Goal: Task Accomplishment & Management: Use online tool/utility

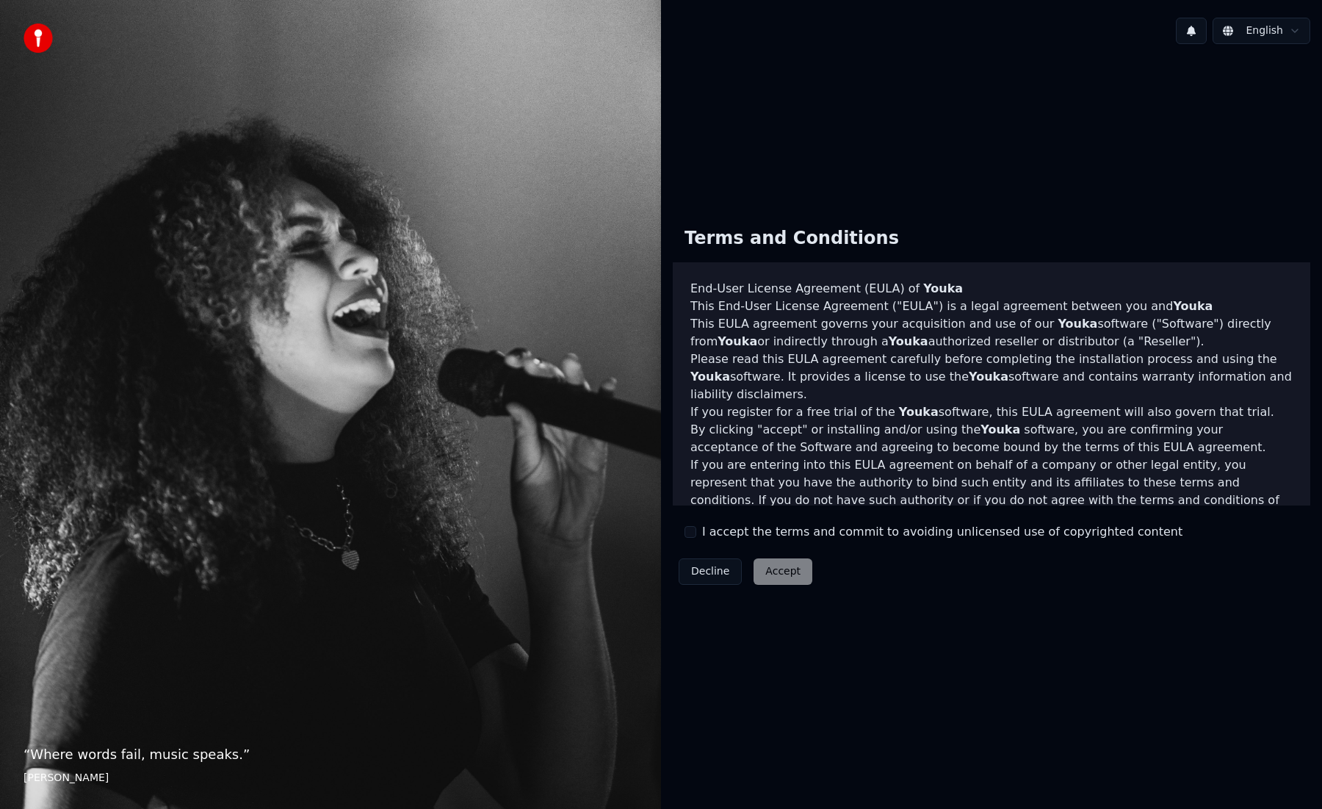
click at [795, 568] on div "Decline Accept" at bounding box center [745, 571] width 145 height 38
click at [692, 533] on button "I accept the terms and commit to avoiding unlicensed use of copyrighted content" at bounding box center [690, 532] width 12 height 12
click at [781, 566] on button "Accept" at bounding box center [782, 571] width 59 height 26
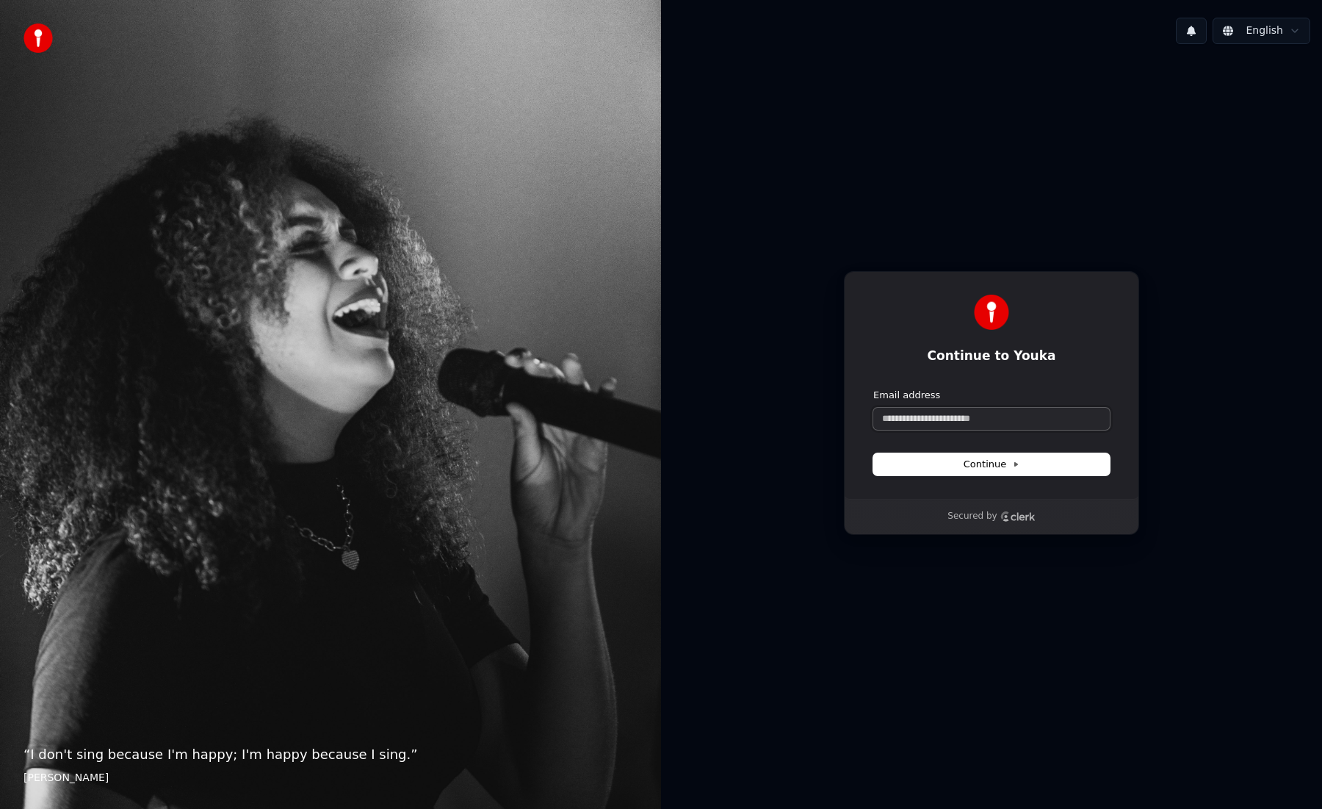
click at [1019, 421] on input "Email address" at bounding box center [991, 419] width 236 height 22
click at [1009, 464] on span "Continue" at bounding box center [991, 463] width 56 height 13
type input "**********"
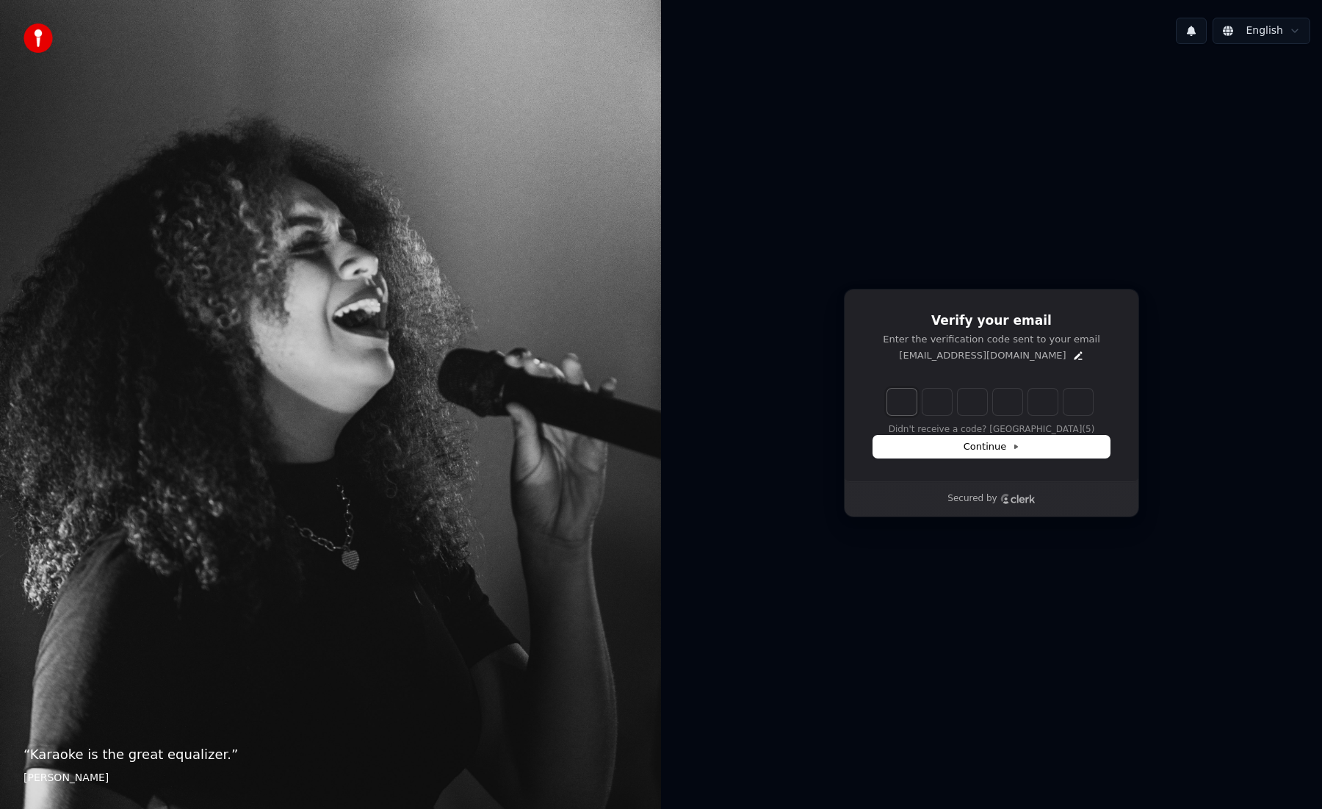
type input "*"
type input "**"
type input "*"
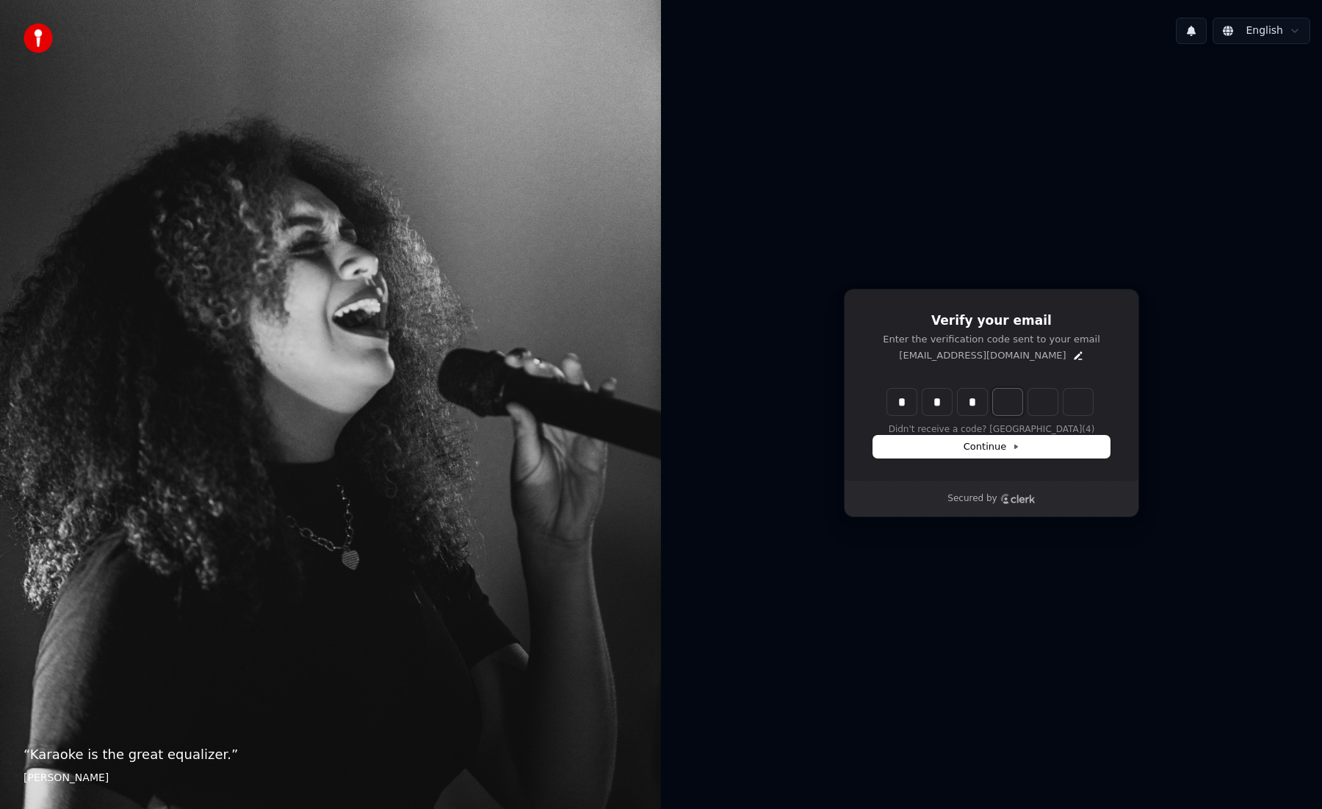
type input "***"
type input "*"
type input "****"
type input "*"
type input "*****"
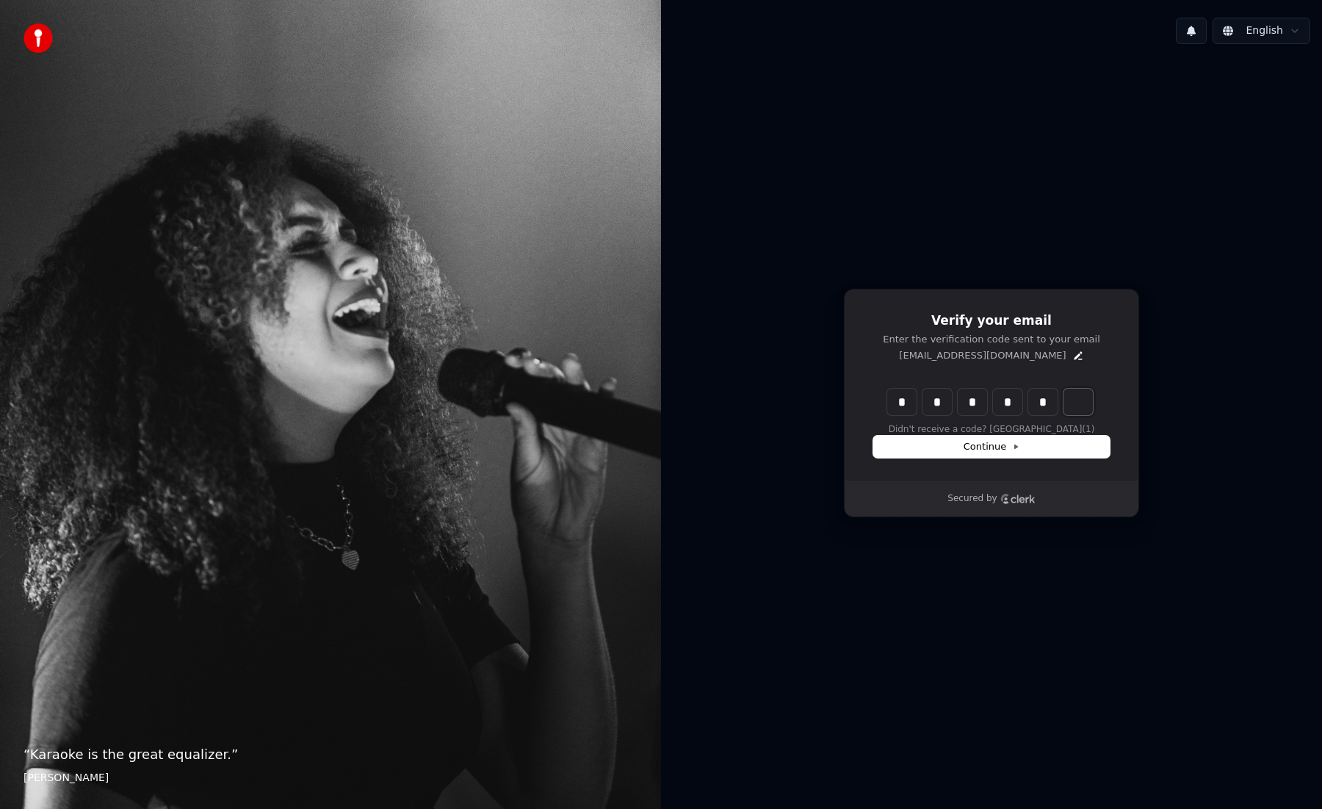
type input "*"
type input "******"
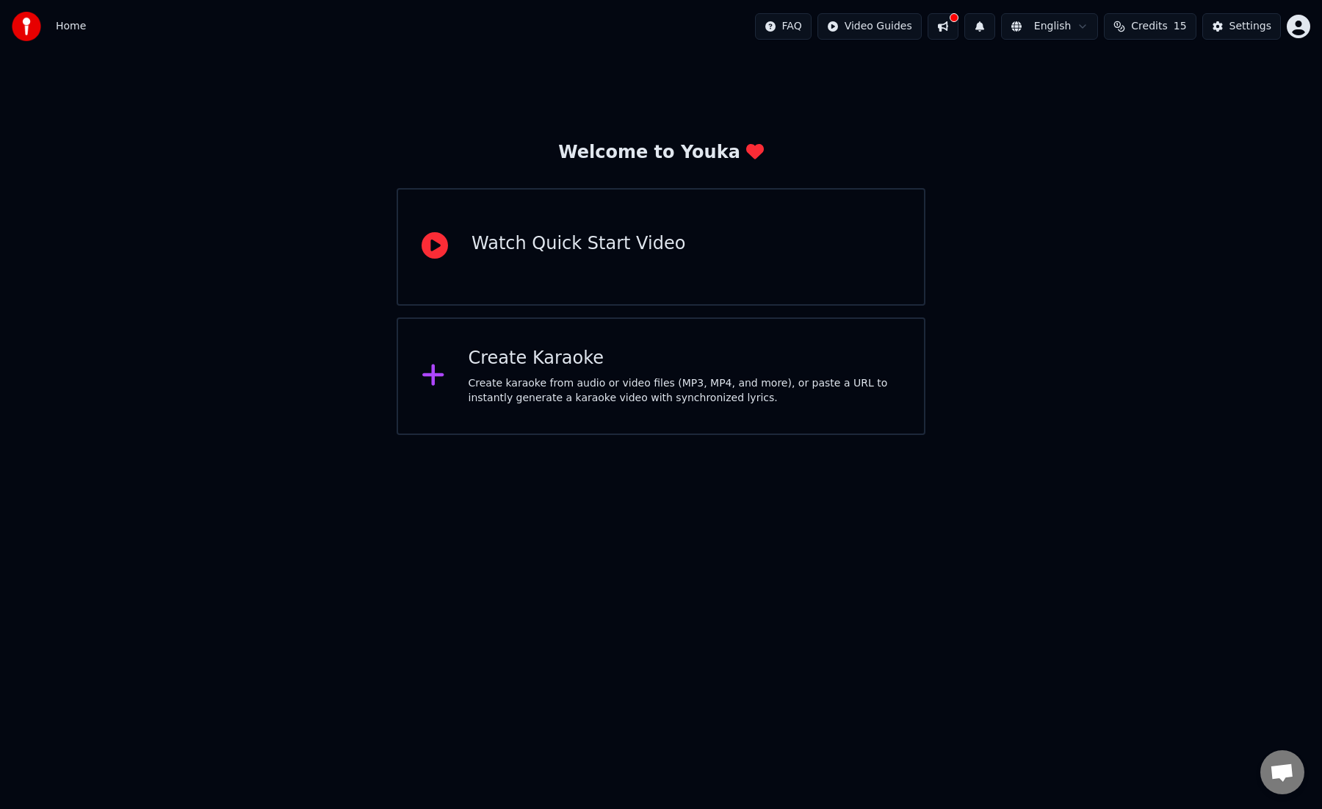
click at [449, 377] on div at bounding box center [439, 375] width 35 height 29
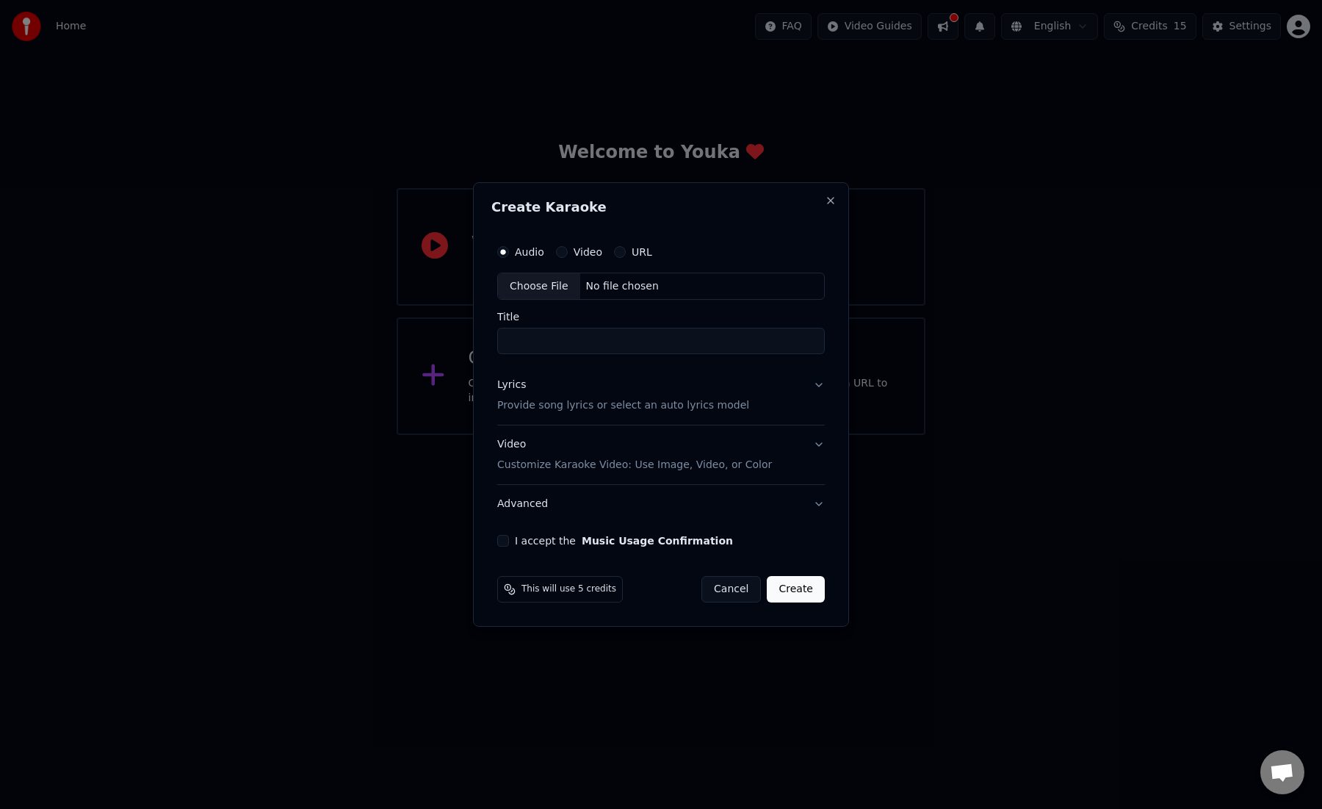
click at [529, 285] on div "Choose File" at bounding box center [539, 286] width 82 height 26
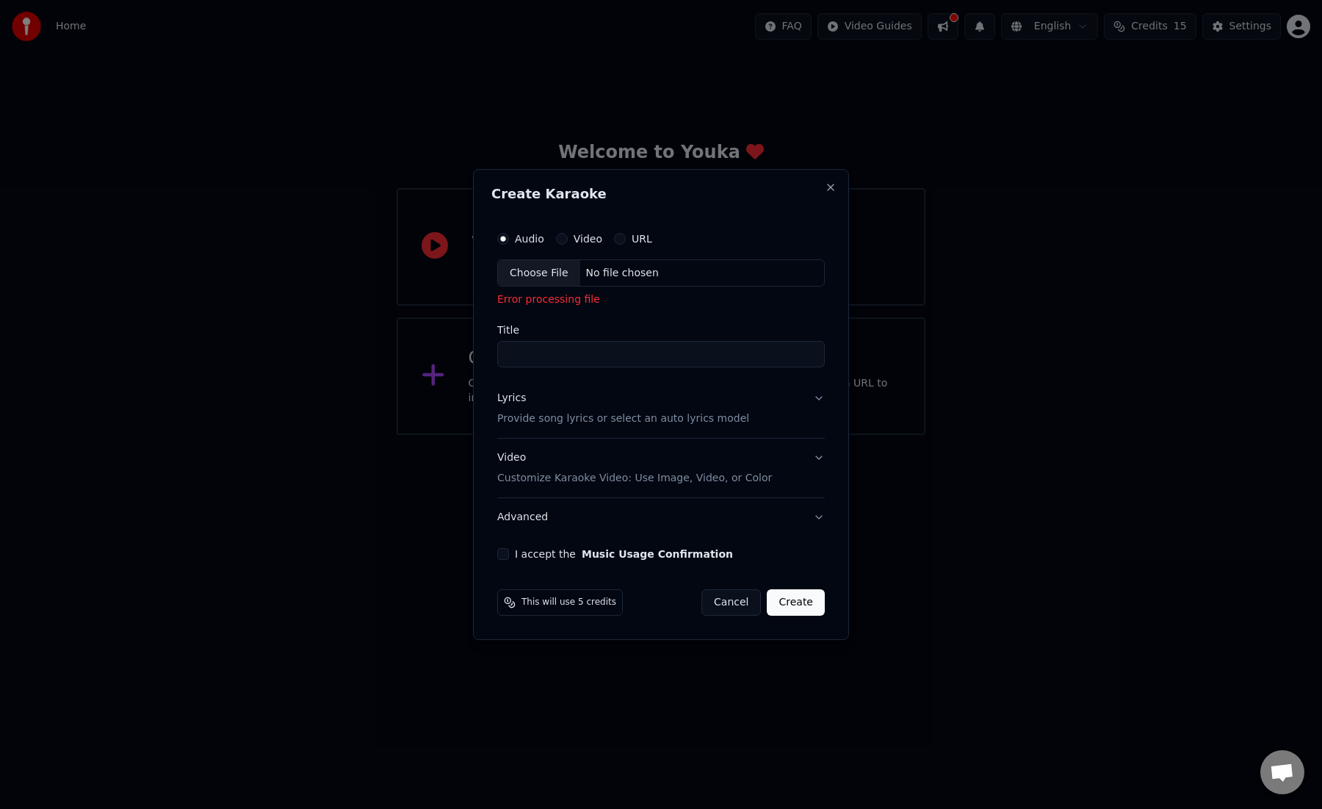
click at [543, 272] on div "Choose File" at bounding box center [539, 273] width 82 height 26
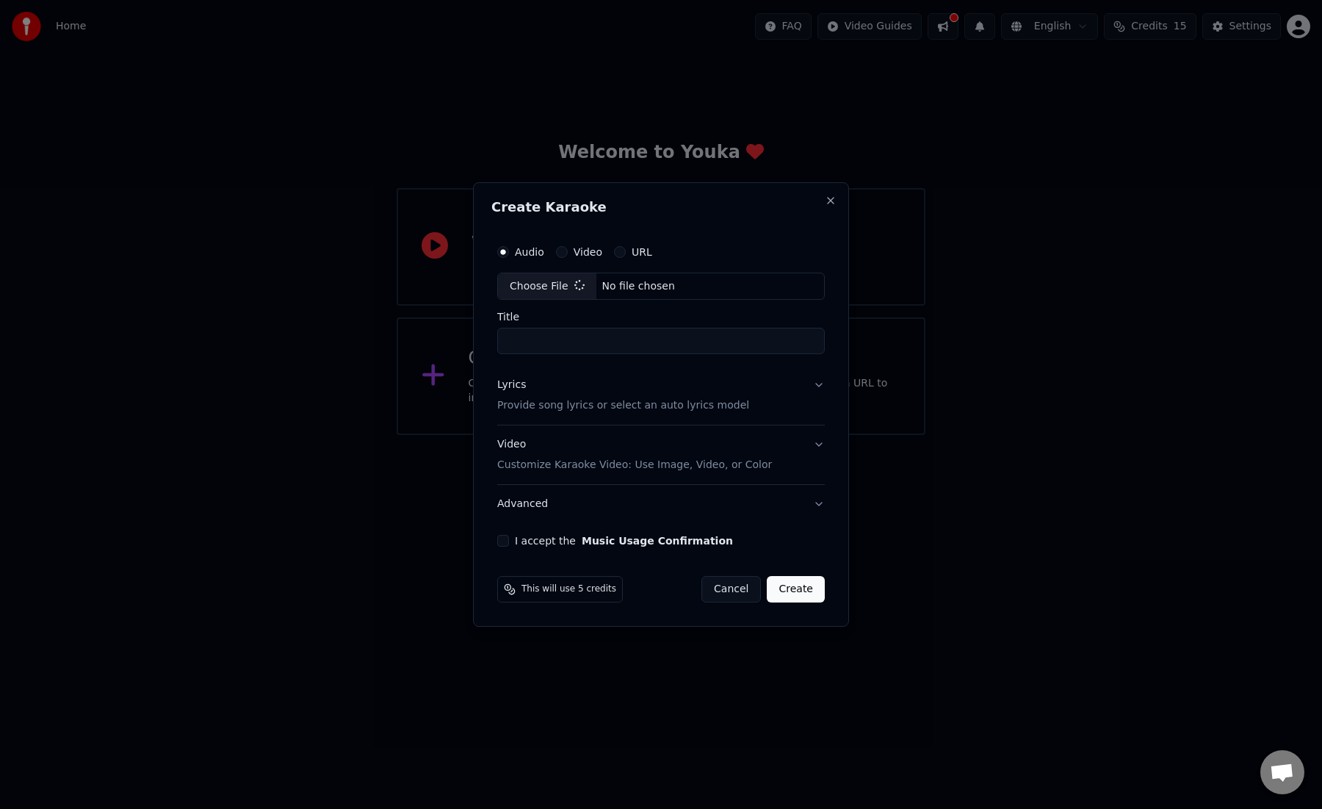
type input "**********"
click at [504, 540] on button "I accept the Music Usage Confirmation" at bounding box center [500, 541] width 12 height 12
click at [800, 589] on button "Create" at bounding box center [799, 589] width 58 height 26
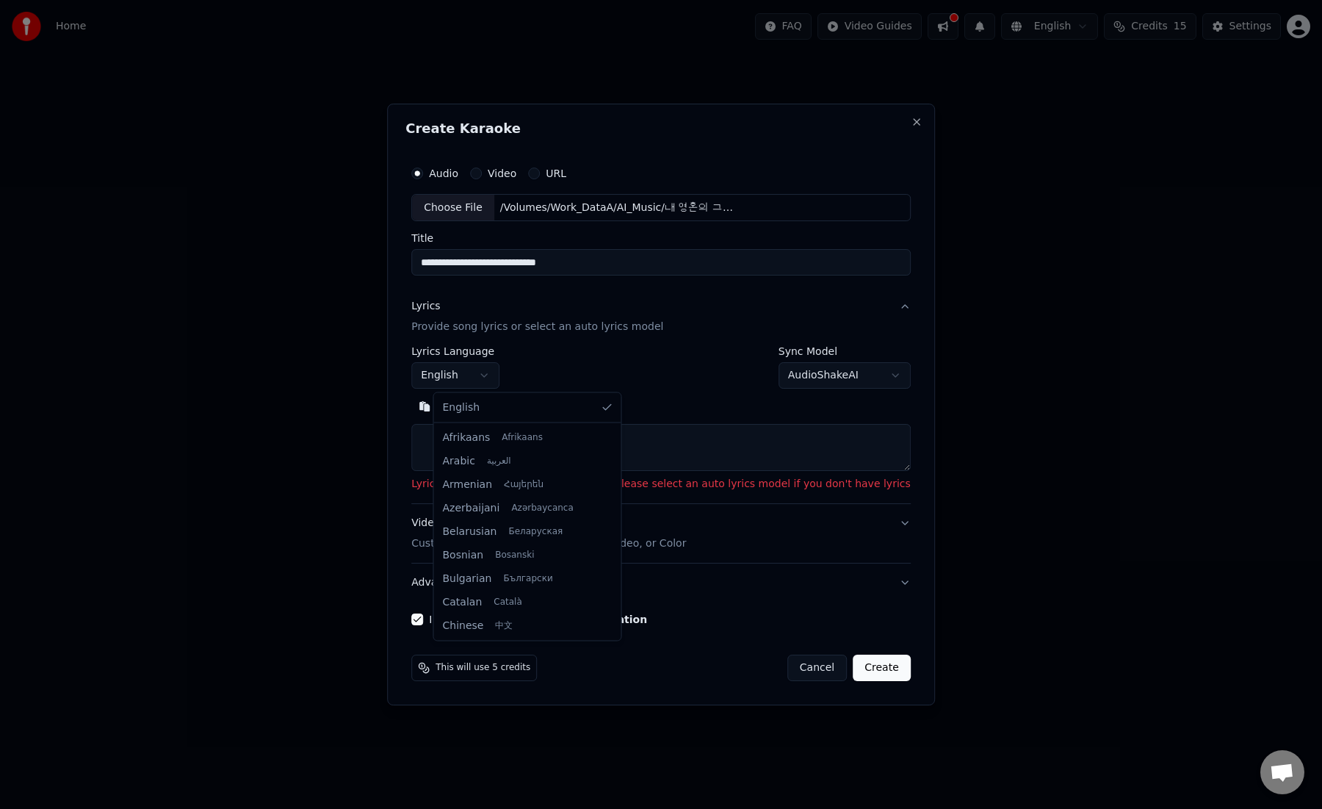
click at [502, 377] on body "**********" at bounding box center [661, 217] width 1322 height 435
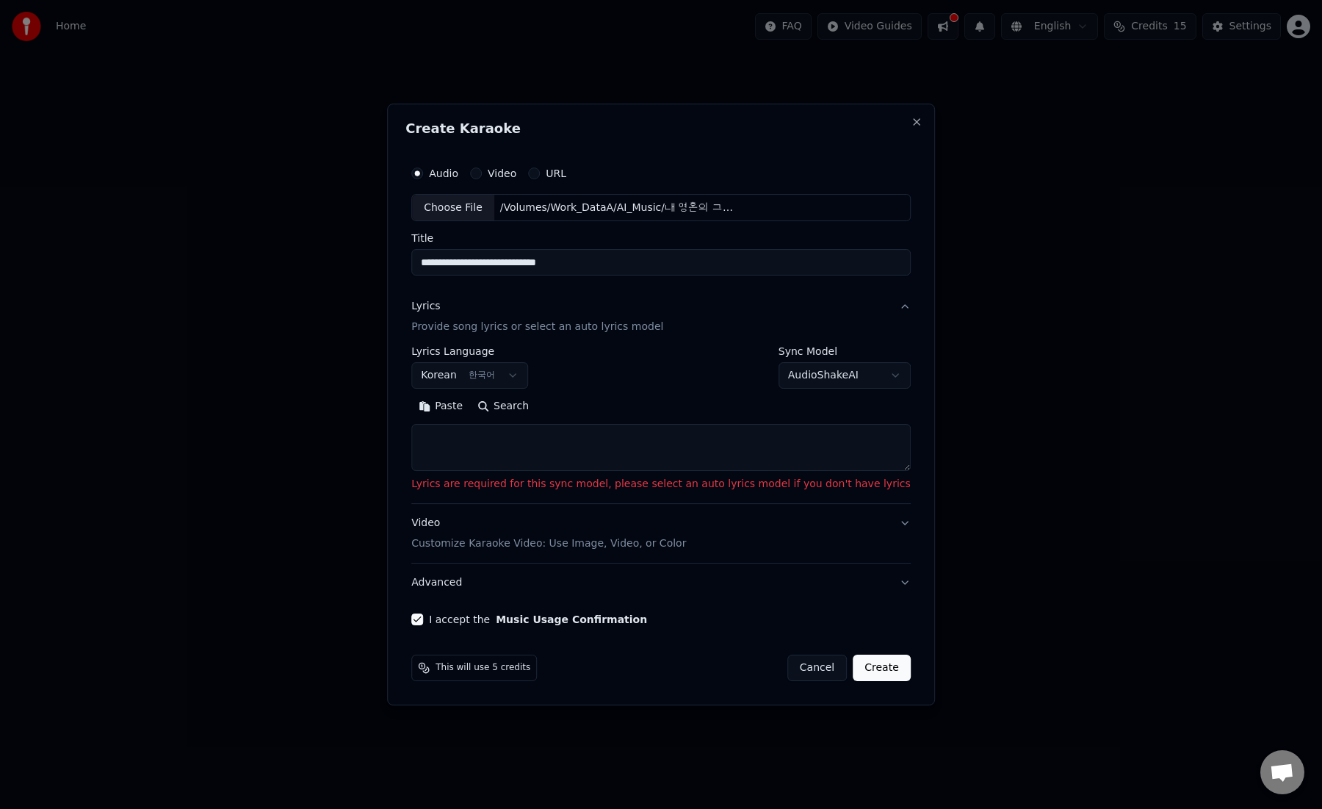
click at [861, 665] on button "Create" at bounding box center [882, 667] width 58 height 26
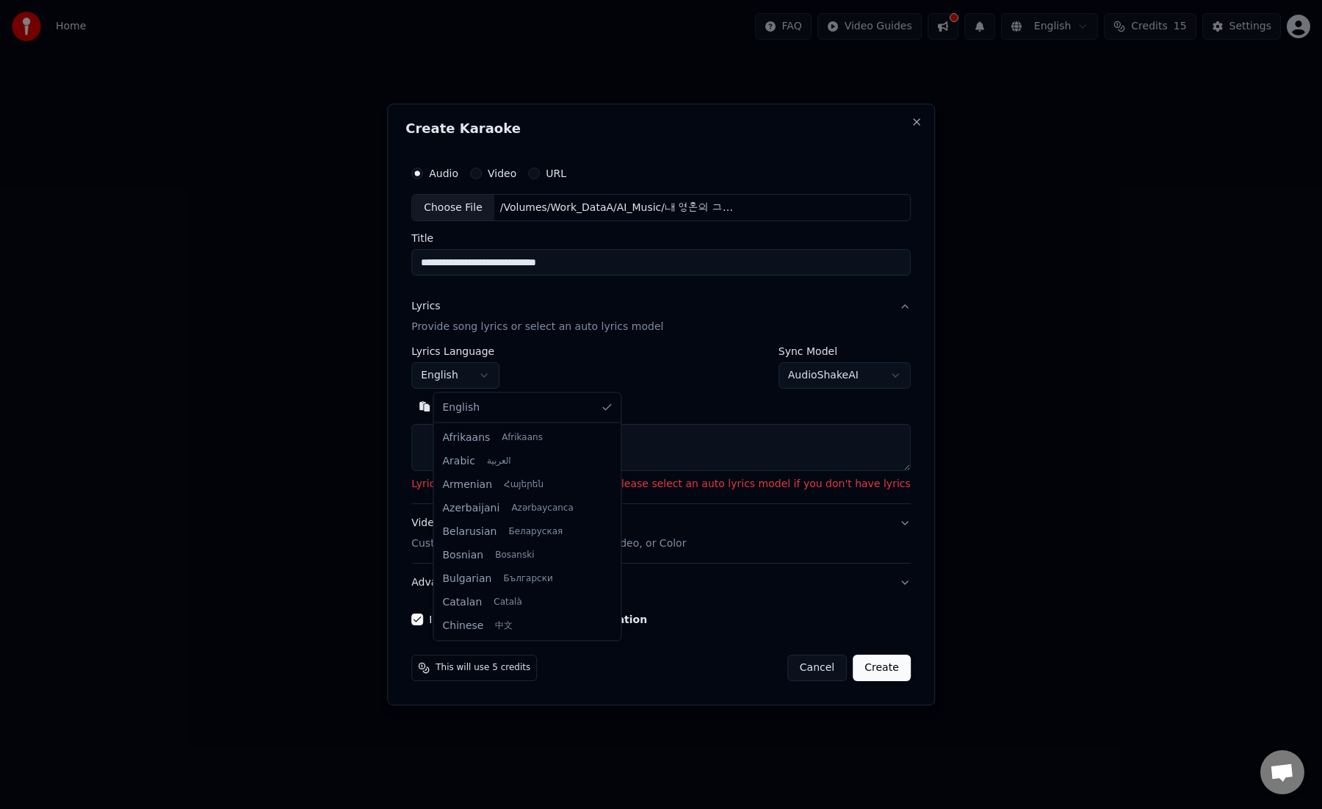
click at [506, 380] on body "**********" at bounding box center [661, 217] width 1322 height 435
select select "**"
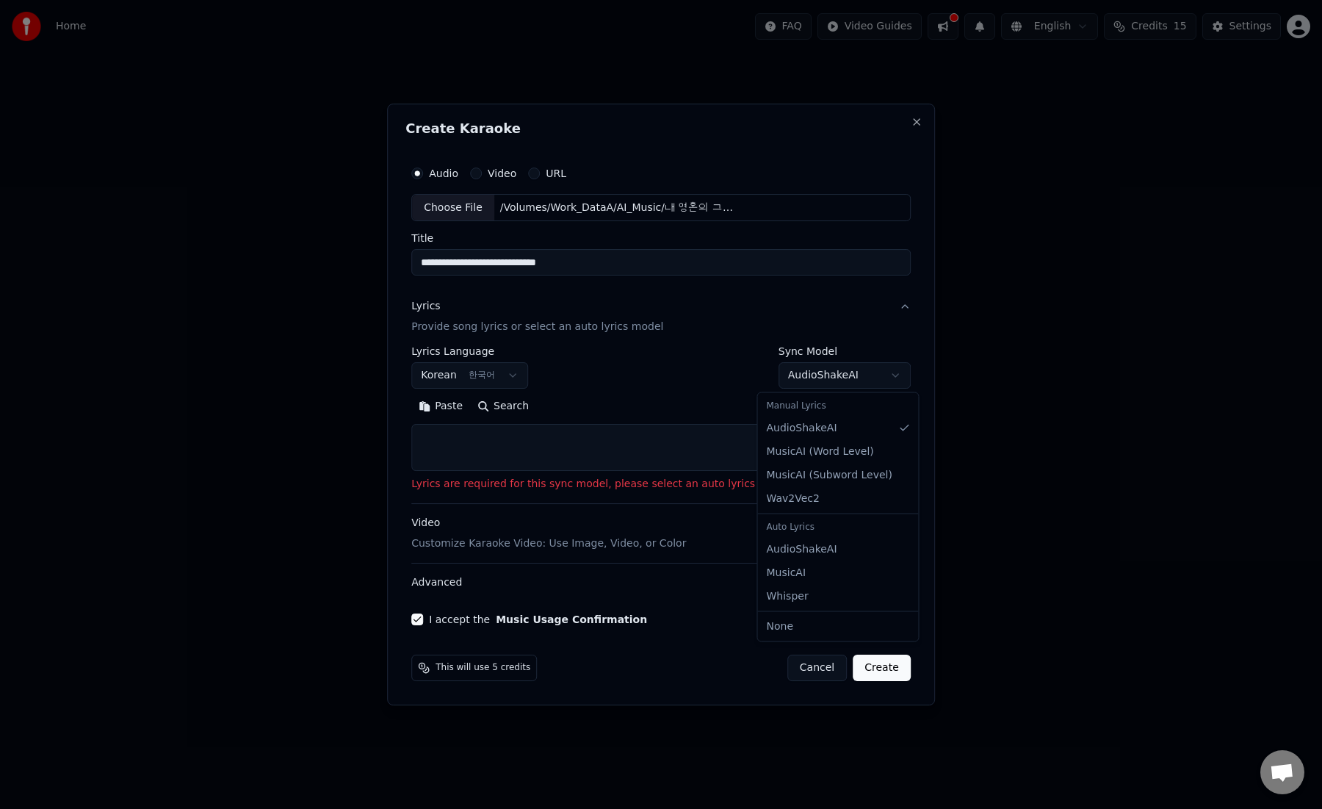
click at [872, 378] on body "**********" at bounding box center [661, 217] width 1322 height 435
select select "**********"
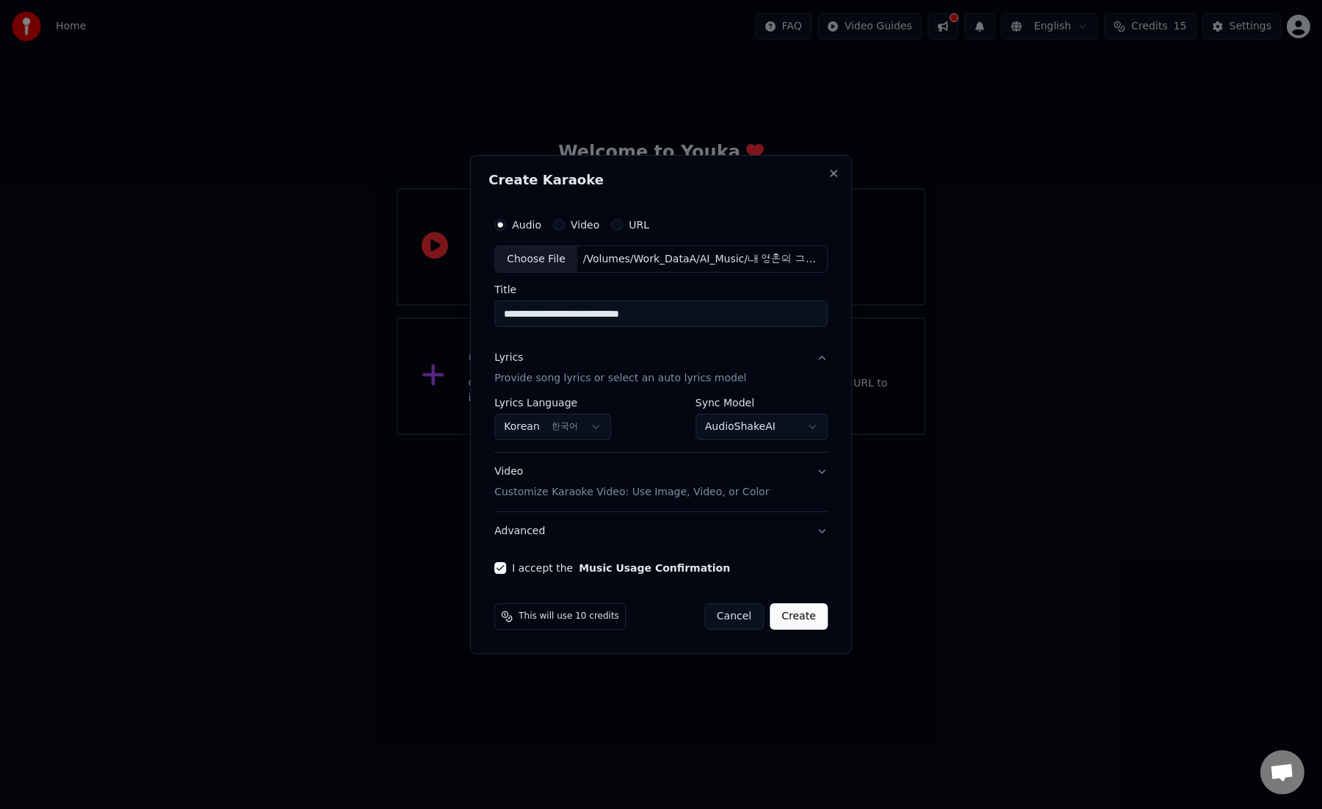
click at [801, 614] on button "Create" at bounding box center [799, 616] width 58 height 26
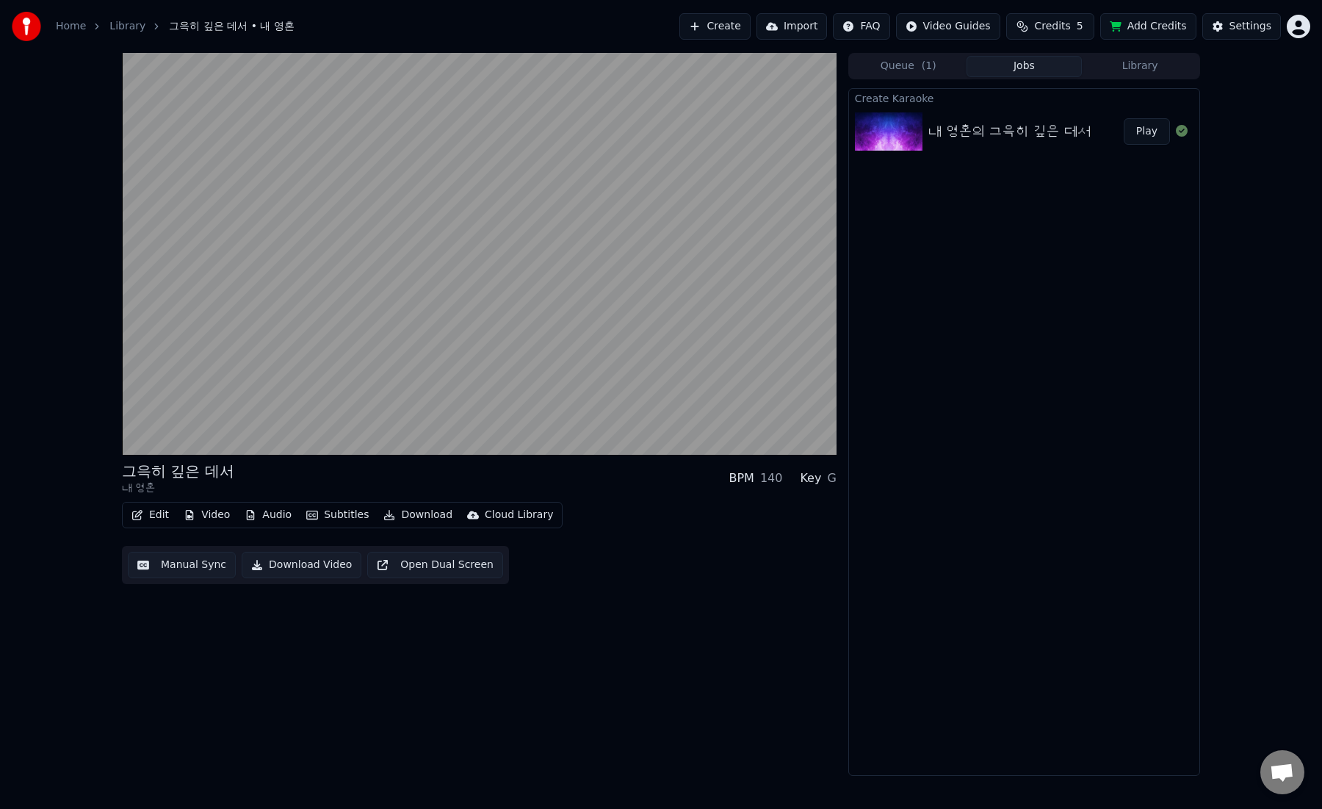
drag, startPoint x: 898, startPoint y: 554, endPoint x: 897, endPoint y: 501, distance: 52.9
click at [897, 545] on div "Create Karaoke 내 영혼의 그윽히 깊은 데서 Play" at bounding box center [1024, 431] width 352 height 687
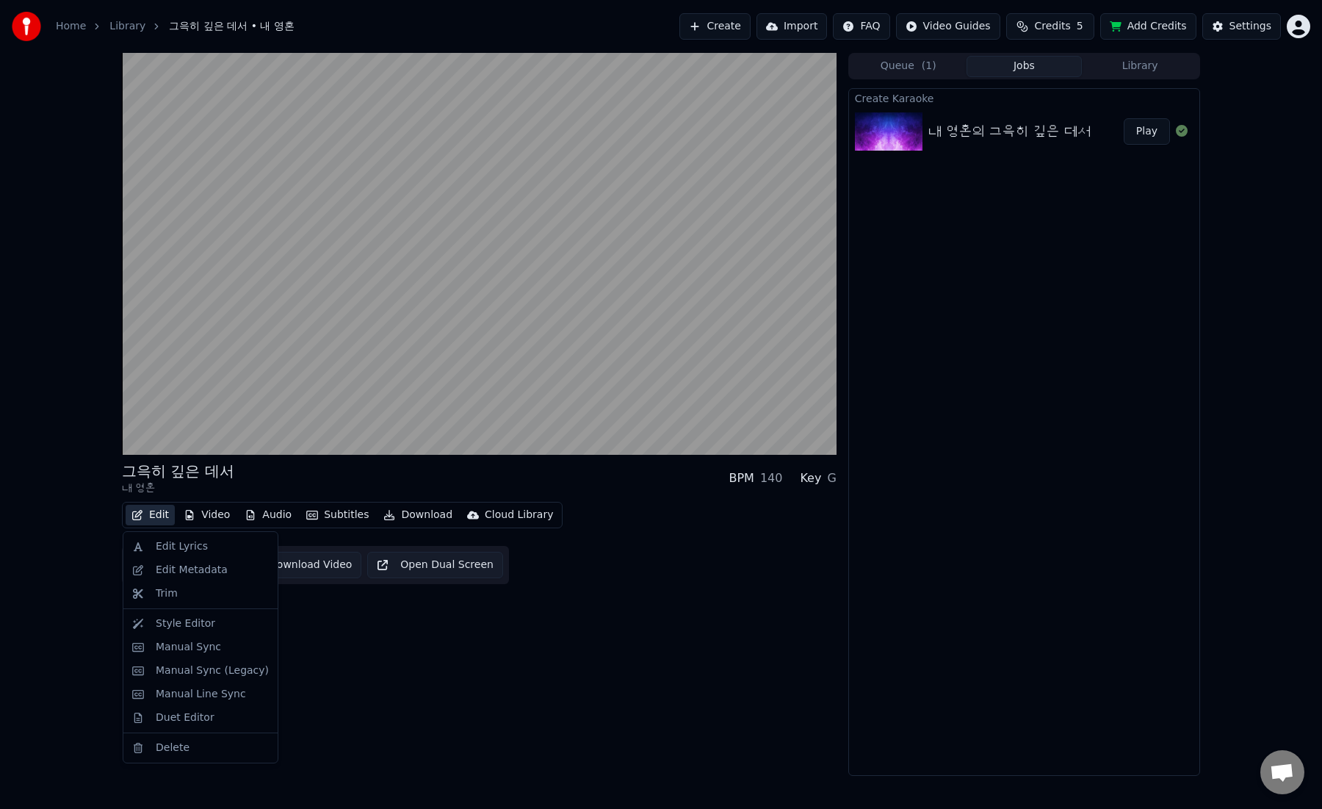
click at [158, 513] on button "Edit" at bounding box center [150, 514] width 49 height 21
click at [288, 470] on div "그윽히 깊은 데서 내 영혼 BPM 140 Key G" at bounding box center [479, 477] width 715 height 35
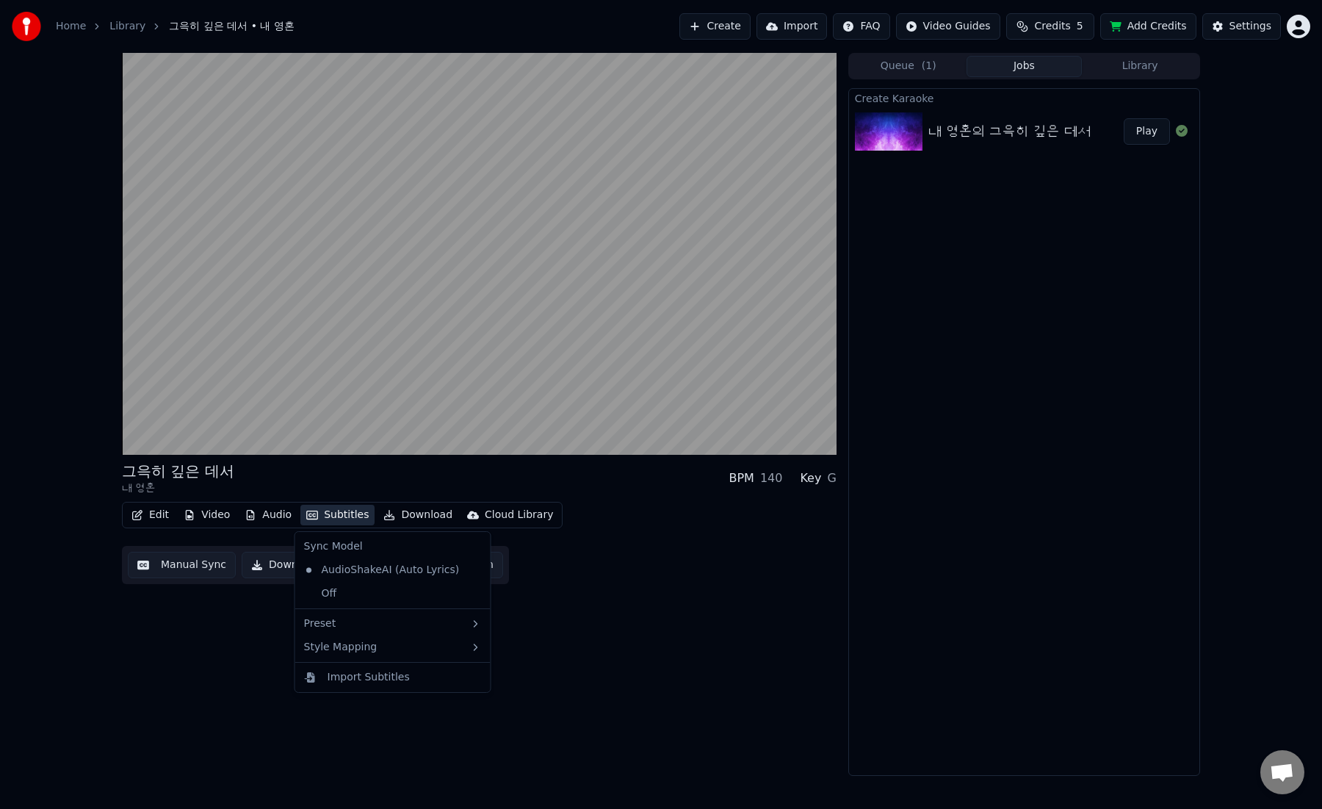
click at [343, 510] on button "Subtitles" at bounding box center [337, 514] width 74 height 21
click at [196, 566] on button "Manual Sync" at bounding box center [182, 564] width 108 height 26
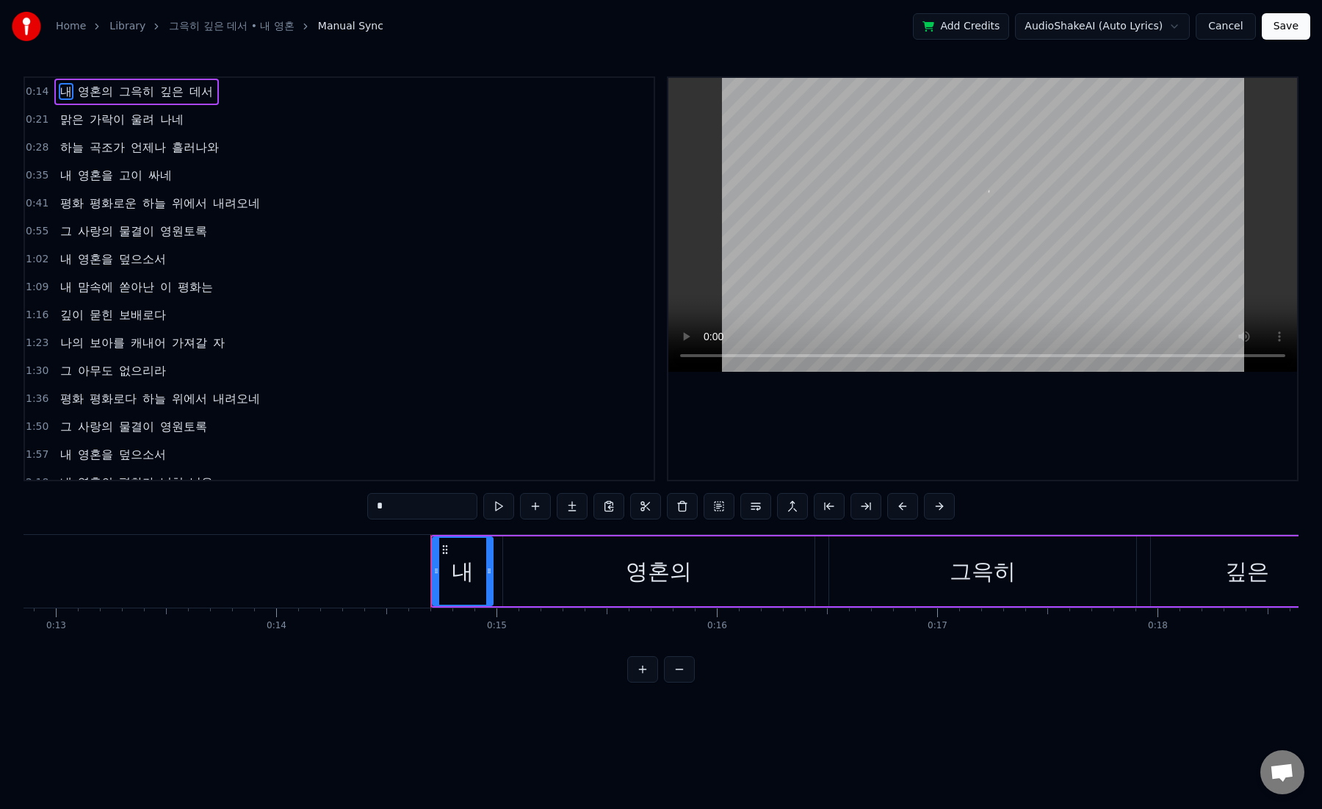
scroll to position [0, 3165]
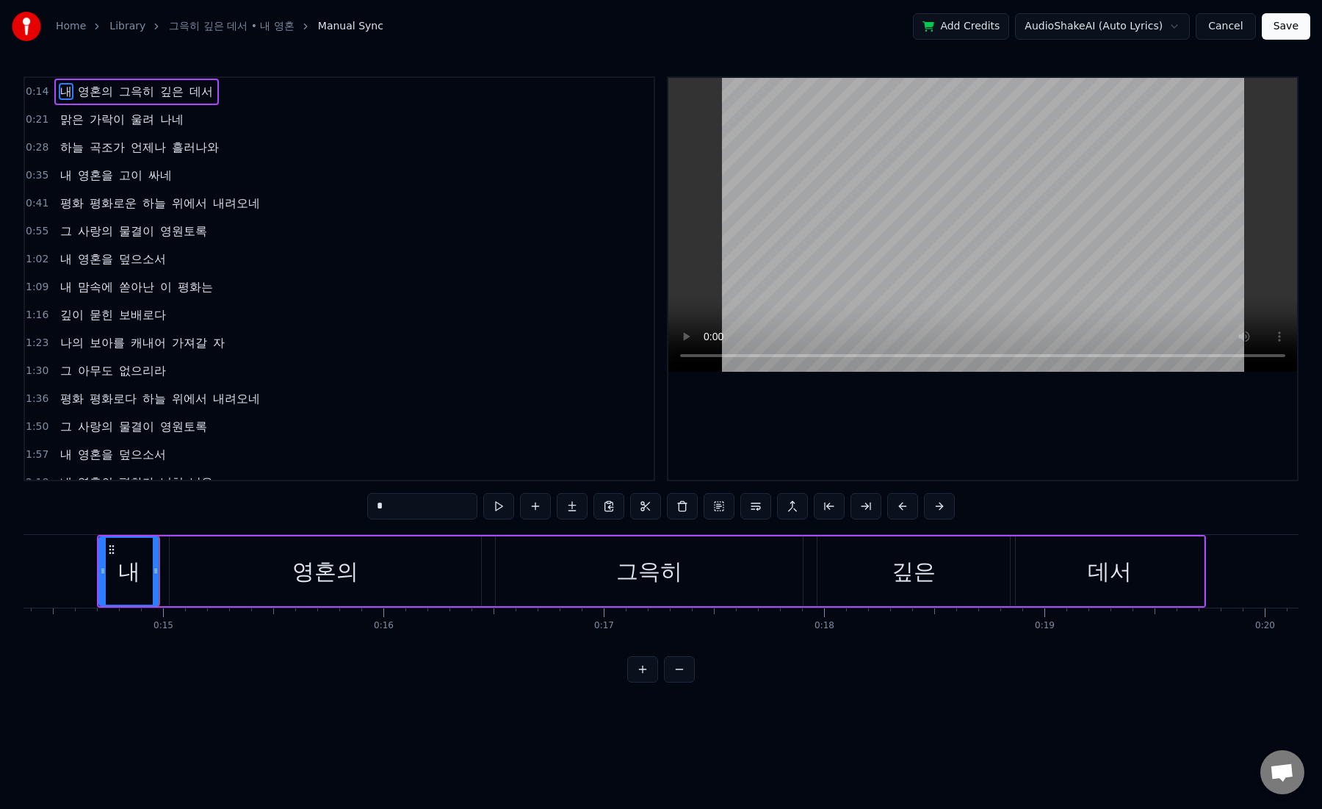
click at [292, 563] on div "영혼의" at bounding box center [325, 571] width 311 height 70
type input "***"
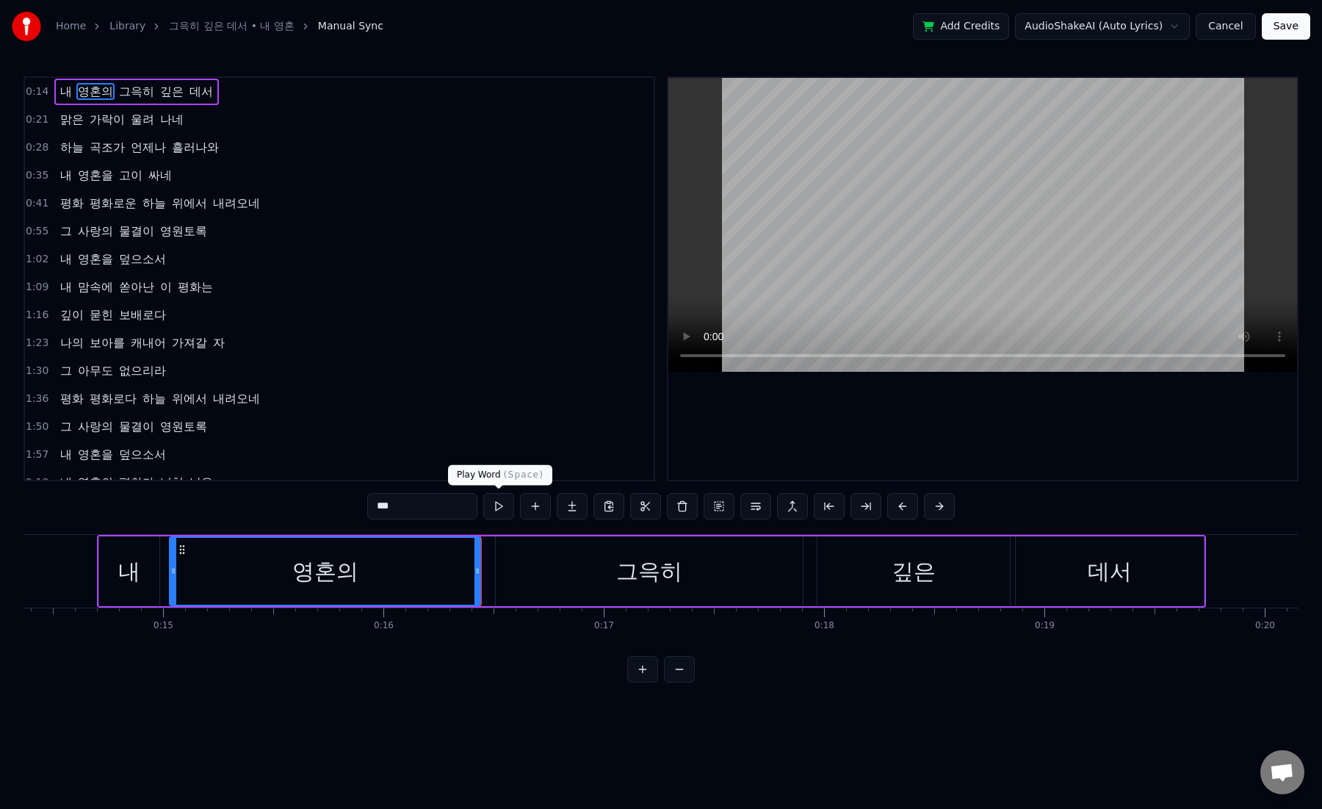
click at [498, 507] on button at bounding box center [498, 506] width 31 height 26
click at [938, 503] on button at bounding box center [939, 506] width 31 height 26
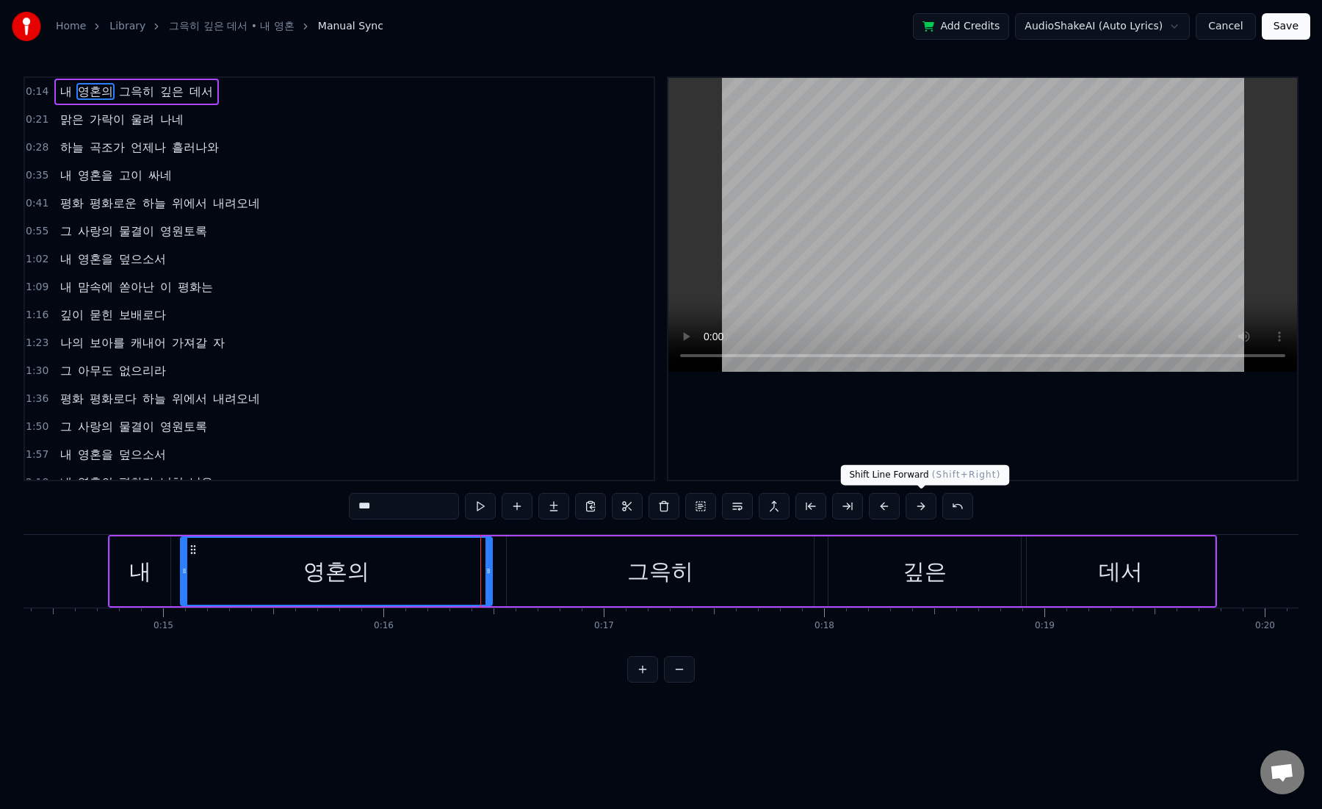
click at [916, 507] on button at bounding box center [920, 506] width 31 height 26
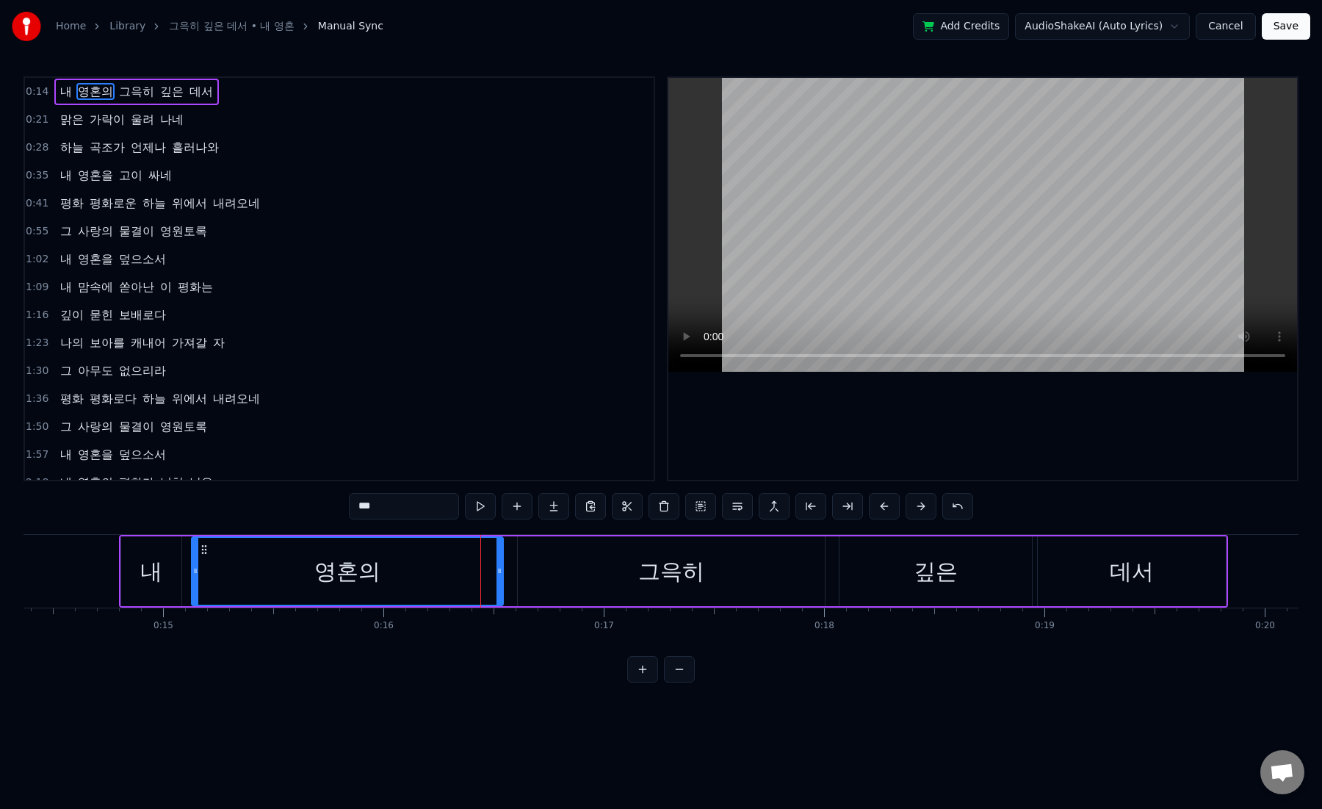
click at [1225, 29] on button "Cancel" at bounding box center [1225, 26] width 59 height 26
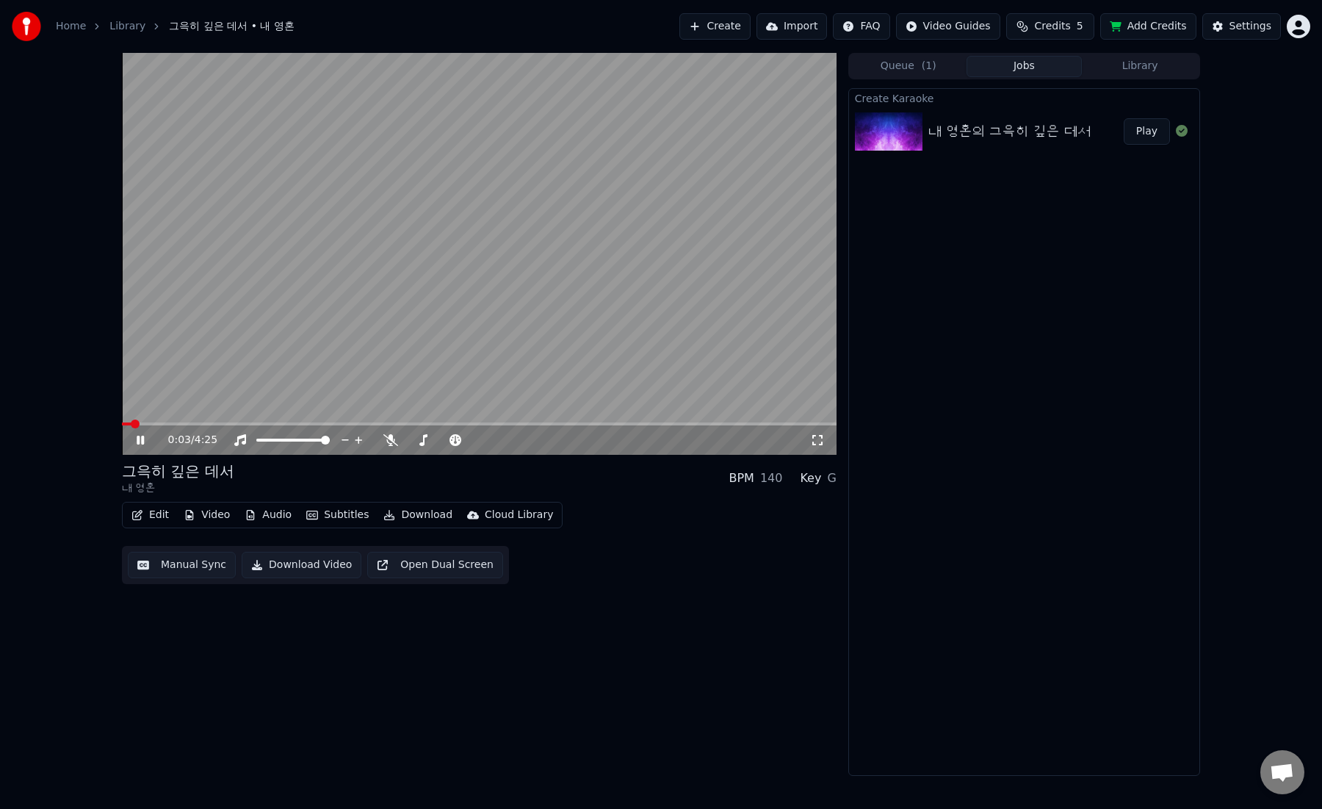
click at [159, 515] on button "Edit" at bounding box center [150, 514] width 49 height 21
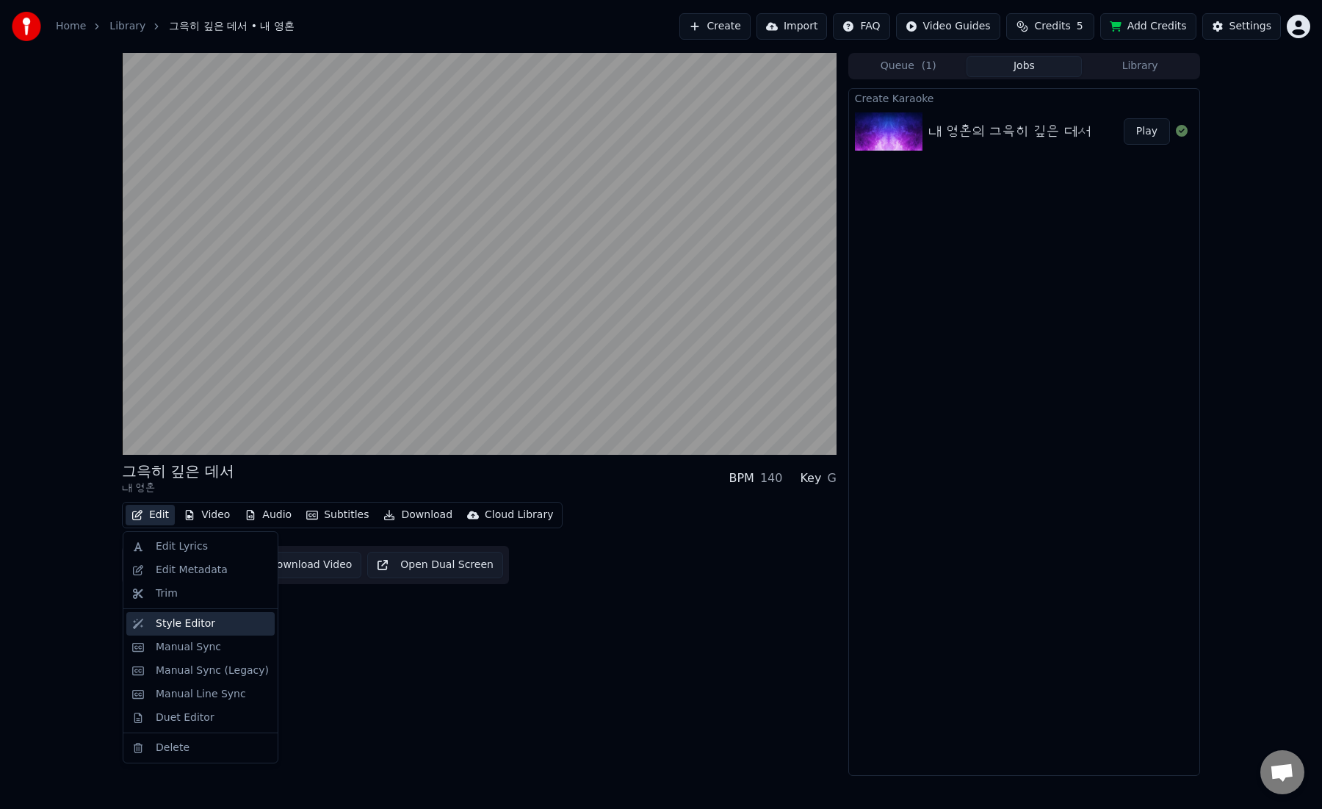
click at [206, 629] on div "Style Editor" at bounding box center [185, 623] width 59 height 15
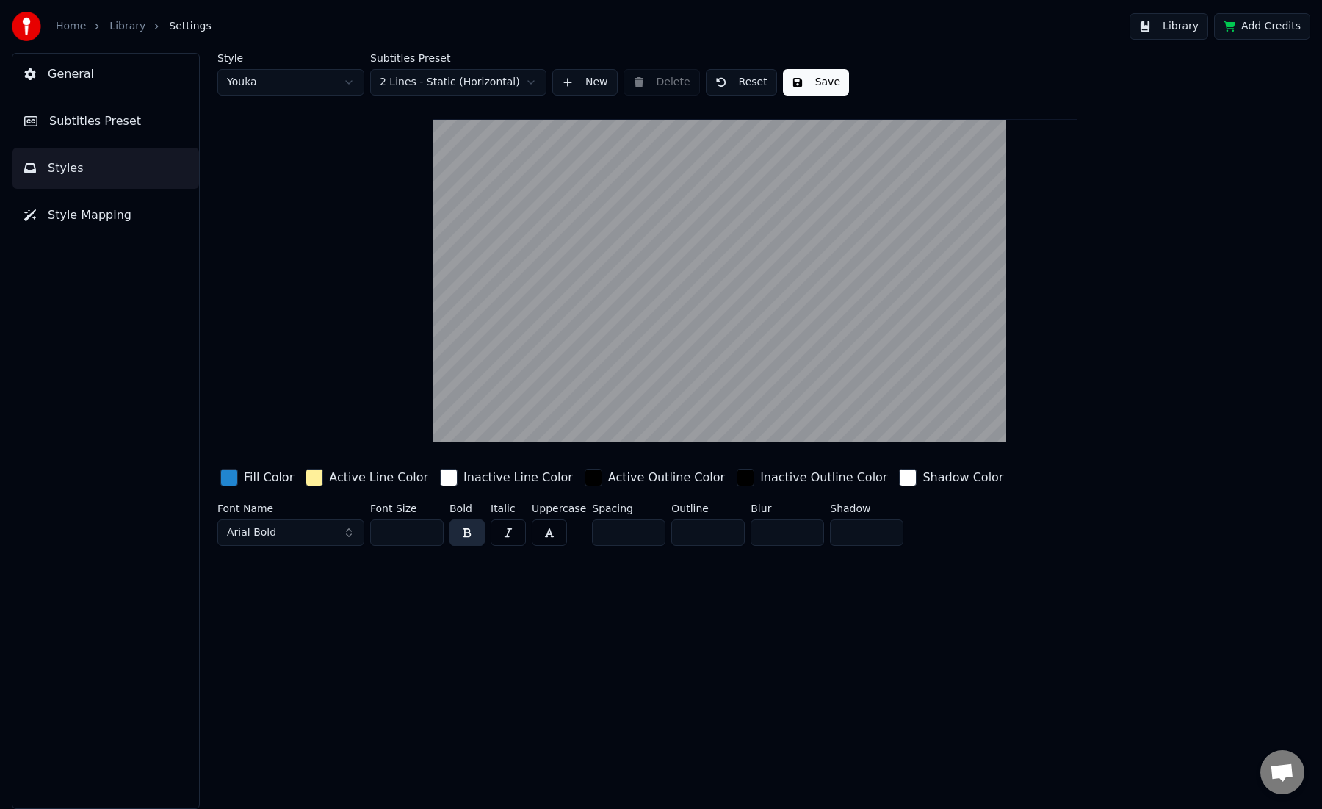
click at [227, 477] on div "button" at bounding box center [229, 478] width 18 height 18
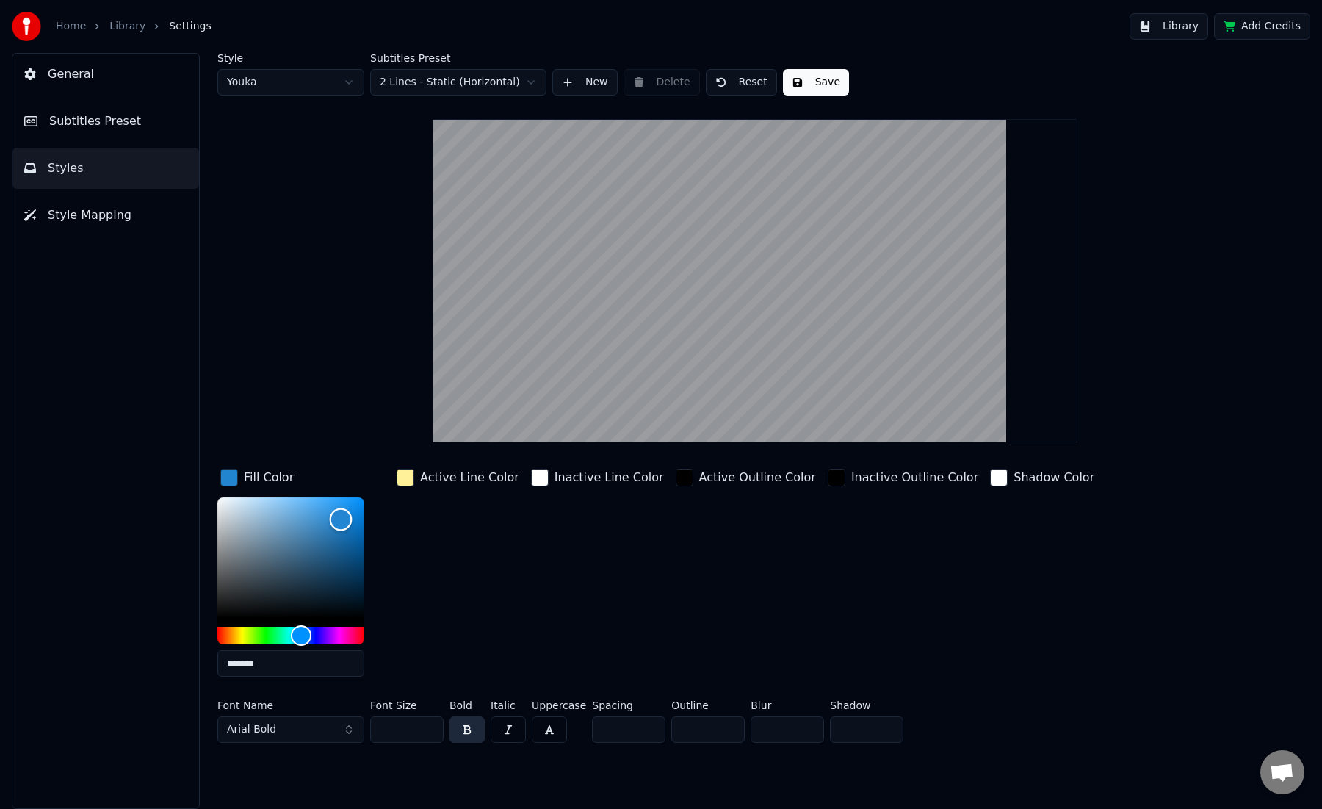
click at [251, 521] on div "Color" at bounding box center [290, 557] width 147 height 120
type input "*******"
click at [248, 554] on div "Color" at bounding box center [290, 557] width 147 height 120
click at [402, 477] on div "button" at bounding box center [406, 478] width 18 height 18
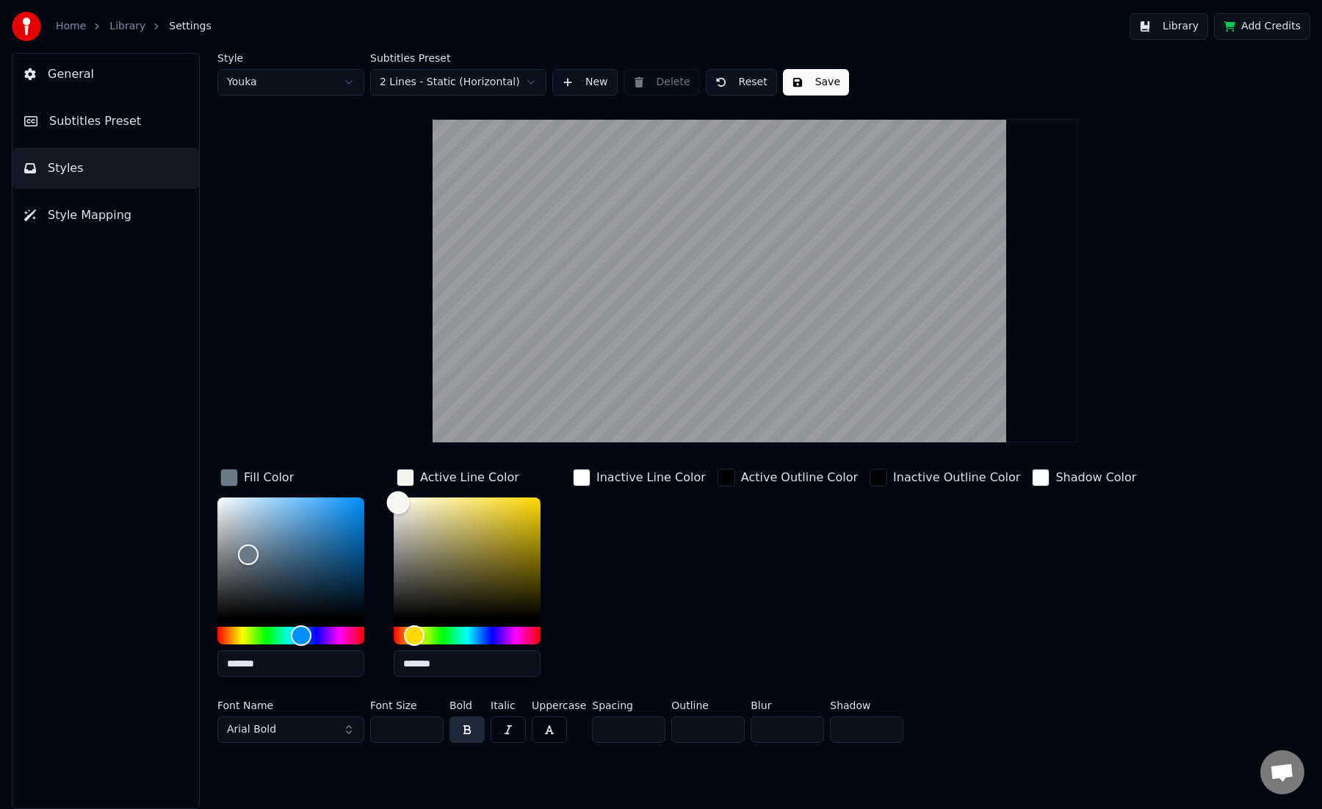
type input "*******"
click at [398, 502] on div "Color" at bounding box center [467, 557] width 147 height 120
click at [344, 724] on button "Arial Bold" at bounding box center [290, 729] width 147 height 26
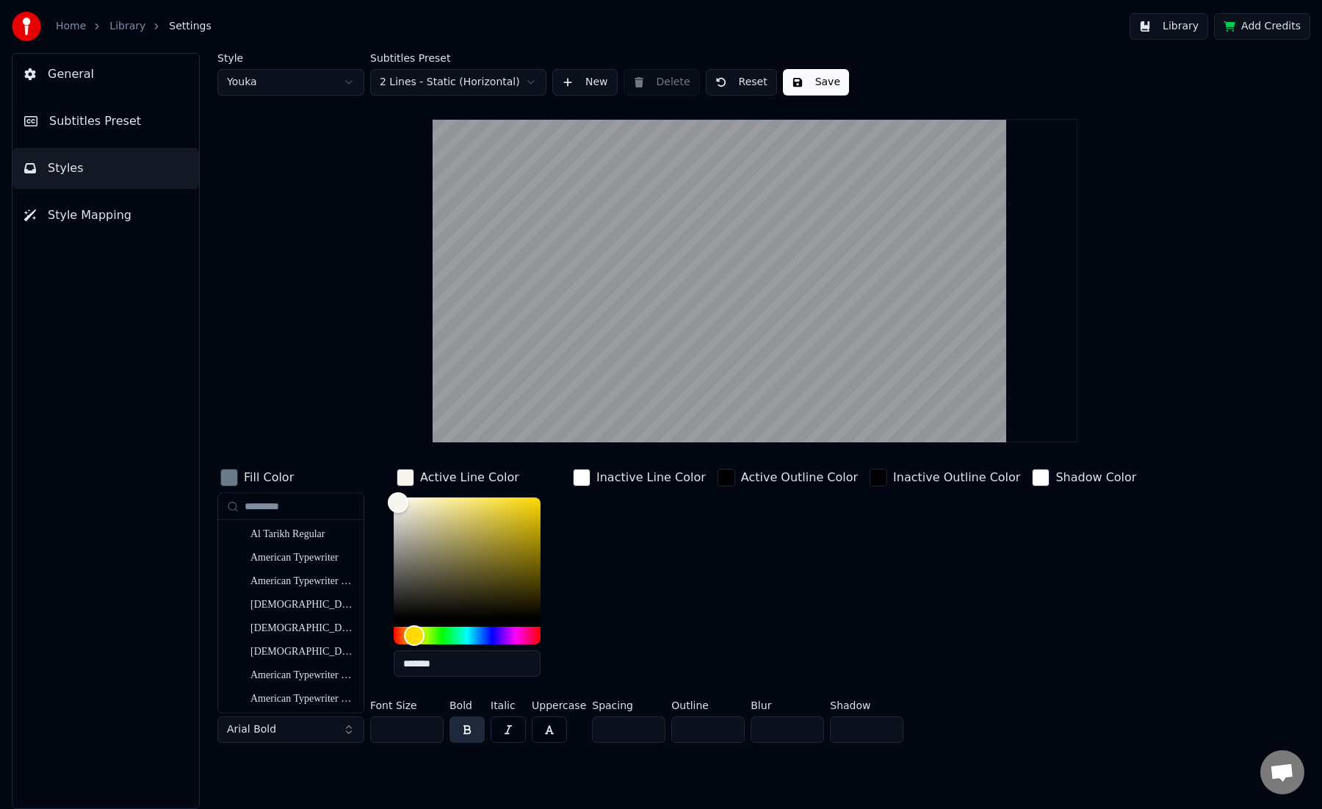
scroll to position [121, 0]
click at [582, 477] on div "button" at bounding box center [582, 478] width 18 height 18
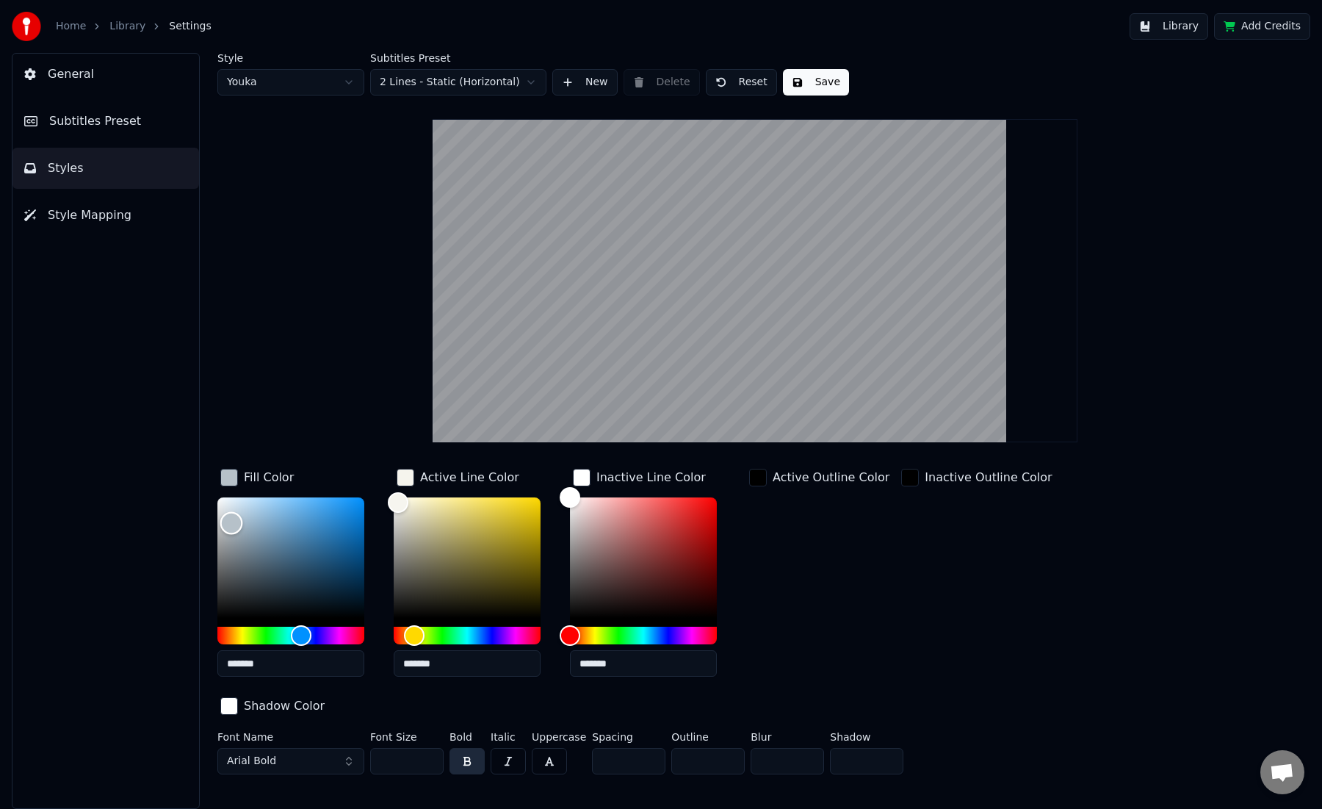
click at [231, 522] on div "Color" at bounding box center [290, 557] width 147 height 120
click at [348, 515] on div "Color" at bounding box center [290, 557] width 147 height 120
click at [223, 502] on div "Color" at bounding box center [290, 557] width 147 height 120
type input "*******"
click at [233, 558] on div "Color" at bounding box center [290, 557] width 147 height 120
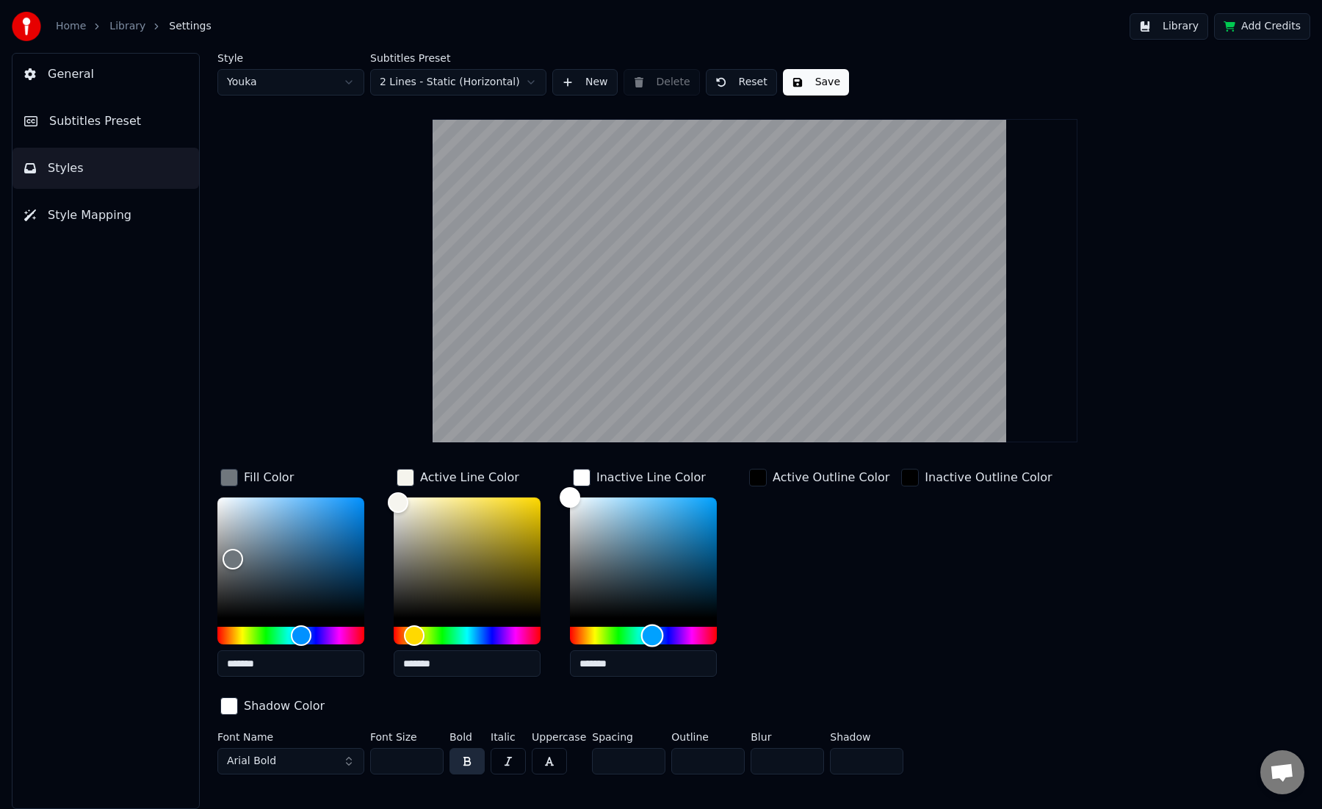
click at [652, 631] on div "Hue" at bounding box center [643, 635] width 147 height 18
click at [670, 502] on div "Color" at bounding box center [643, 557] width 147 height 120
click at [645, 499] on div "Color" at bounding box center [643, 557] width 147 height 120
click at [622, 501] on div "Color" at bounding box center [643, 557] width 147 height 120
type input "*******"
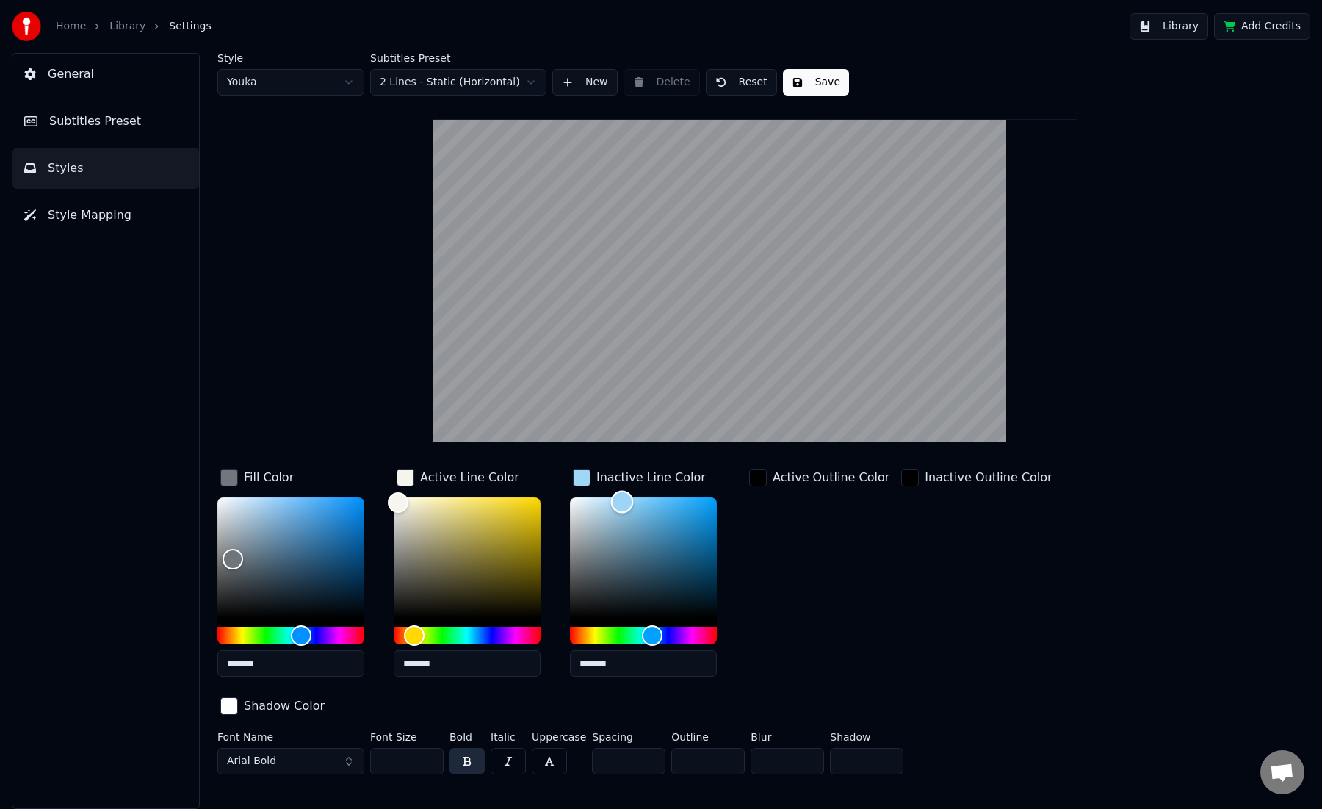
click at [629, 513] on div "Color" at bounding box center [643, 557] width 147 height 120
click at [820, 79] on button "Save" at bounding box center [816, 82] width 66 height 26
click at [823, 81] on button "Save" at bounding box center [816, 82] width 66 height 26
click at [71, 80] on span "General" at bounding box center [71, 74] width 46 height 18
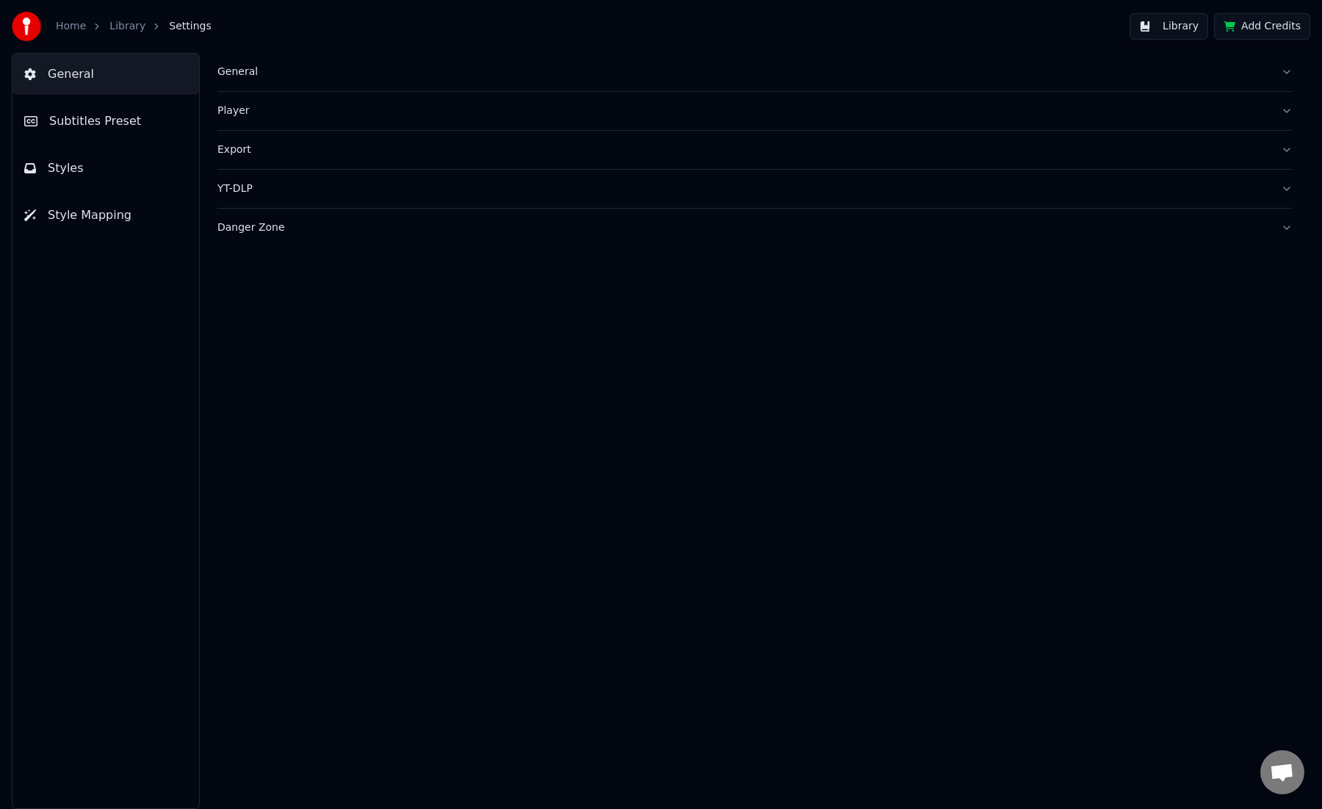
click at [120, 28] on link "Library" at bounding box center [127, 26] width 36 height 15
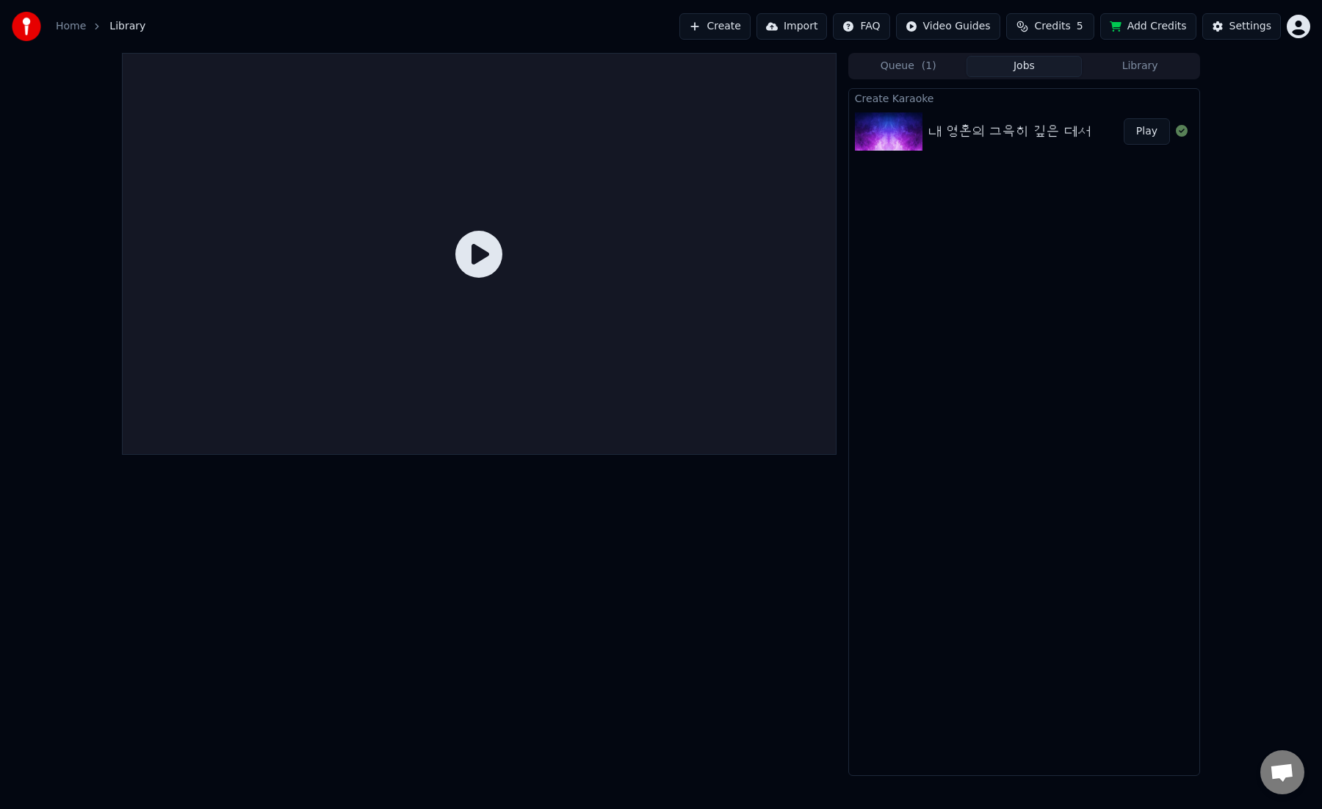
click at [469, 258] on icon at bounding box center [478, 254] width 47 height 47
click at [880, 134] on img at bounding box center [889, 131] width 68 height 38
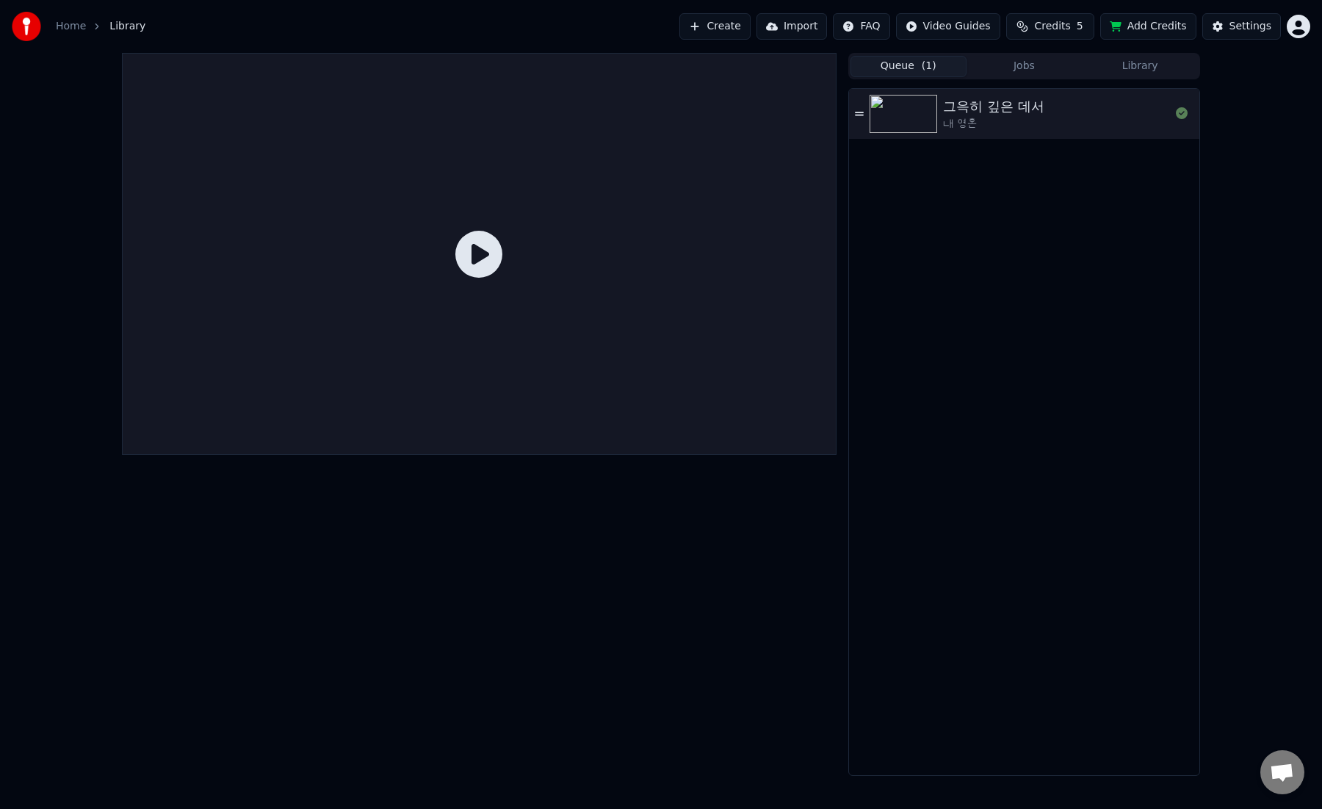
click at [897, 70] on button "Queue ( 1 )" at bounding box center [908, 66] width 116 height 21
click at [894, 109] on img at bounding box center [903, 114] width 68 height 38
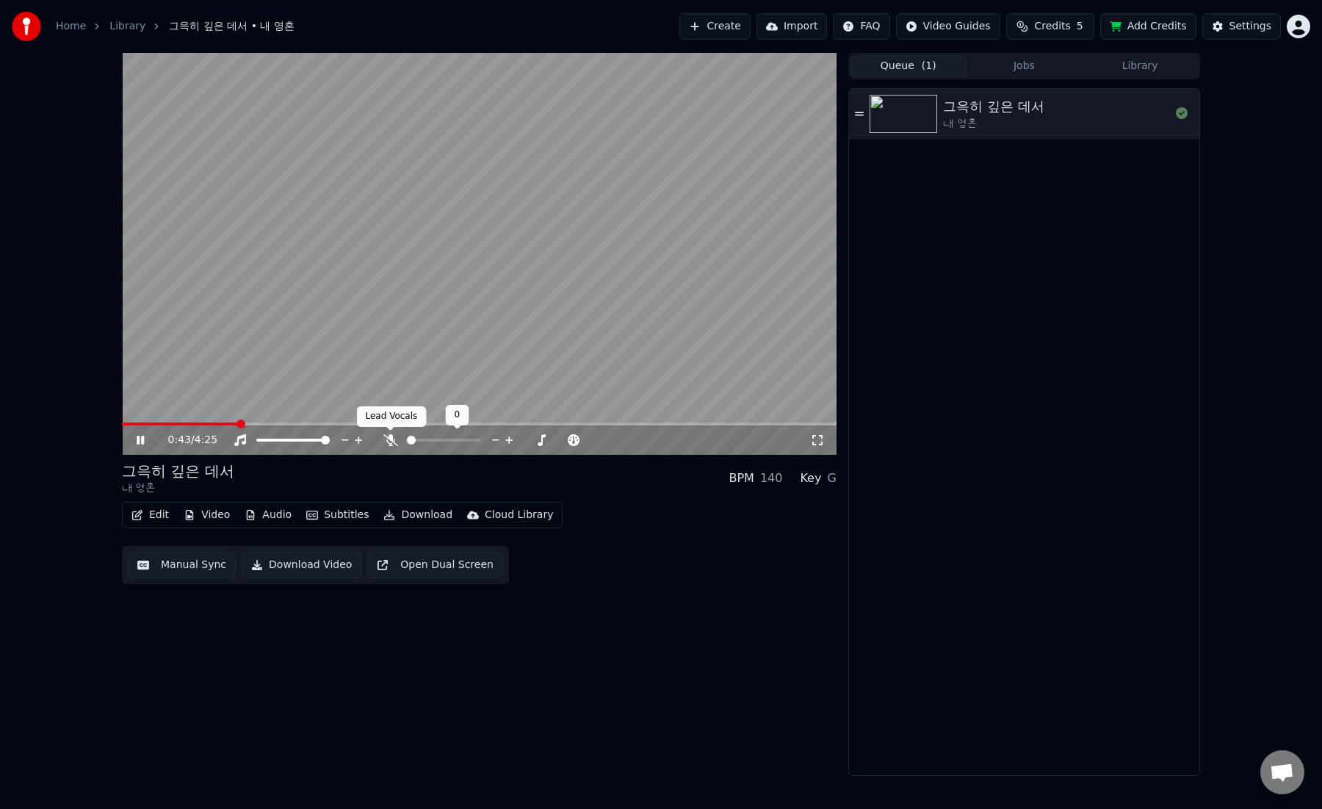
click at [388, 440] on icon at bounding box center [390, 440] width 15 height 12
click at [432, 436] on span at bounding box center [432, 439] width 9 height 9
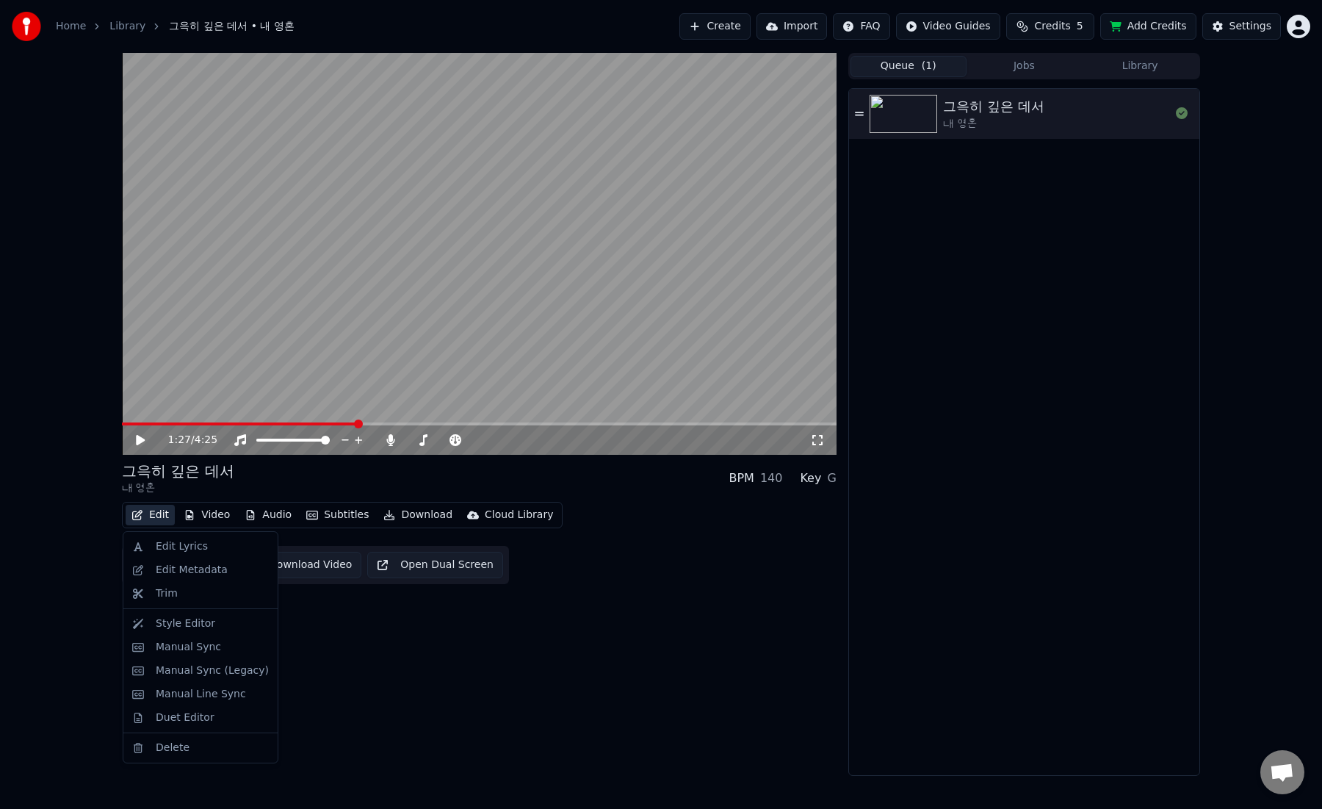
click at [151, 509] on button "Edit" at bounding box center [150, 514] width 49 height 21
click at [178, 624] on div "Style Editor" at bounding box center [185, 623] width 59 height 15
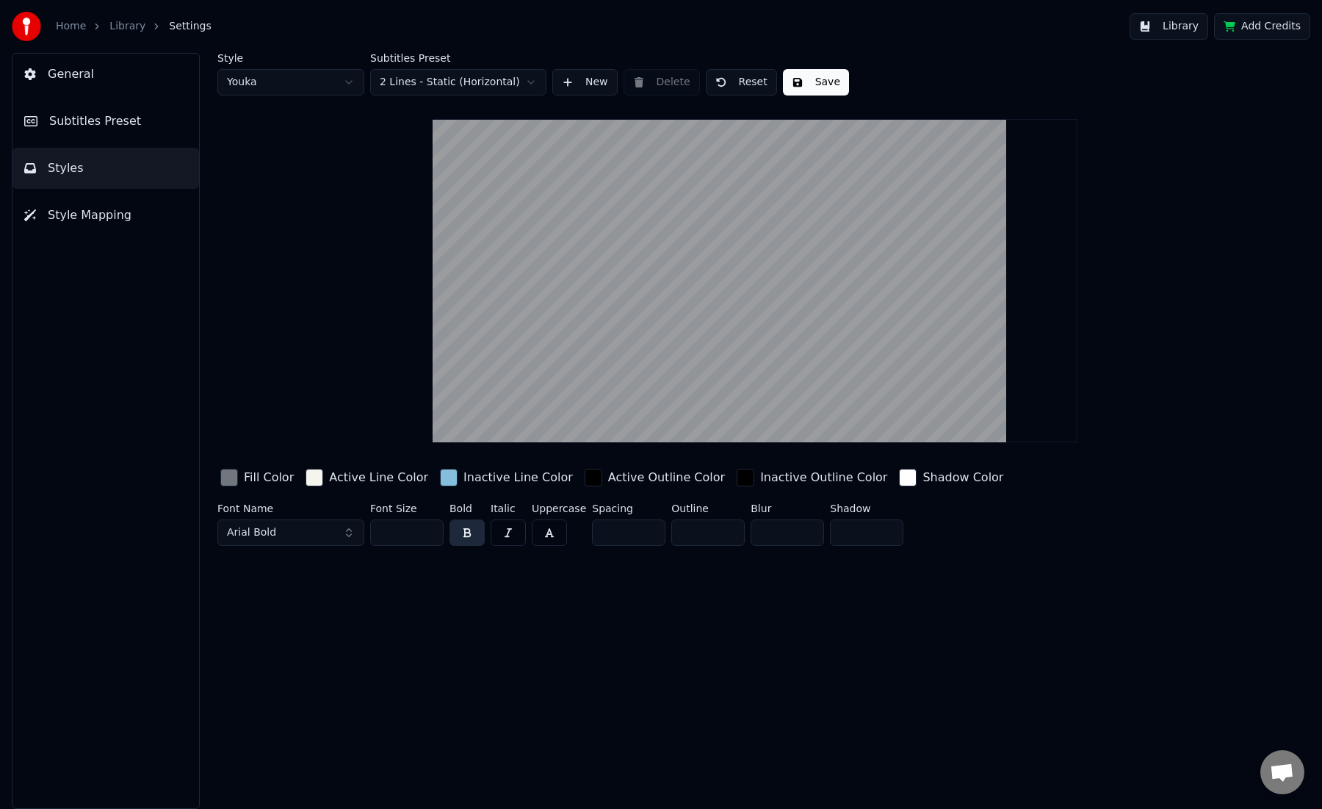
click at [737, 482] on div "button" at bounding box center [746, 478] width 18 height 18
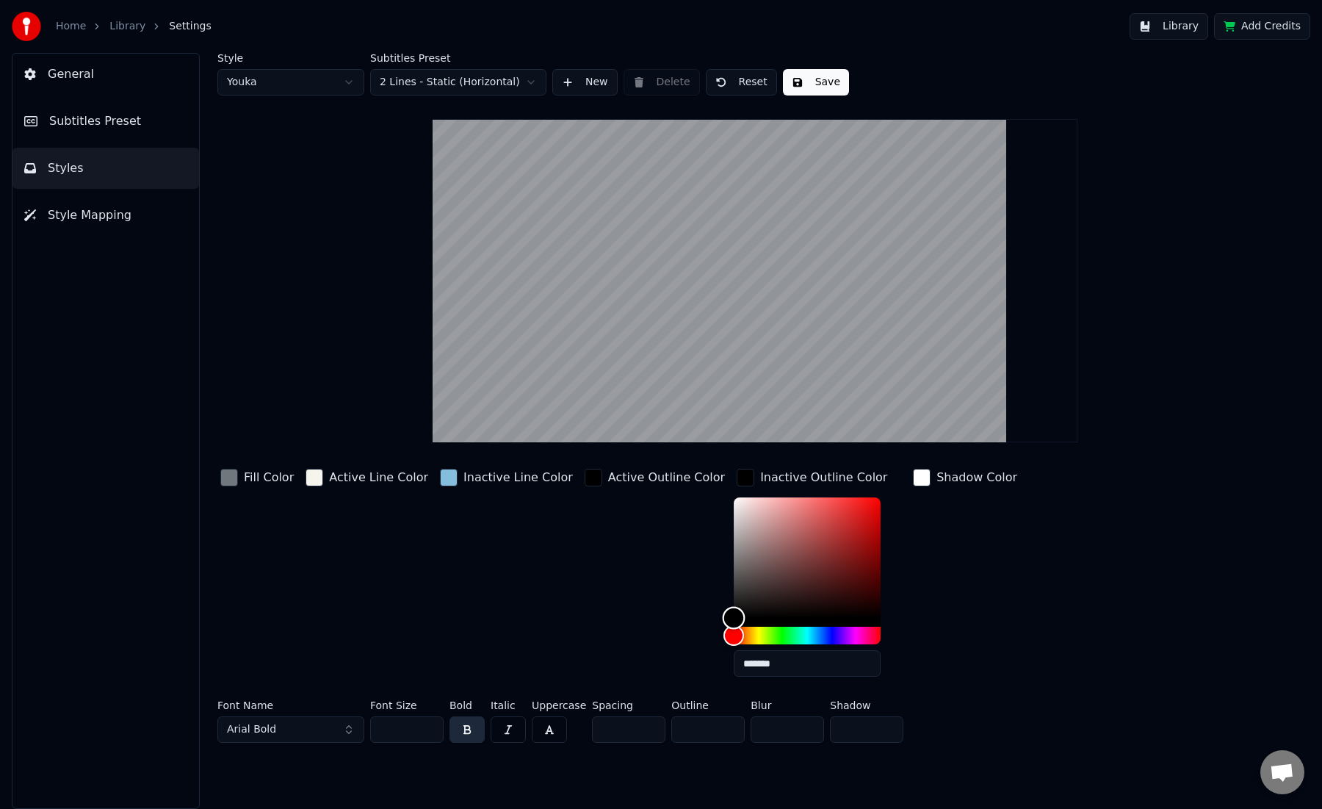
type input "*******"
click at [734, 501] on div "Color" at bounding box center [807, 557] width 147 height 120
click at [737, 474] on div "button" at bounding box center [746, 478] width 18 height 18
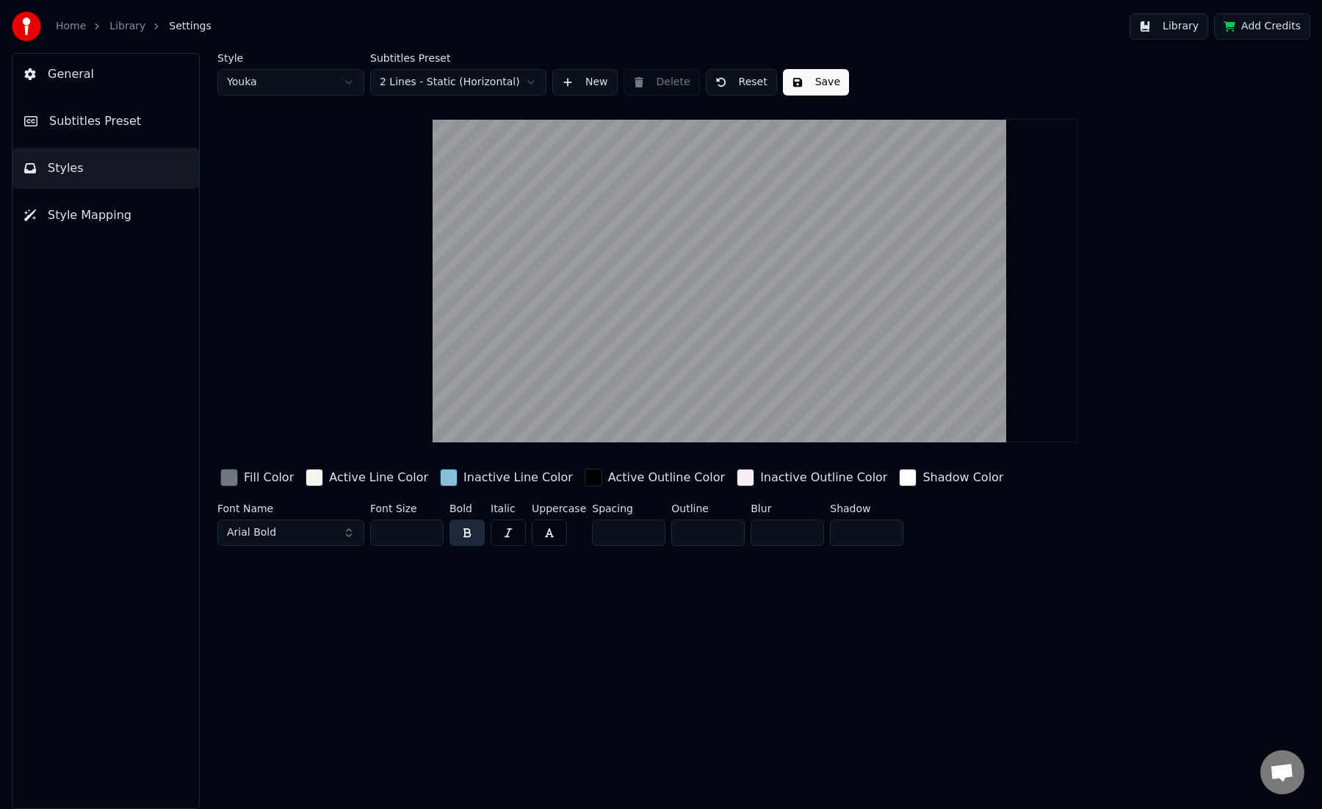
click at [737, 474] on div "button" at bounding box center [746, 478] width 18 height 18
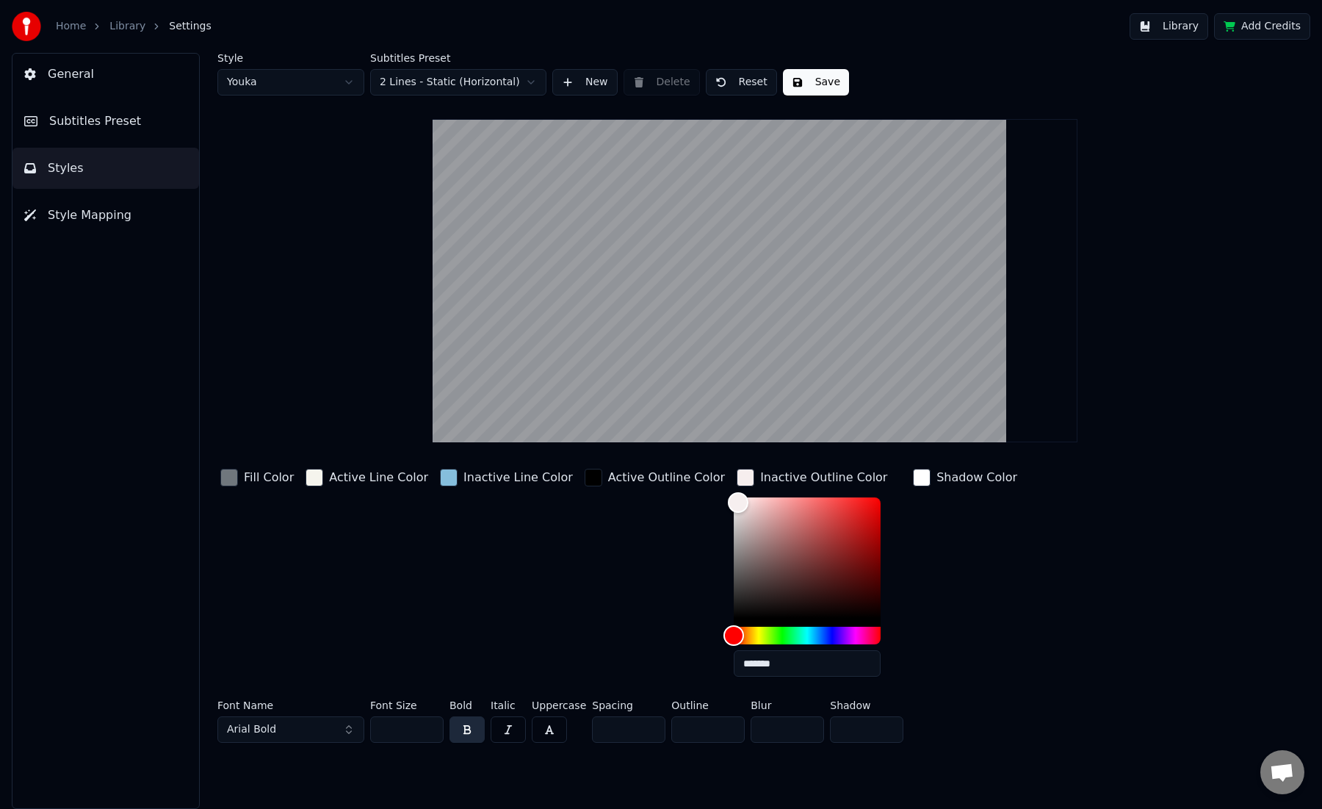
click at [684, 523] on div "Active Outline Color" at bounding box center [655, 577] width 146 height 223
click at [913, 477] on div "button" at bounding box center [922, 478] width 18 height 18
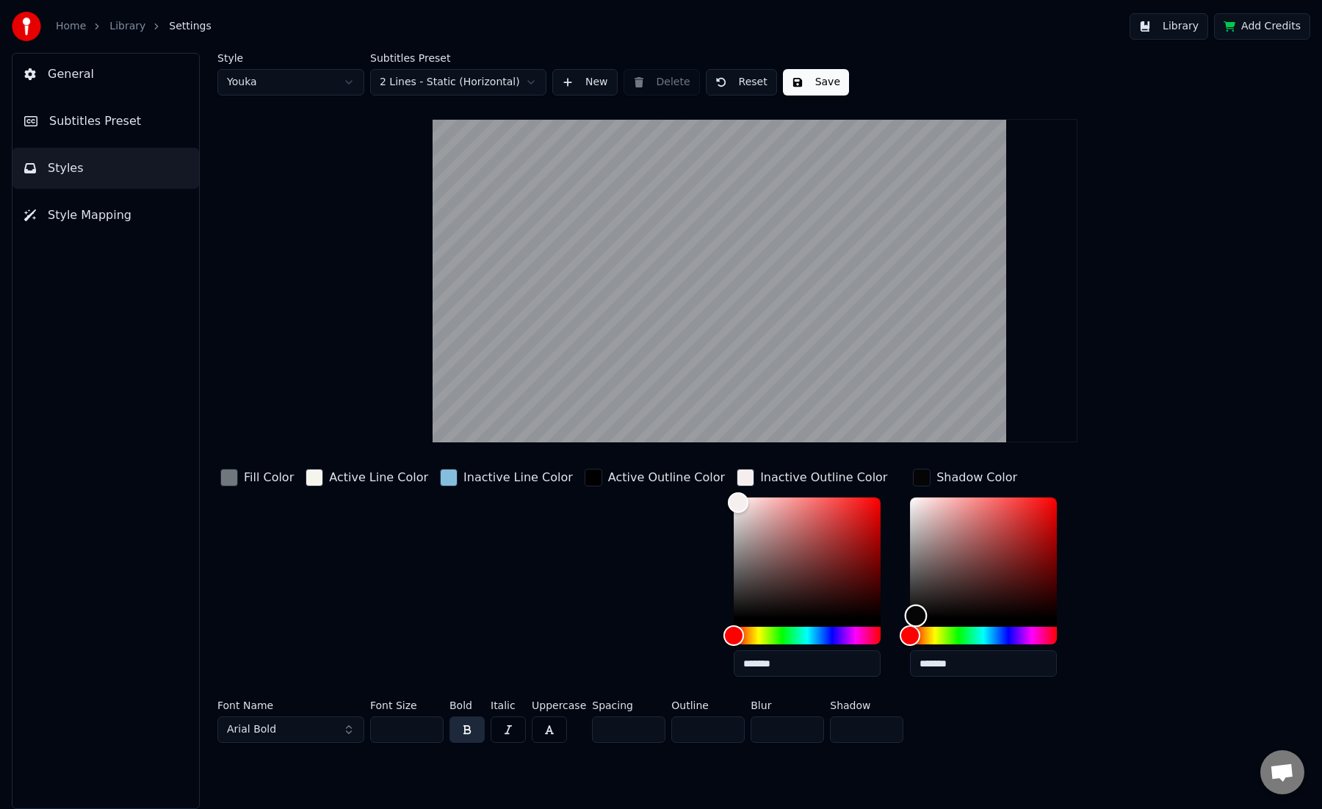
click at [910, 615] on div "Color" at bounding box center [983, 557] width 147 height 120
type input "*******"
click at [910, 500] on div "Color" at bounding box center [983, 557] width 147 height 120
click at [585, 477] on div "button" at bounding box center [594, 478] width 18 height 18
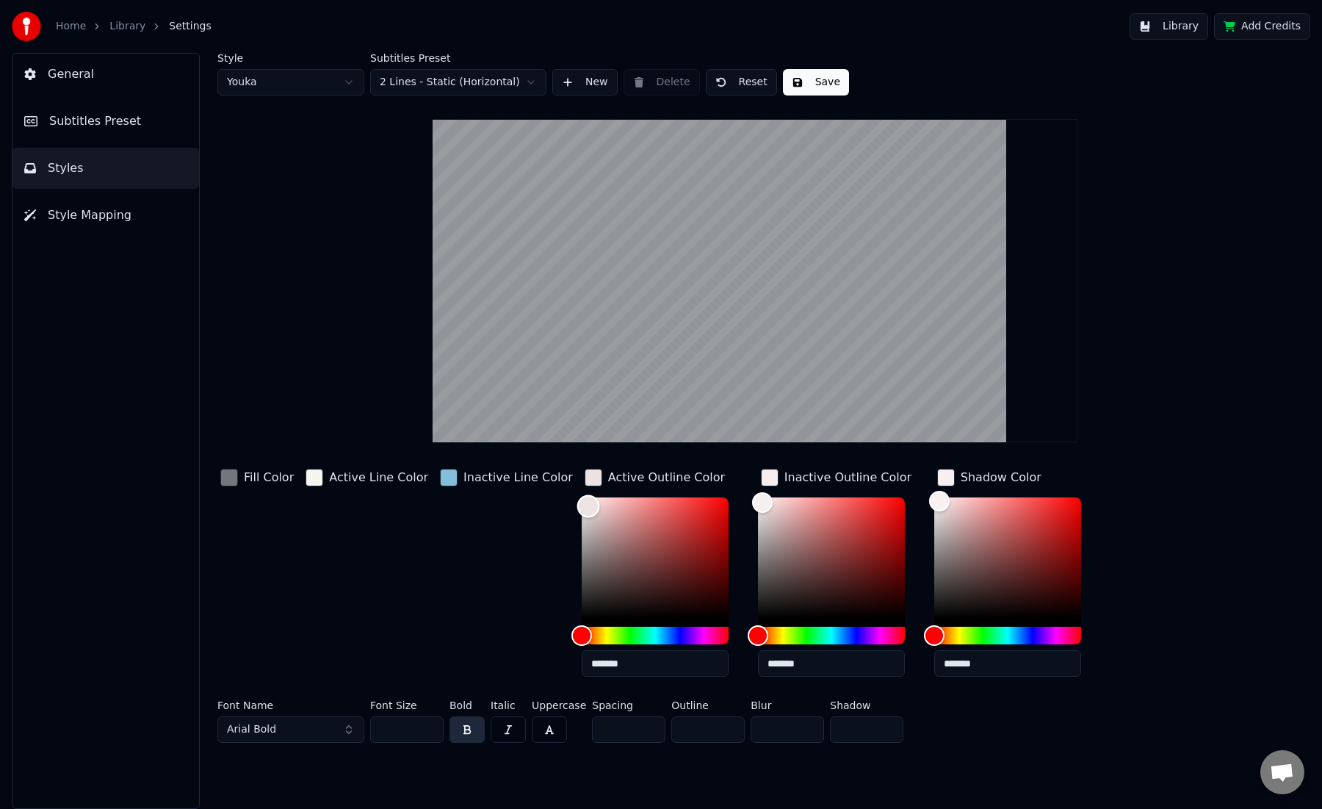
click at [582, 505] on div "Color" at bounding box center [655, 557] width 147 height 120
type input "*******"
drag, startPoint x: 560, startPoint y: 615, endPoint x: 560, endPoint y: 623, distance: 8.1
click at [582, 618] on div "Color" at bounding box center [655, 557] width 147 height 120
click at [761, 477] on div "button" at bounding box center [770, 478] width 18 height 18
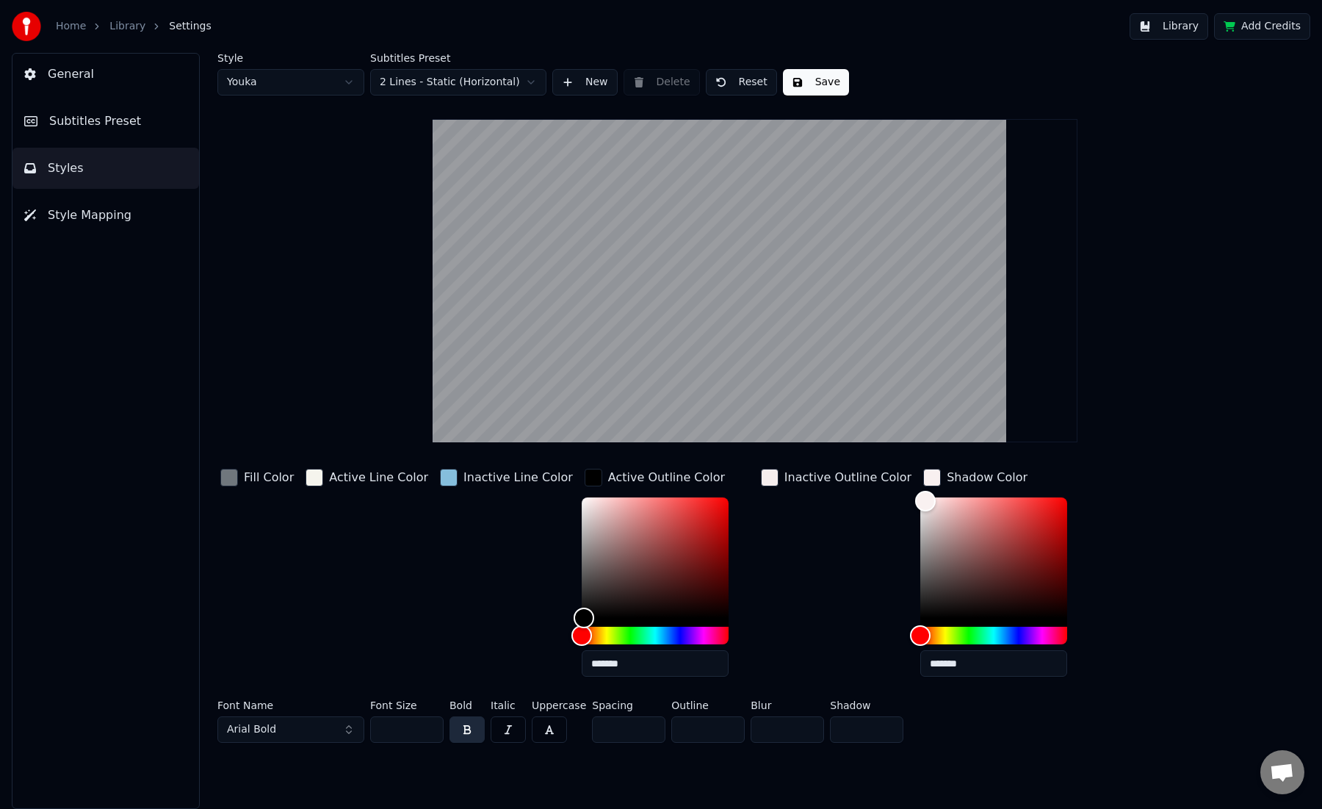
click at [761, 481] on div "button" at bounding box center [770, 478] width 18 height 18
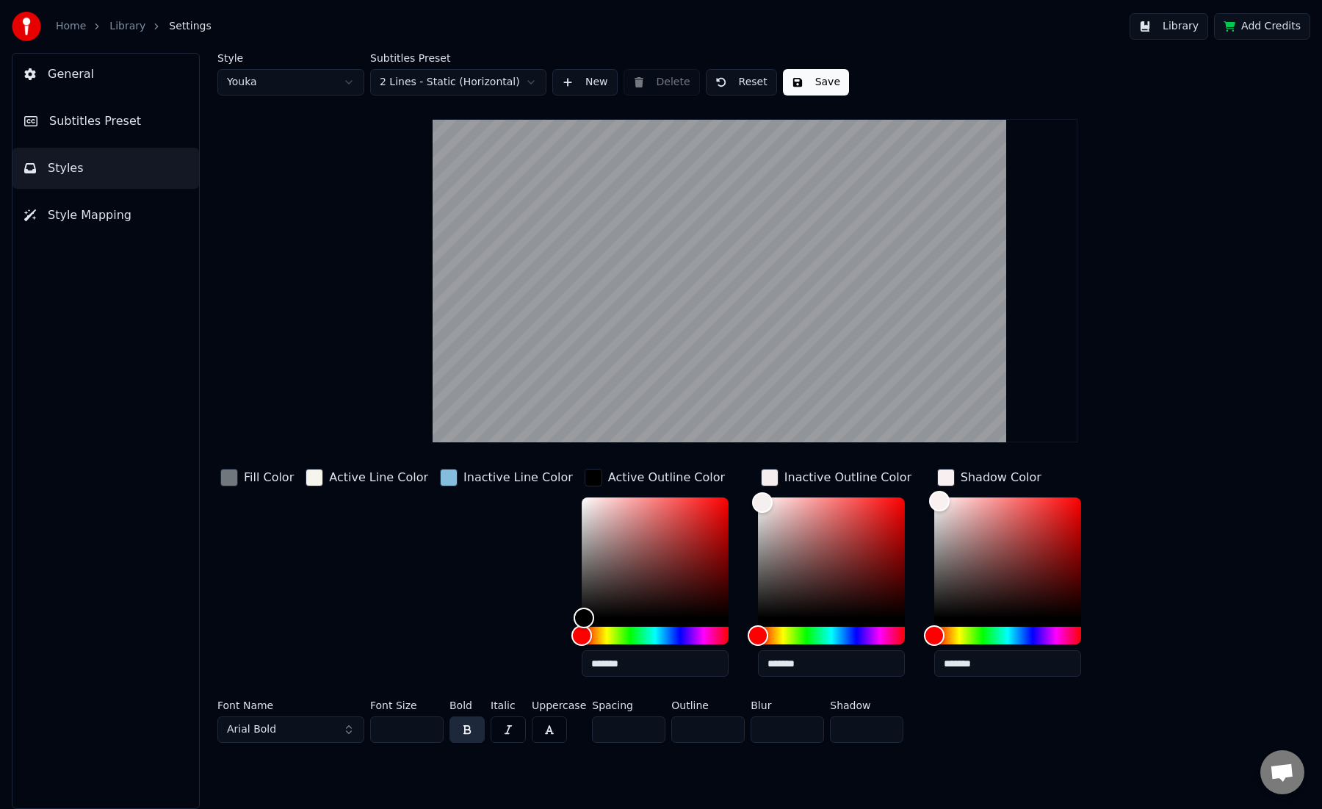
click at [758, 621] on div at bounding box center [831, 561] width 147 height 129
type input "*******"
drag, startPoint x: 746, startPoint y: 616, endPoint x: 739, endPoint y: 620, distance: 7.6
click at [758, 618] on div "Color" at bounding box center [831, 557] width 147 height 120
type input "*******"
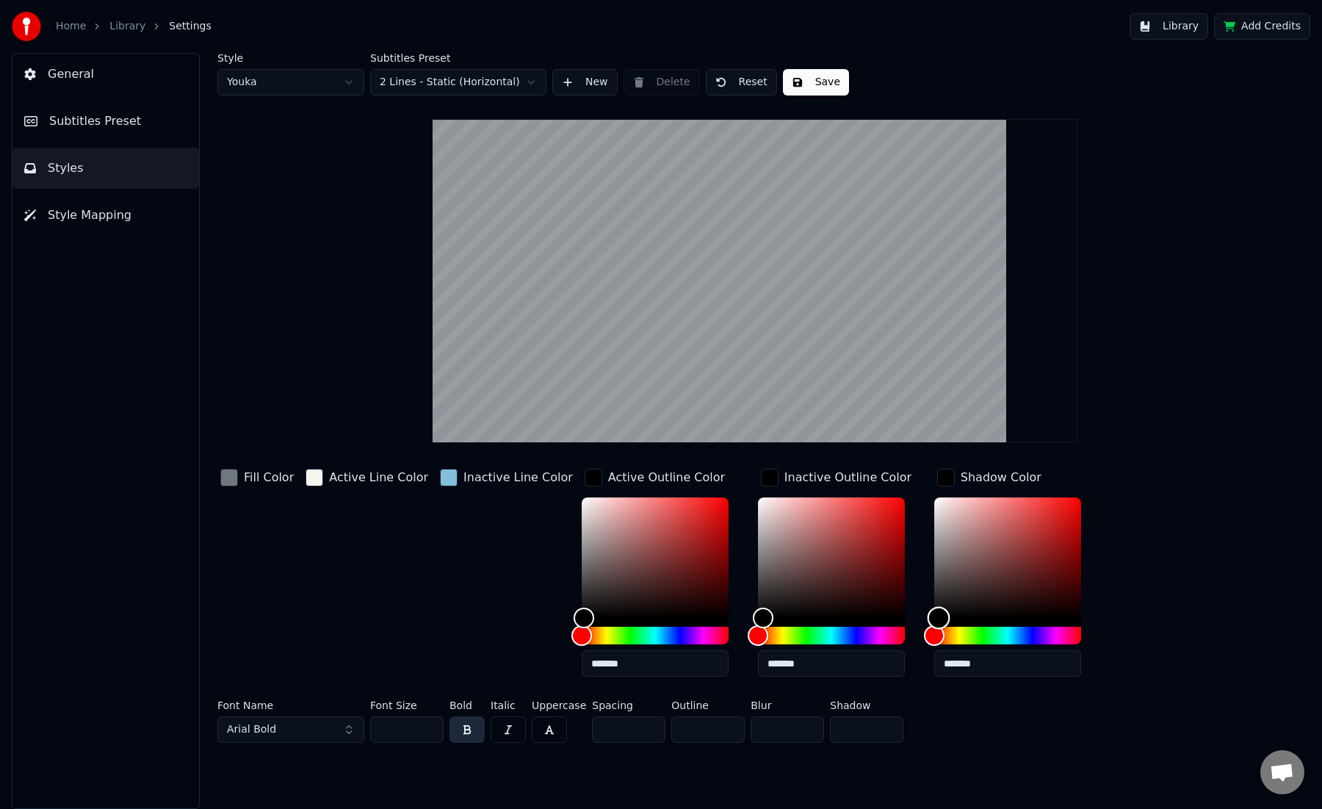
drag, startPoint x: 914, startPoint y: 496, endPoint x: 915, endPoint y: 617, distance: 120.4
click at [927, 617] on div "Color" at bounding box center [938, 618] width 23 height 23
click at [883, 726] on input "*" at bounding box center [866, 729] width 73 height 26
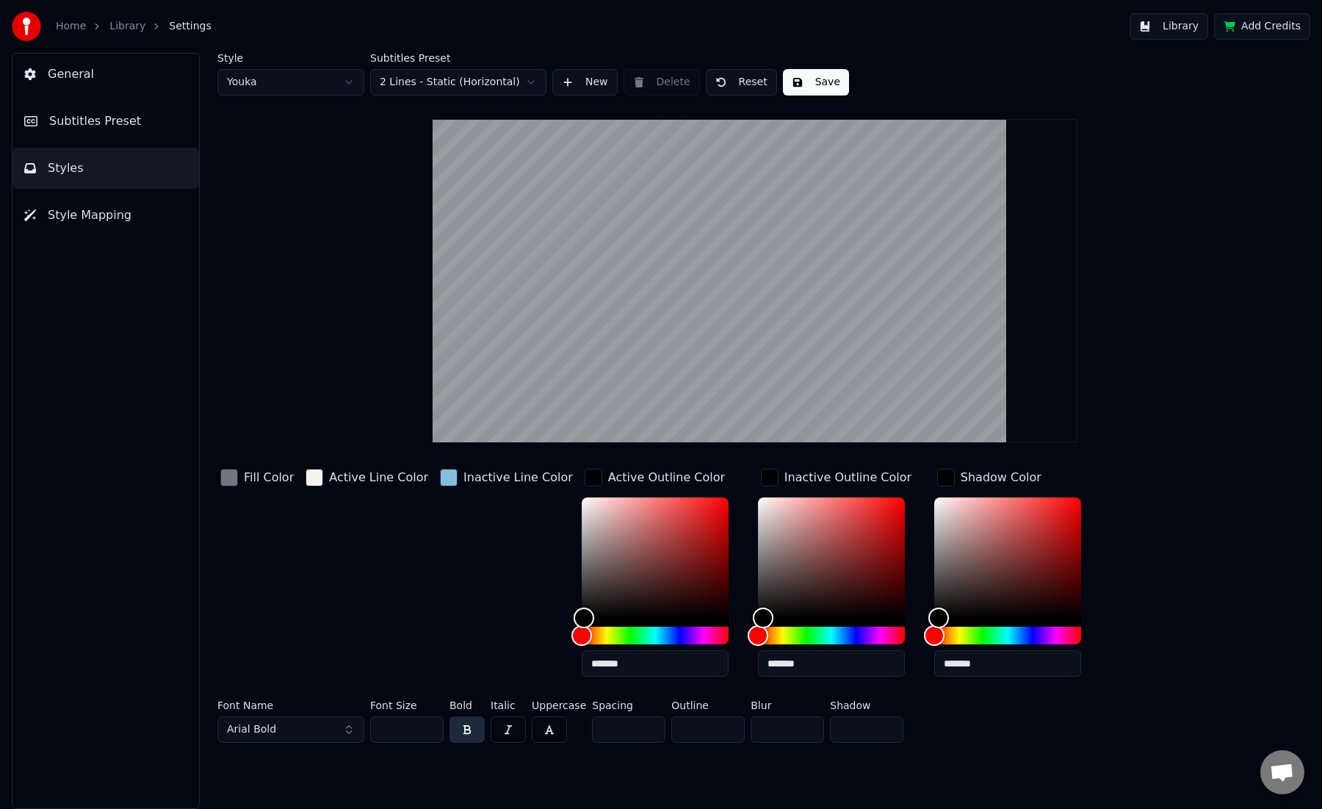
click at [883, 726] on input "*" at bounding box center [866, 729] width 73 height 26
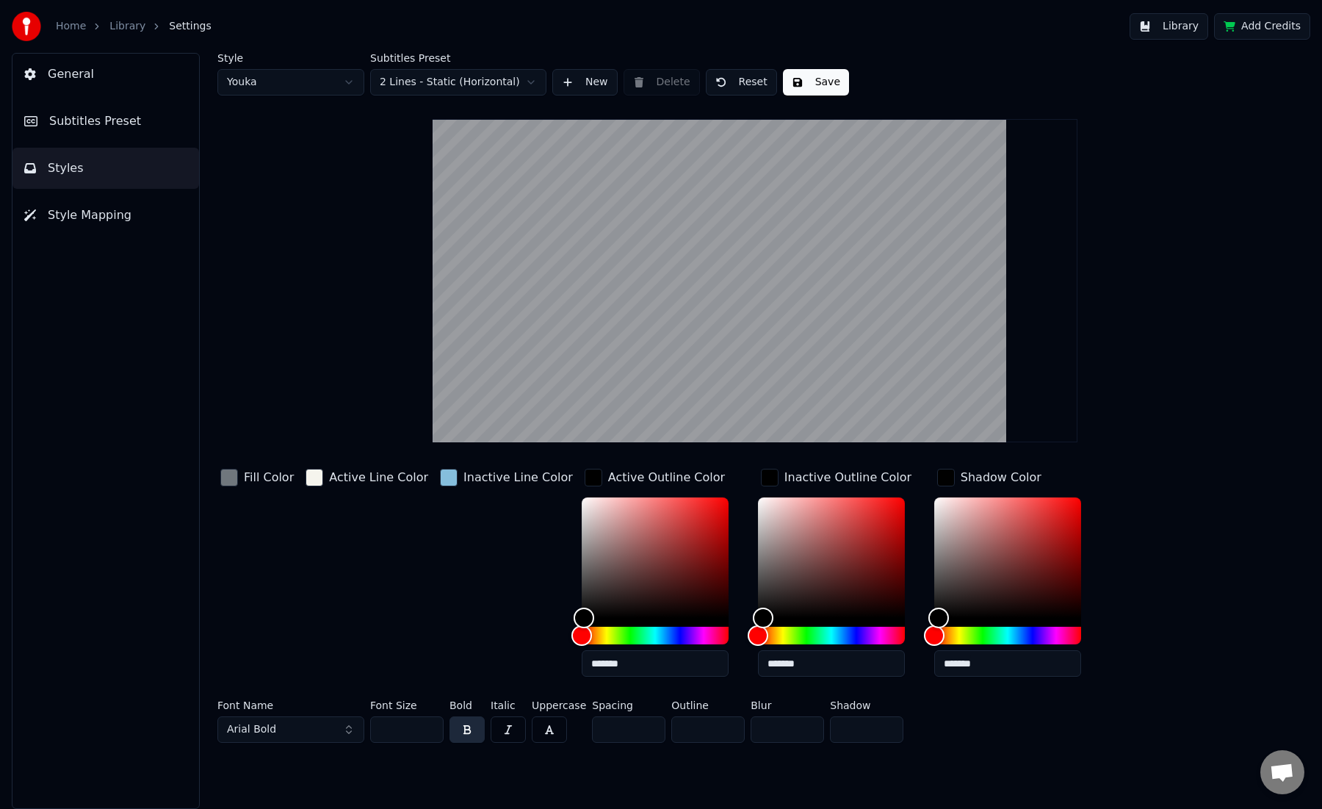
type input "*"
click at [883, 726] on input "*" at bounding box center [866, 729] width 73 height 26
type input "*******"
click at [934, 502] on div "Color" at bounding box center [1007, 557] width 147 height 120
click at [888, 734] on input "*" at bounding box center [866, 729] width 73 height 26
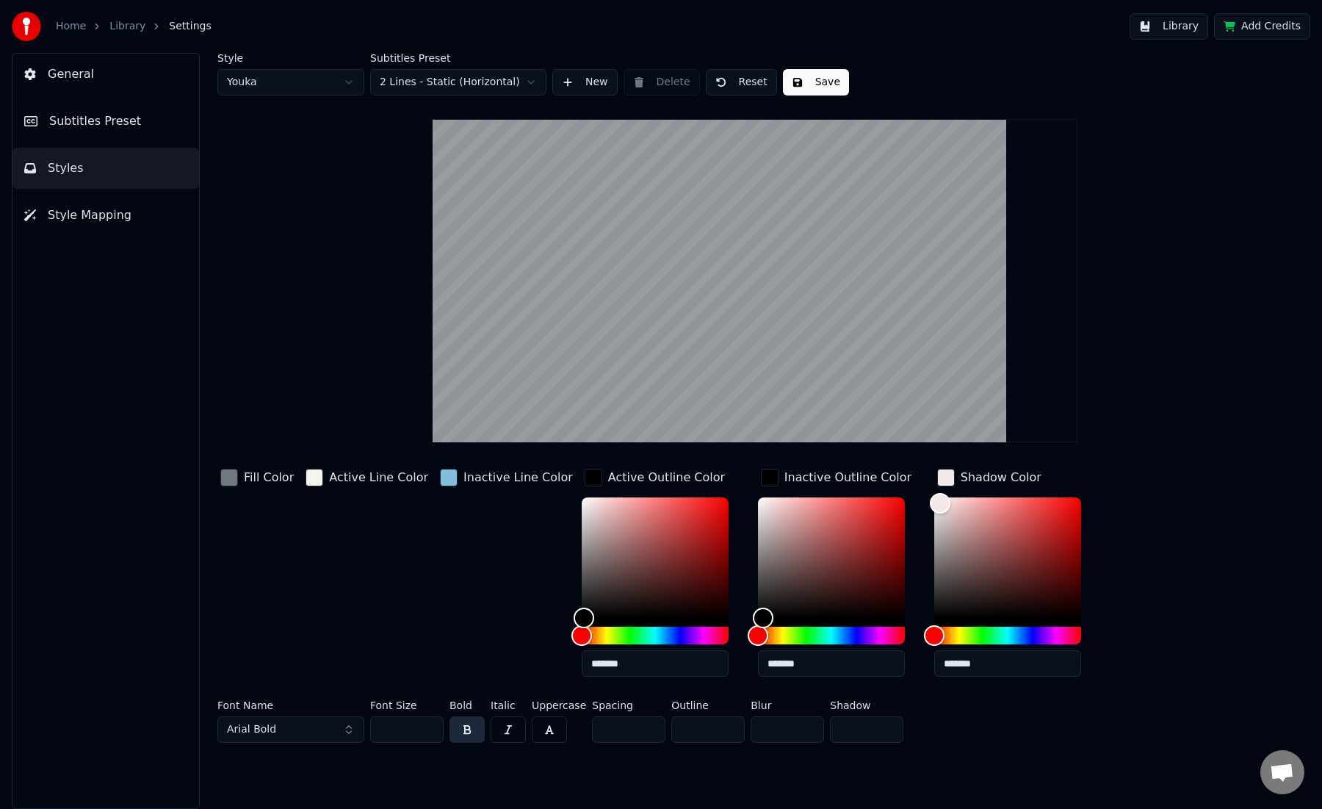
click at [888, 734] on input "*" at bounding box center [866, 729] width 73 height 26
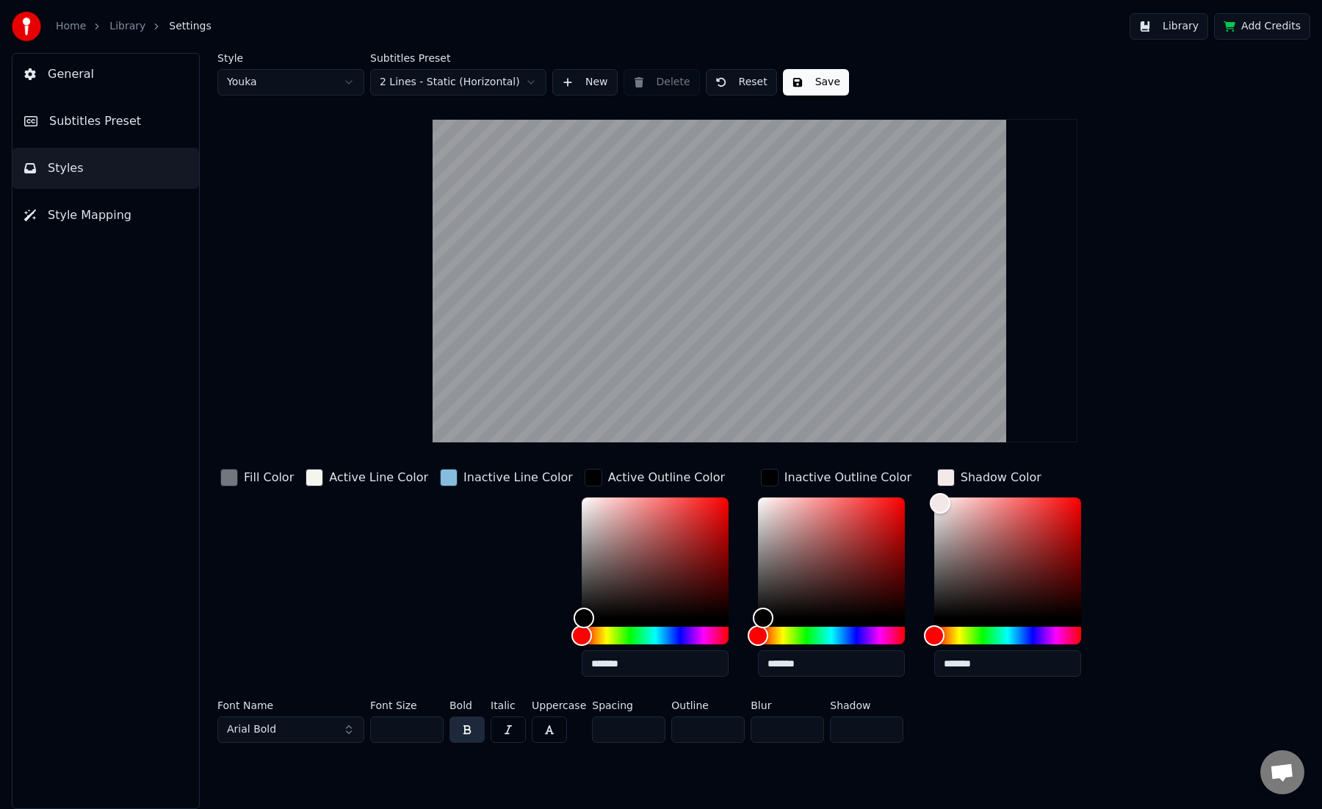
click at [888, 734] on input "*" at bounding box center [866, 729] width 73 height 26
type input "*"
click at [888, 734] on input "*" at bounding box center [866, 729] width 73 height 26
click at [934, 619] on div at bounding box center [1007, 561] width 147 height 129
type input "*******"
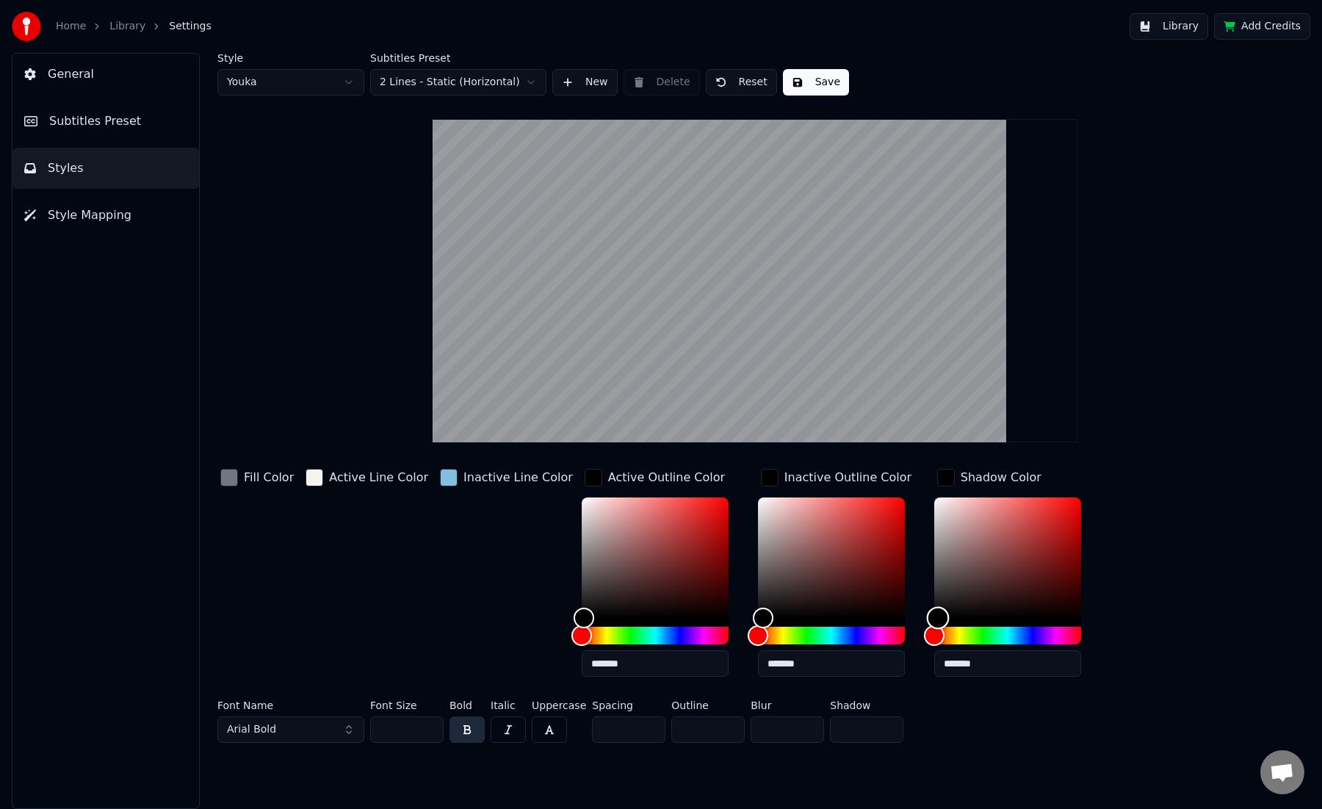
drag, startPoint x: 916, startPoint y: 504, endPoint x: 914, endPoint y: 627, distance: 122.7
click at [927, 627] on div "Color" at bounding box center [938, 618] width 23 height 23
click at [728, 733] on input "*" at bounding box center [707, 729] width 73 height 26
click at [728, 732] on input "*" at bounding box center [707, 729] width 73 height 26
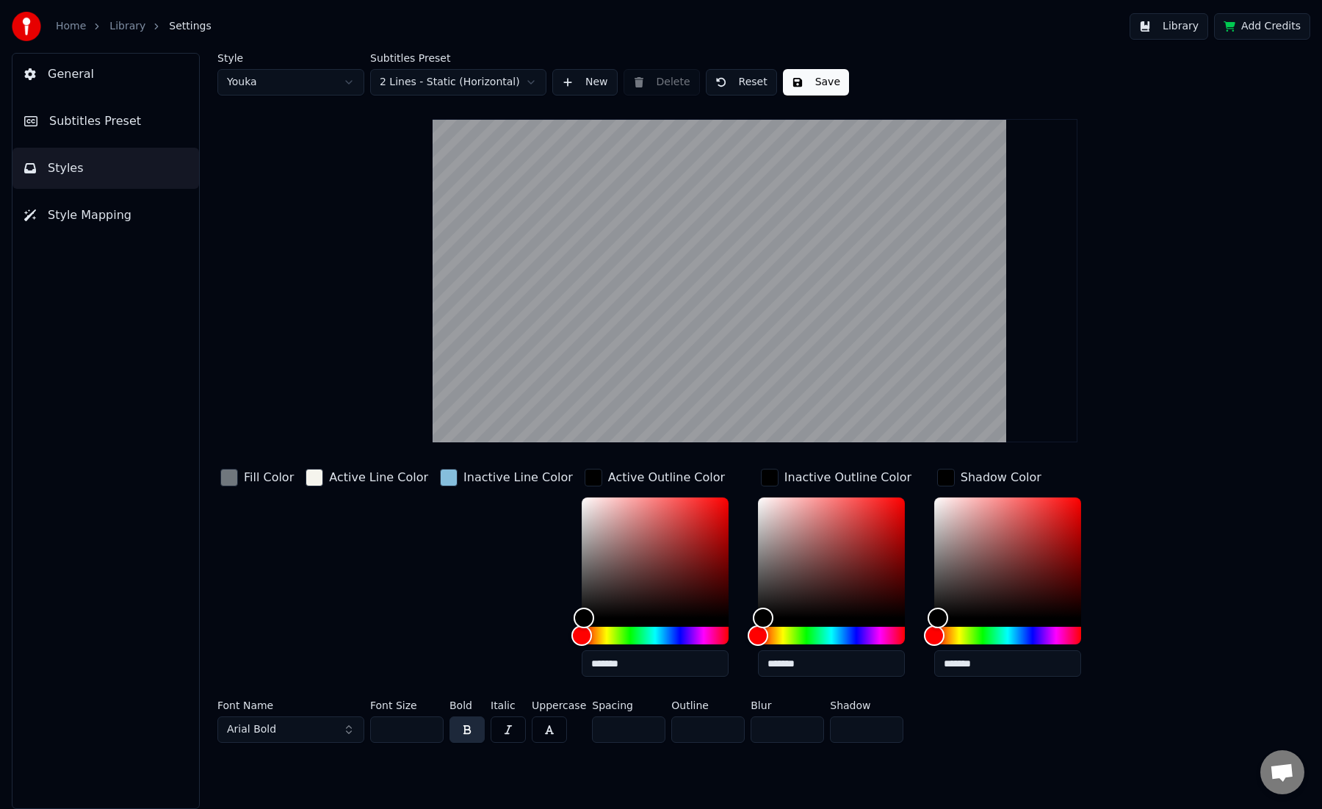
click at [728, 732] on input "*" at bounding box center [707, 729] width 73 height 26
type input "*"
click at [728, 732] on input "*" at bounding box center [707, 729] width 73 height 26
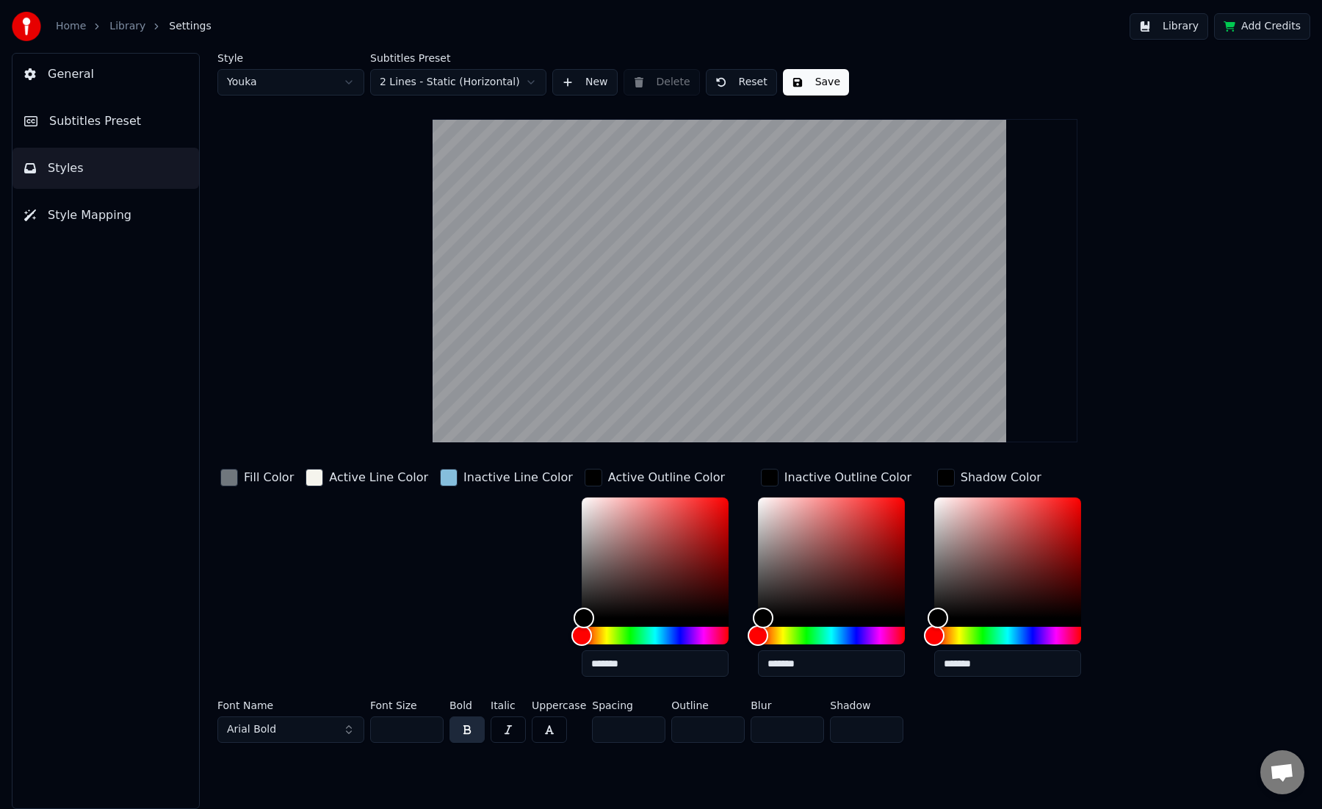
click at [814, 81] on button "Save" at bounding box center [816, 82] width 66 height 26
click at [98, 217] on span "Style Mapping" at bounding box center [90, 215] width 84 height 18
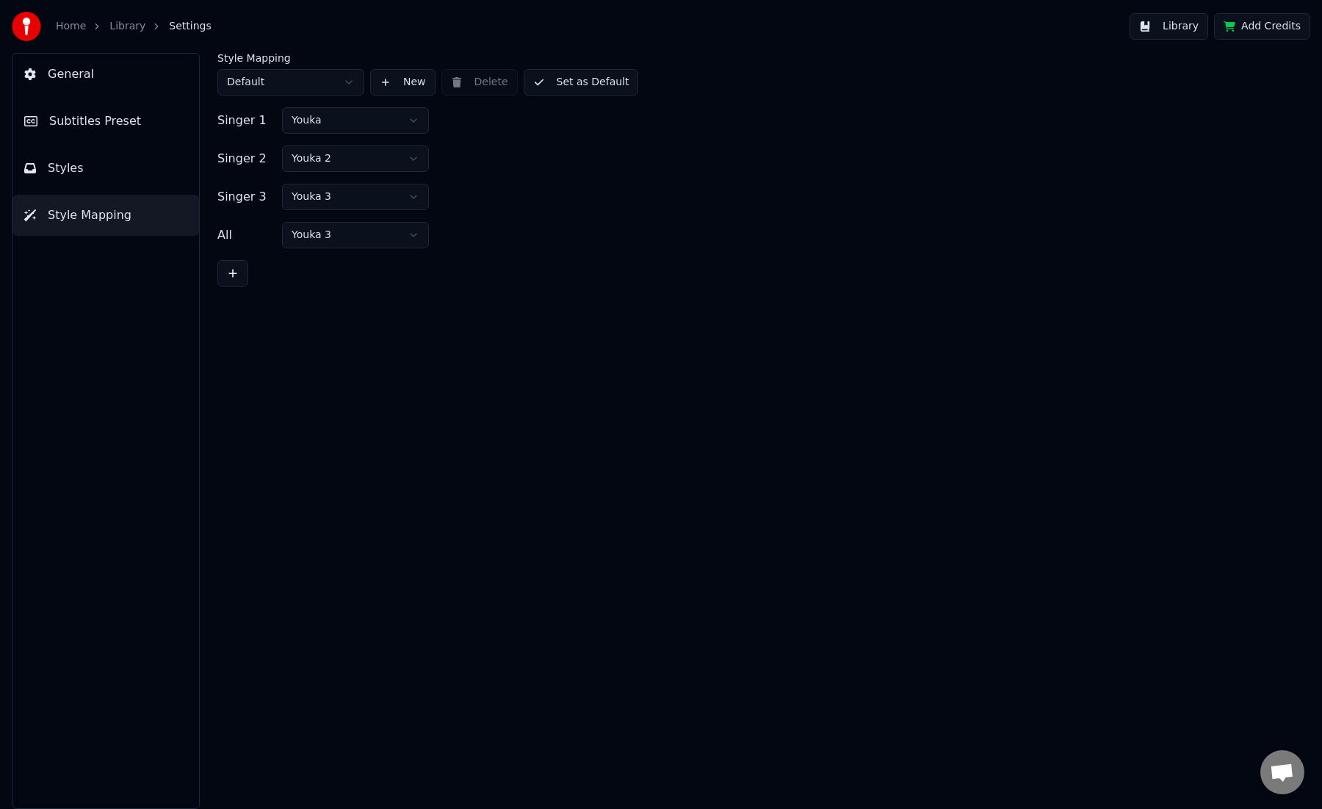
click at [79, 171] on span "Styles" at bounding box center [66, 168] width 36 height 18
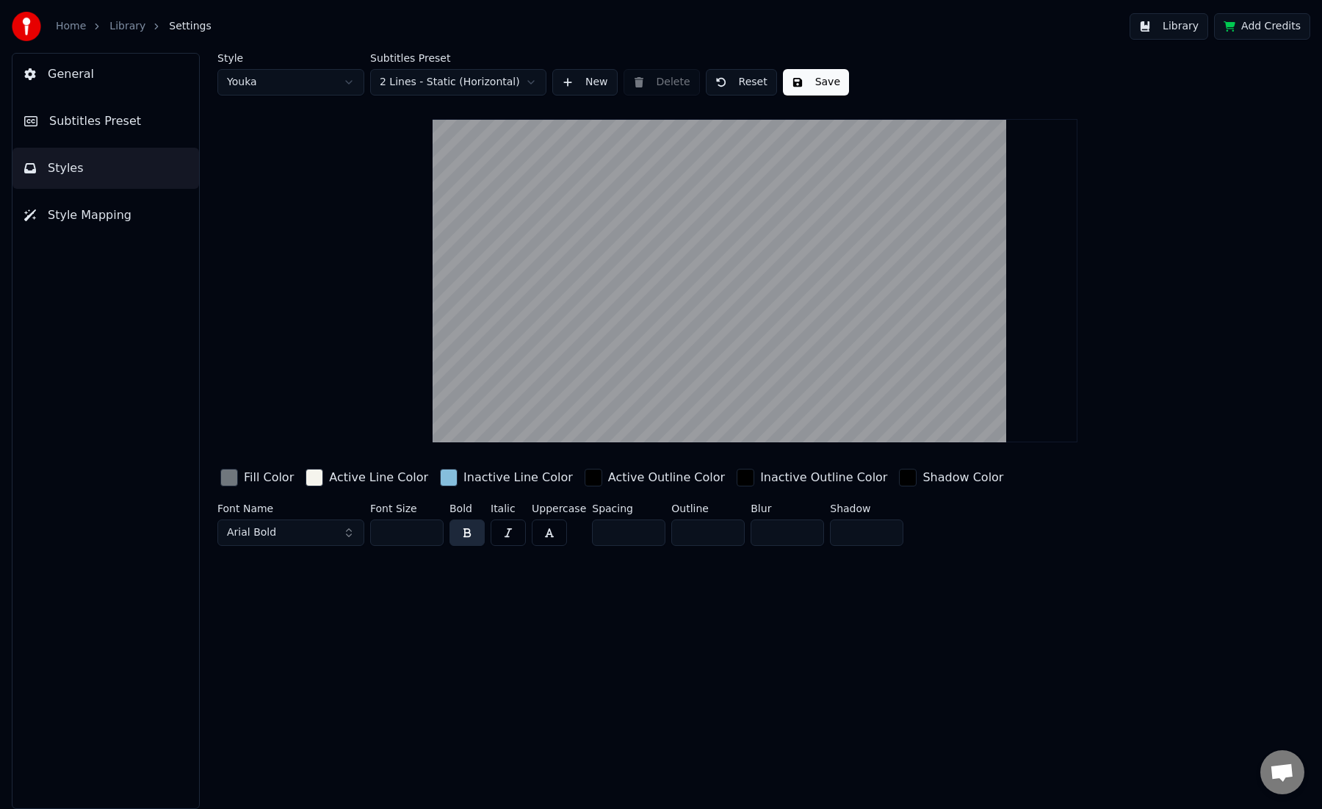
click at [79, 79] on span "General" at bounding box center [71, 74] width 46 height 18
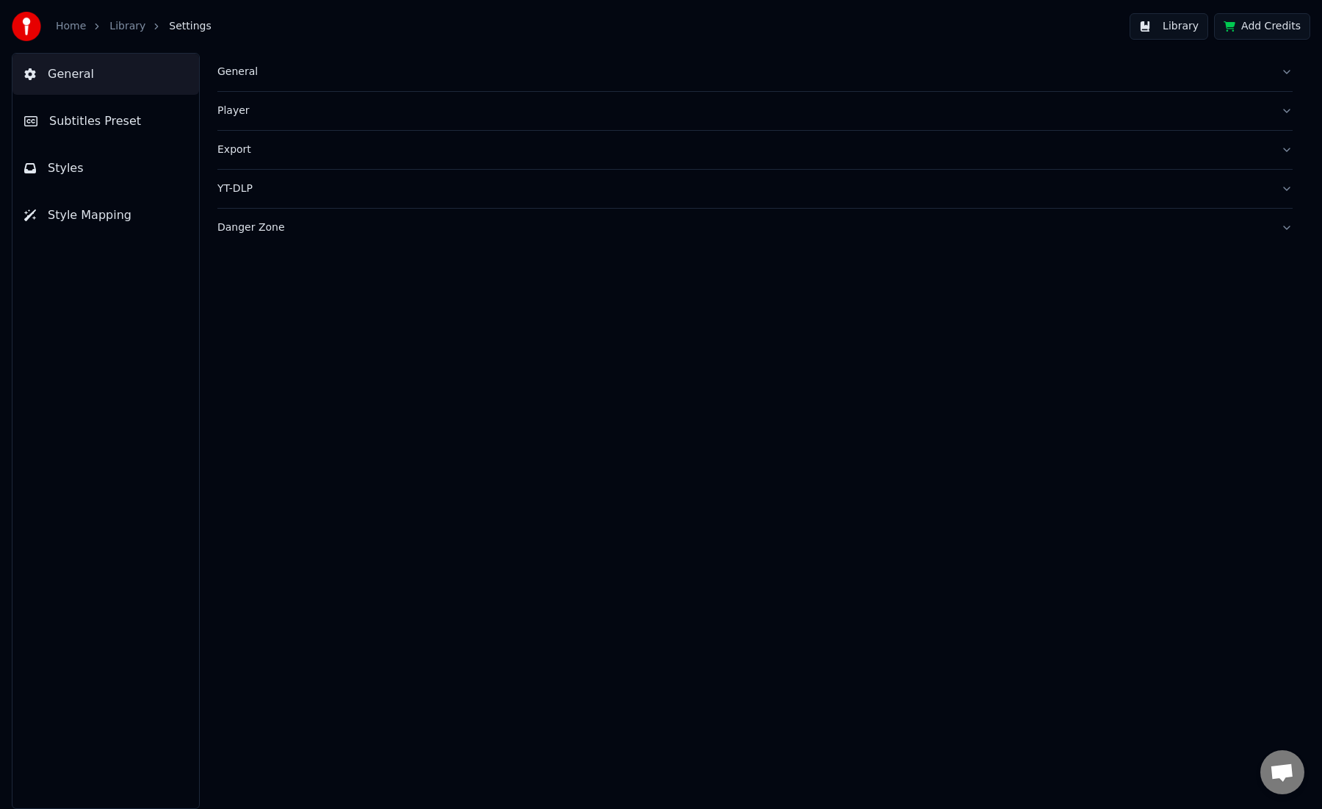
click at [71, 117] on span "Subtitles Preset" at bounding box center [95, 121] width 92 height 18
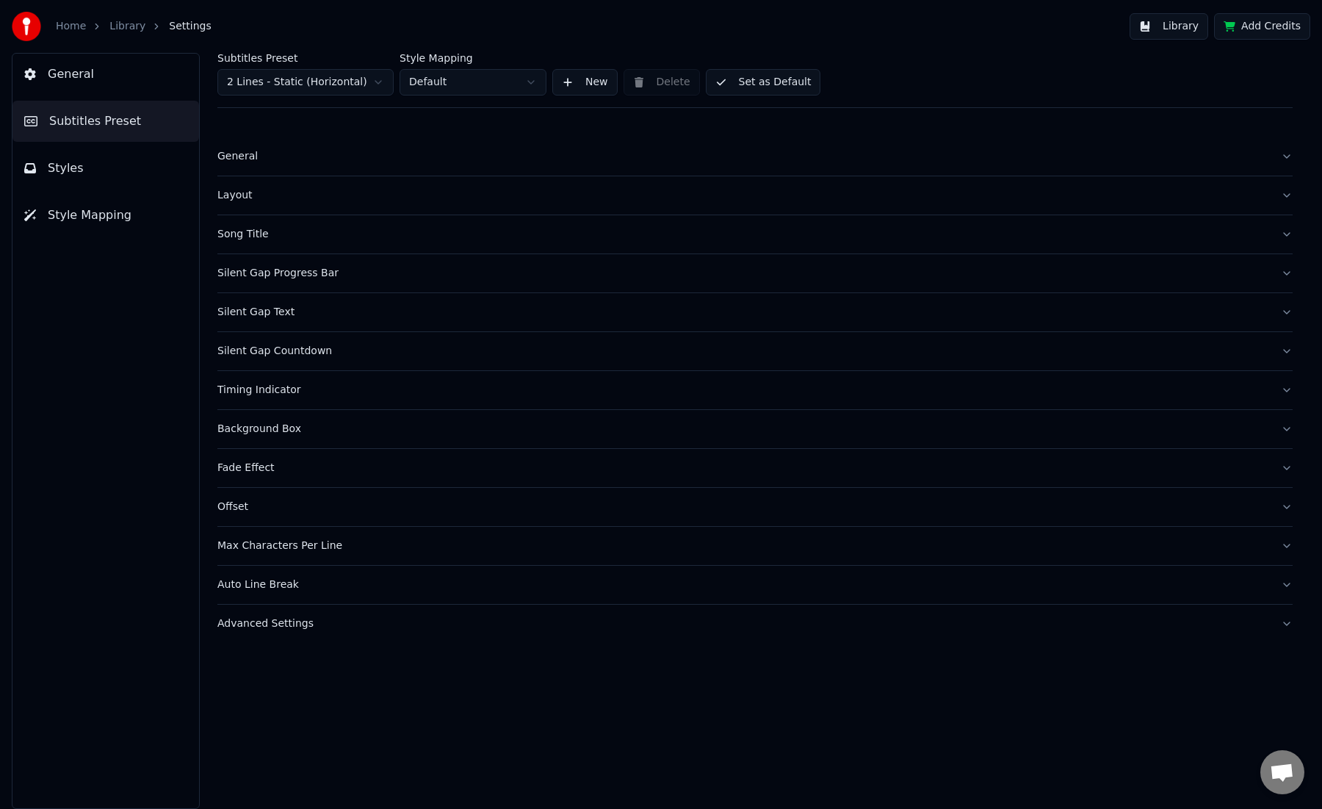
click at [65, 165] on span "Styles" at bounding box center [66, 168] width 36 height 18
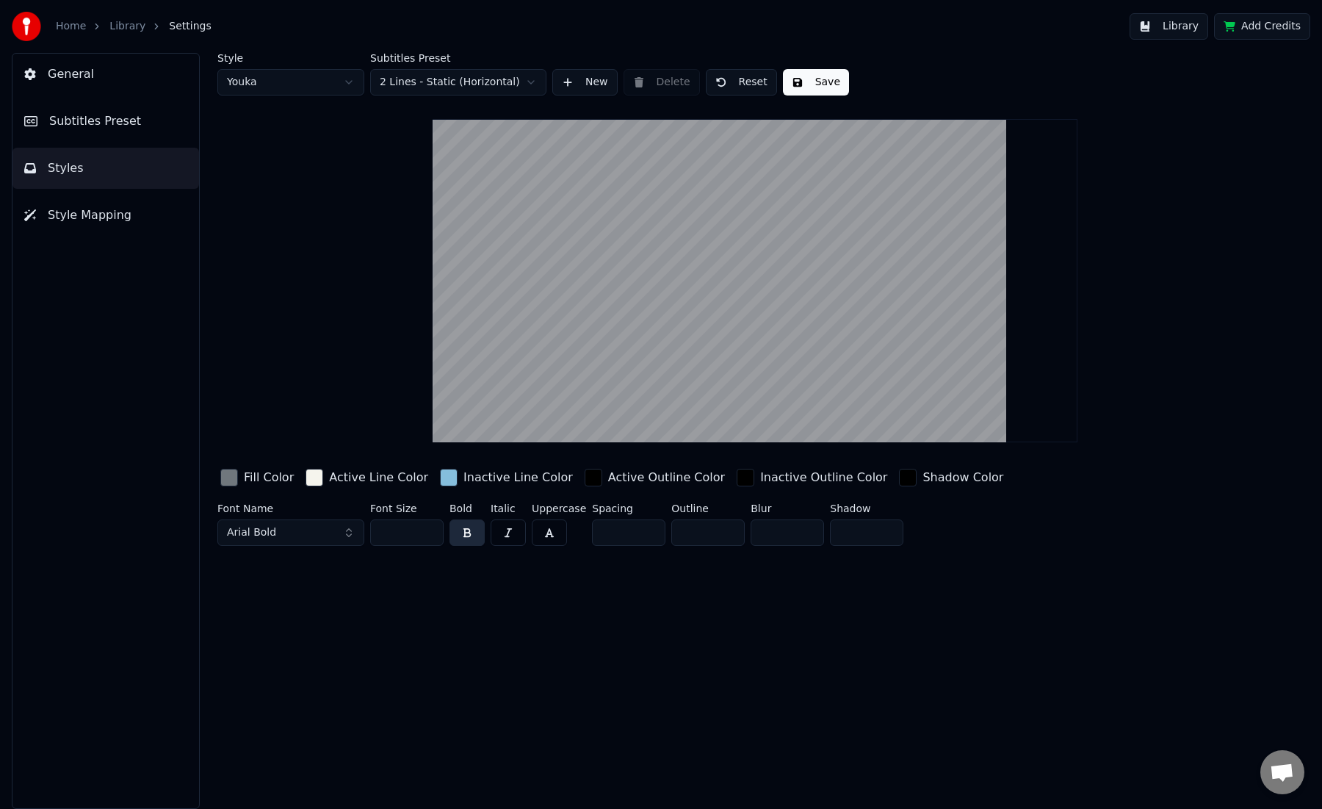
click at [815, 79] on button "Save" at bounding box center [816, 82] width 66 height 26
click at [815, 79] on button "Done" at bounding box center [817, 82] width 68 height 26
click at [1173, 25] on button "Library" at bounding box center [1168, 26] width 79 height 26
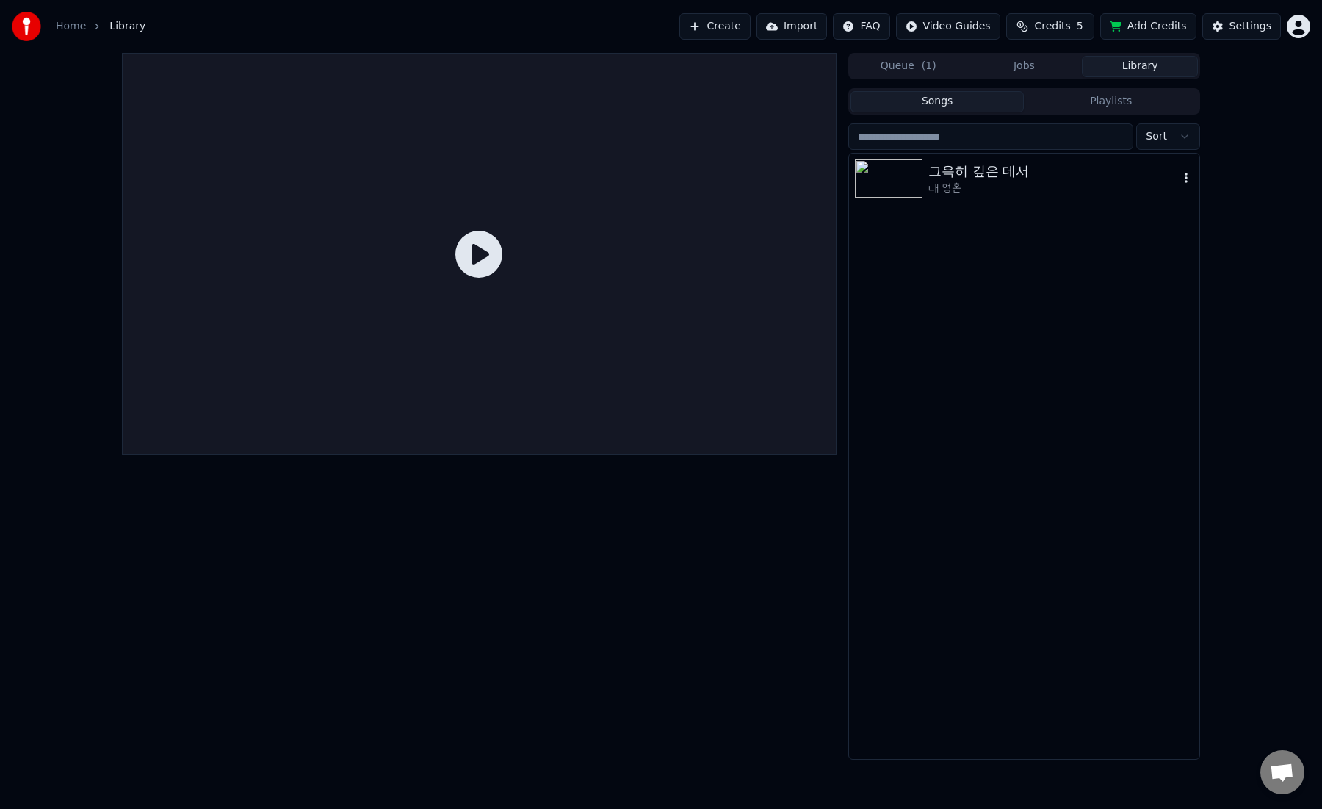
click at [903, 182] on img at bounding box center [889, 178] width 68 height 38
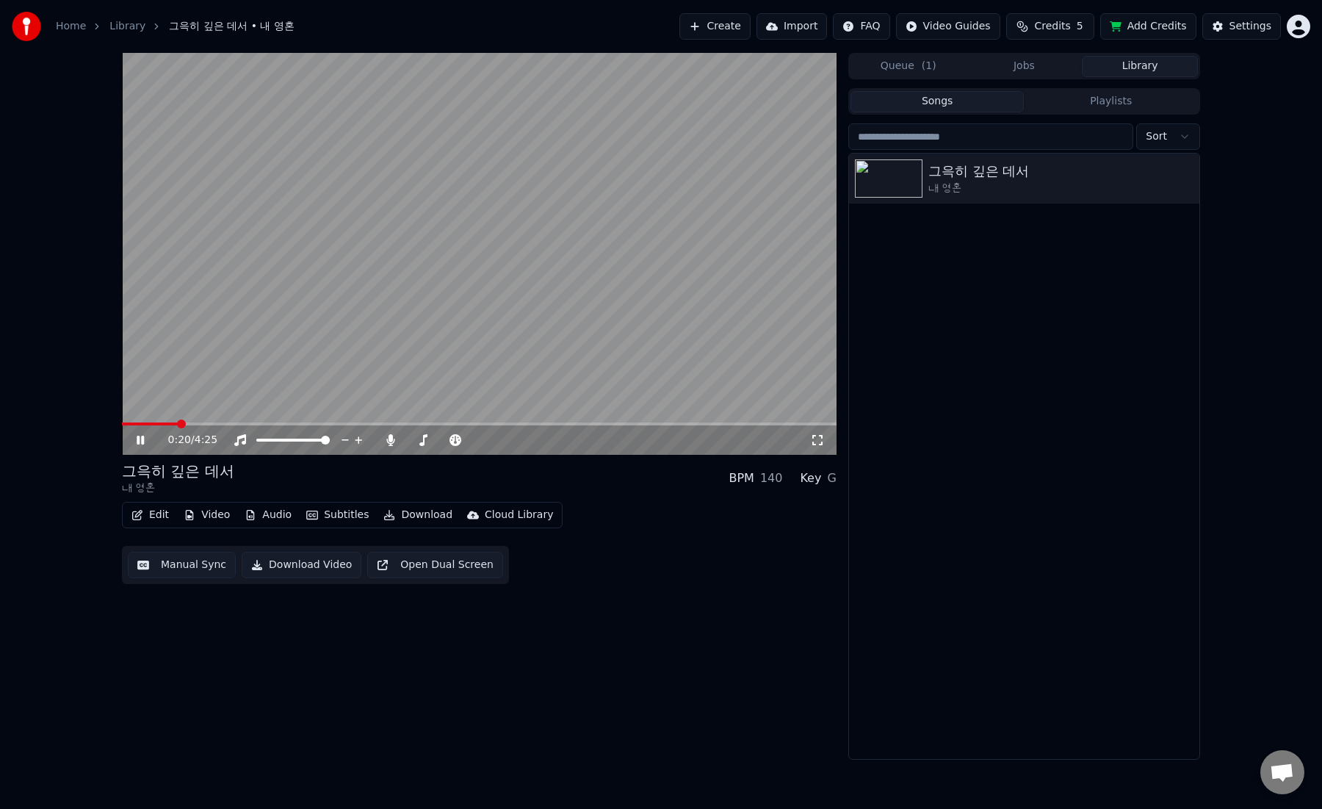
click at [91, 491] on div "0:20 / 4:25 그윽히 깊은 데서 내 영혼 BPM 140 Key G Edit Video Audio Subtitles Downlo…" at bounding box center [661, 406] width 1322 height 706
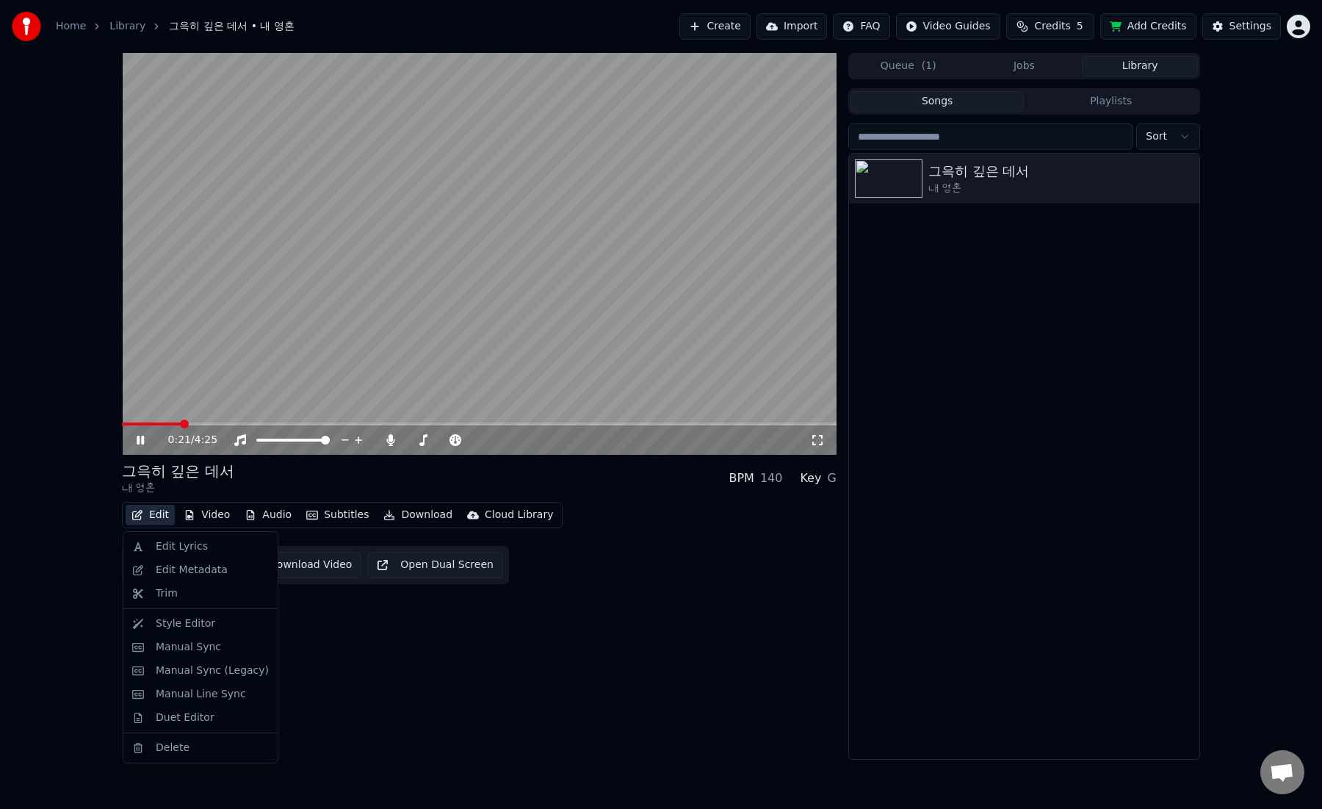
click at [159, 513] on button "Edit" at bounding box center [150, 514] width 49 height 21
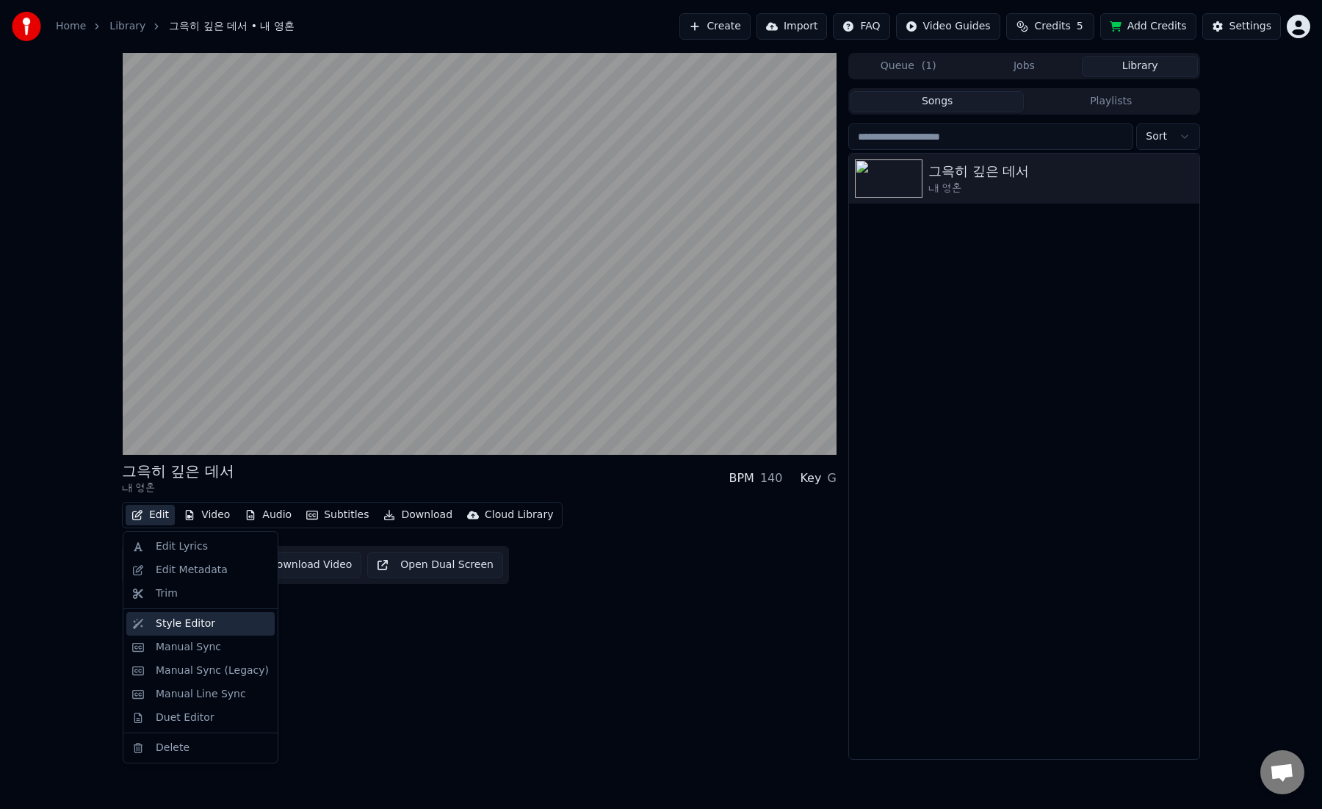
click at [203, 629] on div "Style Editor" at bounding box center [185, 623] width 59 height 15
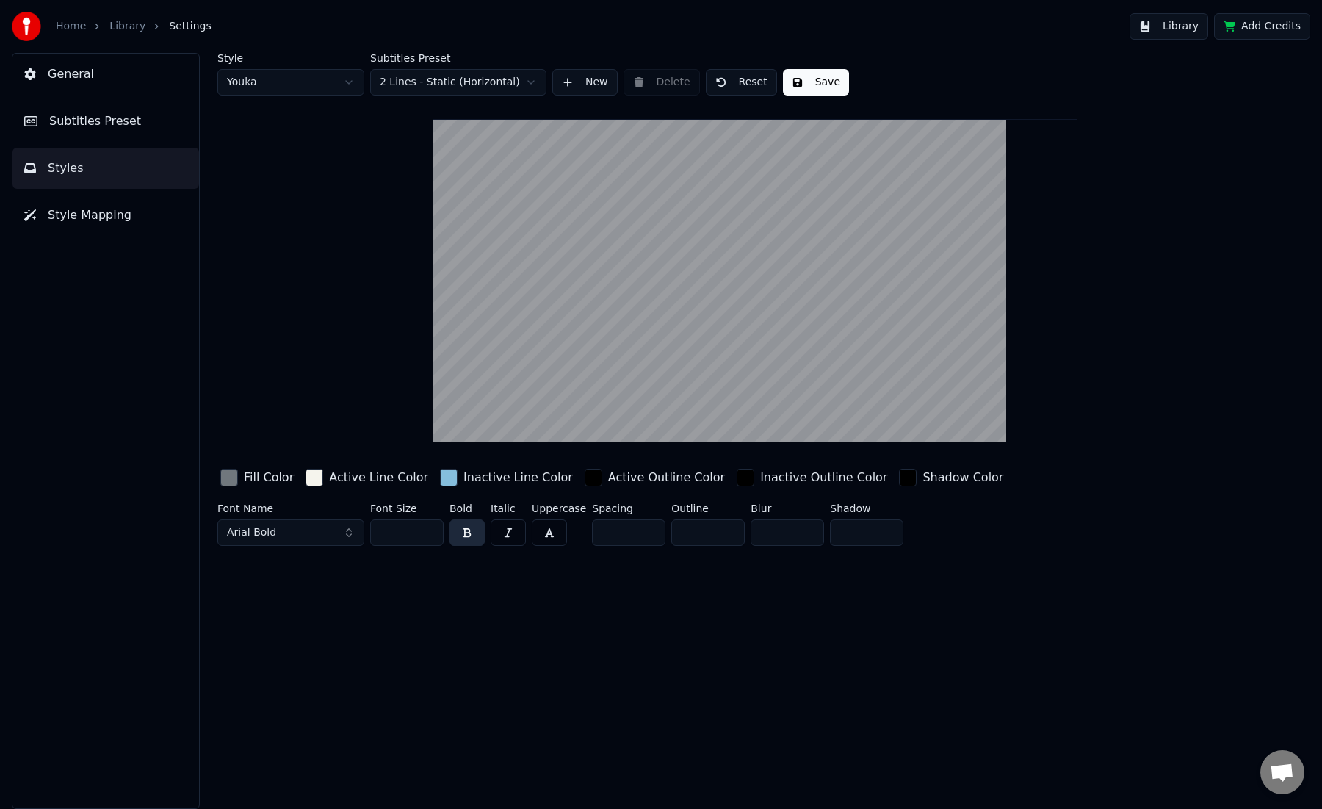
click at [727, 532] on input "*" at bounding box center [707, 532] width 73 height 26
click at [728, 529] on input "*" at bounding box center [707, 532] width 73 height 26
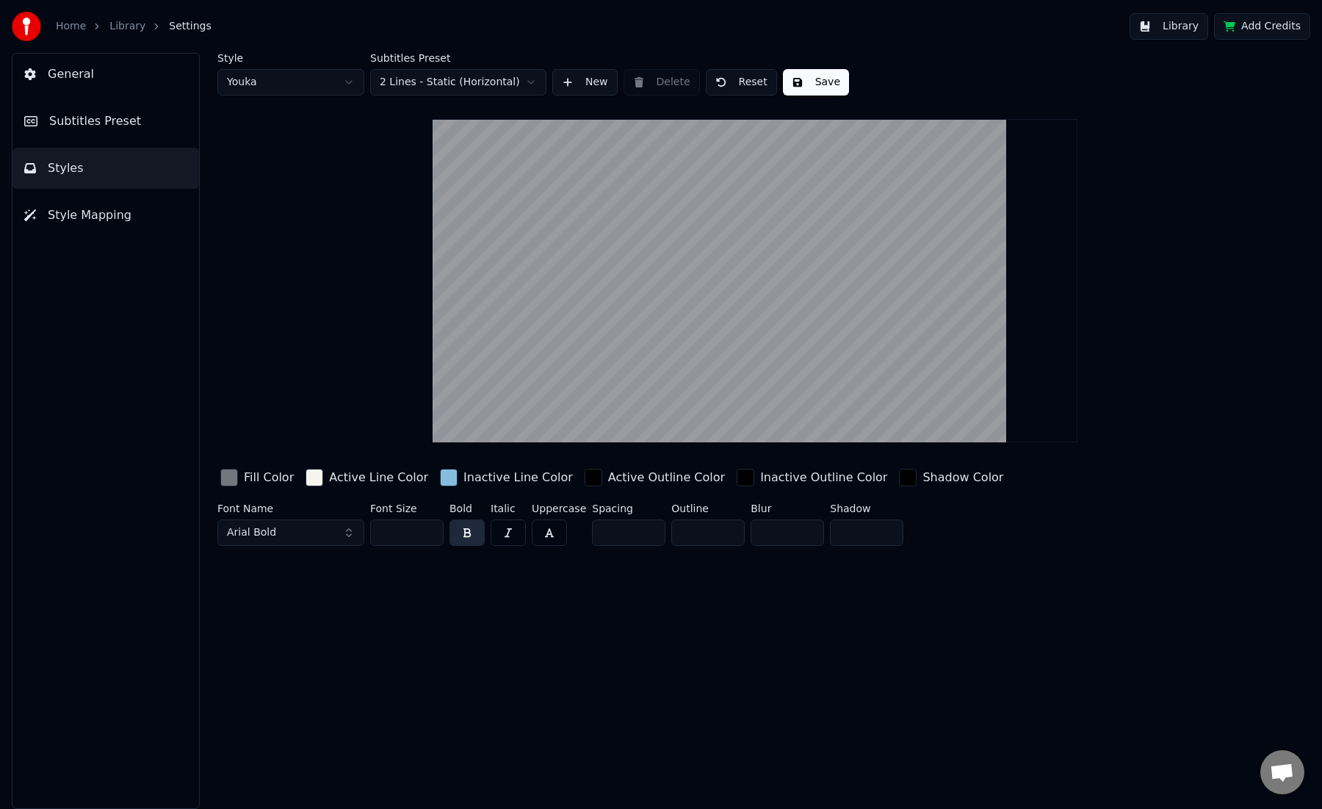
type input "*"
click at [728, 529] on input "*" at bounding box center [707, 532] width 73 height 26
click at [814, 76] on button "Save" at bounding box center [816, 82] width 66 height 26
click at [822, 82] on button "Done" at bounding box center [817, 82] width 68 height 26
click at [1160, 26] on button "Library" at bounding box center [1168, 26] width 79 height 26
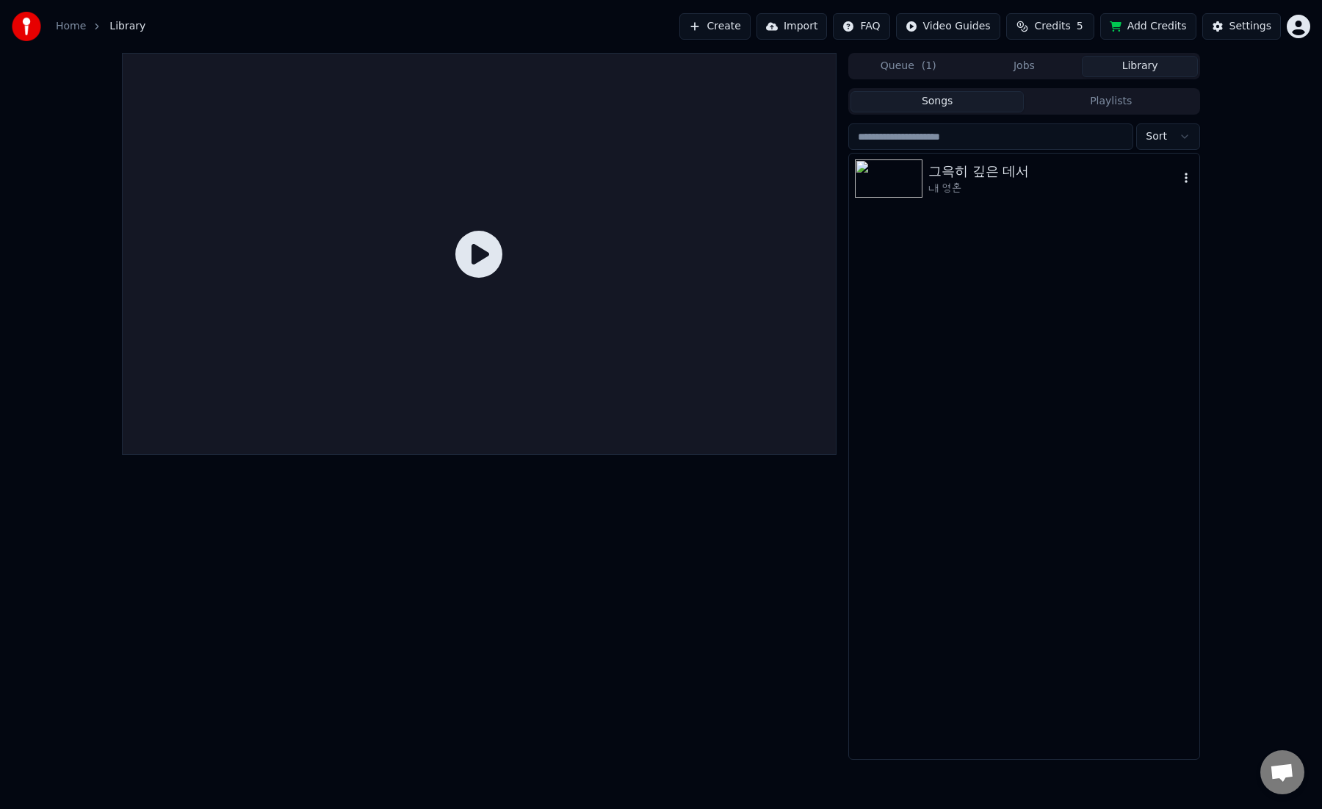
click at [906, 174] on img at bounding box center [889, 178] width 68 height 38
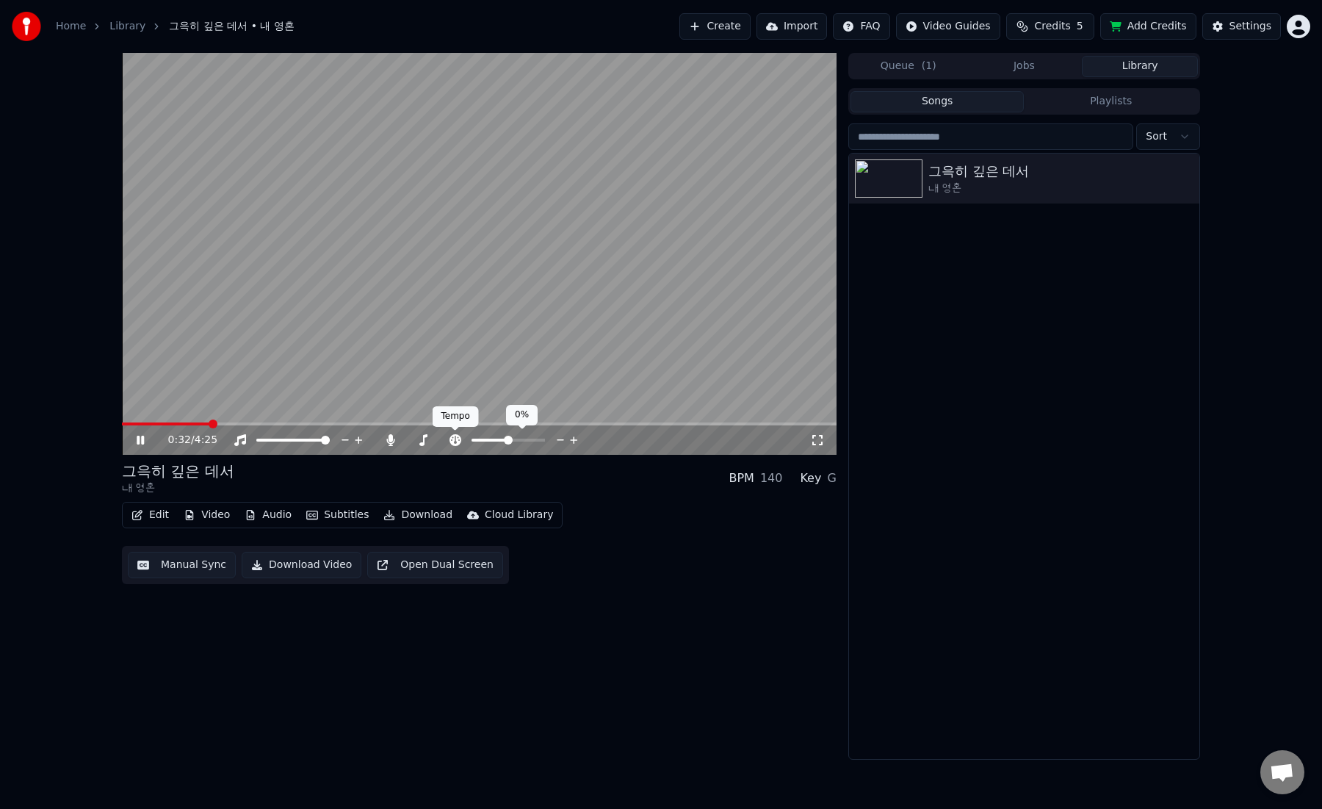
click at [453, 440] on icon at bounding box center [455, 440] width 12 height 12
click at [533, 435] on span at bounding box center [531, 439] width 9 height 9
click at [507, 438] on span at bounding box center [507, 439] width 9 height 9
click at [502, 438] on span at bounding box center [503, 439] width 9 height 9
click at [495, 438] on span at bounding box center [497, 439] width 9 height 9
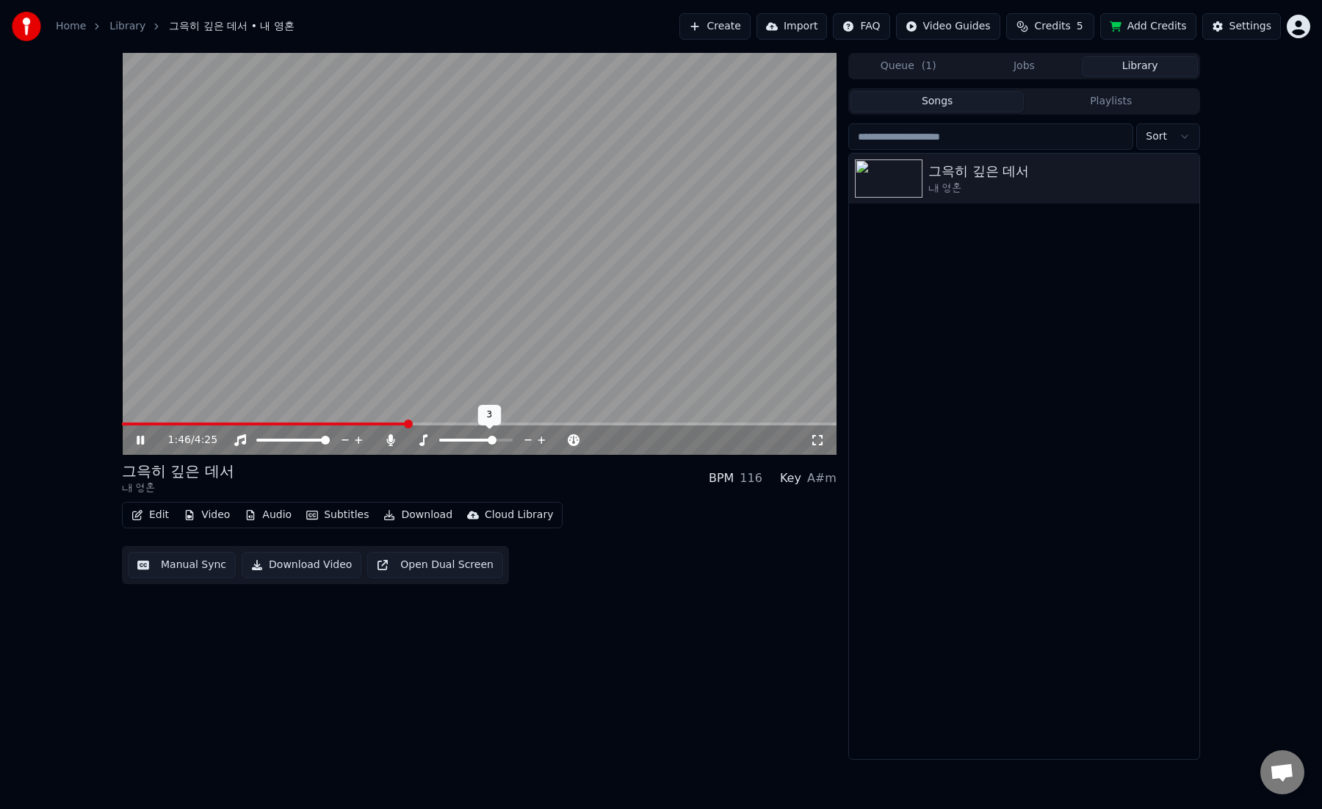
click at [492, 437] on span at bounding box center [492, 439] width 9 height 9
click at [474, 435] on span at bounding box center [475, 439] width 9 height 9
click at [425, 441] on icon at bounding box center [423, 440] width 15 height 12
click at [426, 438] on icon at bounding box center [423, 440] width 15 height 12
click at [455, 442] on icon at bounding box center [455, 440] width 15 height 12
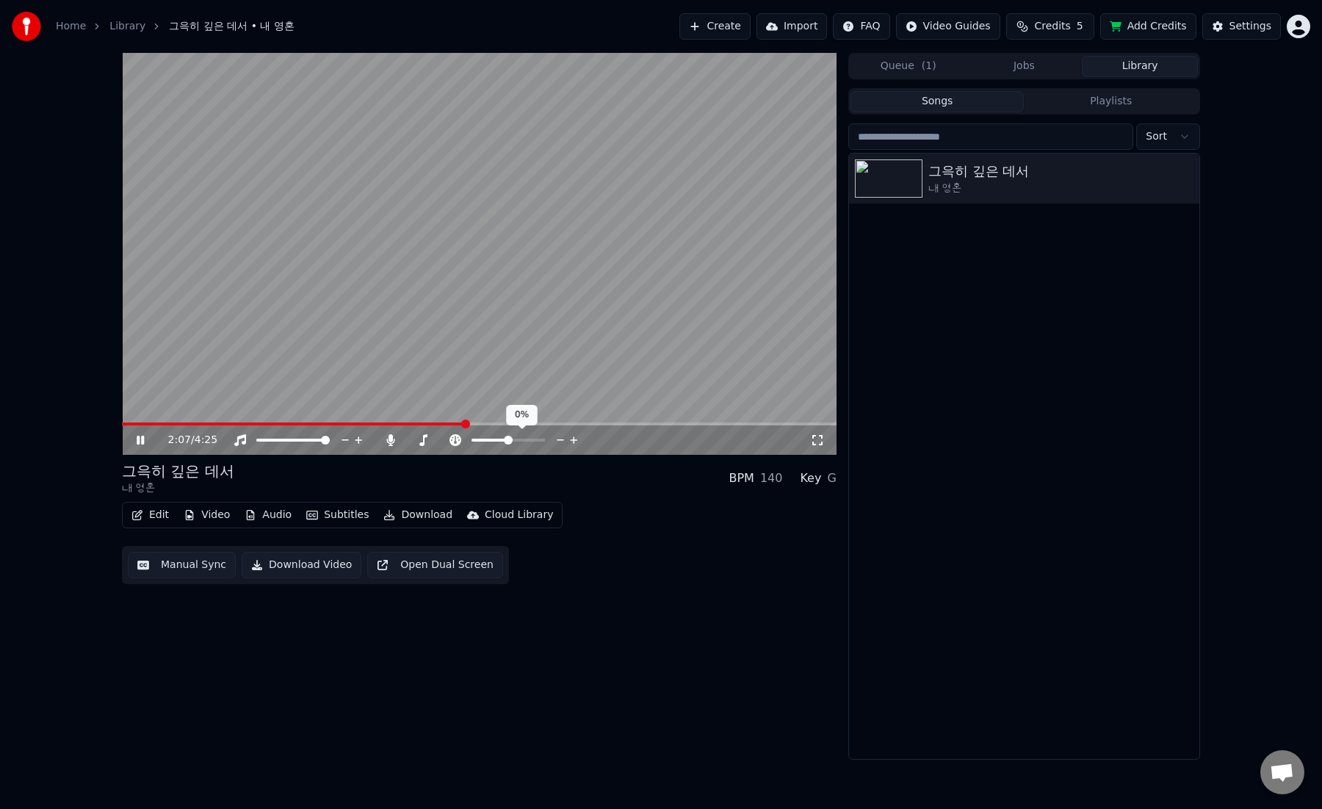
click at [455, 442] on icon at bounding box center [455, 440] width 15 height 12
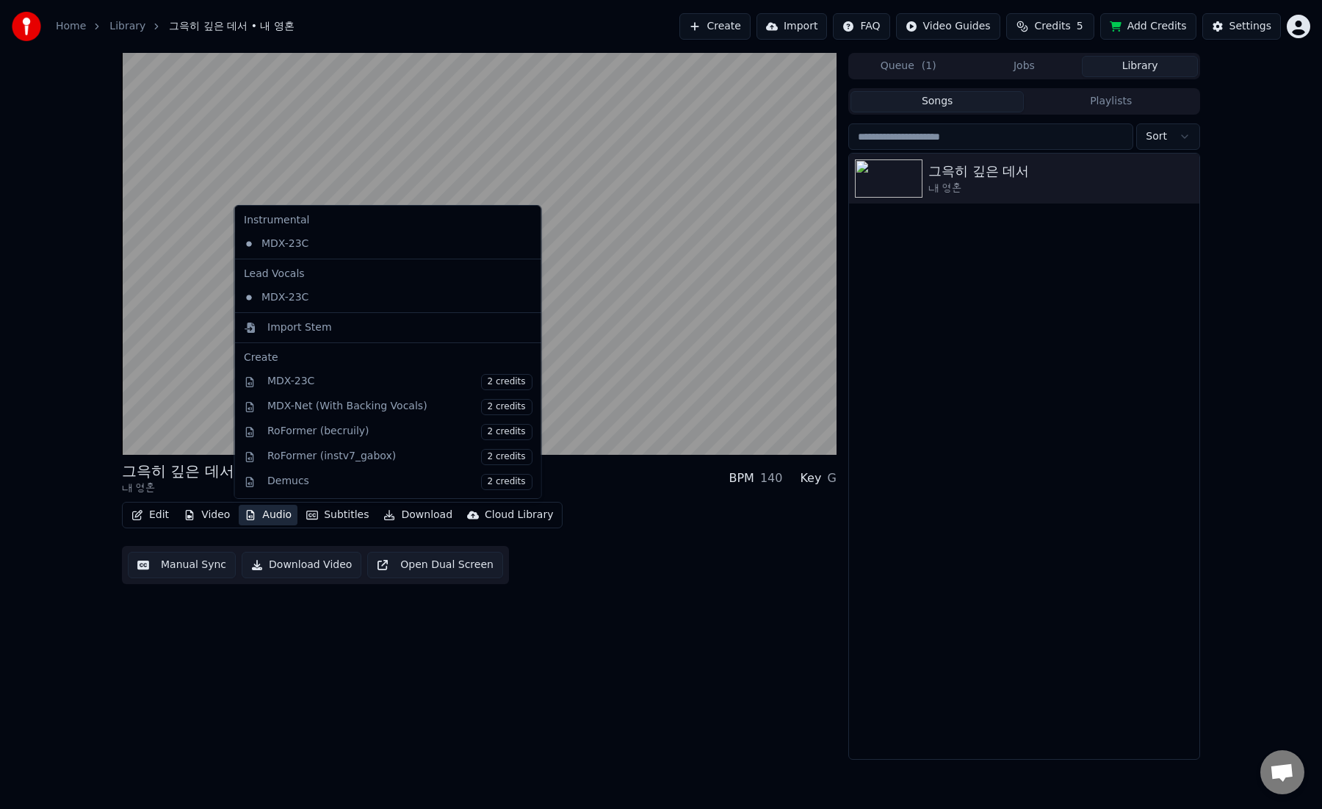
click at [281, 516] on button "Audio" at bounding box center [268, 514] width 59 height 21
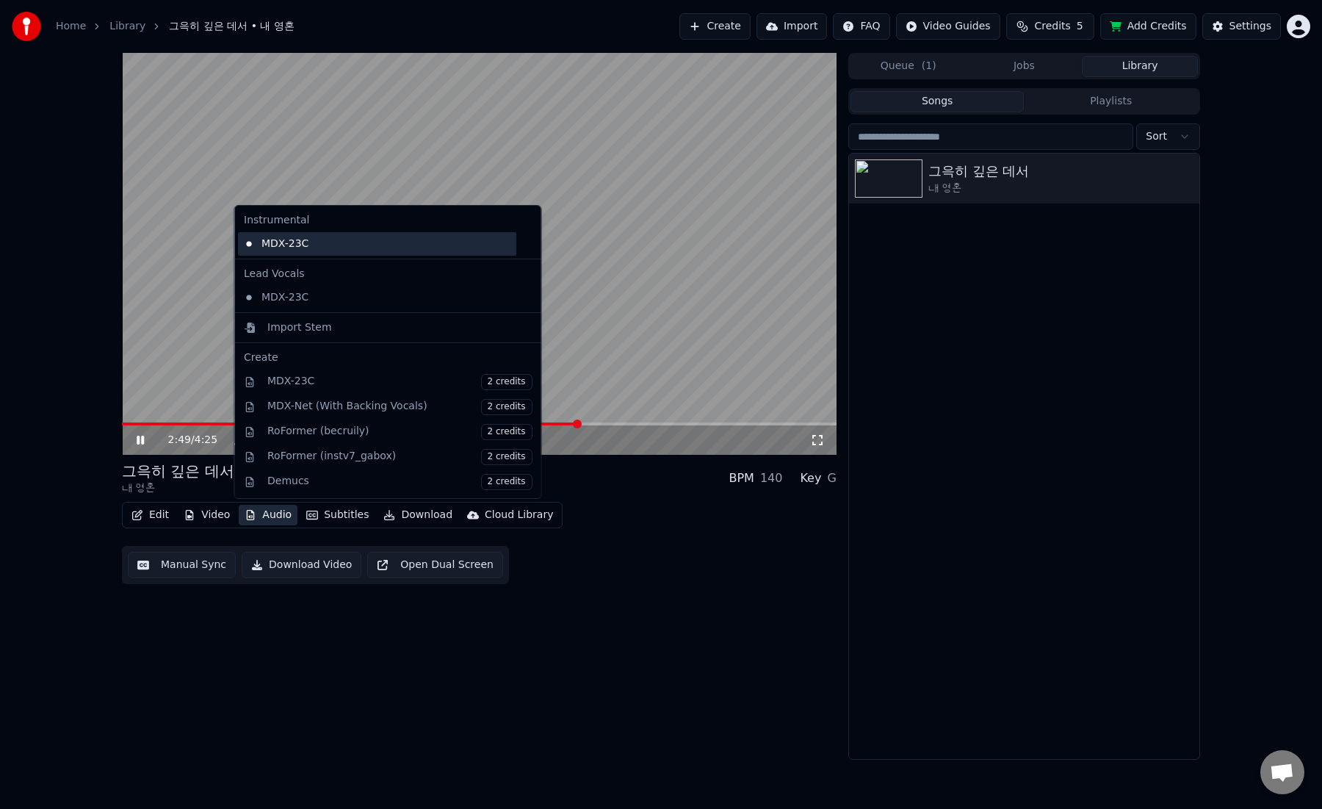
click at [281, 243] on div "MDX-23C" at bounding box center [377, 243] width 278 height 23
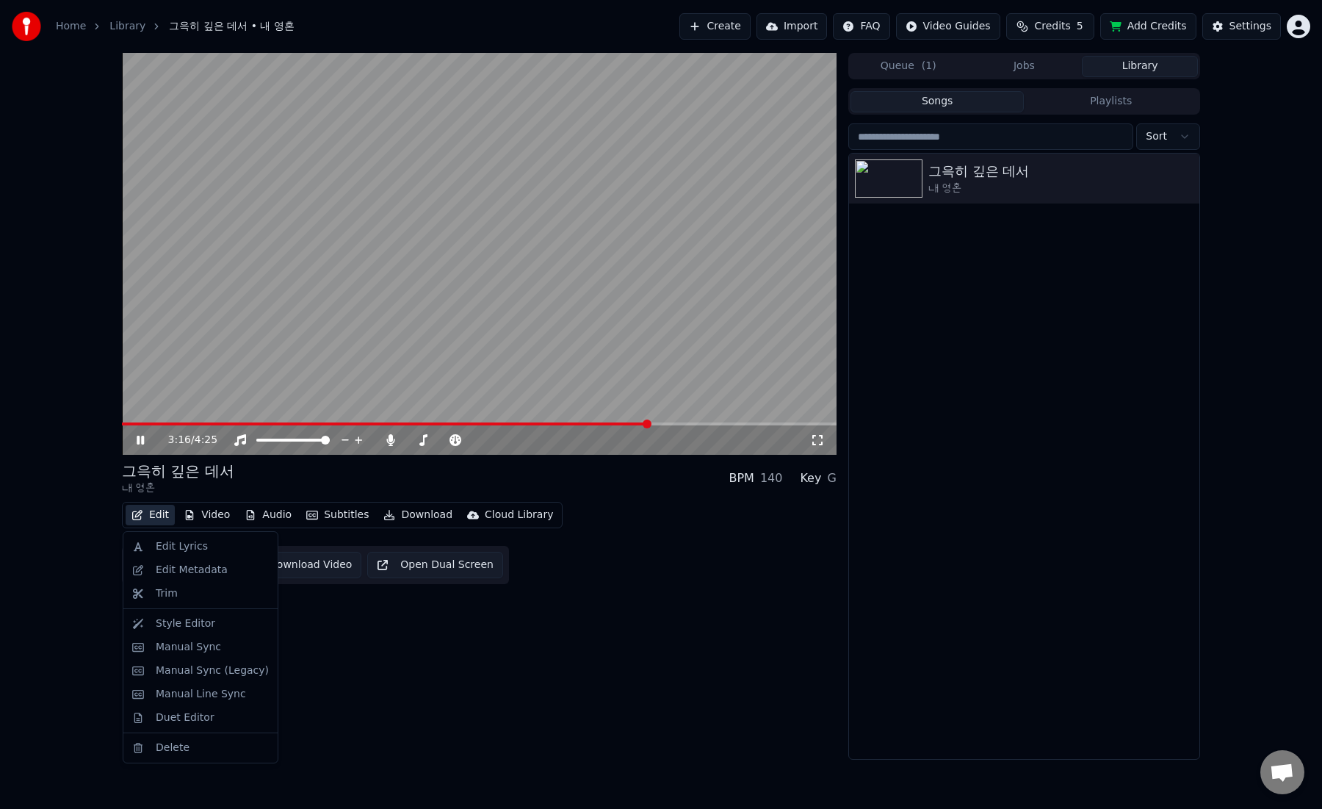
click at [160, 515] on button "Edit" at bounding box center [150, 514] width 49 height 21
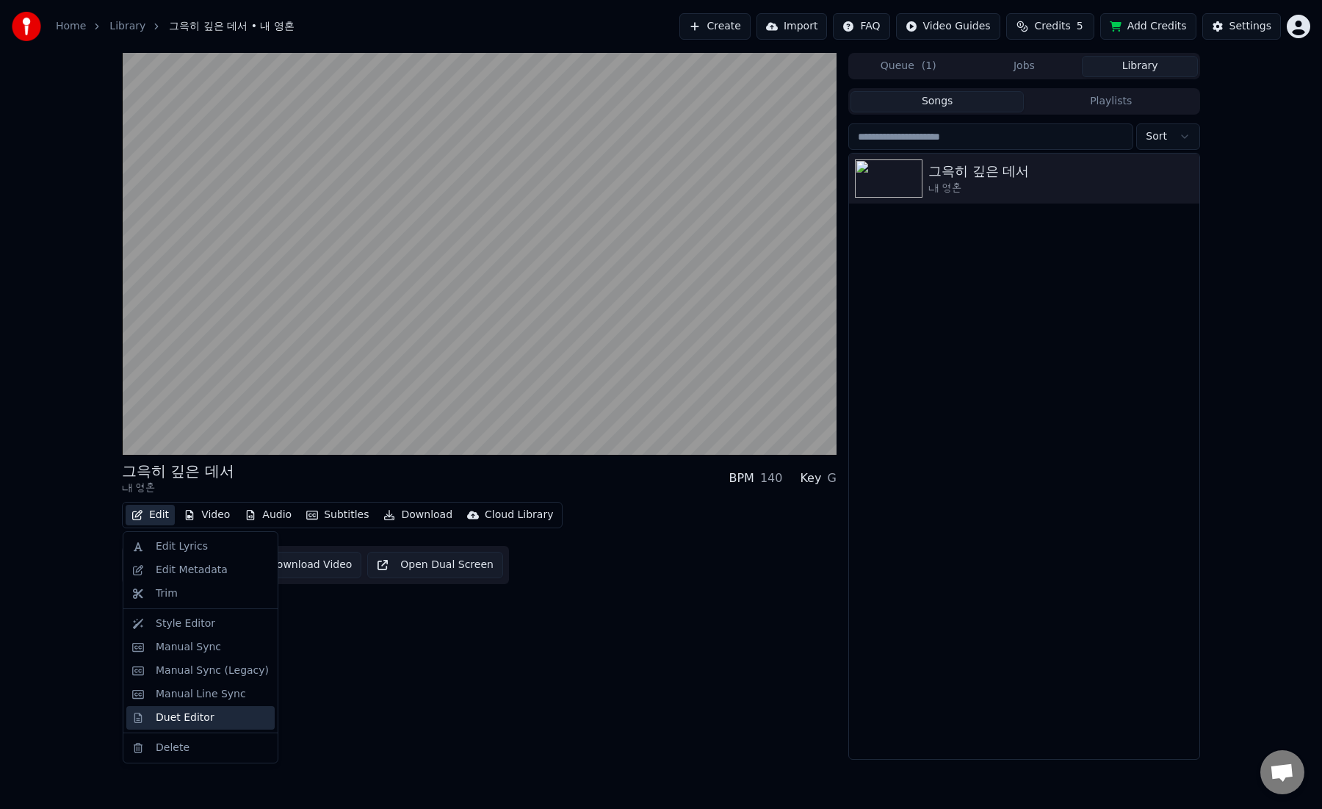
click at [191, 723] on div "Duet Editor" at bounding box center [185, 717] width 59 height 15
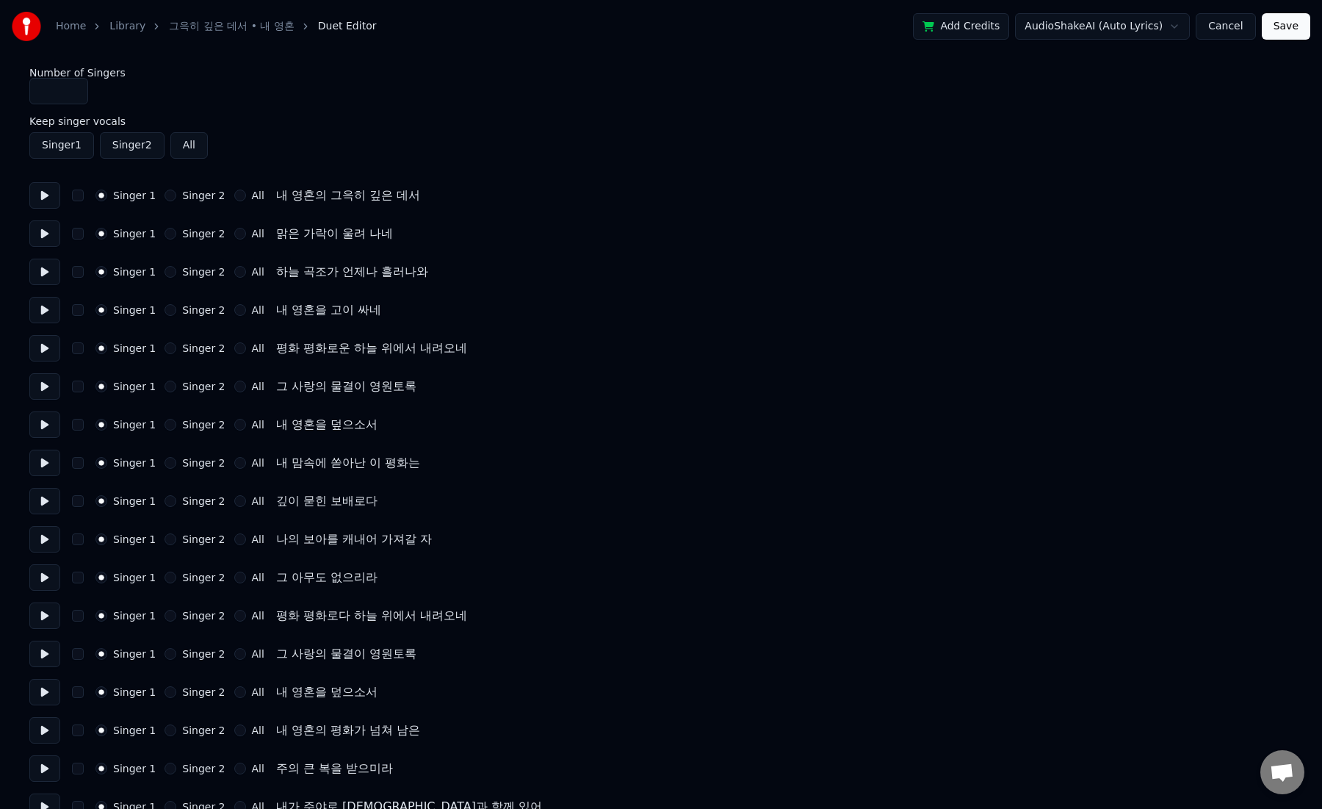
click at [44, 196] on button at bounding box center [44, 195] width 31 height 26
click at [1223, 27] on button "Cancel" at bounding box center [1225, 26] width 59 height 26
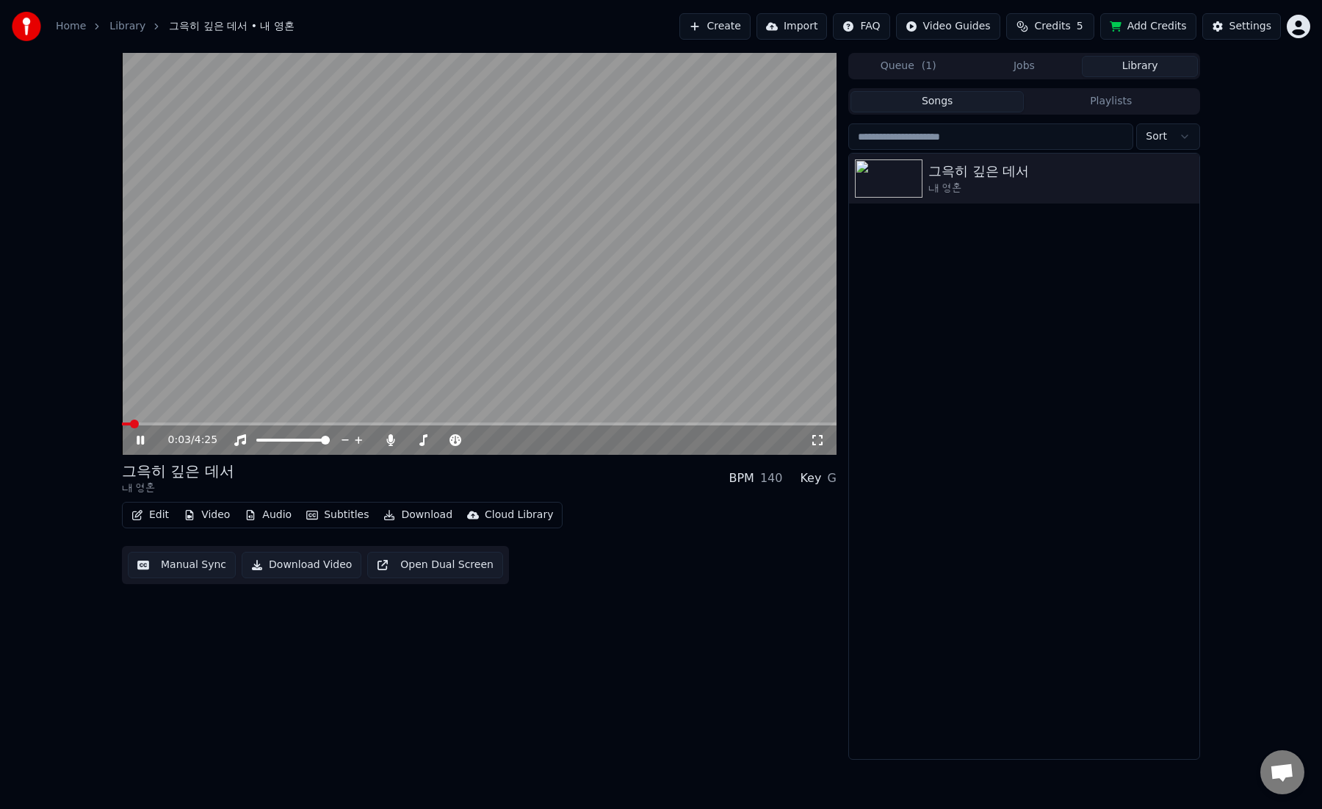
click at [153, 515] on button "Edit" at bounding box center [150, 514] width 49 height 21
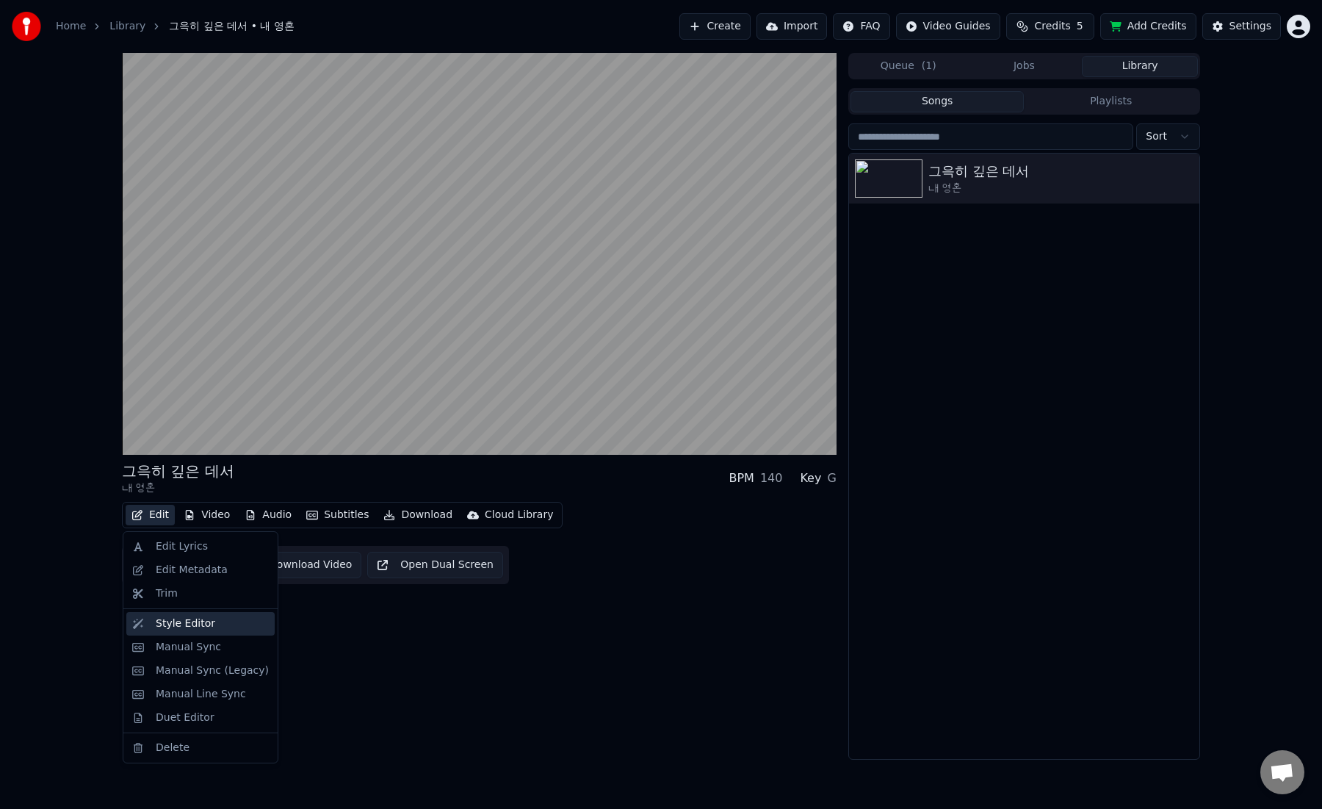
click at [187, 621] on div "Style Editor" at bounding box center [185, 623] width 59 height 15
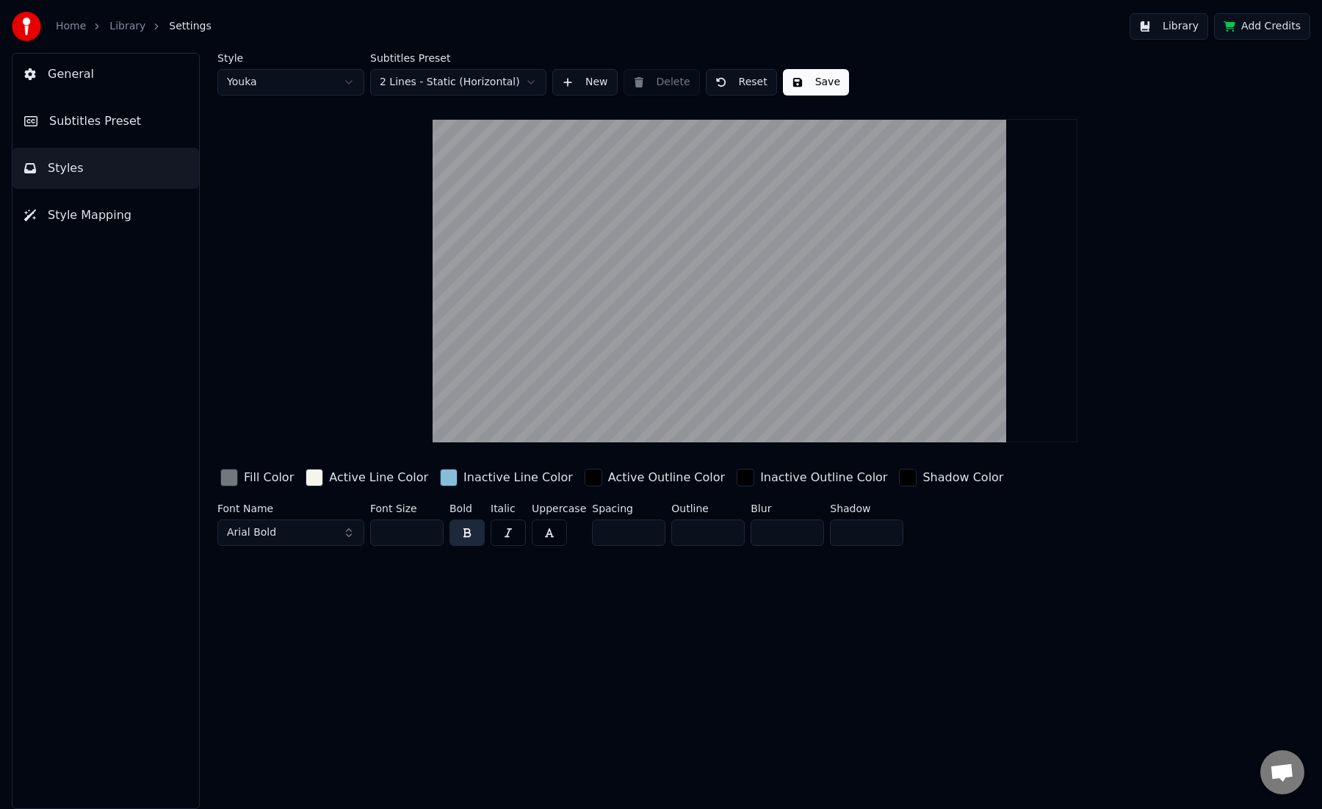
click at [90, 215] on span "Style Mapping" at bounding box center [90, 215] width 84 height 18
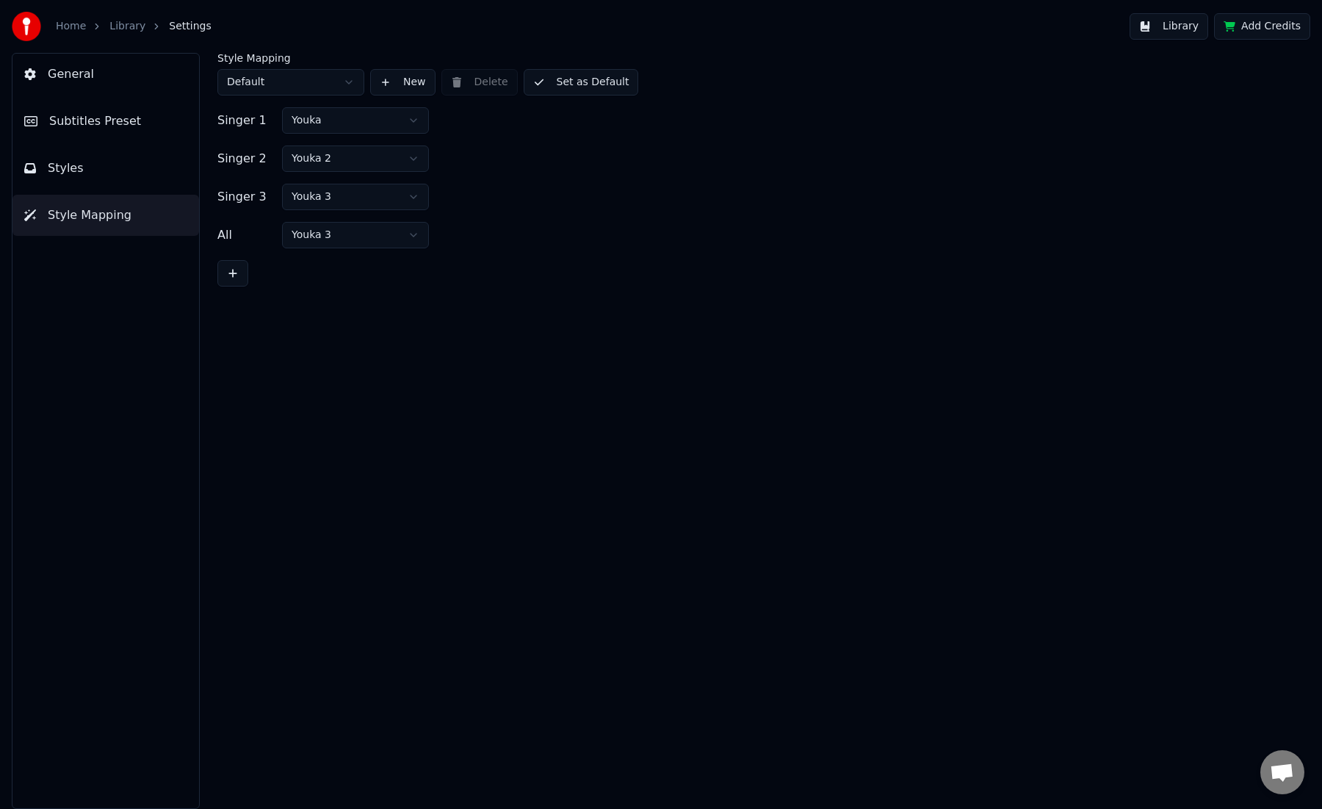
click at [81, 124] on span "Subtitles Preset" at bounding box center [95, 121] width 92 height 18
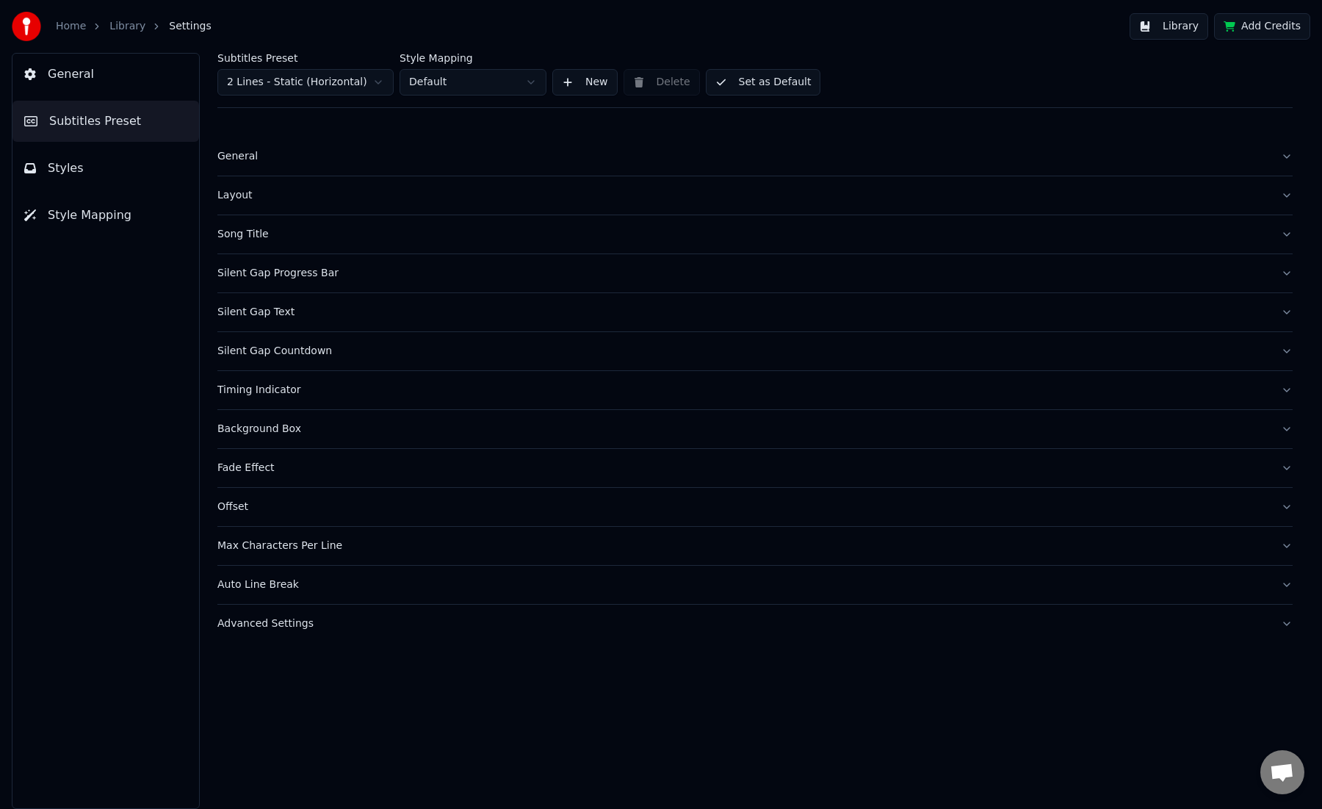
click at [235, 196] on div "Layout" at bounding box center [743, 195] width 1052 height 15
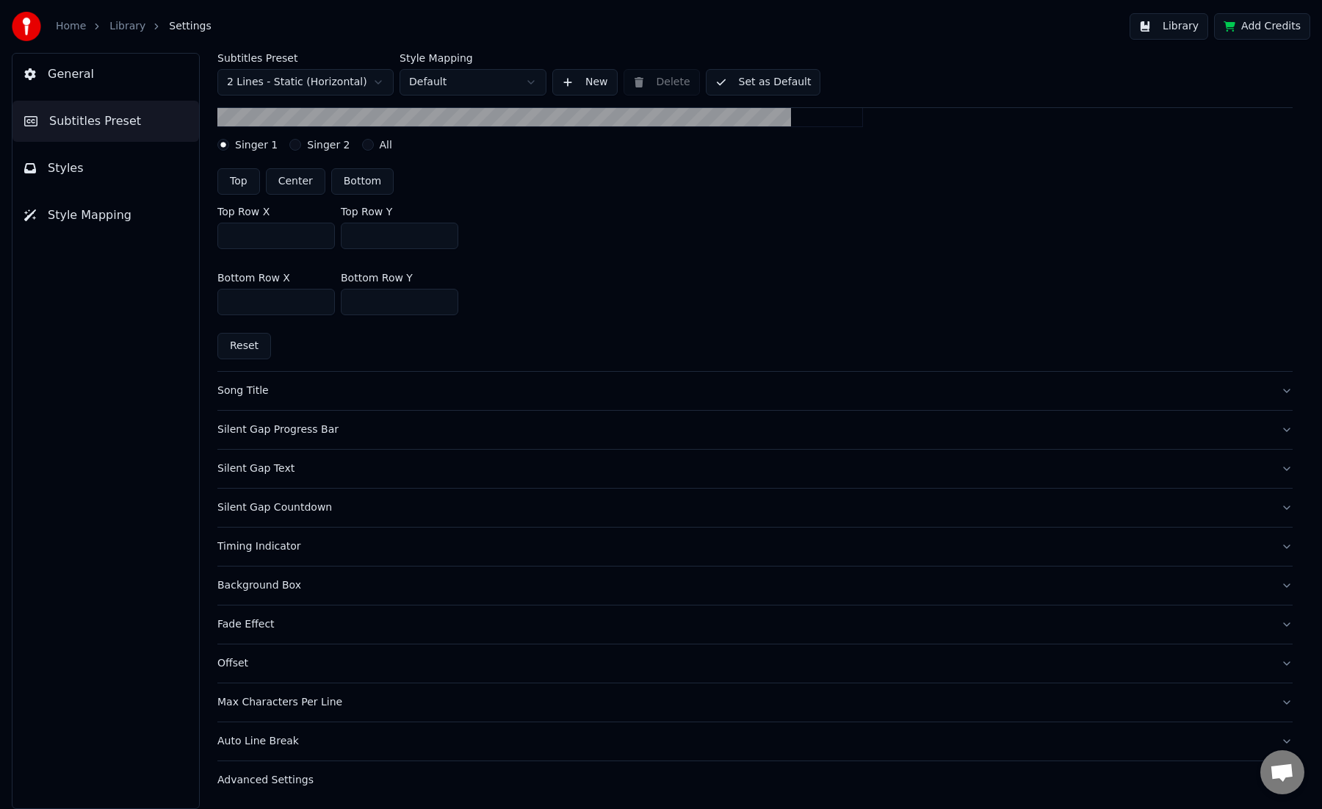
scroll to position [445, 0]
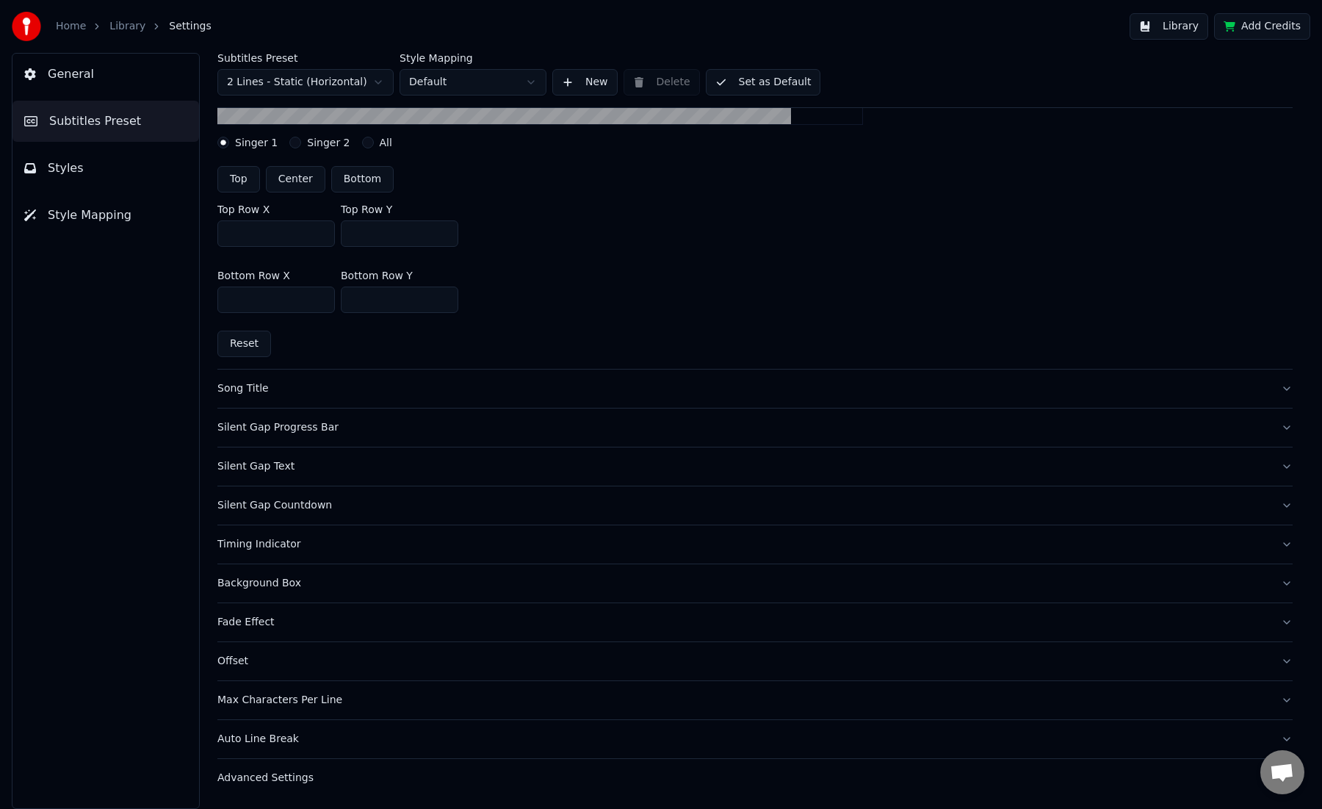
click at [269, 784] on div "Advanced Settings" at bounding box center [743, 777] width 1052 height 15
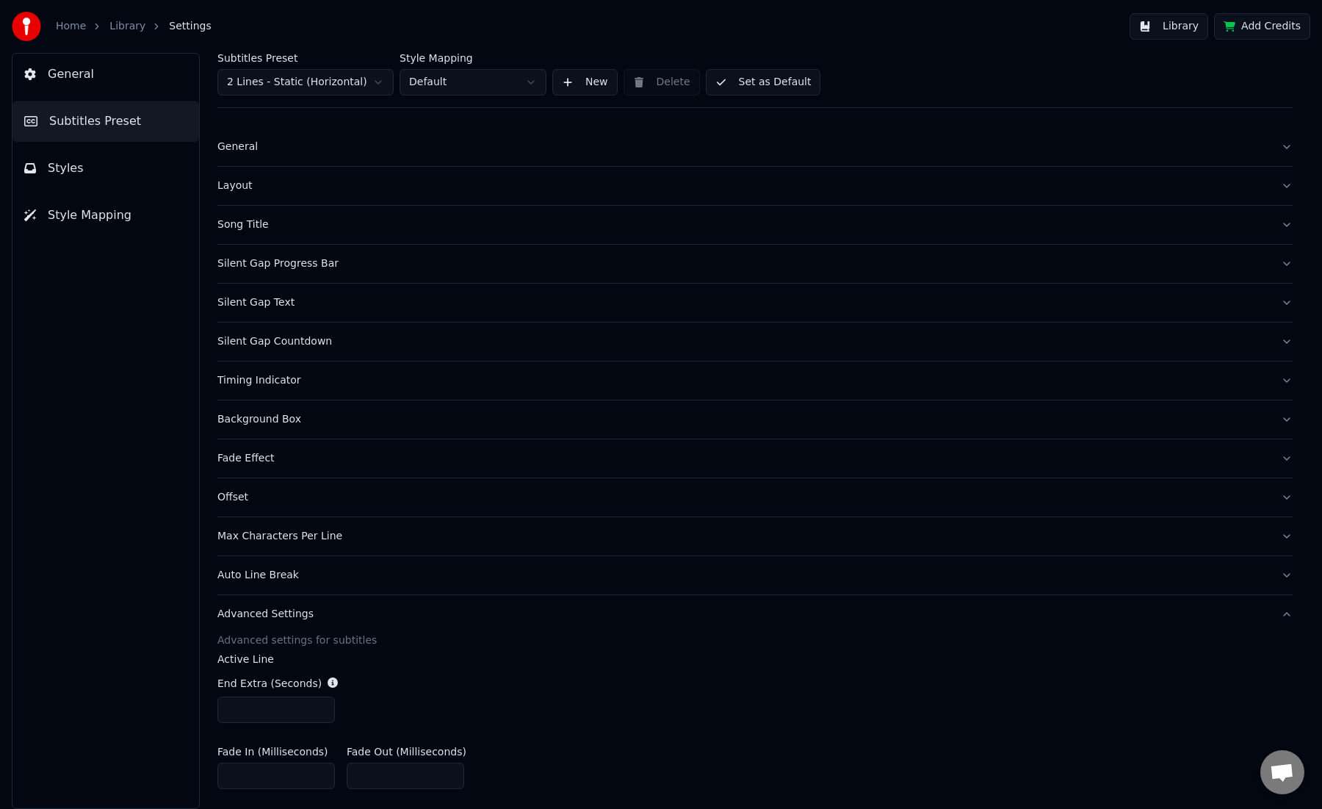
scroll to position [0, 0]
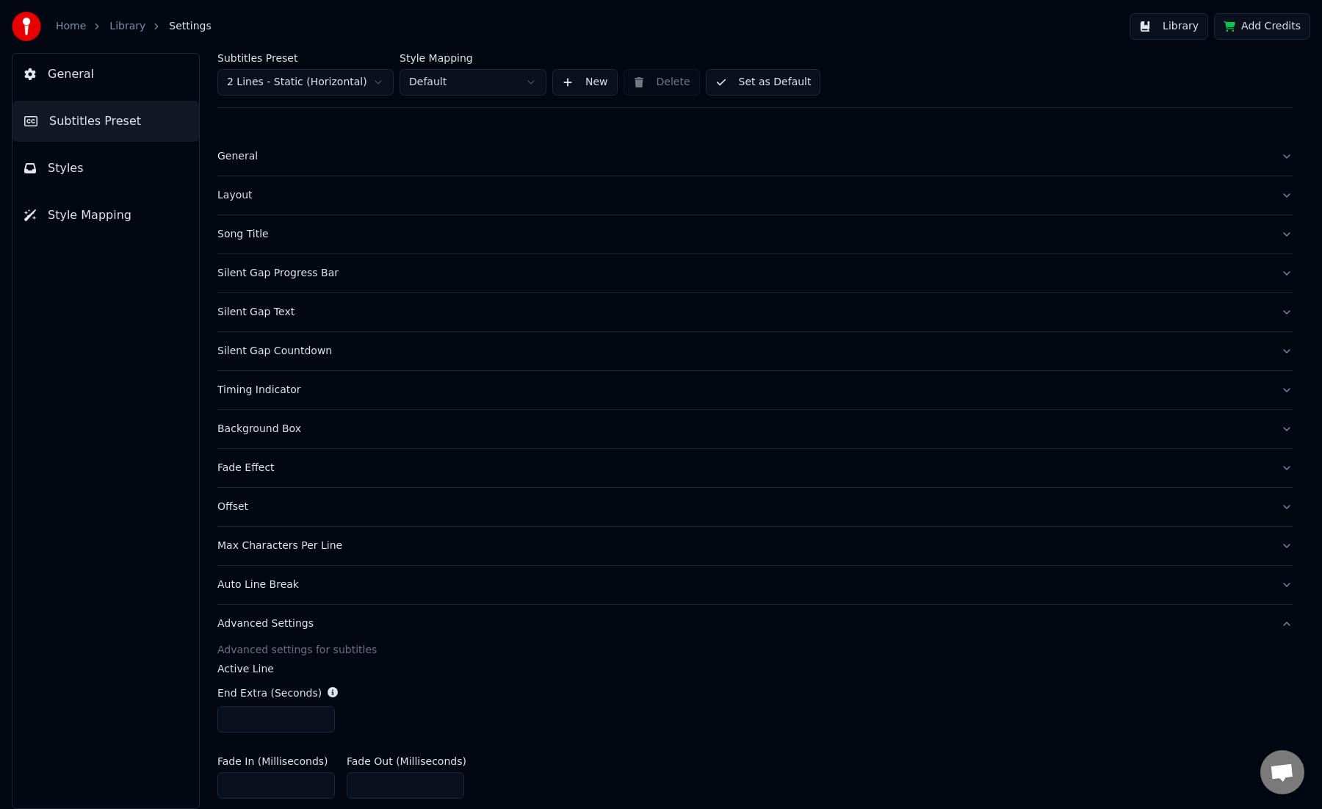
click at [251, 155] on div "General" at bounding box center [743, 156] width 1052 height 15
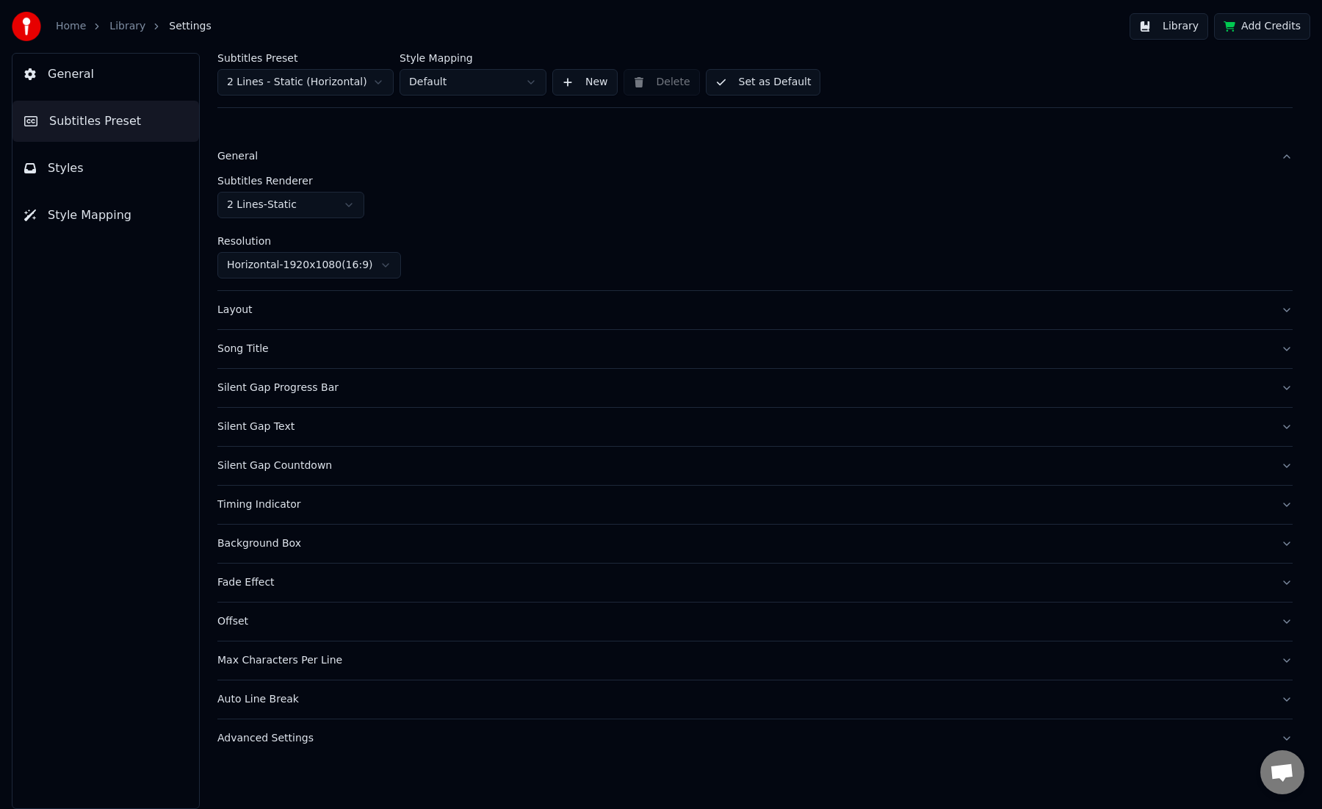
click at [251, 155] on div "General" at bounding box center [743, 156] width 1052 height 15
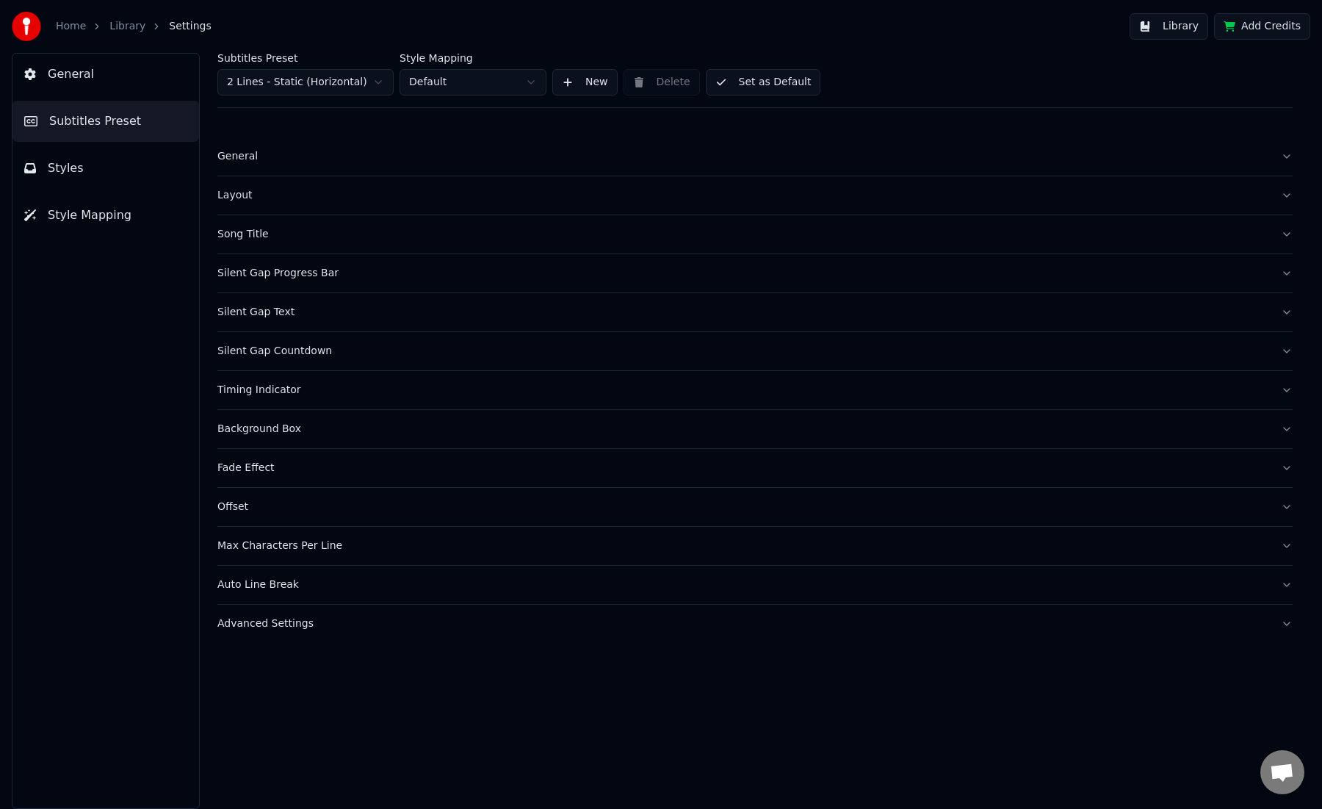
click at [239, 198] on div "Layout" at bounding box center [743, 195] width 1052 height 15
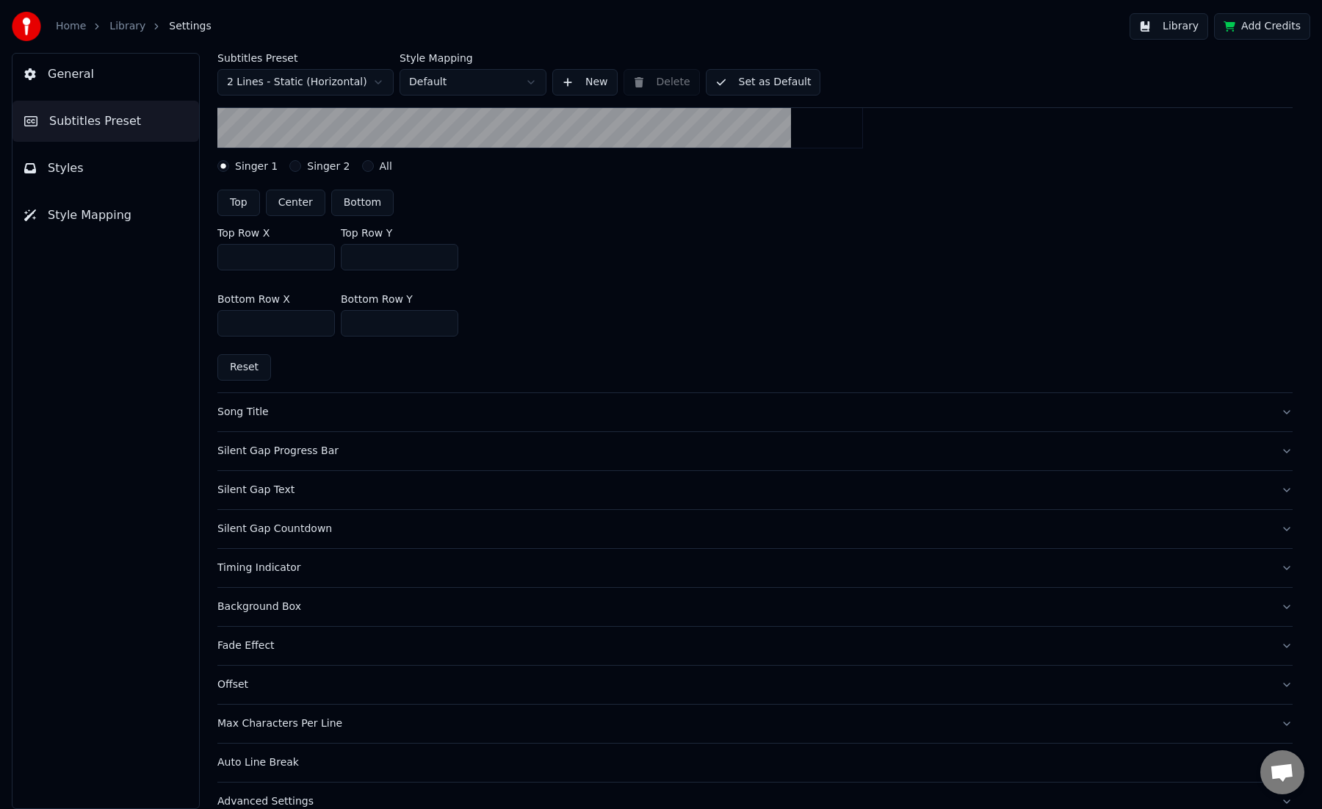
scroll to position [445, 0]
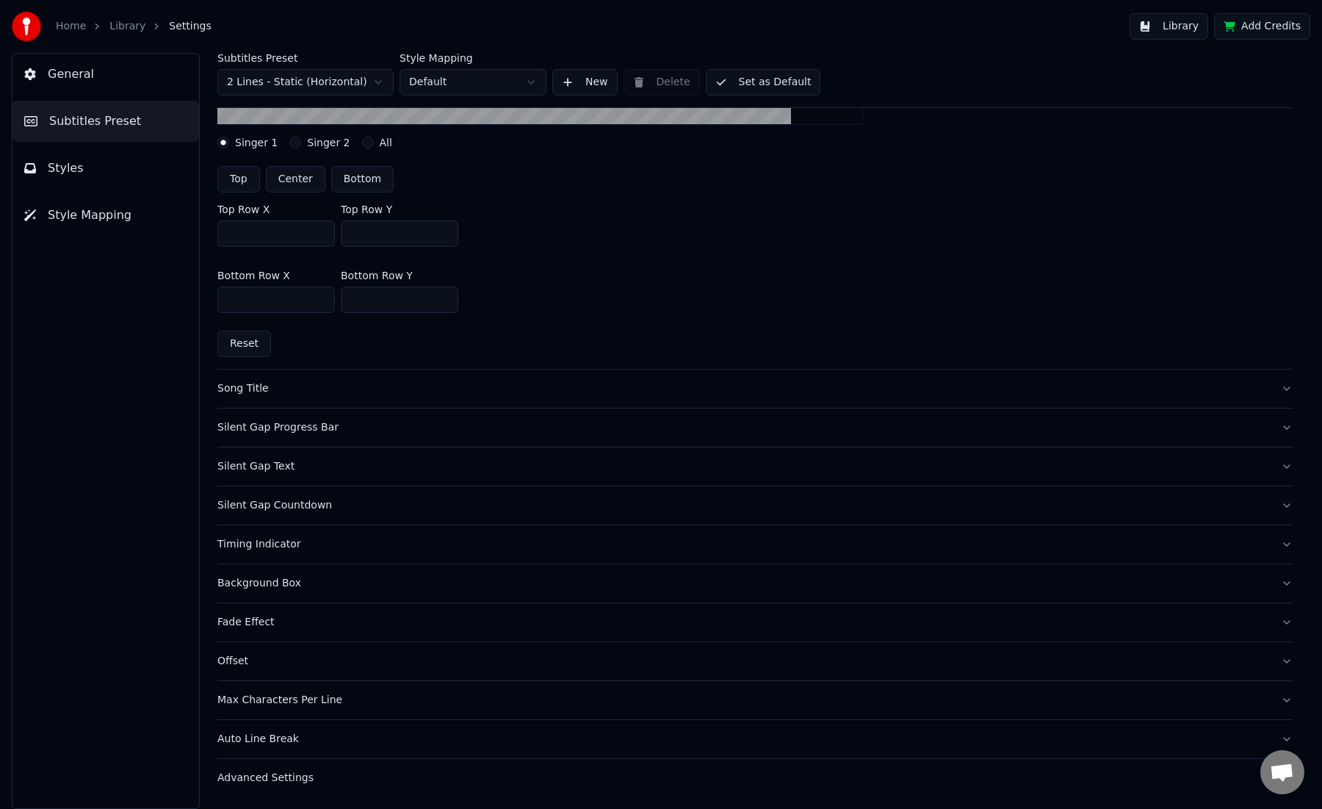
click at [258, 390] on div "Song Title" at bounding box center [743, 388] width 1052 height 15
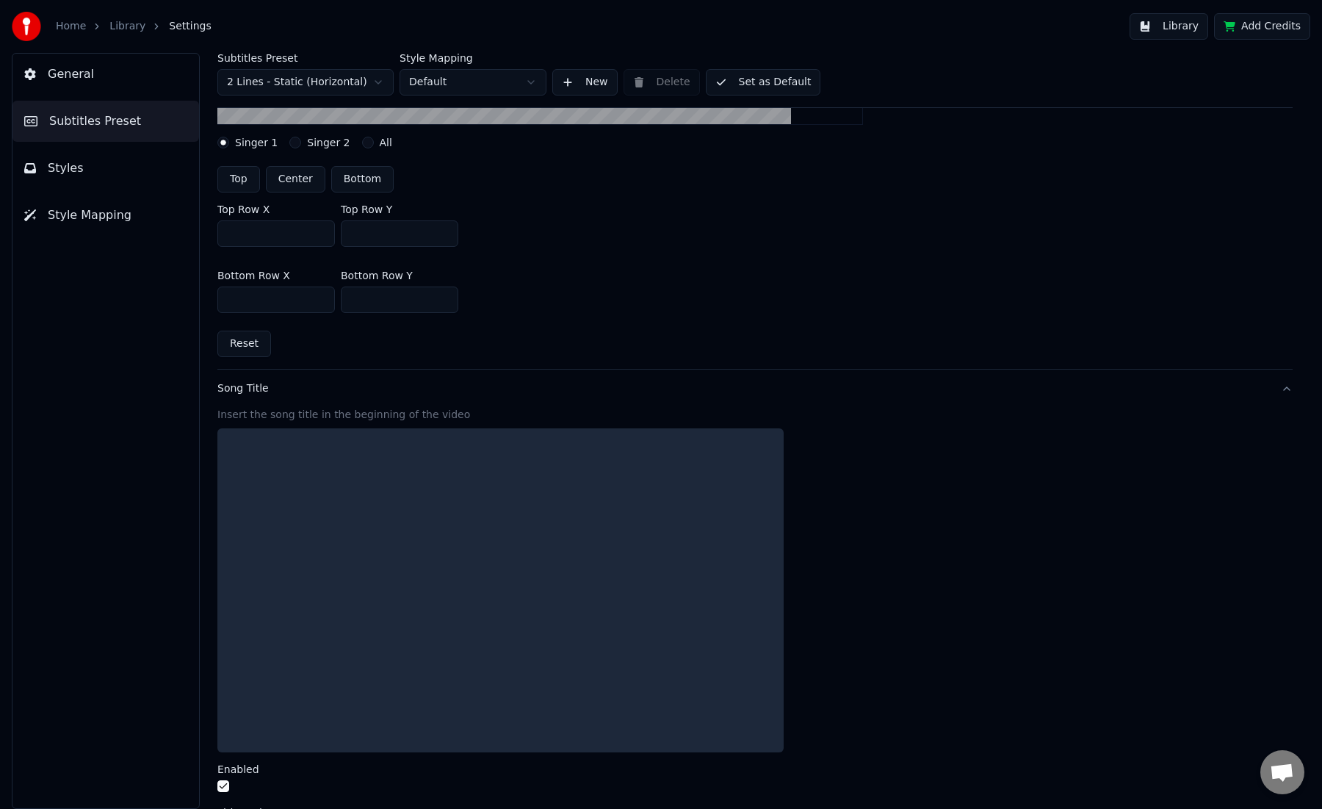
scroll to position [422, 0]
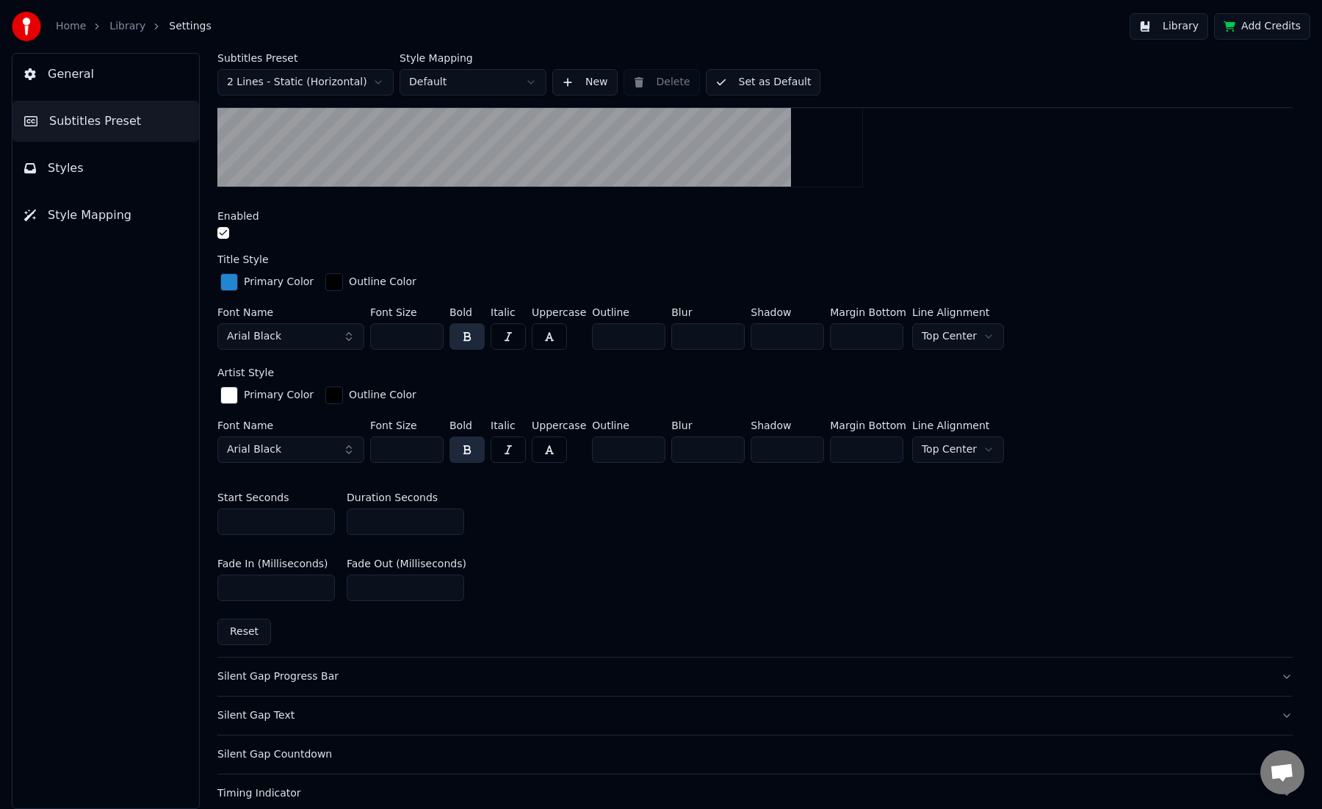
click at [325, 680] on div "Silent Gap Progress Bar" at bounding box center [743, 676] width 1052 height 15
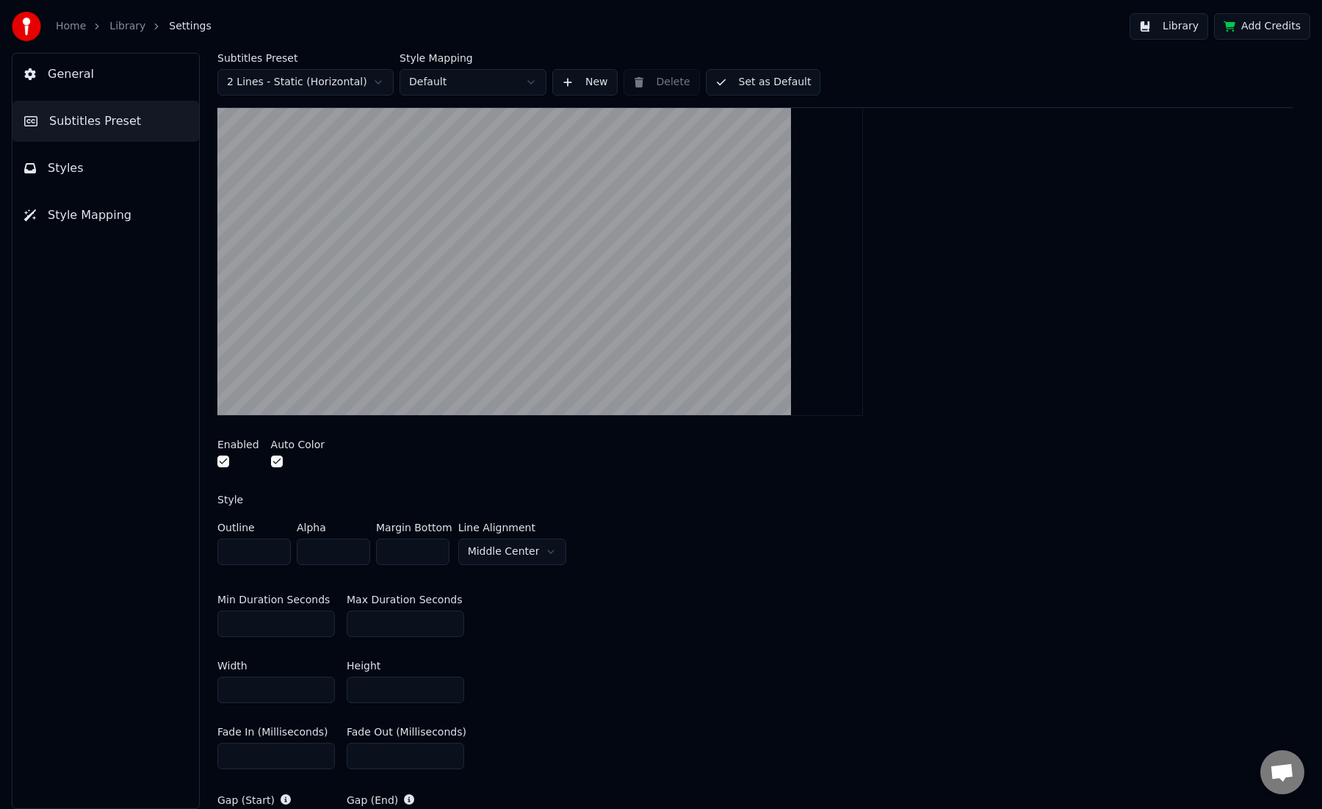
scroll to position [211, 0]
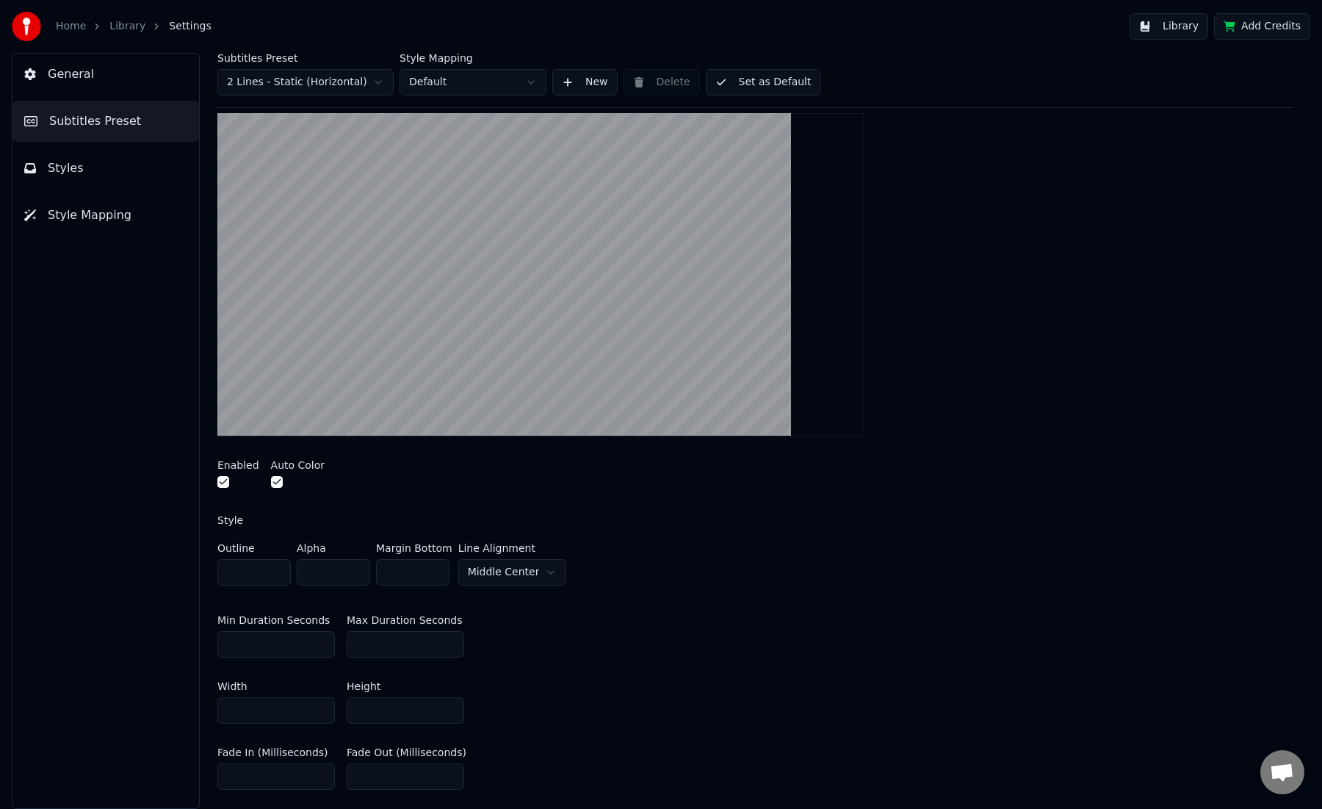
click at [223, 482] on button "button" at bounding box center [223, 482] width 12 height 12
click at [274, 482] on button "button" at bounding box center [277, 482] width 12 height 12
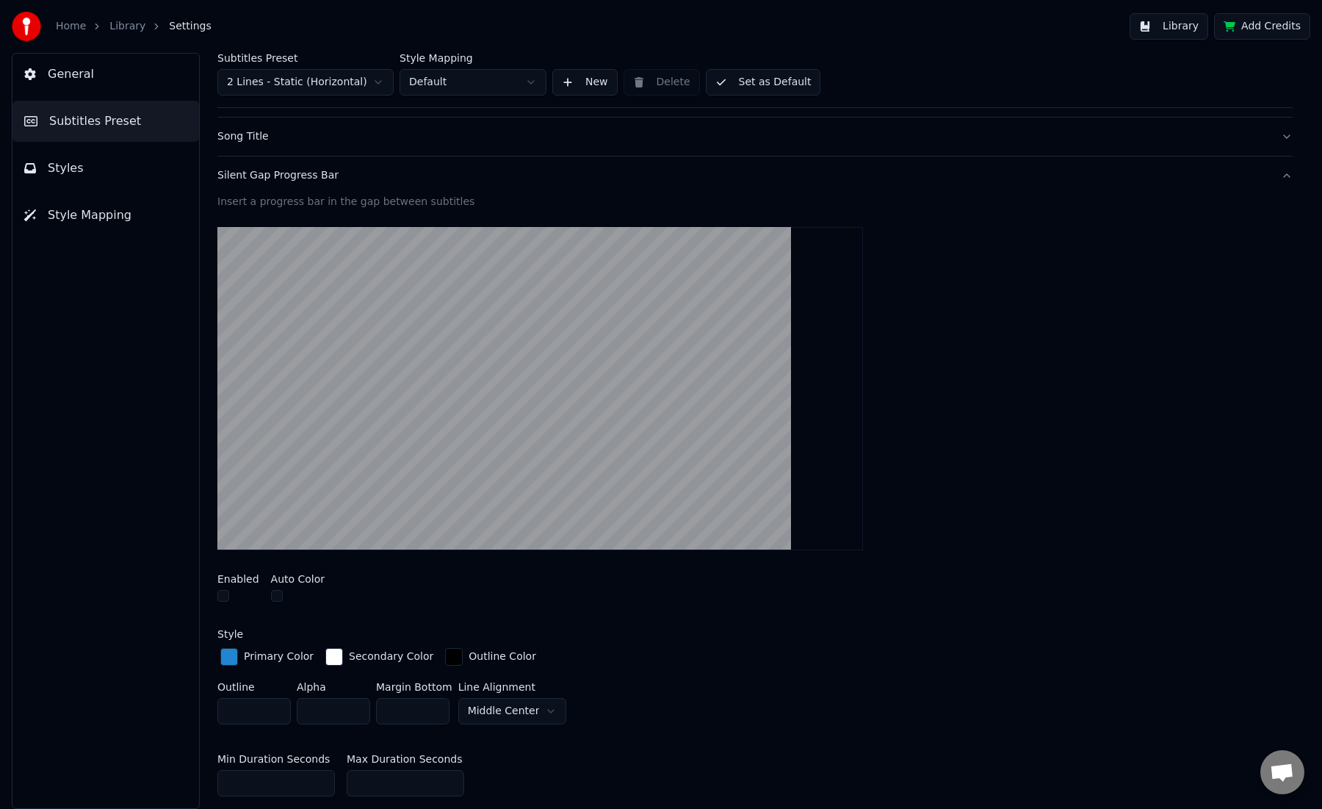
scroll to position [0, 0]
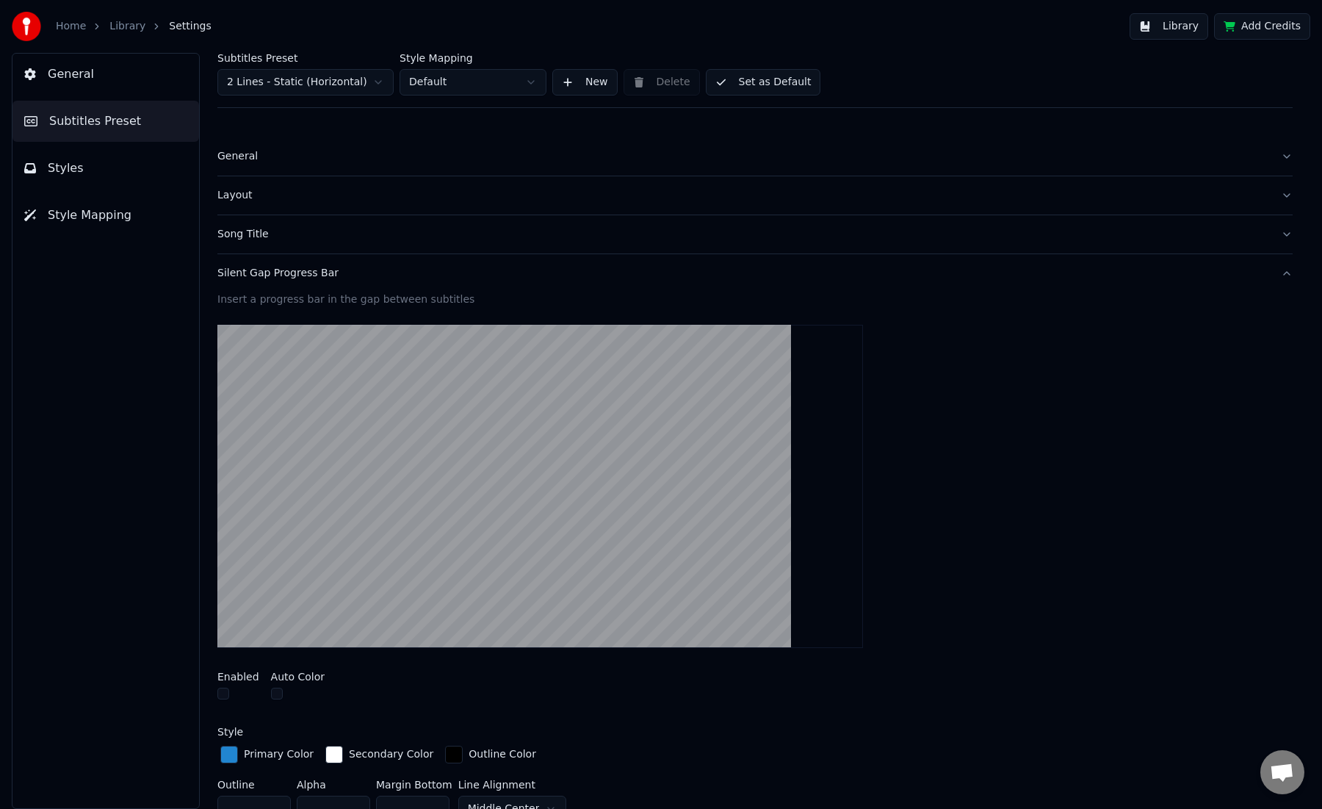
click at [292, 278] on div "Silent Gap Progress Bar" at bounding box center [743, 273] width 1052 height 15
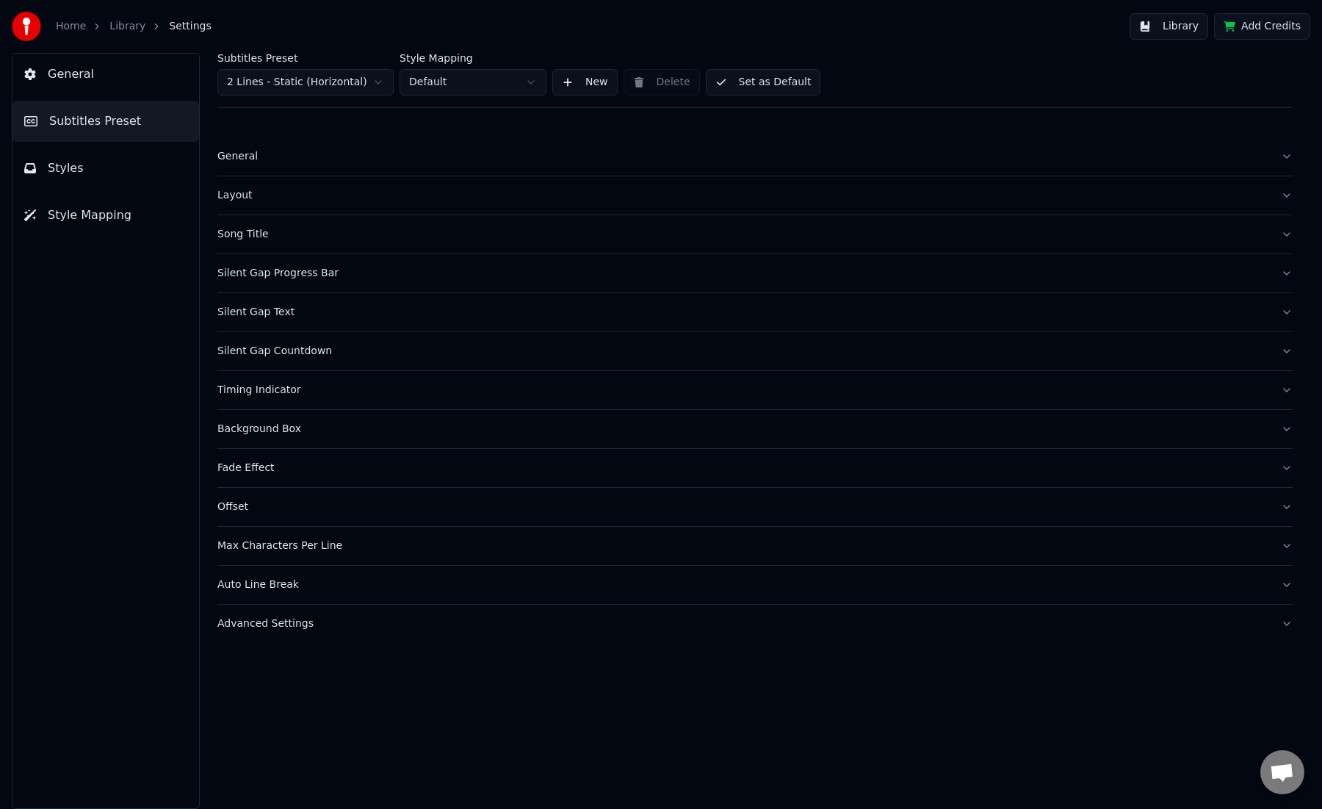
click at [267, 351] on div "Silent Gap Countdown" at bounding box center [743, 351] width 1052 height 15
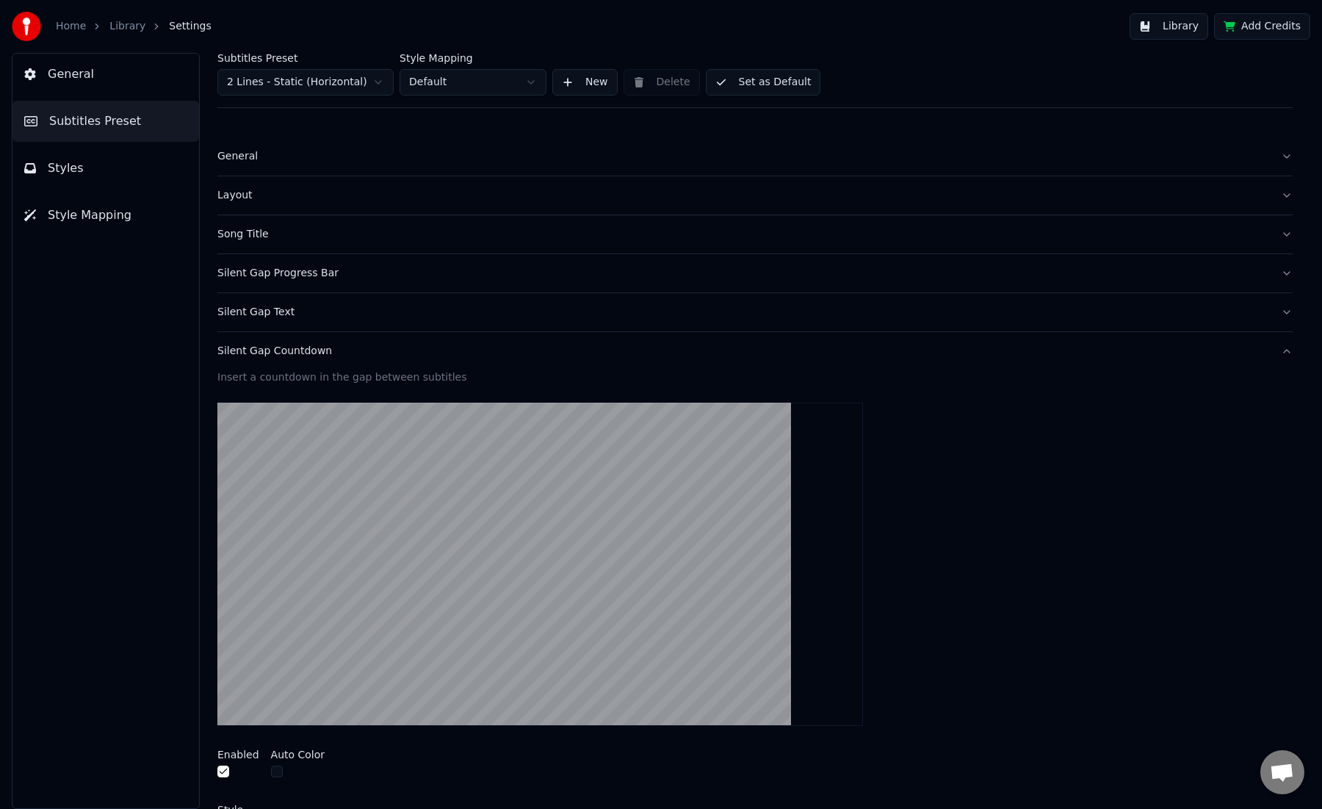
click at [225, 771] on button "button" at bounding box center [223, 771] width 12 height 12
click at [232, 772] on div at bounding box center [238, 772] width 42 height 15
click at [225, 772] on button "button" at bounding box center [223, 771] width 12 height 12
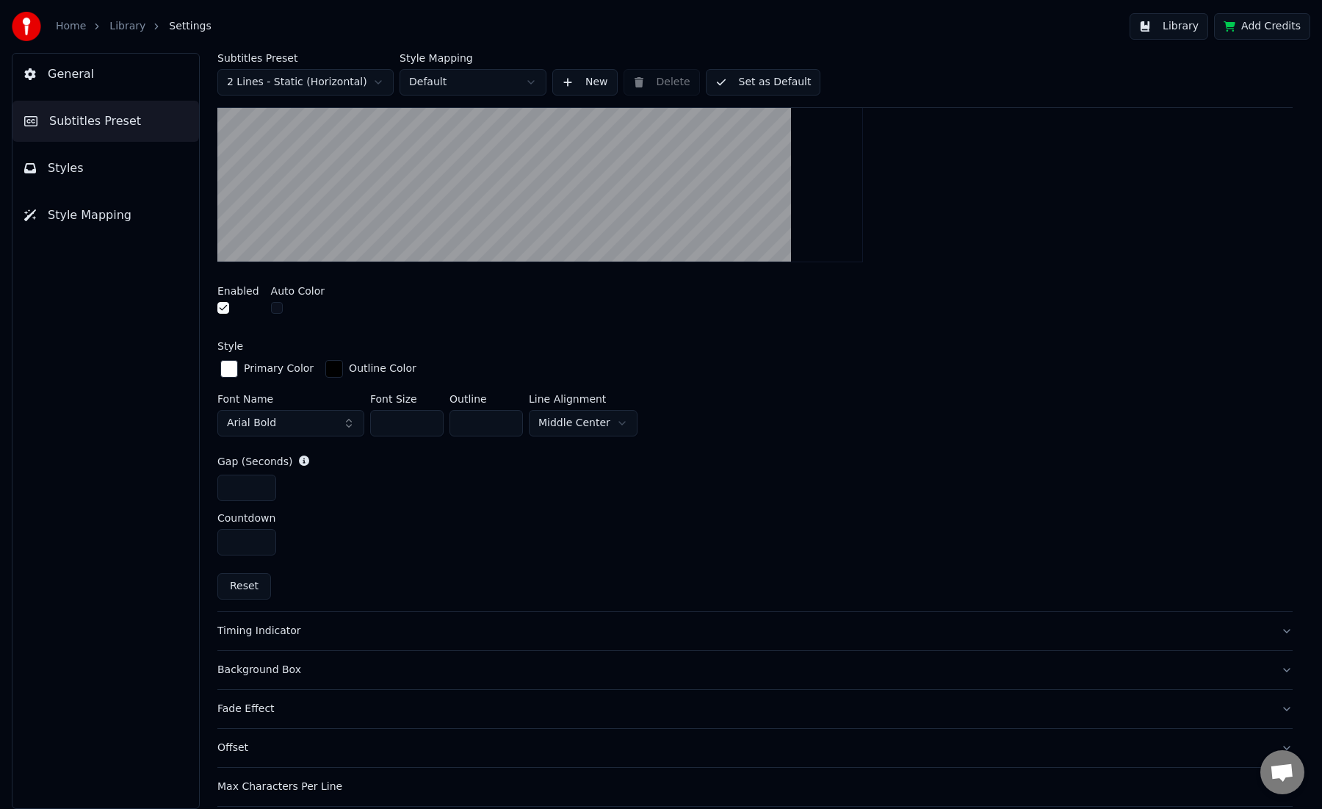
scroll to position [549, 0]
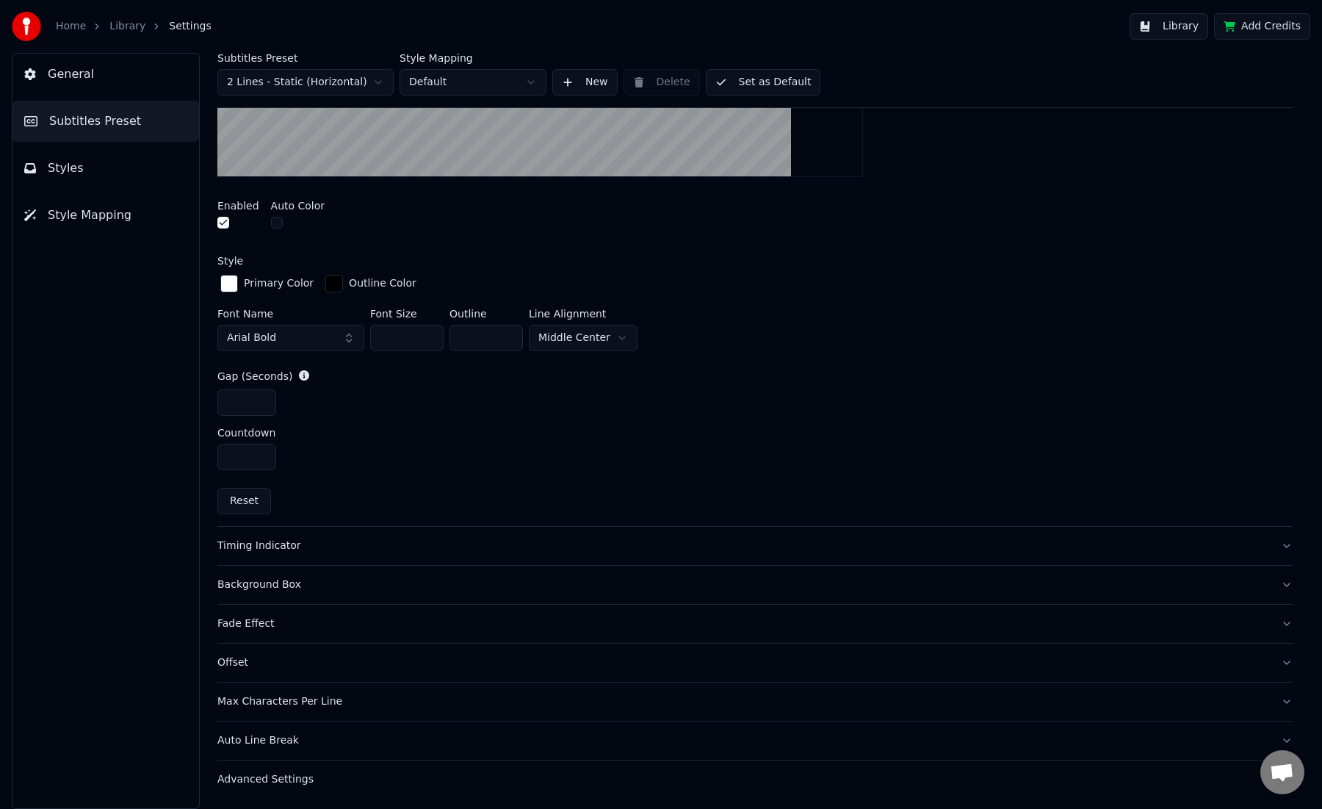
click at [268, 542] on div "Timing Indicator" at bounding box center [743, 545] width 1052 height 15
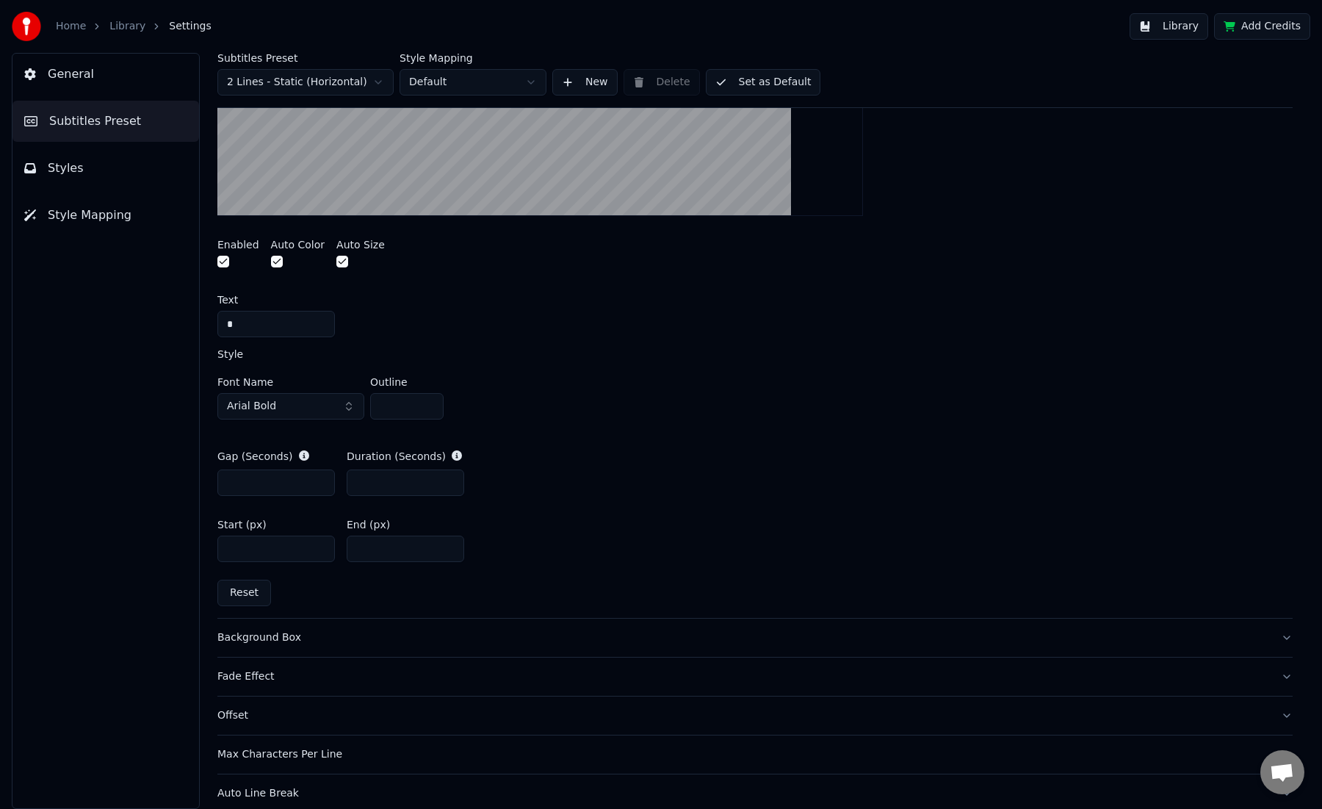
click at [222, 261] on button "button" at bounding box center [223, 262] width 12 height 12
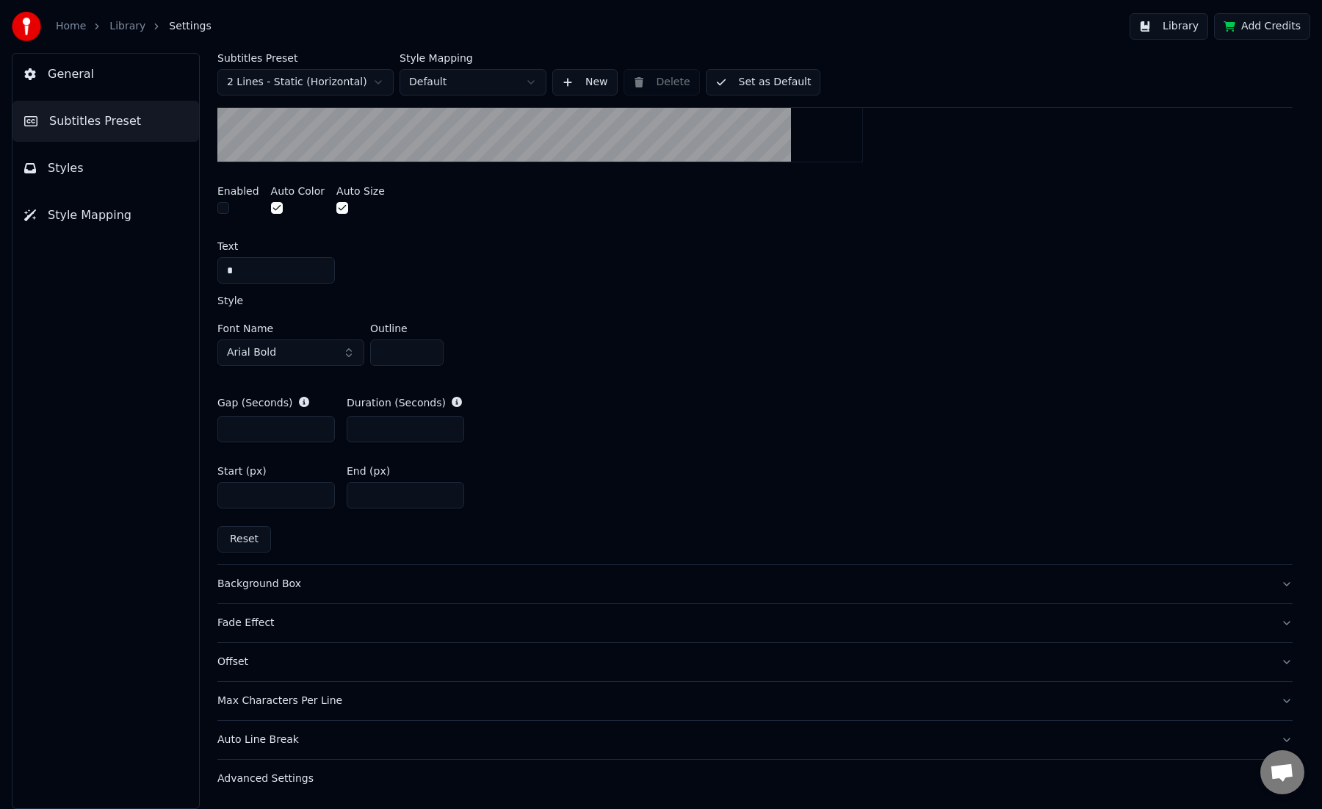
click at [275, 587] on div "Background Box" at bounding box center [743, 583] width 1052 height 15
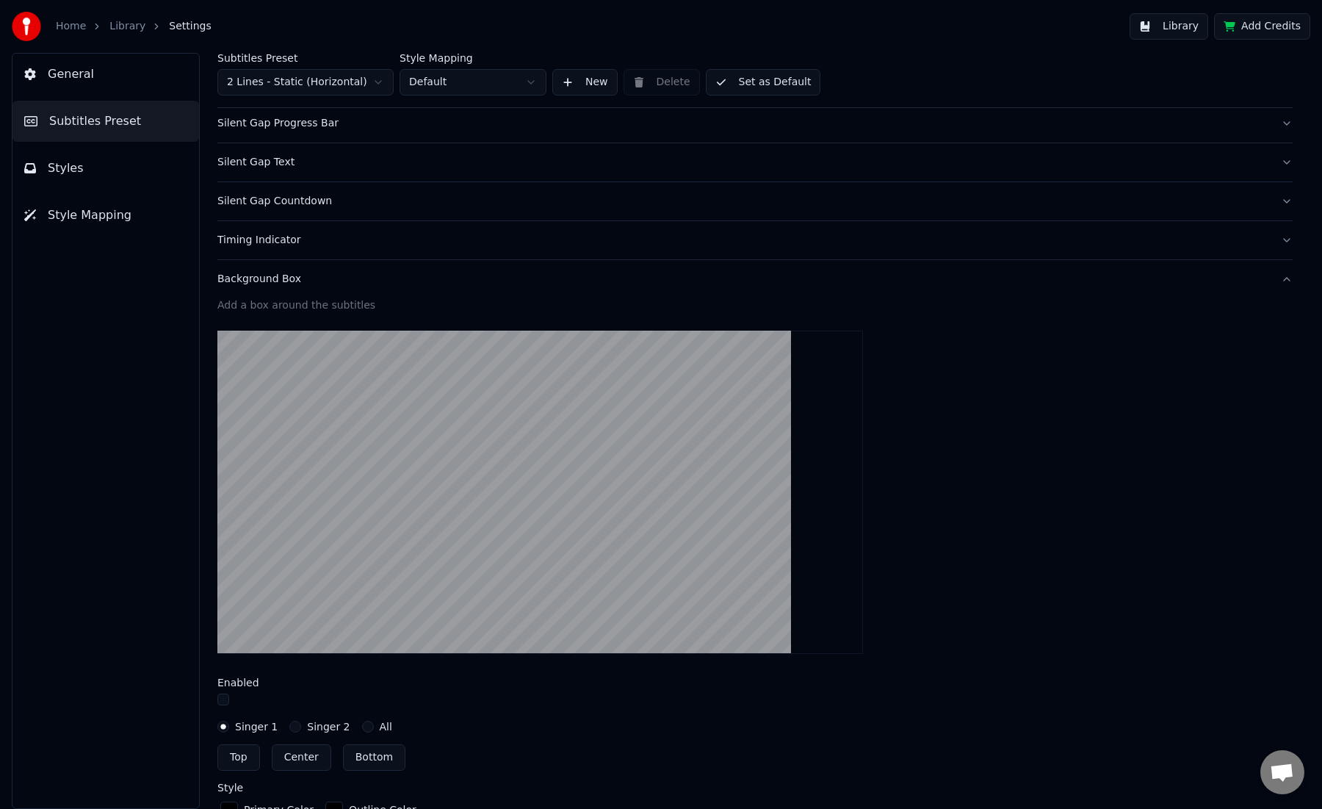
scroll to position [0, 0]
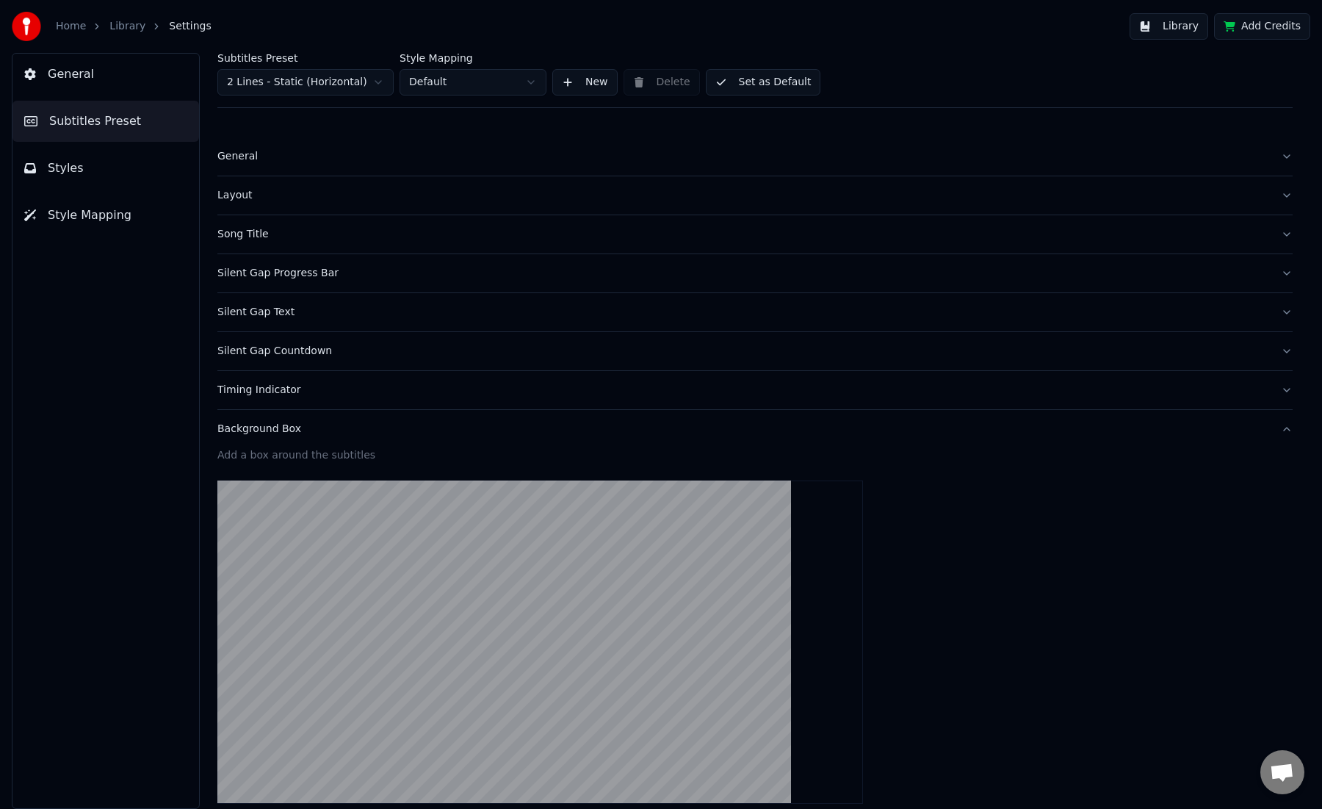
click at [745, 82] on button "Set as Default" at bounding box center [763, 82] width 115 height 26
click at [745, 82] on button "Done" at bounding box center [741, 82] width 70 height 26
click at [1169, 30] on button "Library" at bounding box center [1168, 26] width 79 height 26
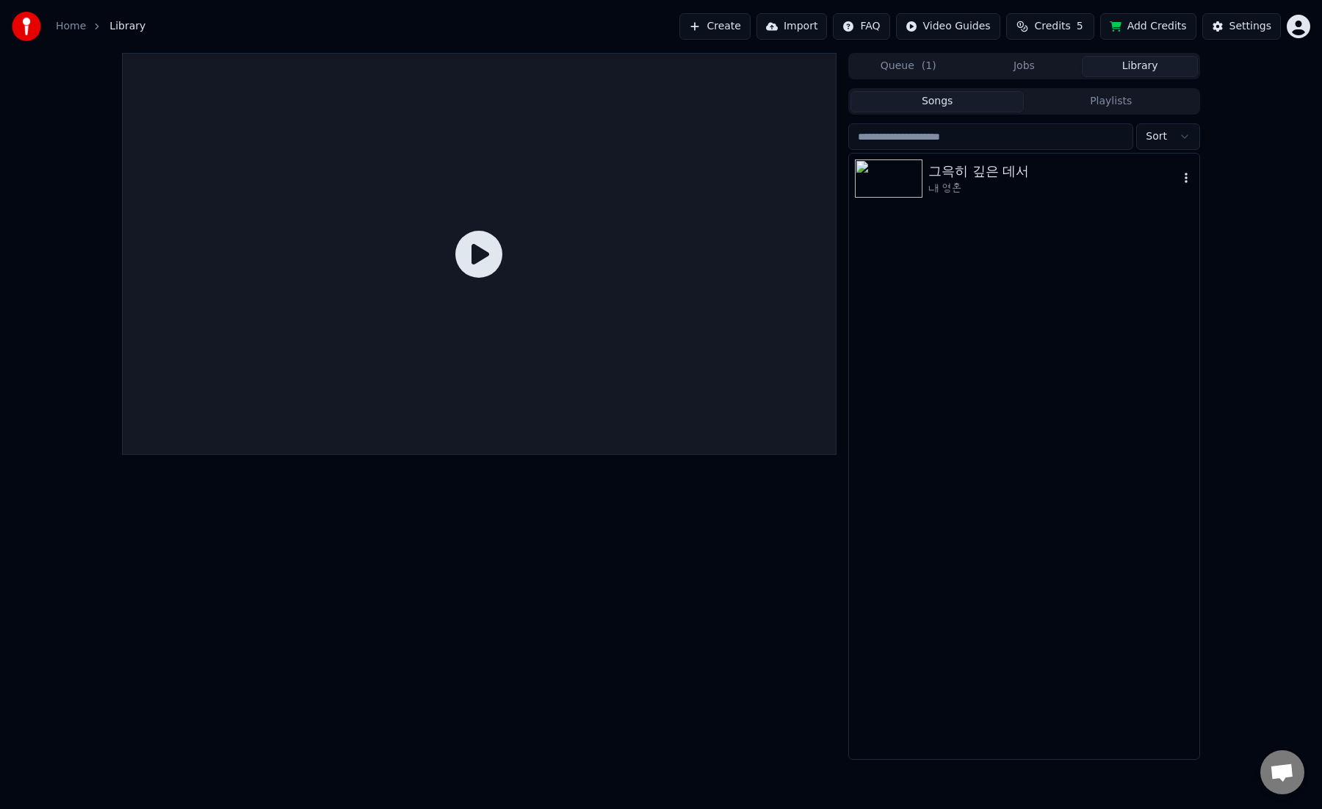
click at [900, 189] on img at bounding box center [889, 178] width 68 height 38
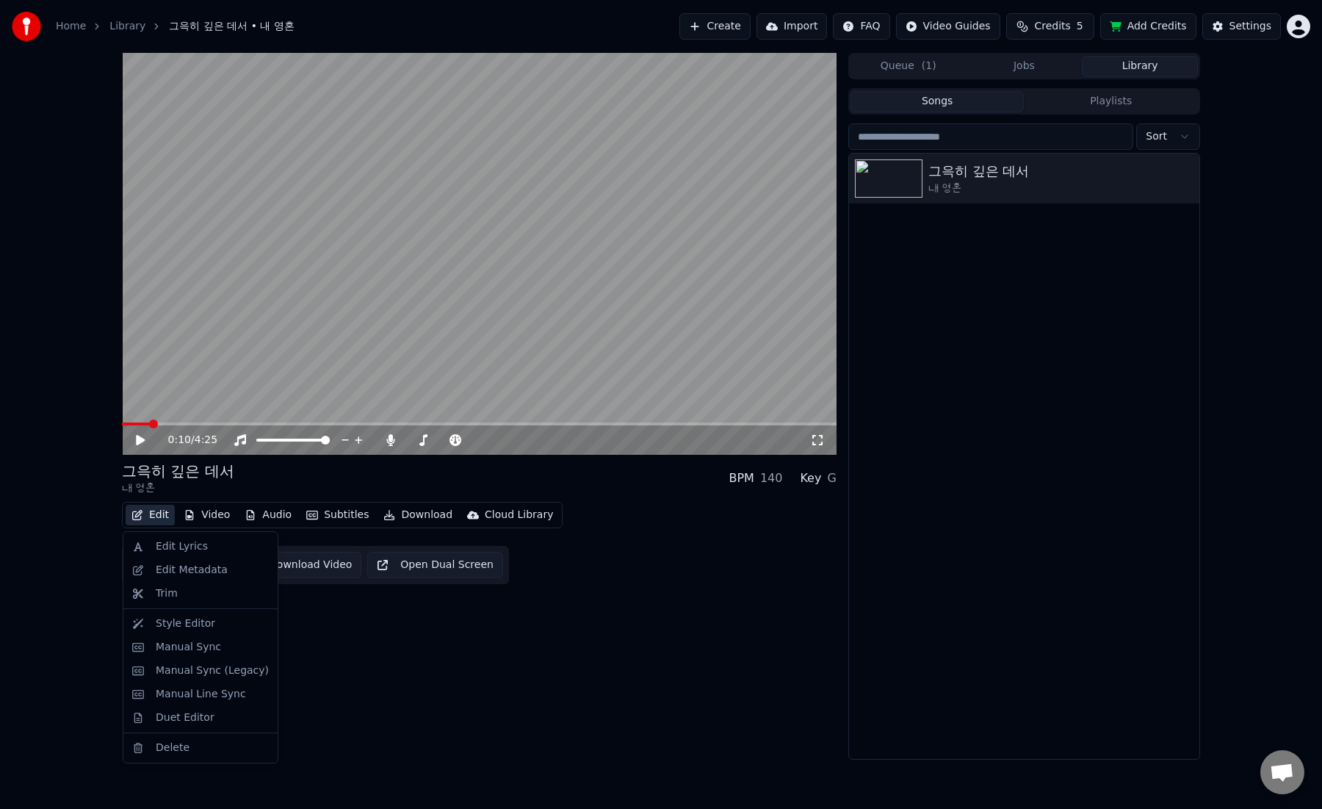
click at [153, 516] on button "Edit" at bounding box center [150, 514] width 49 height 21
click at [204, 622] on div "Style Editor" at bounding box center [185, 623] width 59 height 15
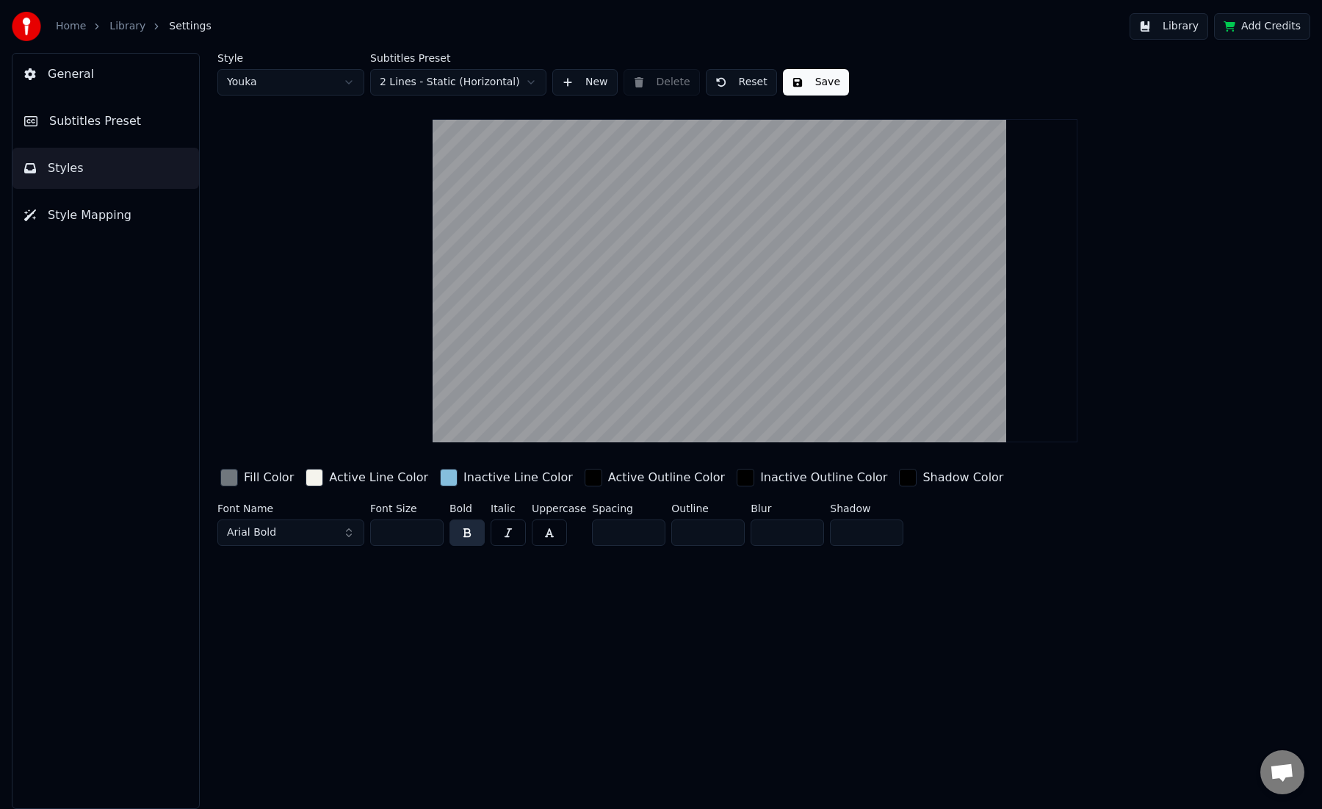
click at [81, 76] on span "General" at bounding box center [71, 74] width 46 height 18
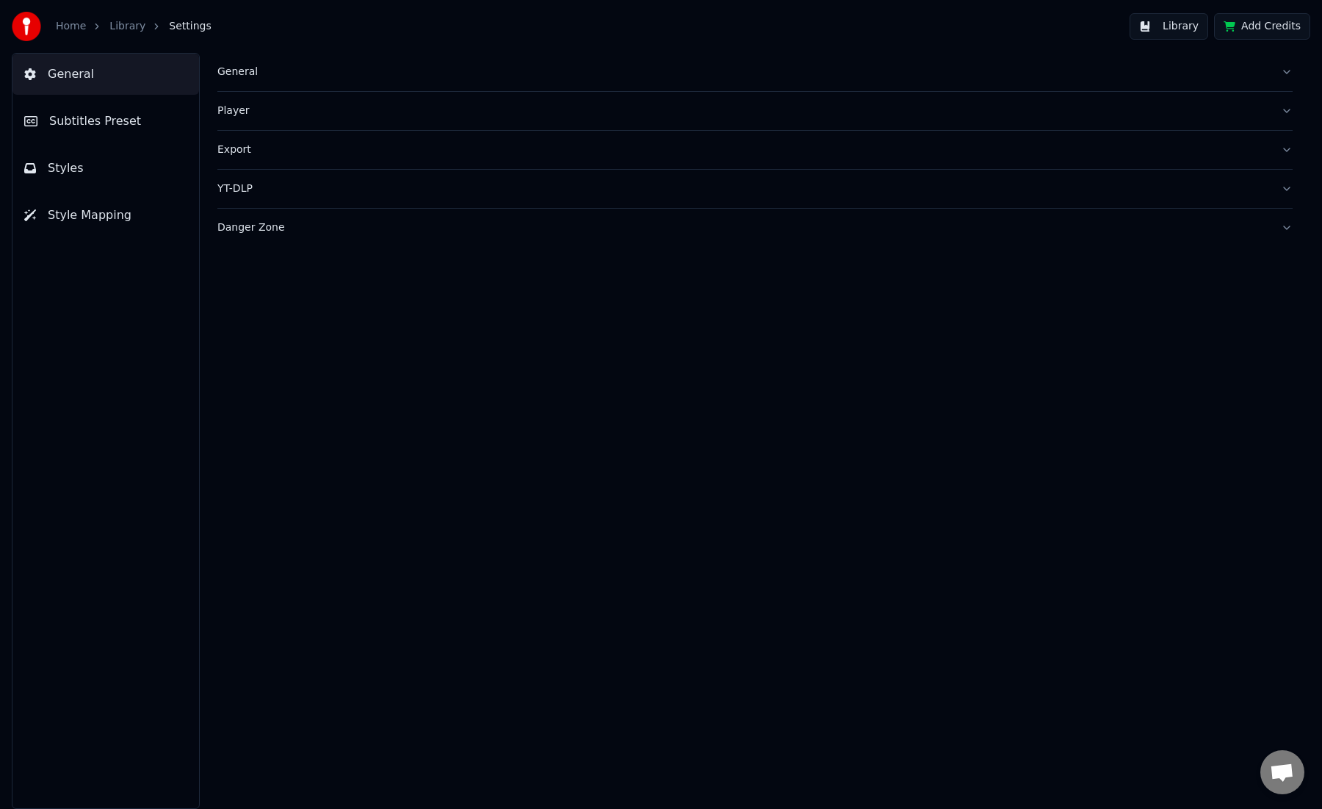
click at [251, 154] on div "Export" at bounding box center [743, 149] width 1052 height 15
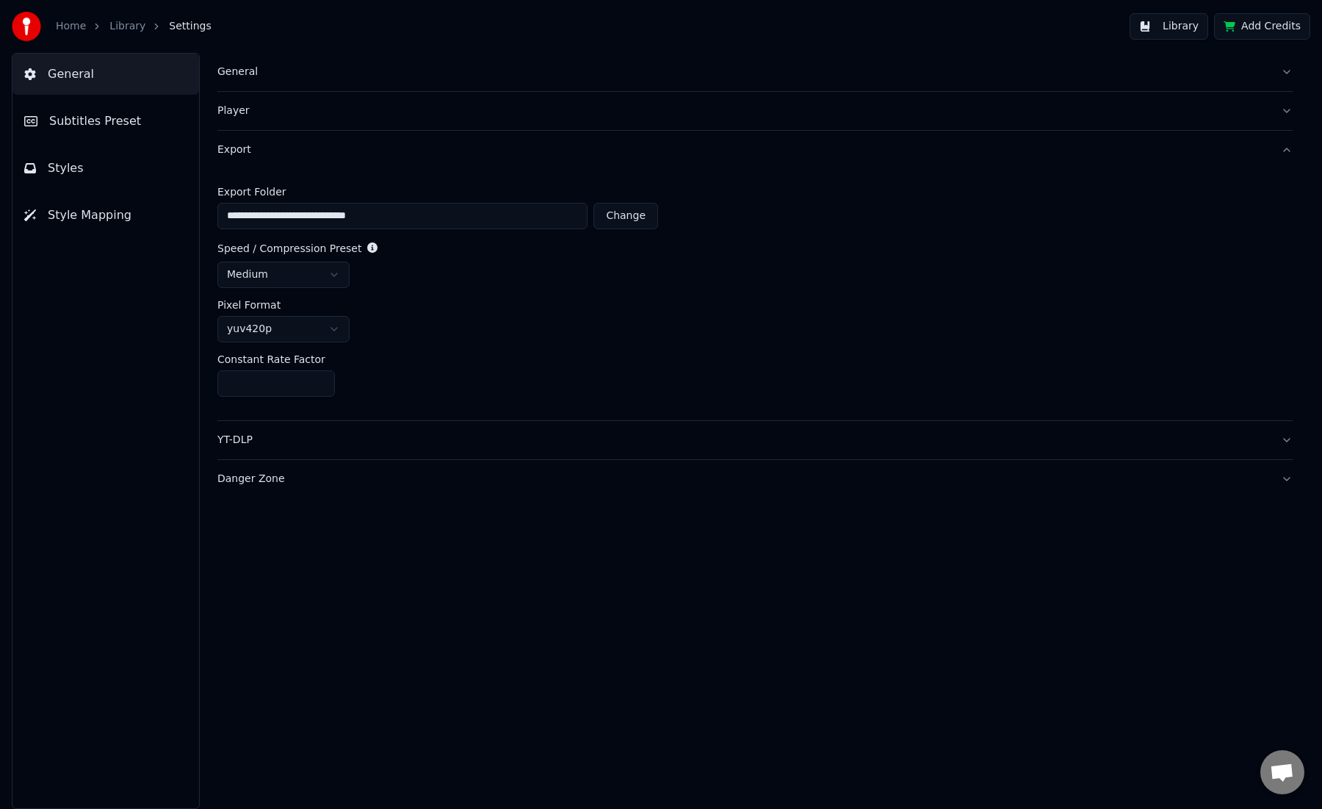
click at [252, 154] on div "Export" at bounding box center [743, 149] width 1052 height 15
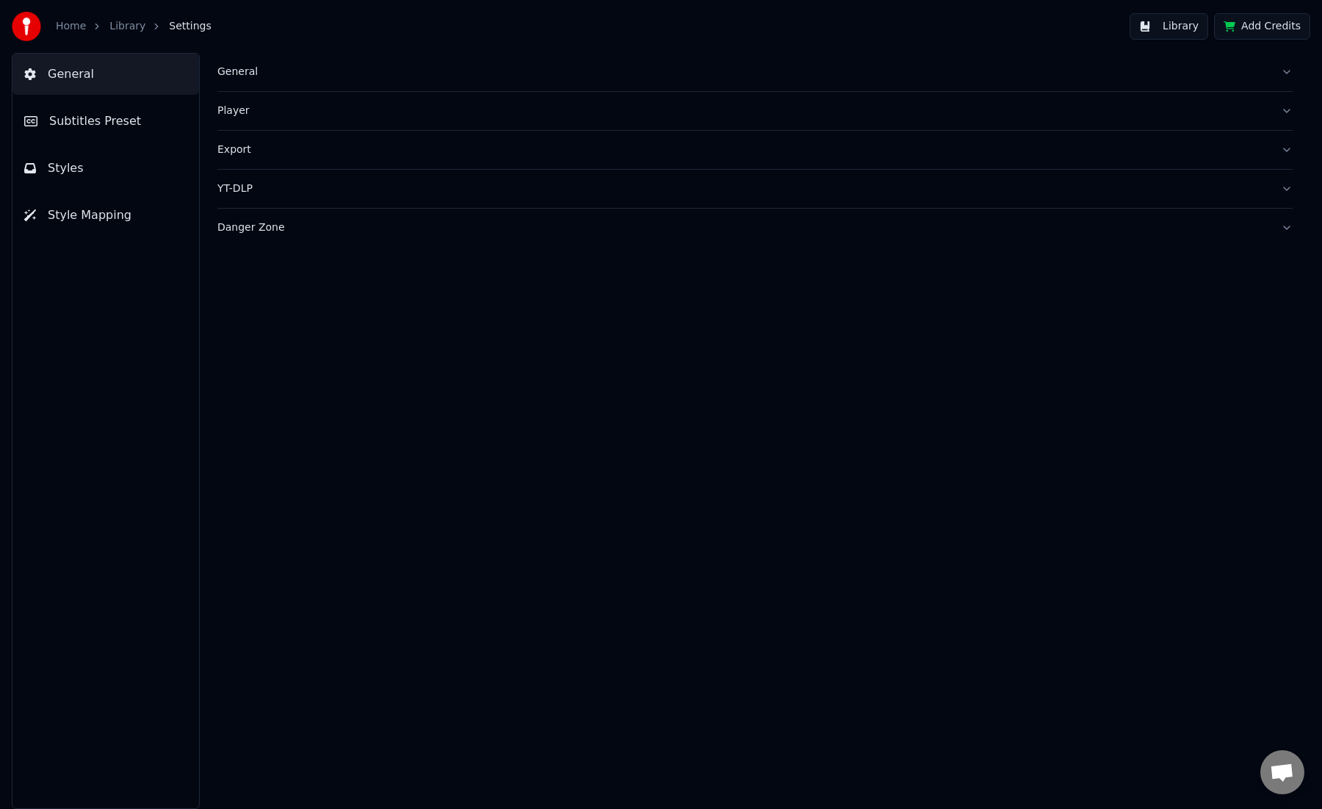
click at [95, 123] on span "Subtitles Preset" at bounding box center [95, 121] width 92 height 18
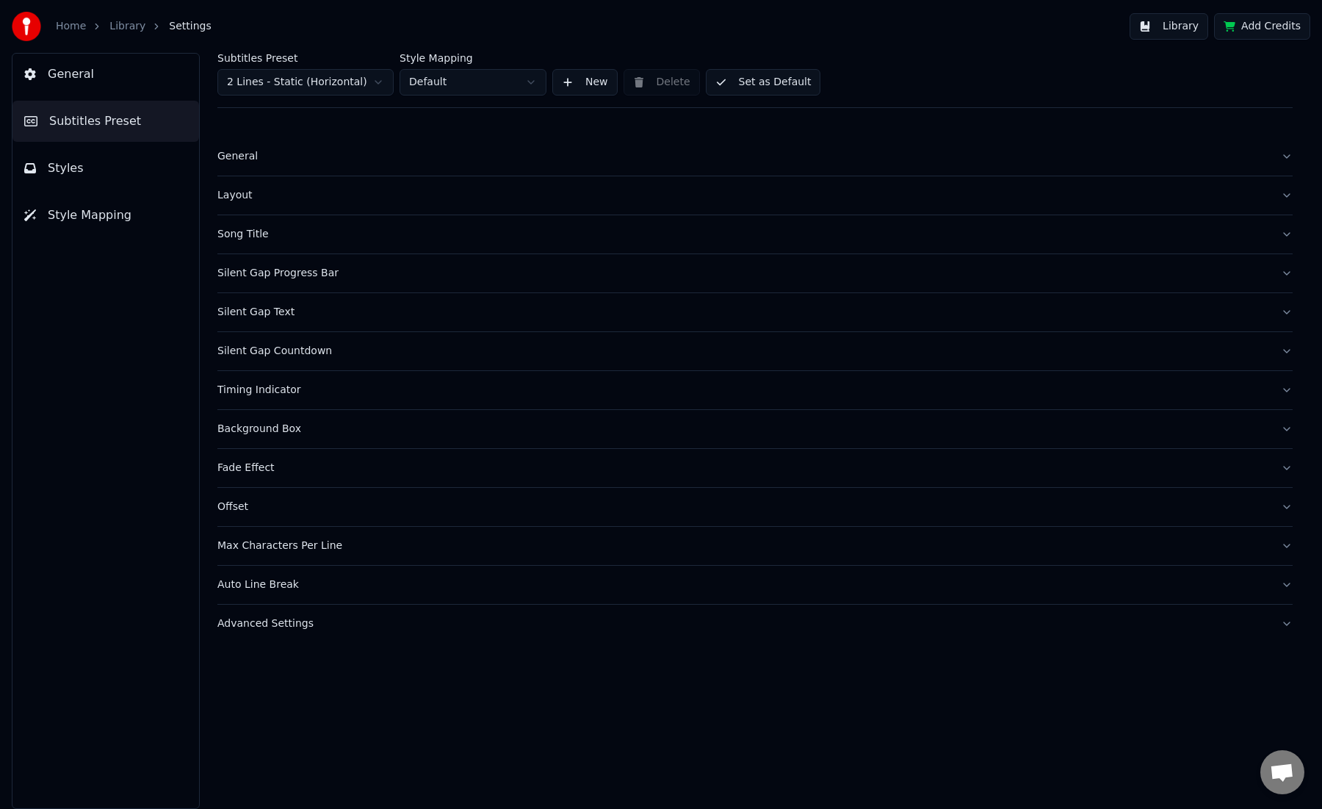
click at [247, 233] on div "Song Title" at bounding box center [743, 234] width 1052 height 15
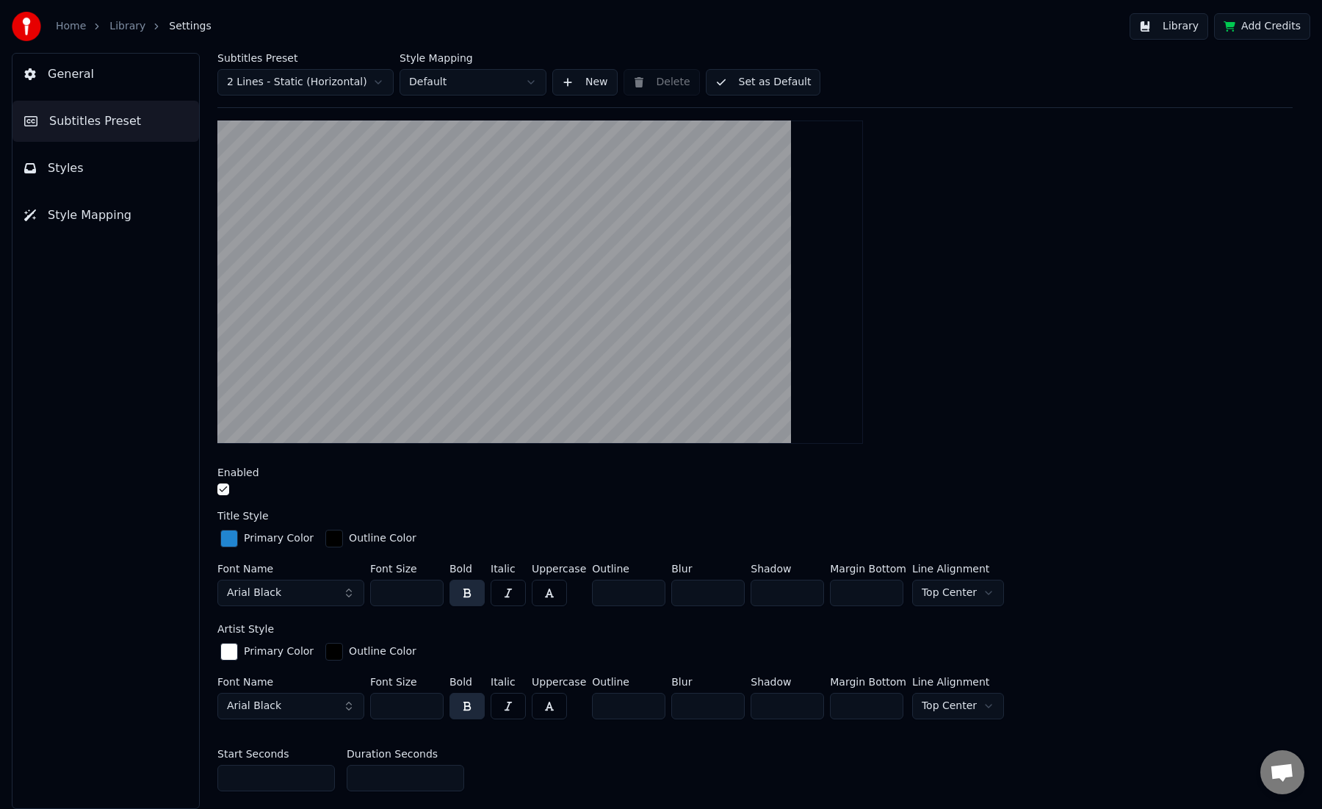
scroll to position [173, 0]
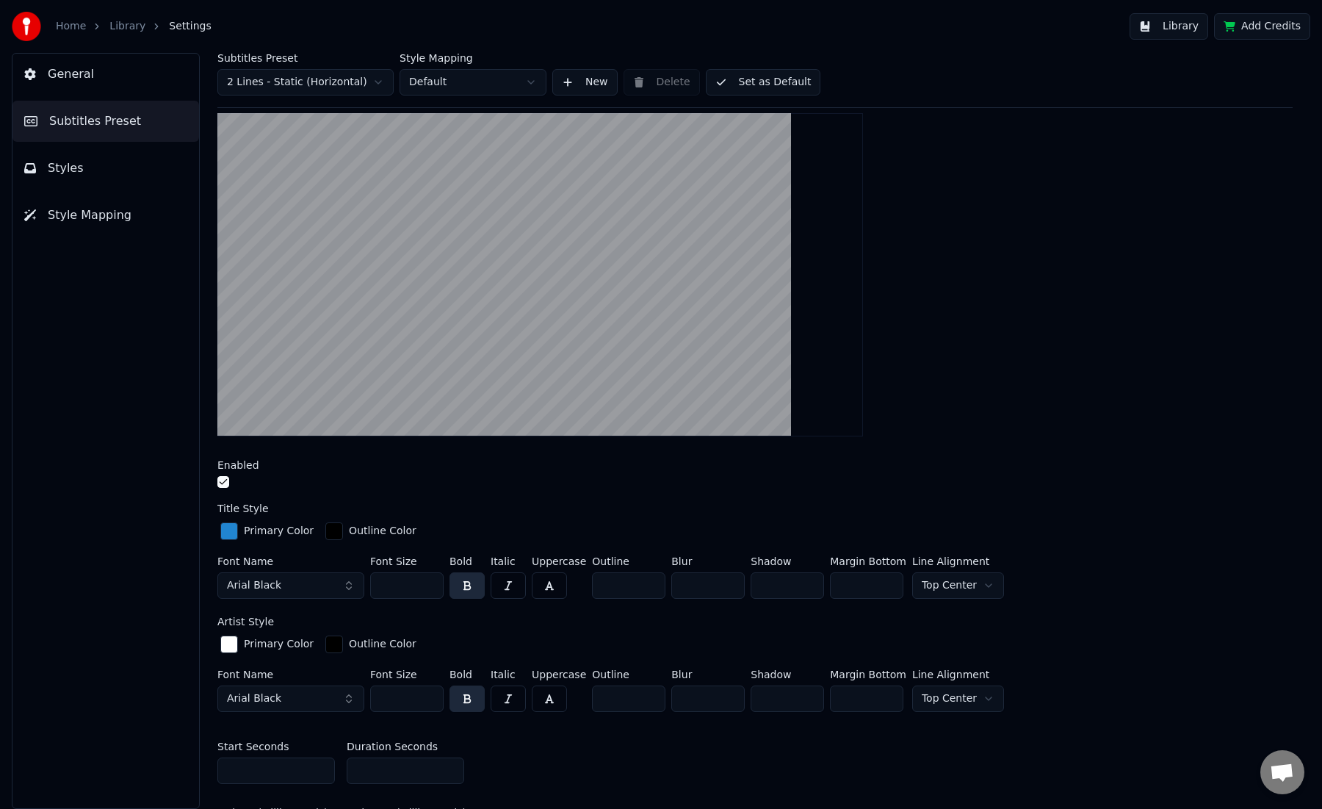
click at [230, 641] on div "button" at bounding box center [229, 644] width 18 height 18
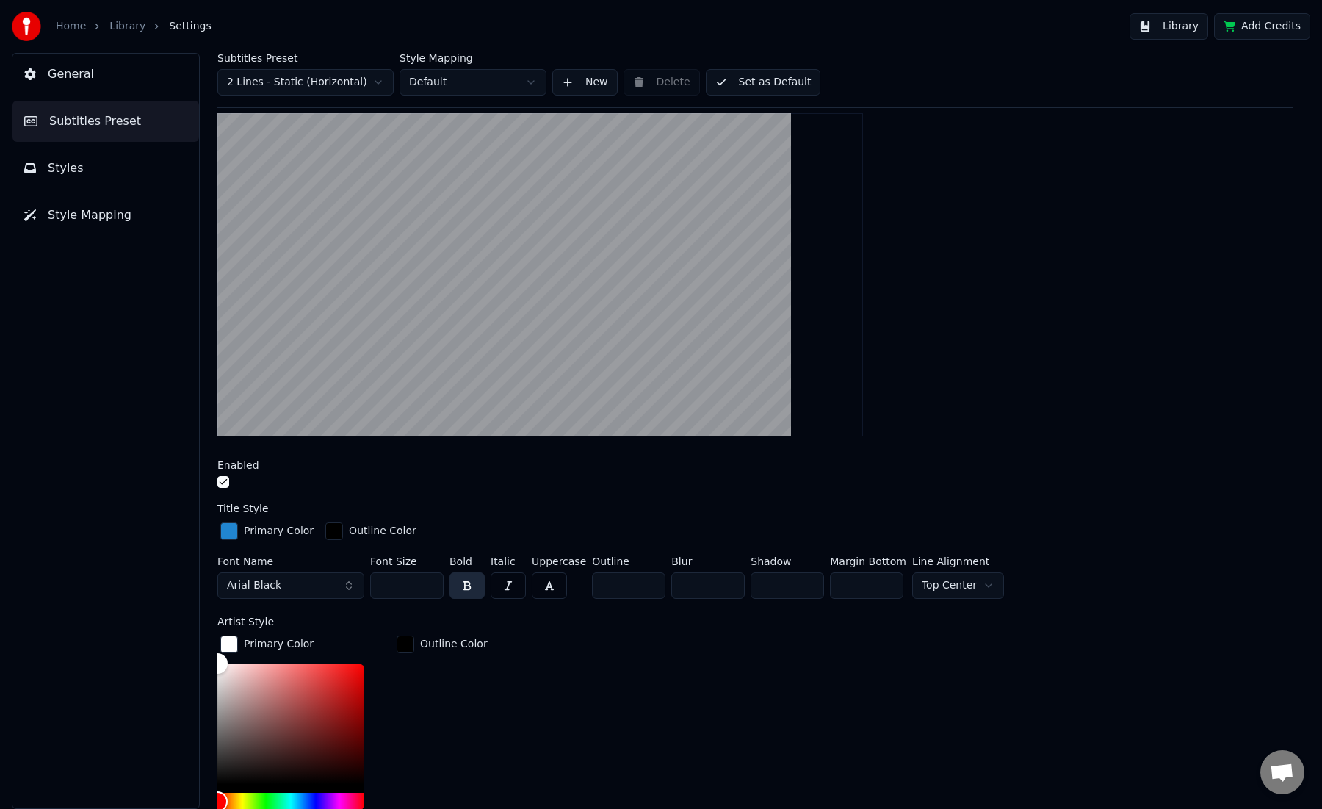
click at [230, 641] on div "button" at bounding box center [229, 644] width 18 height 18
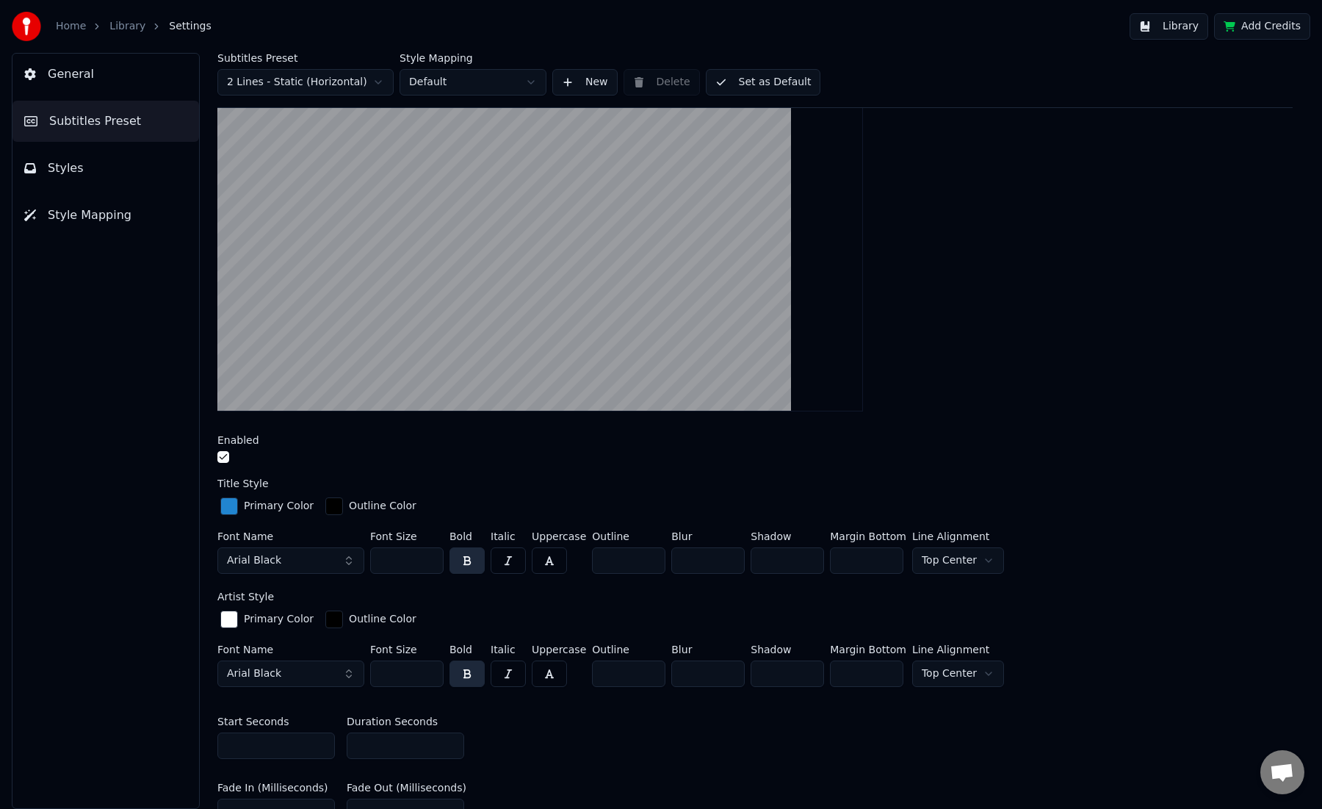
scroll to position [197, 0]
click at [429, 563] on input "***" at bounding box center [406, 561] width 73 height 26
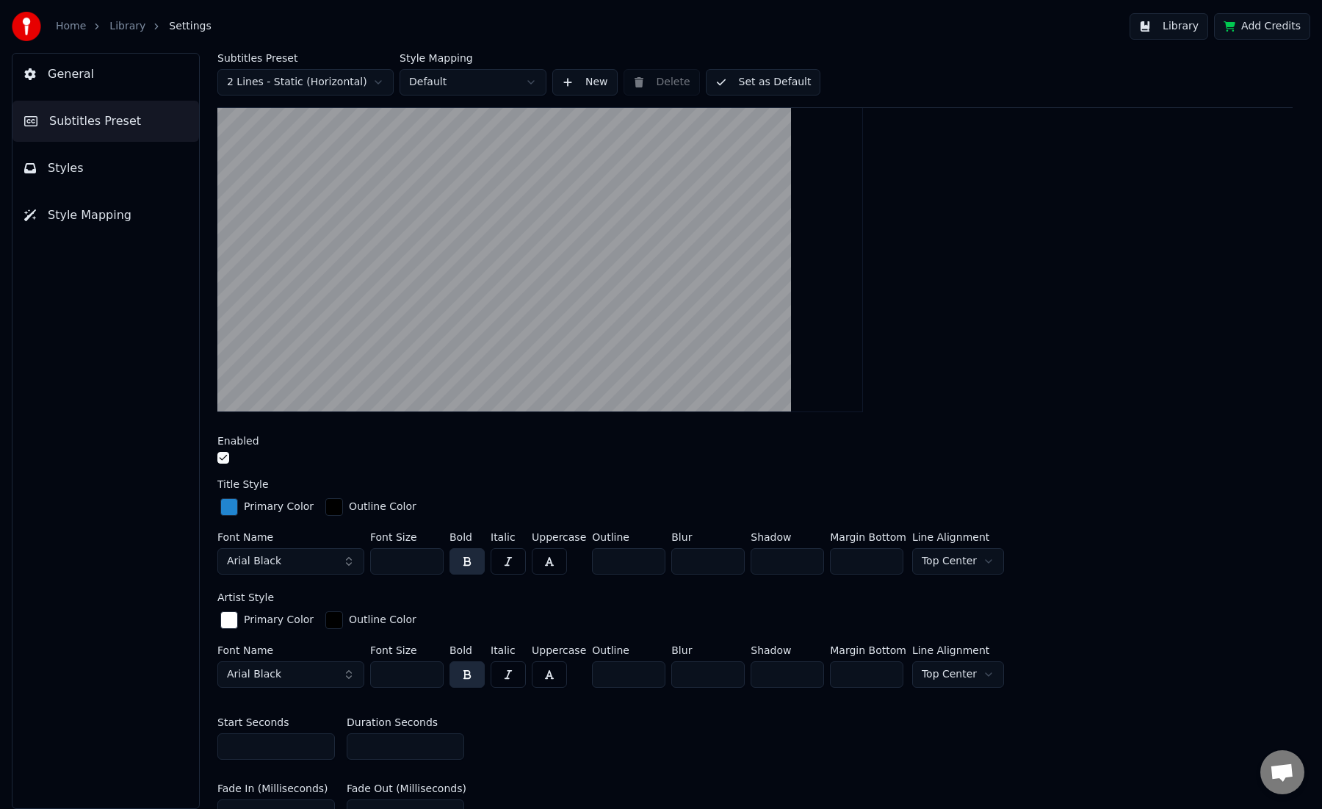
click at [429, 563] on input "***" at bounding box center [406, 561] width 73 height 26
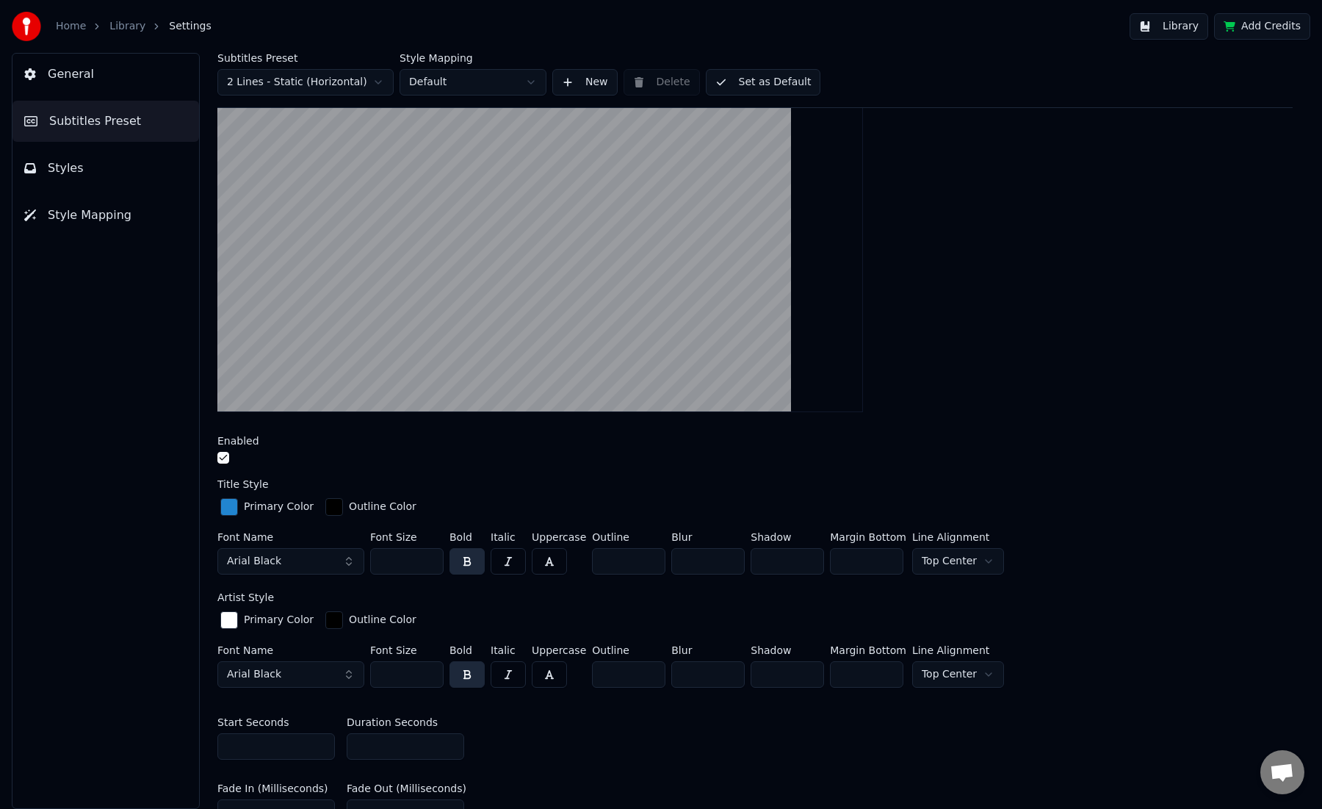
click at [429, 563] on input "***" at bounding box center [406, 561] width 73 height 26
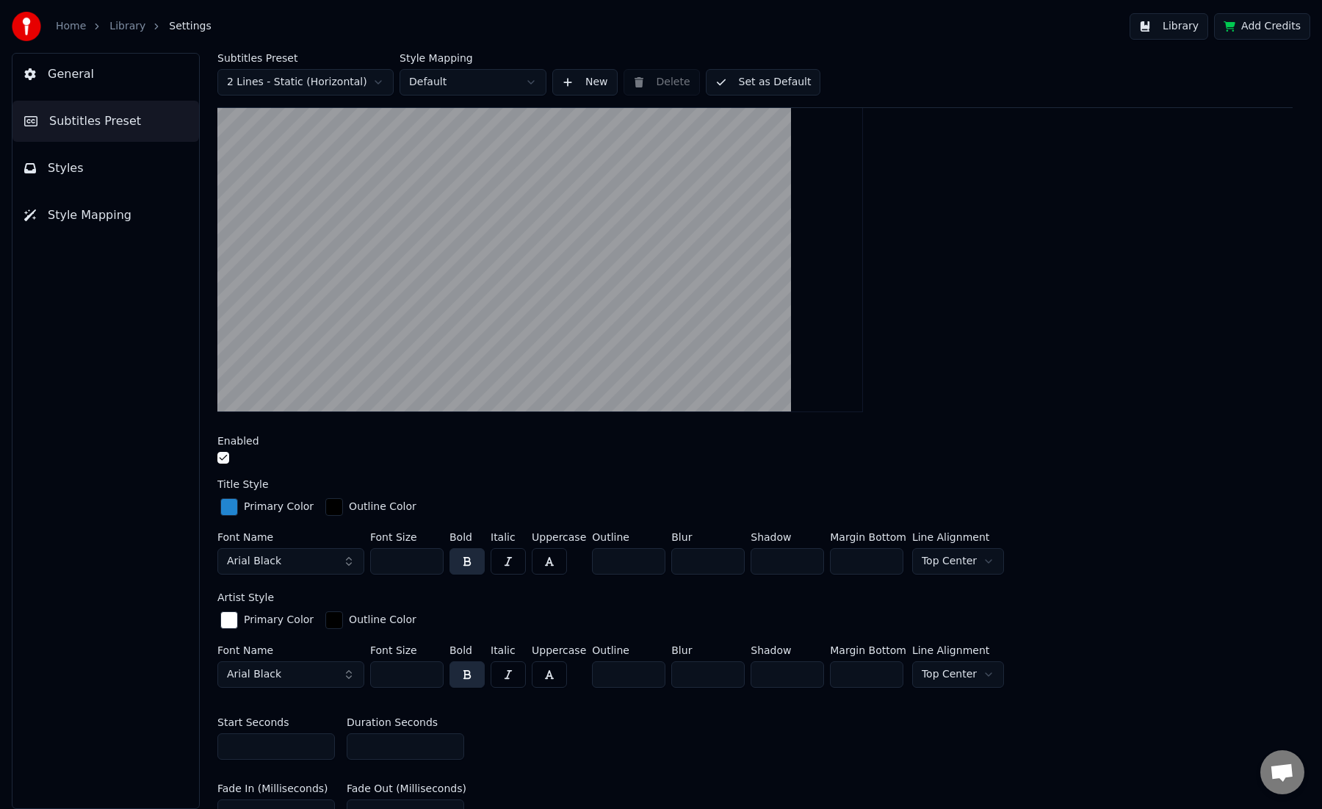
click at [429, 563] on input "***" at bounding box center [406, 561] width 73 height 26
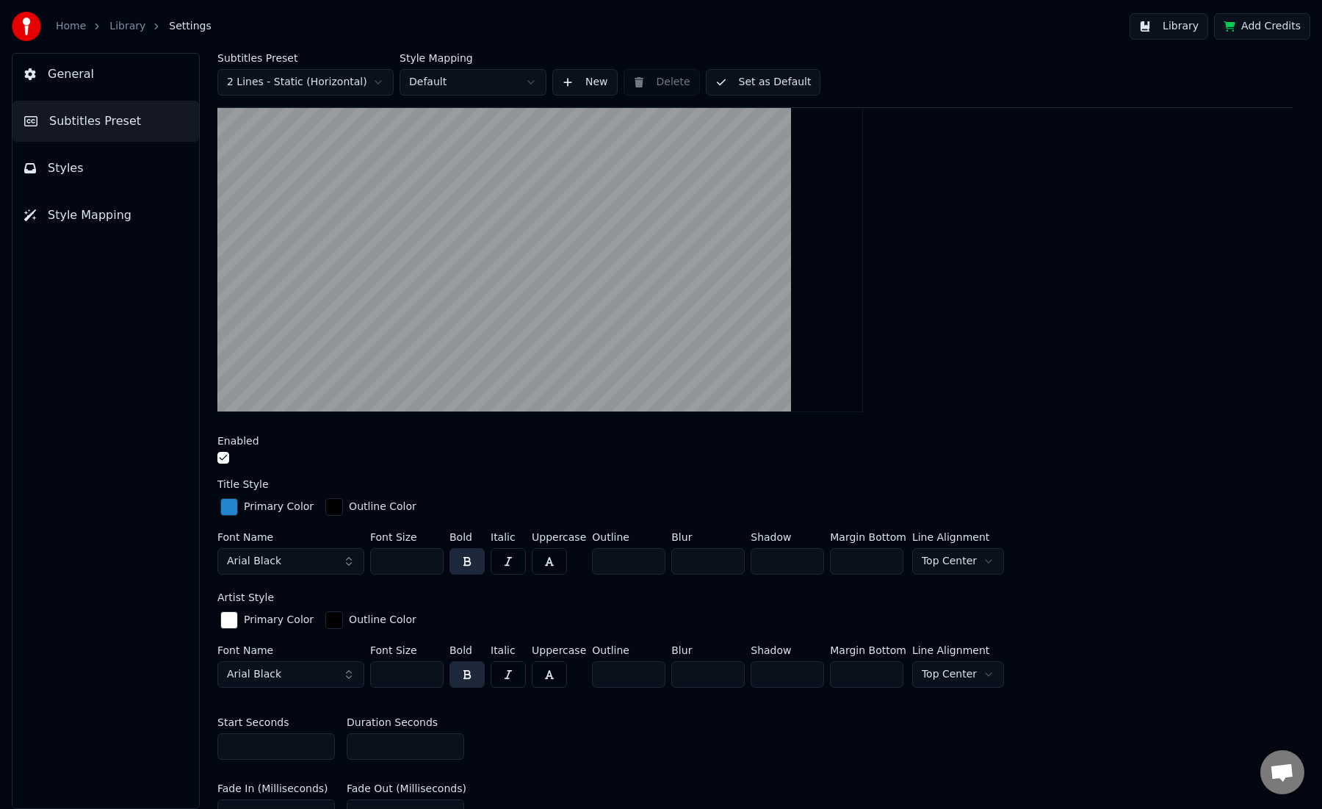
click at [429, 563] on input "***" at bounding box center [406, 561] width 73 height 26
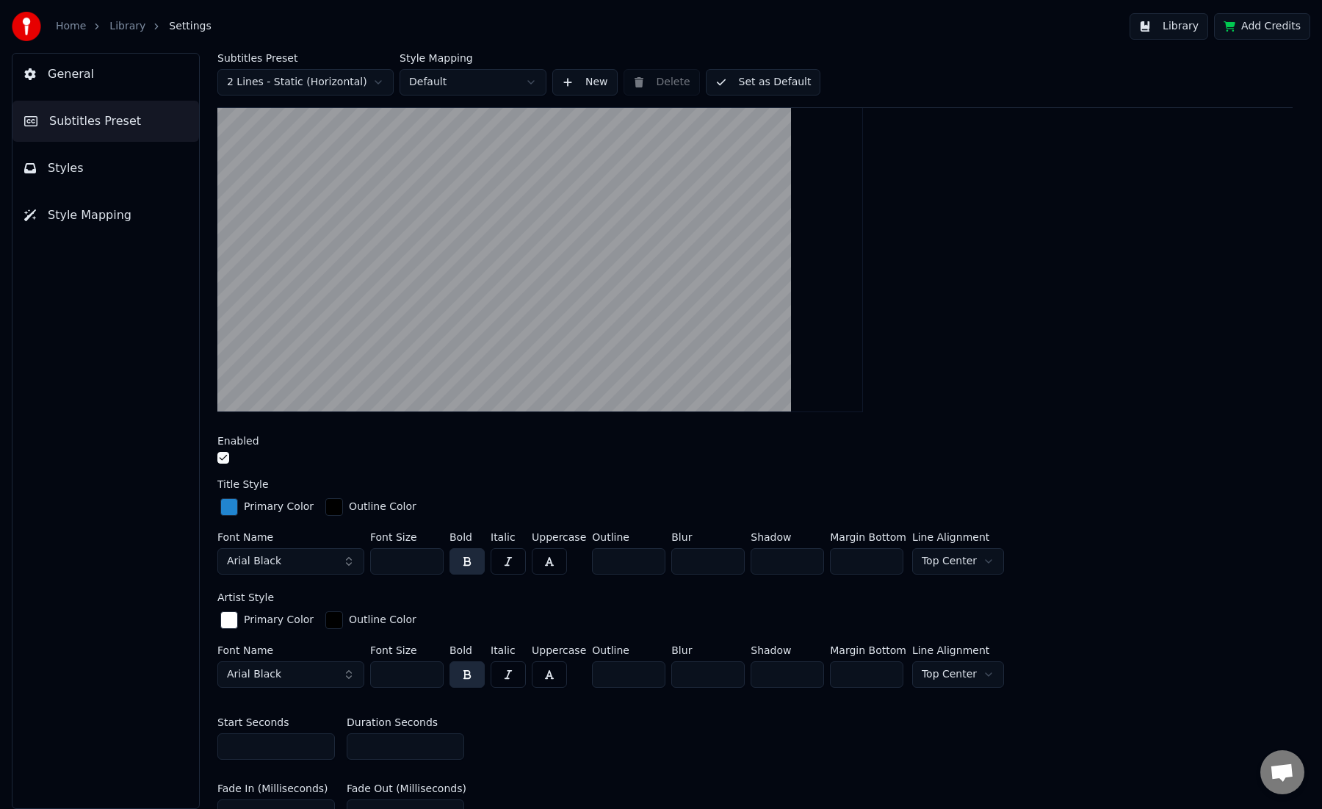
click at [429, 563] on input "***" at bounding box center [406, 561] width 73 height 26
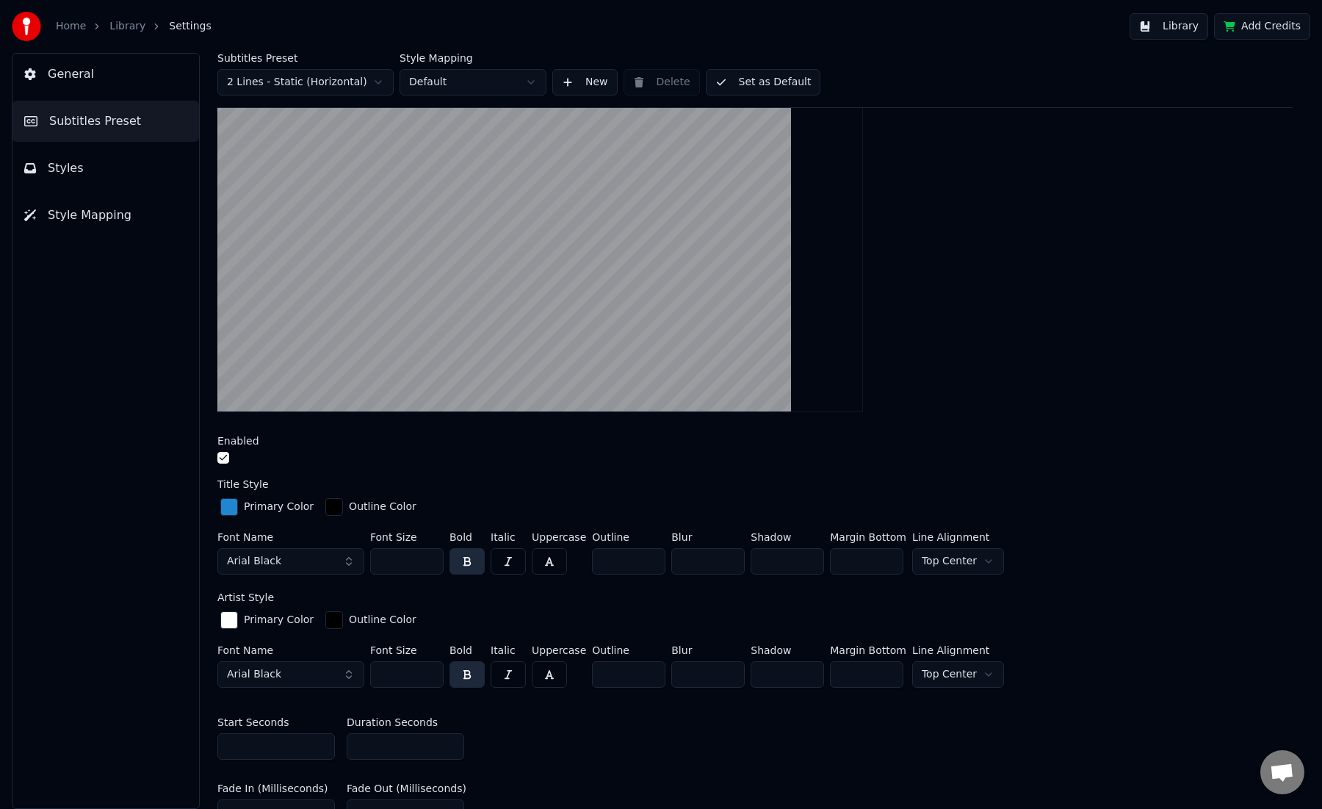
drag, startPoint x: 405, startPoint y: 561, endPoint x: 352, endPoint y: 560, distance: 53.6
click at [352, 560] on div "Font Name Arial Black Font Size *** Bold Italic Uppercase Outline * Blur * Shad…" at bounding box center [754, 556] width 1075 height 48
type input "***"
click at [942, 562] on html "Home Library Settings Library Add Credits General Subtitles Preset Styles Style…" at bounding box center [661, 404] width 1322 height 809
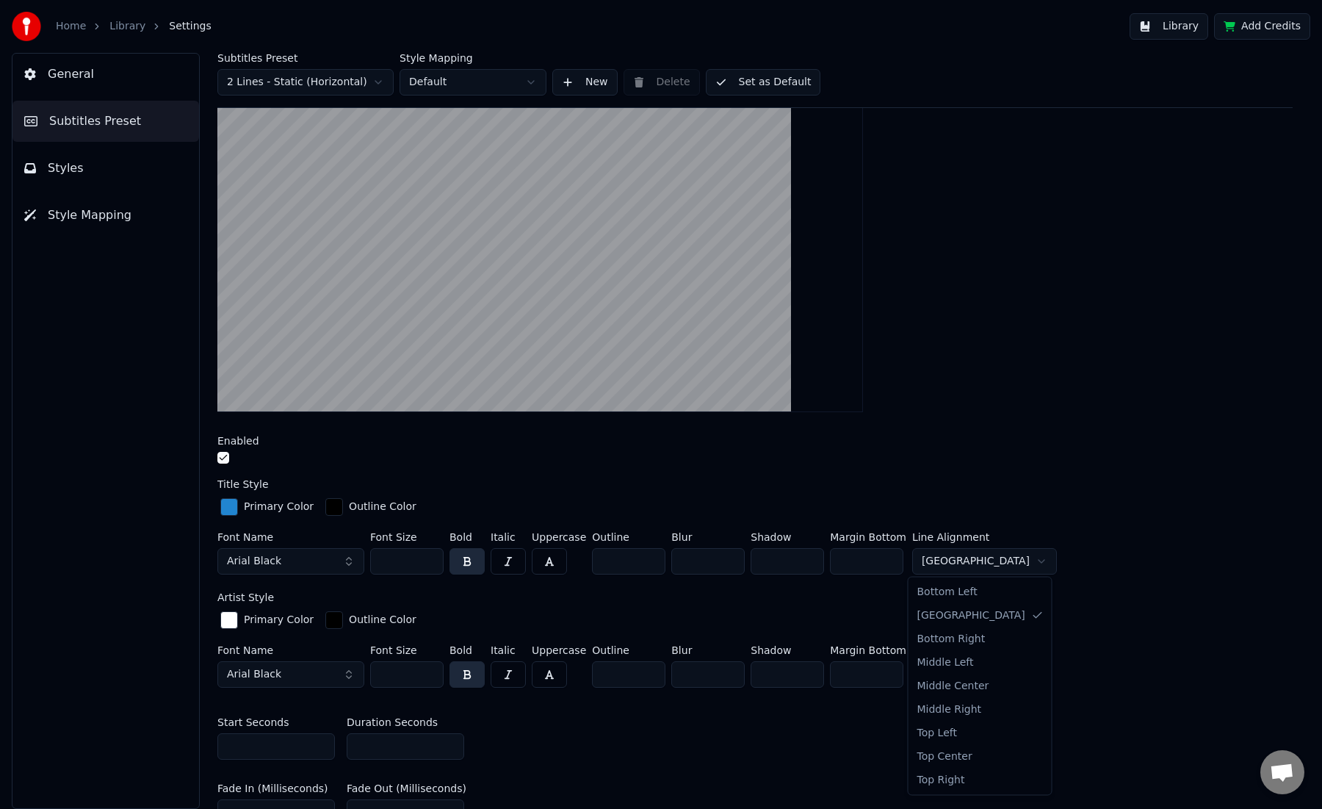
click at [950, 561] on html "Home Library Settings Library Add Credits General Subtitles Preset Styles Style…" at bounding box center [661, 404] width 1322 height 809
click at [223, 457] on button "button" at bounding box center [223, 458] width 12 height 12
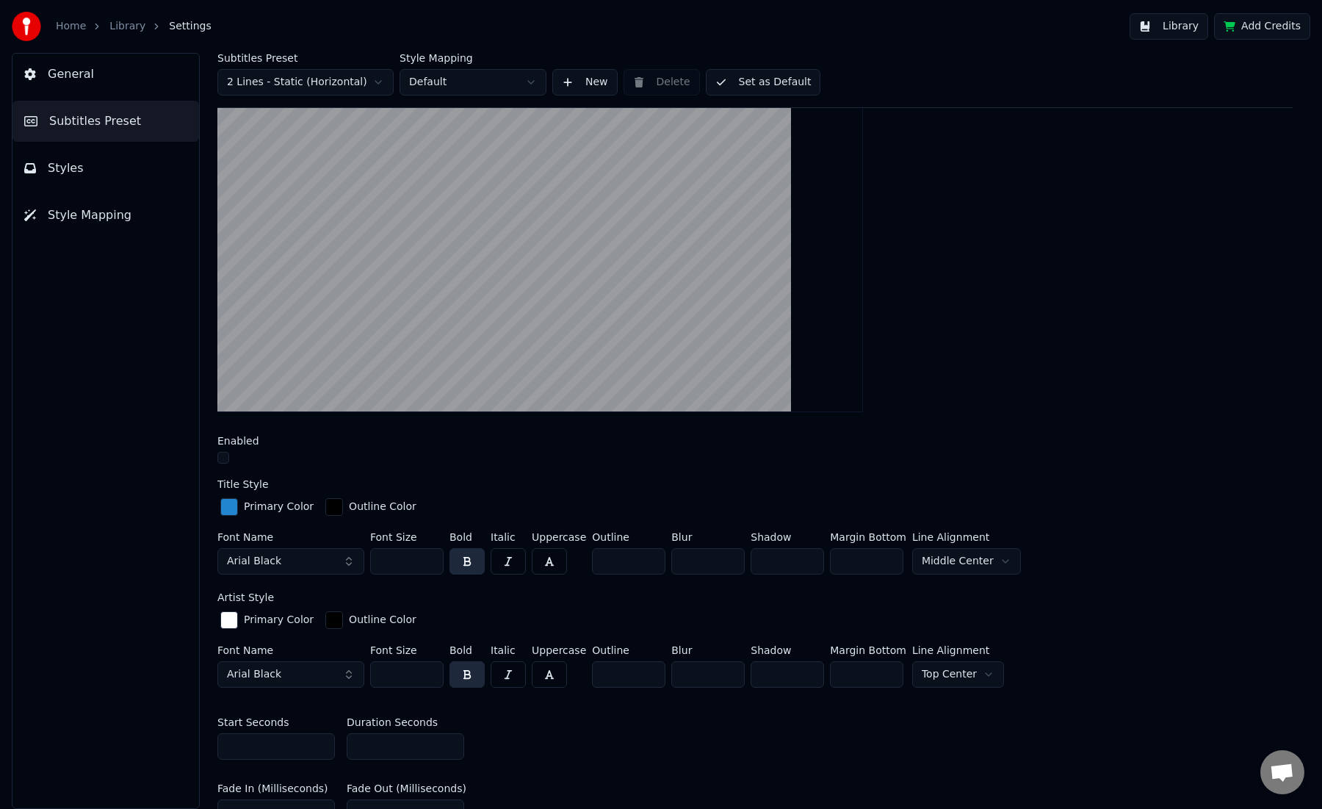
click at [223, 457] on button "button" at bounding box center [223, 458] width 12 height 12
click at [229, 505] on div "button" at bounding box center [229, 507] width 18 height 18
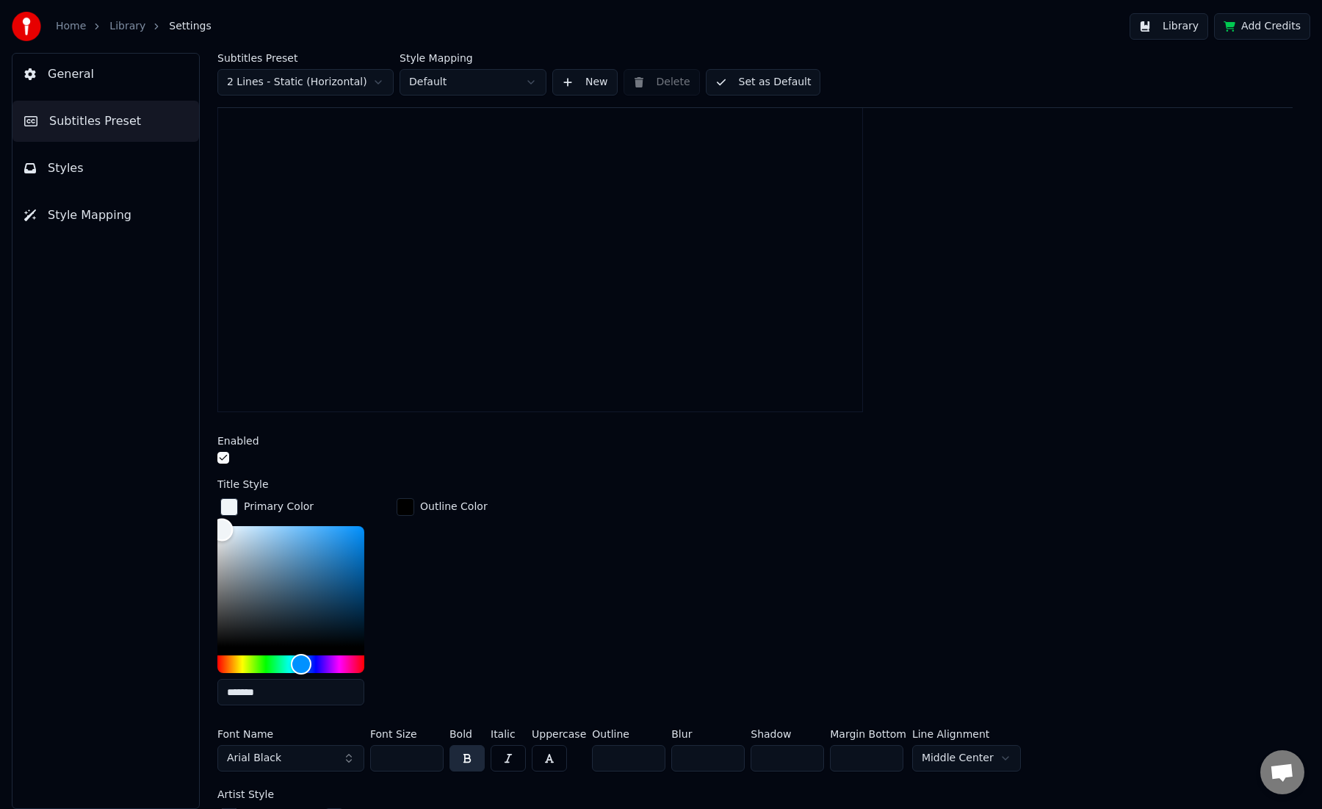
click at [222, 528] on div "Color" at bounding box center [290, 586] width 147 height 120
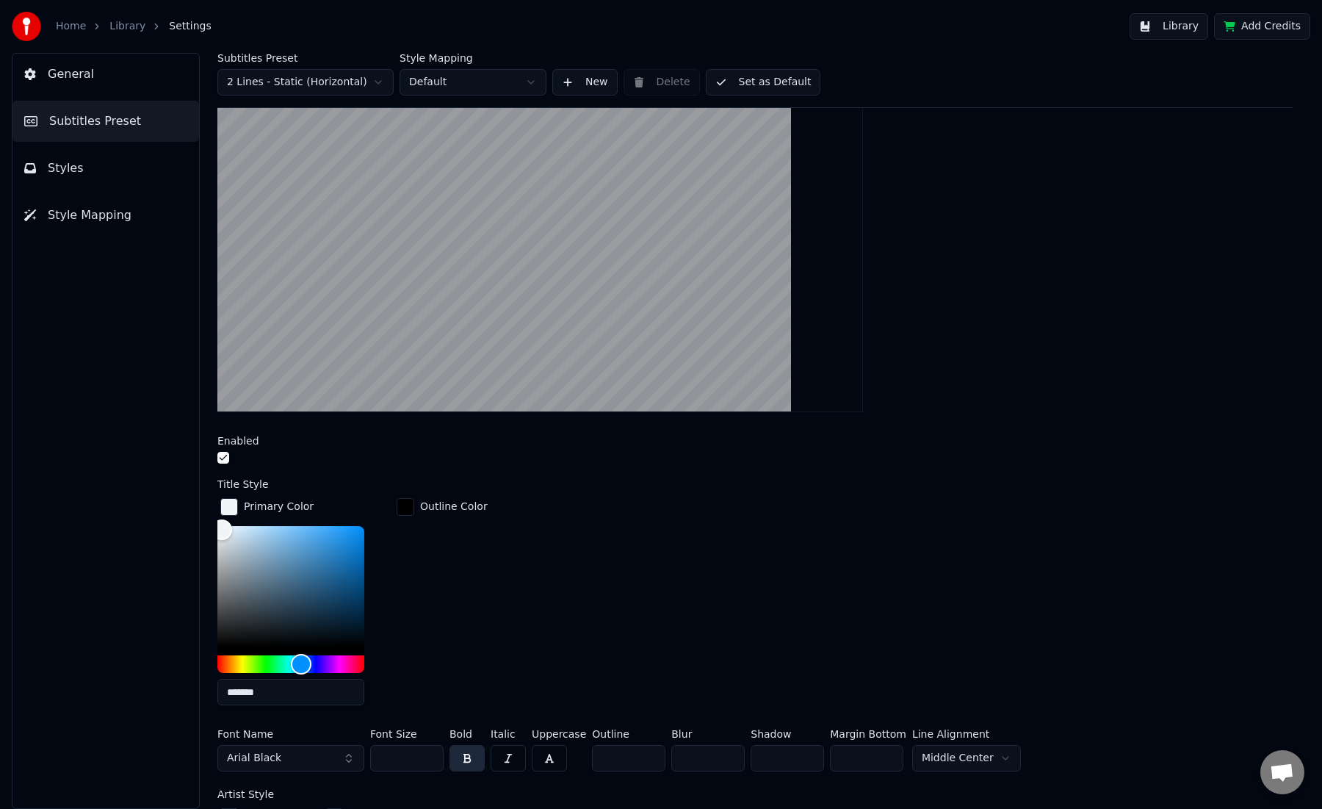
click at [360, 479] on div "Title Style" at bounding box center [754, 484] width 1075 height 10
click at [409, 599] on div "Outline Color" at bounding box center [442, 606] width 97 height 222
type input "*******"
click at [223, 526] on div "Color" at bounding box center [223, 527] width 23 height 23
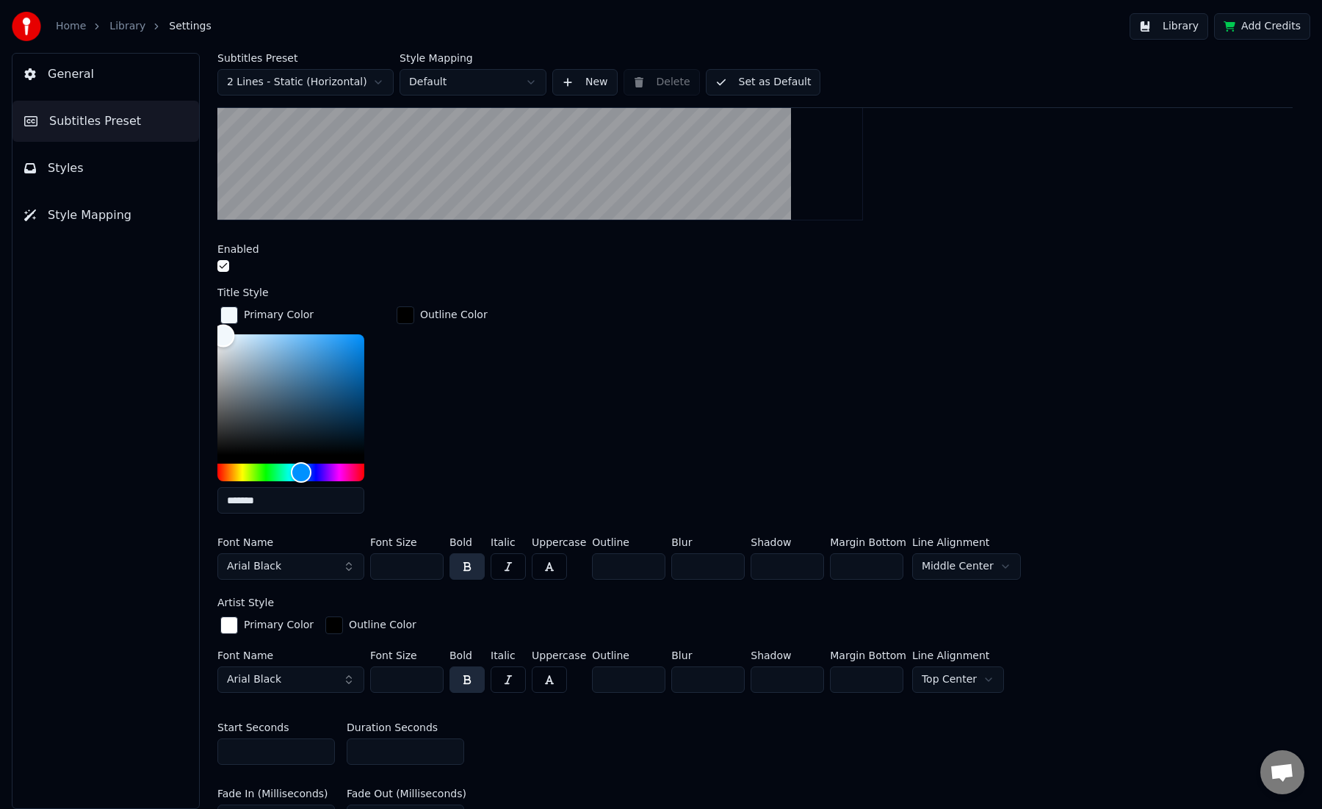
scroll to position [393, 0]
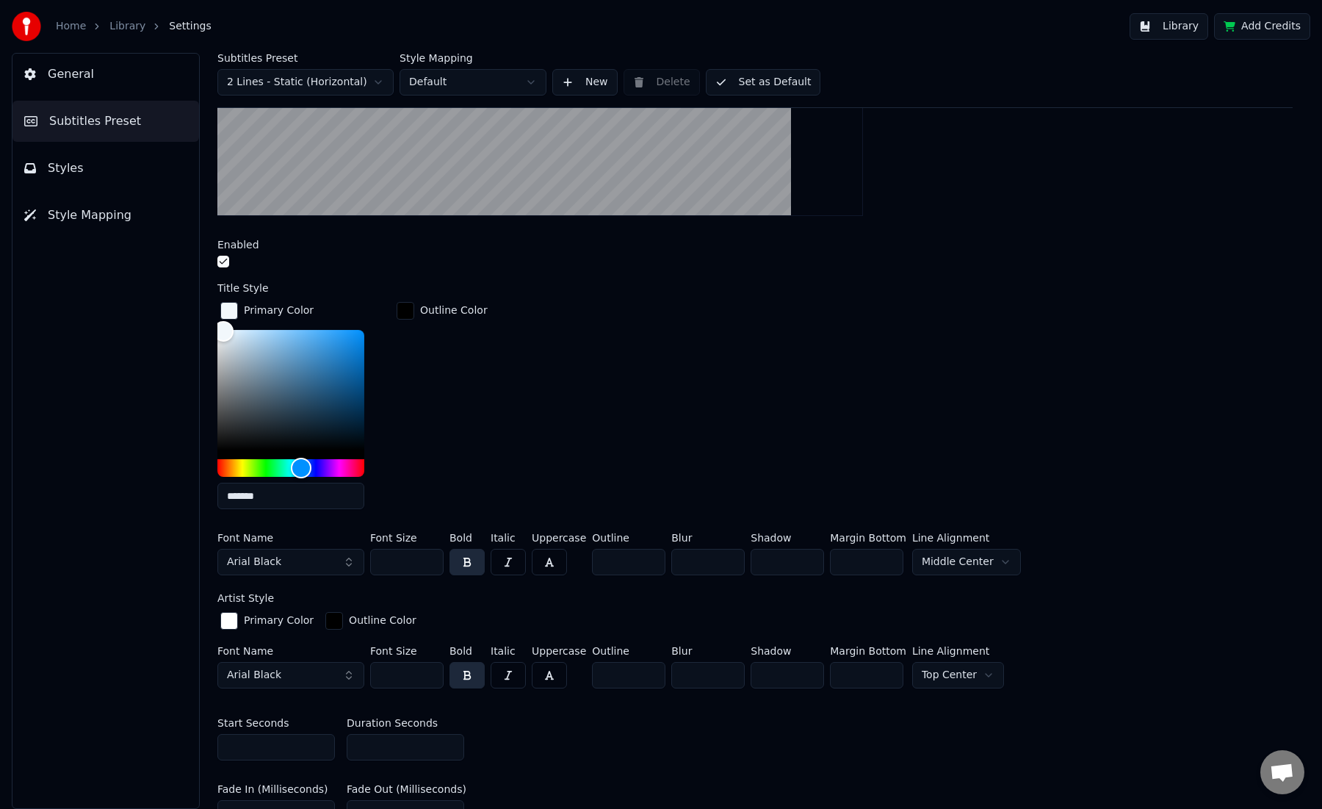
click at [228, 619] on div "button" at bounding box center [229, 621] width 18 height 18
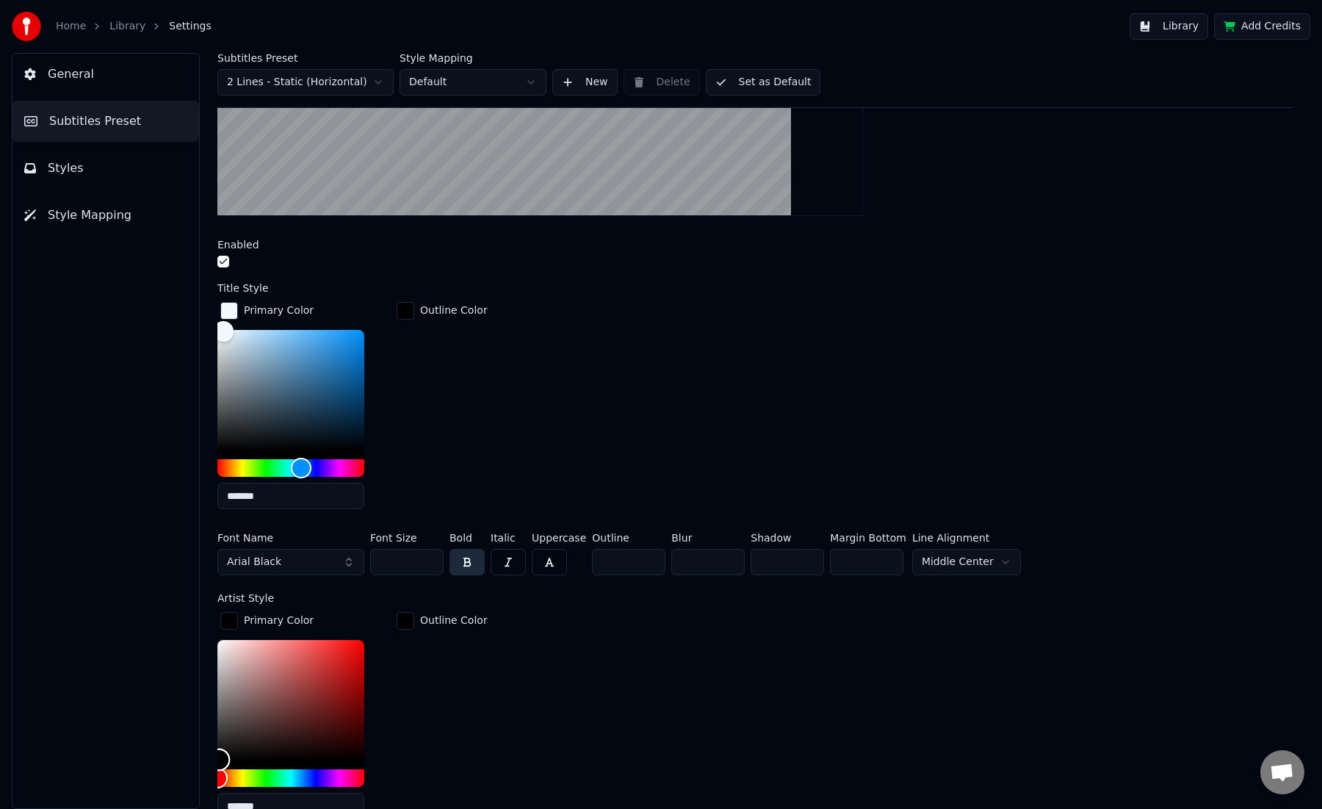
type input "*******"
drag, startPoint x: 221, startPoint y: 756, endPoint x: 214, endPoint y: 761, distance: 8.4
click at [214, 761] on div "Subtitles Preset 2 Lines - Static (Horizontal) Style Mapping Default New Delete…" at bounding box center [755, 431] width 1134 height 756
click at [455, 691] on div "Outline Color" at bounding box center [442, 720] width 97 height 222
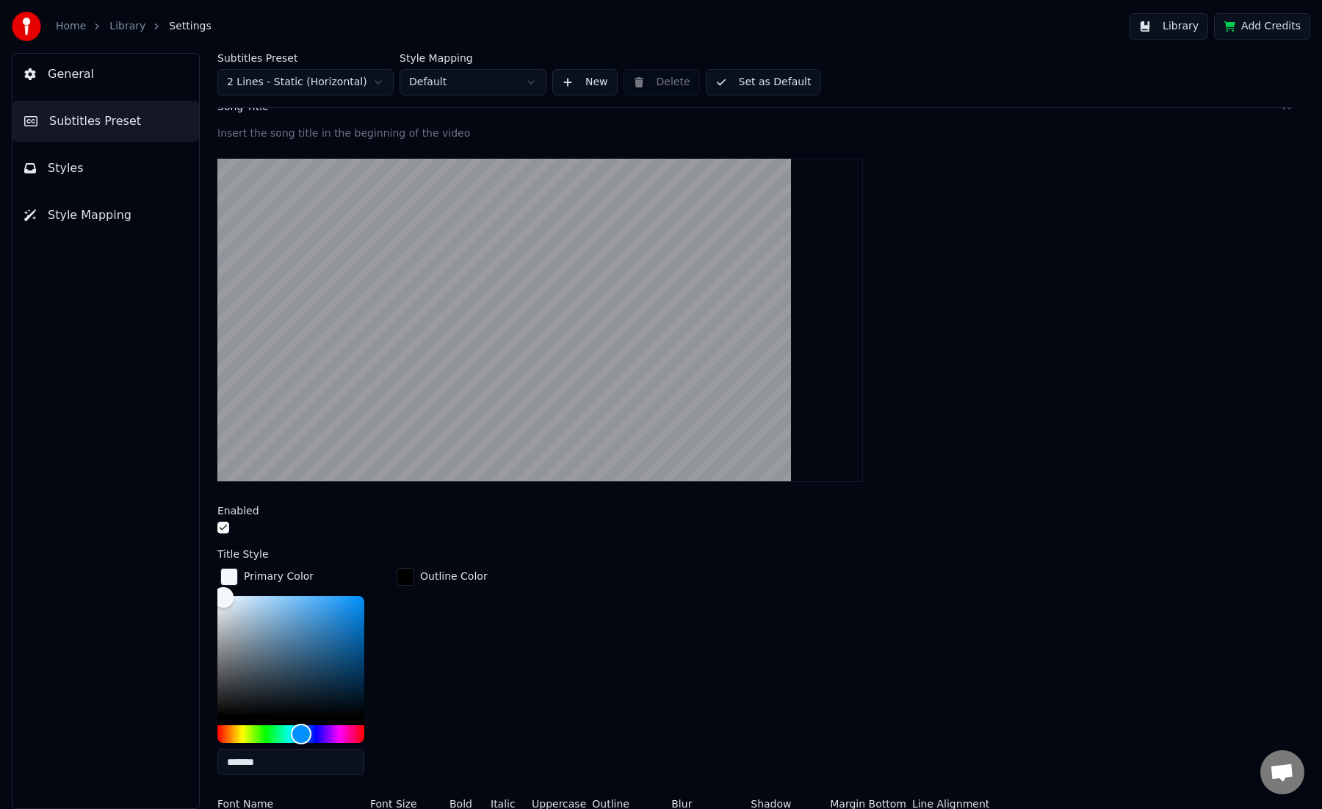
scroll to position [125, 0]
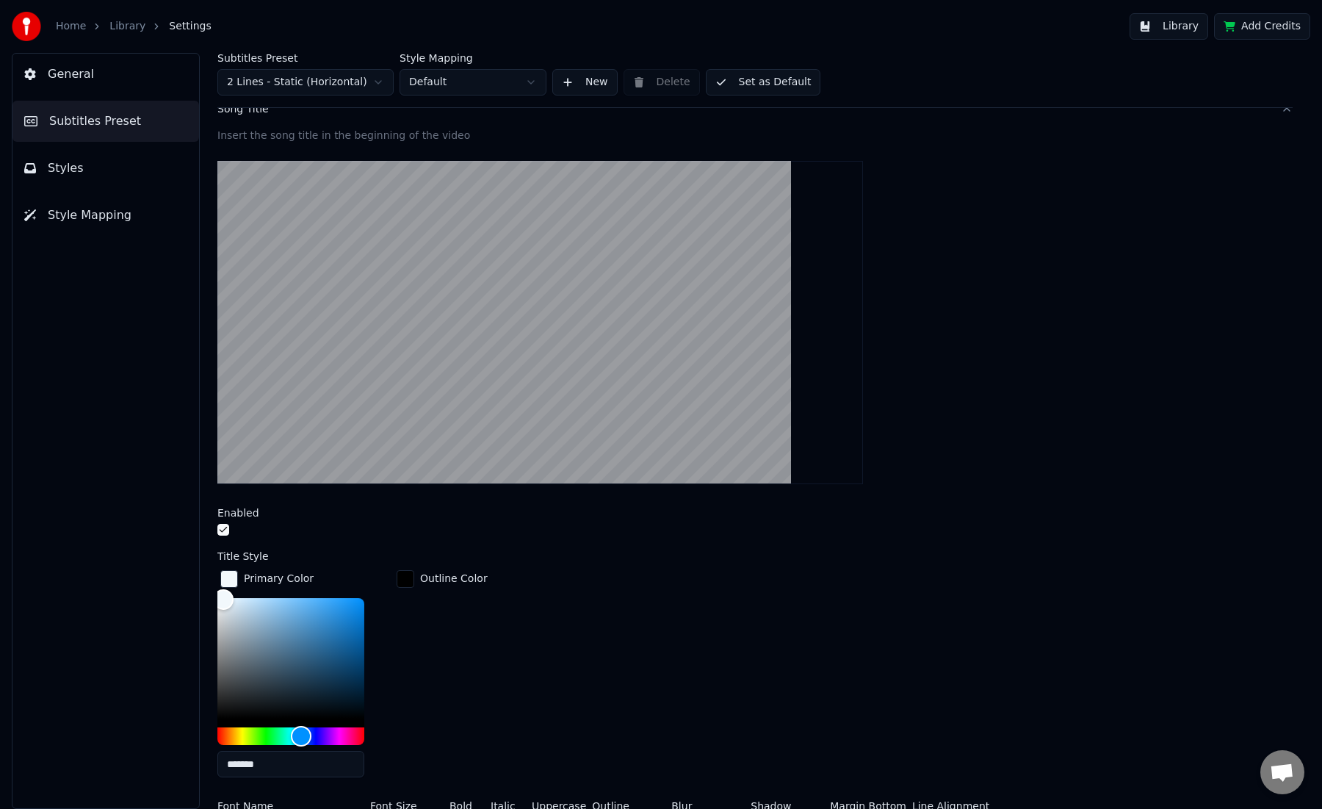
click at [754, 80] on button "Set as Default" at bounding box center [763, 82] width 115 height 26
click at [748, 79] on button "Done" at bounding box center [741, 82] width 70 height 26
click at [1167, 26] on button "Library" at bounding box center [1168, 26] width 79 height 26
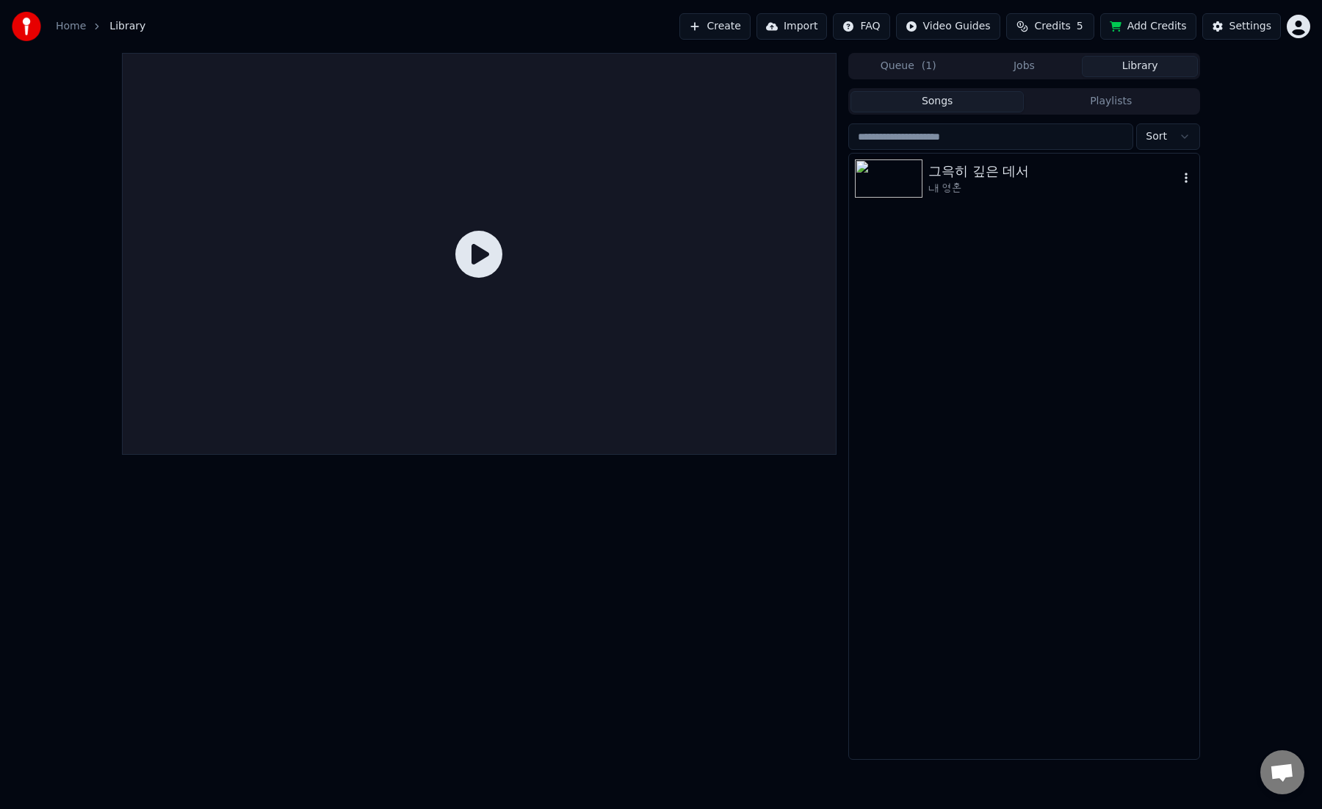
click at [897, 181] on img at bounding box center [889, 178] width 68 height 38
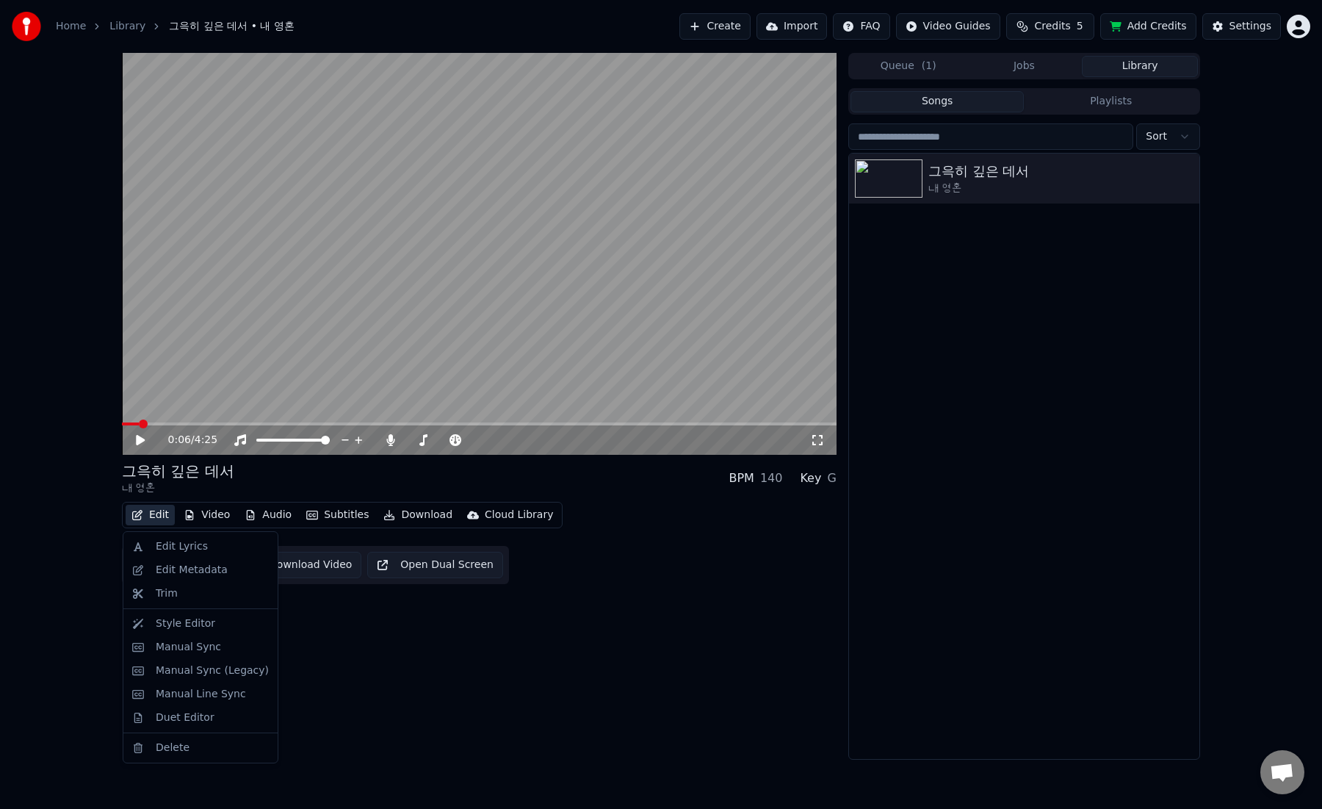
click at [156, 517] on button "Edit" at bounding box center [150, 514] width 49 height 21
click at [199, 623] on div "Style Editor" at bounding box center [185, 623] width 59 height 15
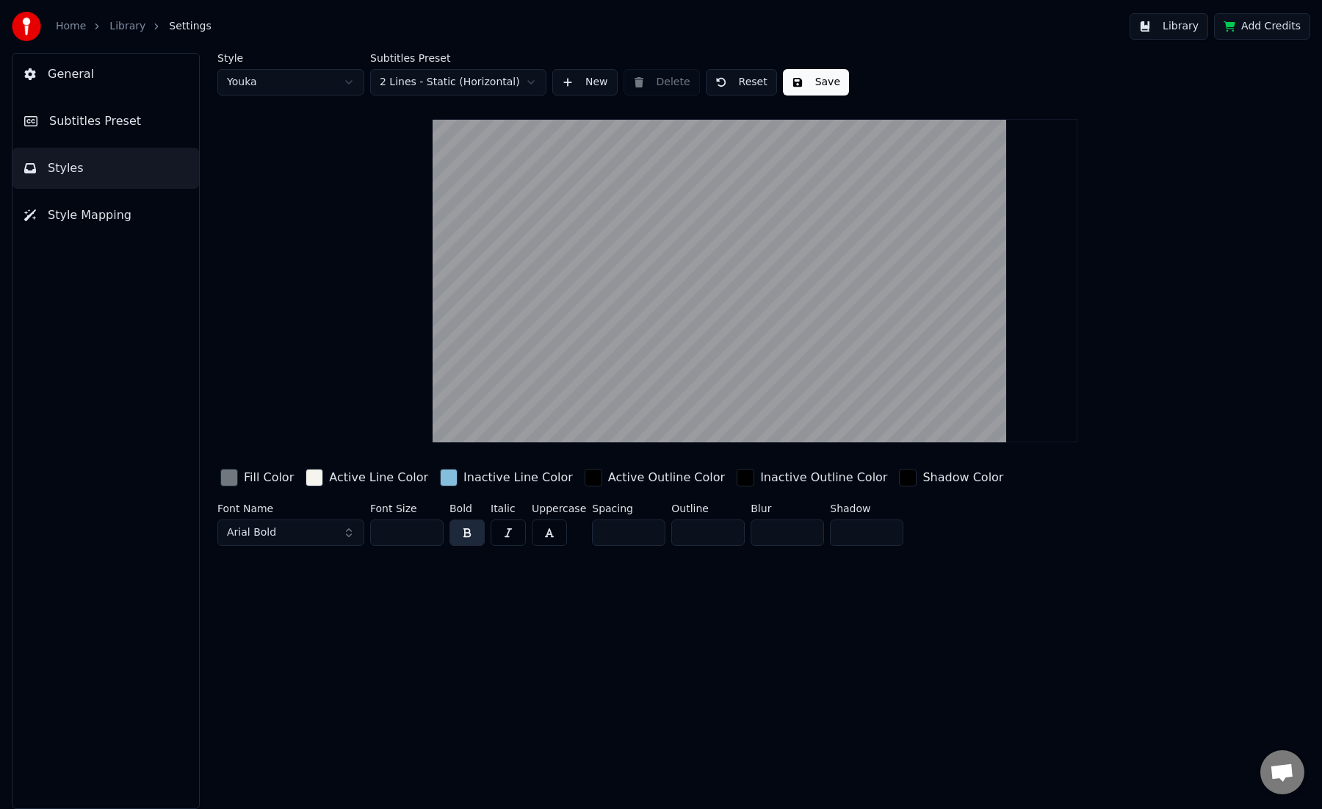
click at [78, 74] on span "General" at bounding box center [71, 74] width 46 height 18
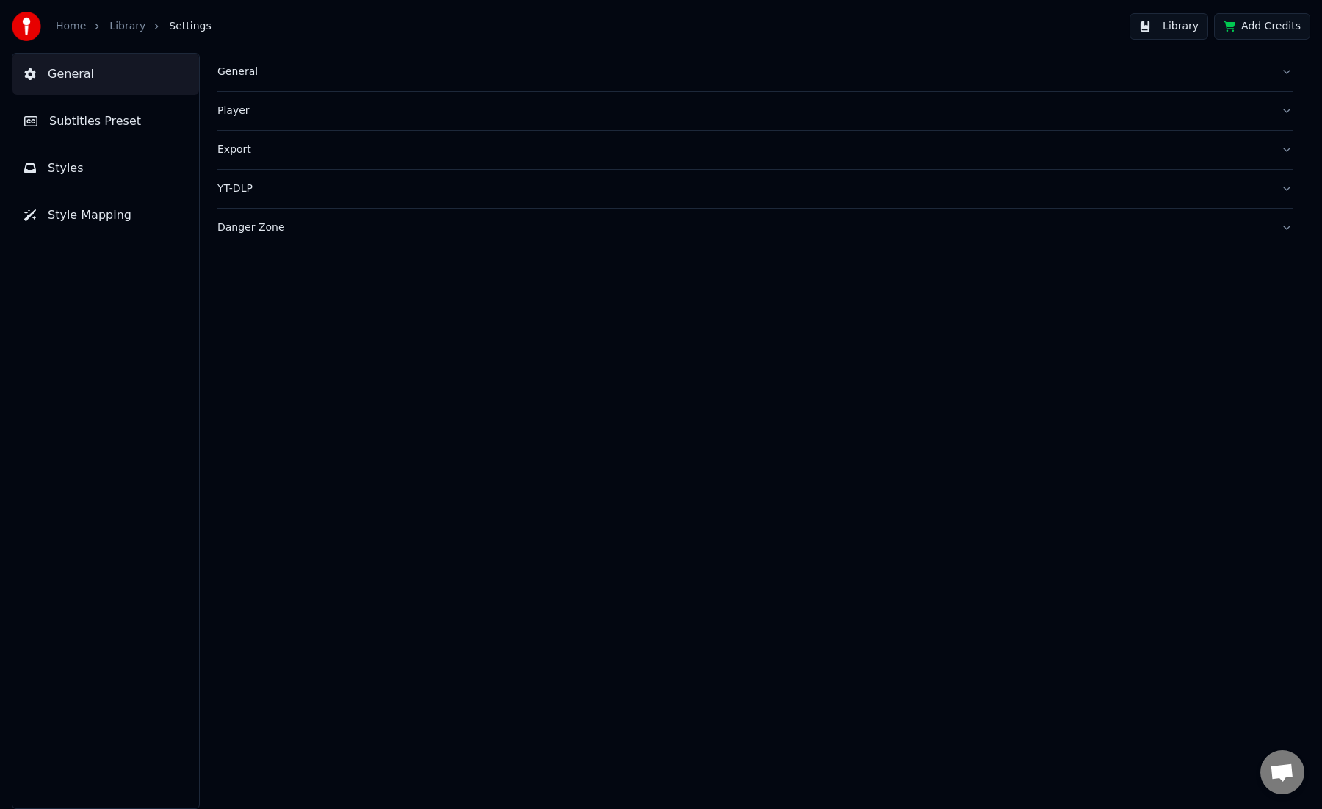
click at [95, 126] on span "Subtitles Preset" at bounding box center [95, 121] width 92 height 18
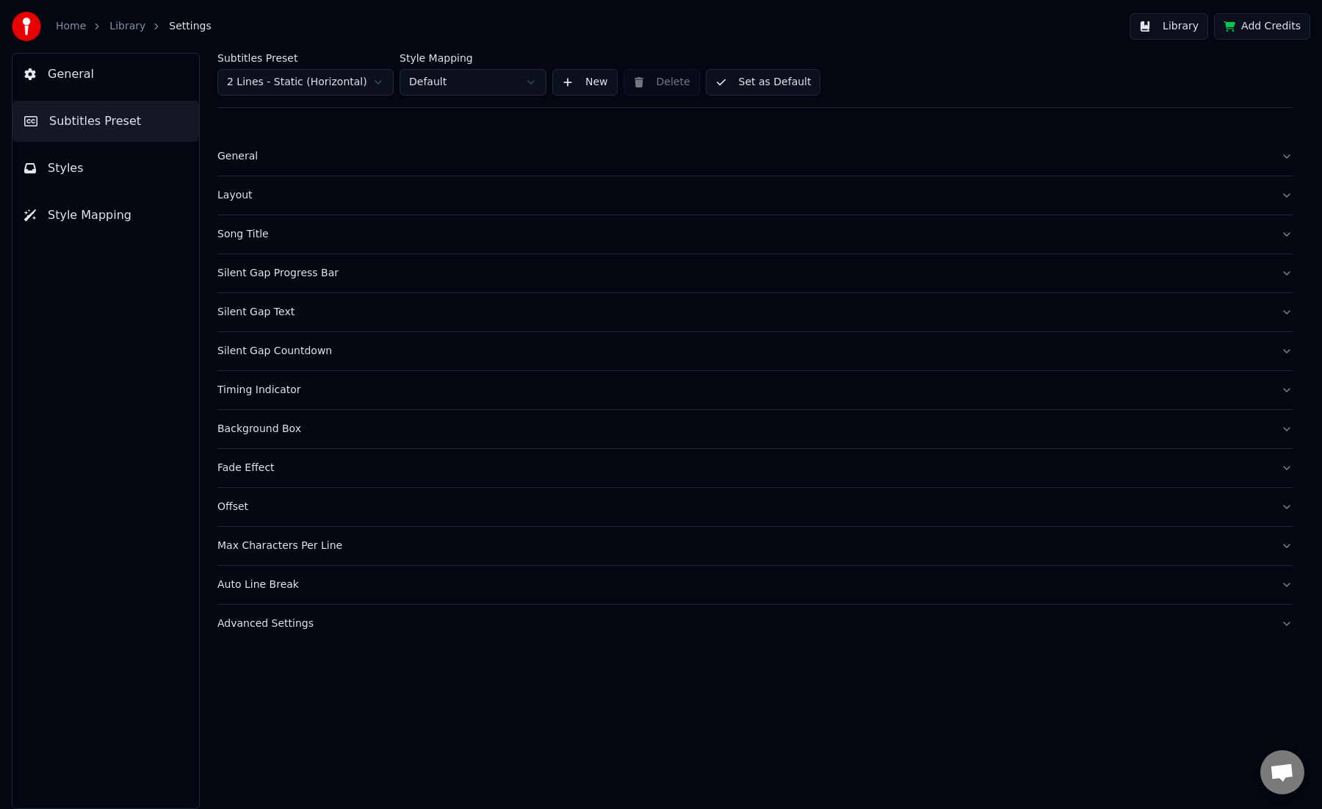
click at [253, 234] on div "Song Title" at bounding box center [743, 234] width 1052 height 15
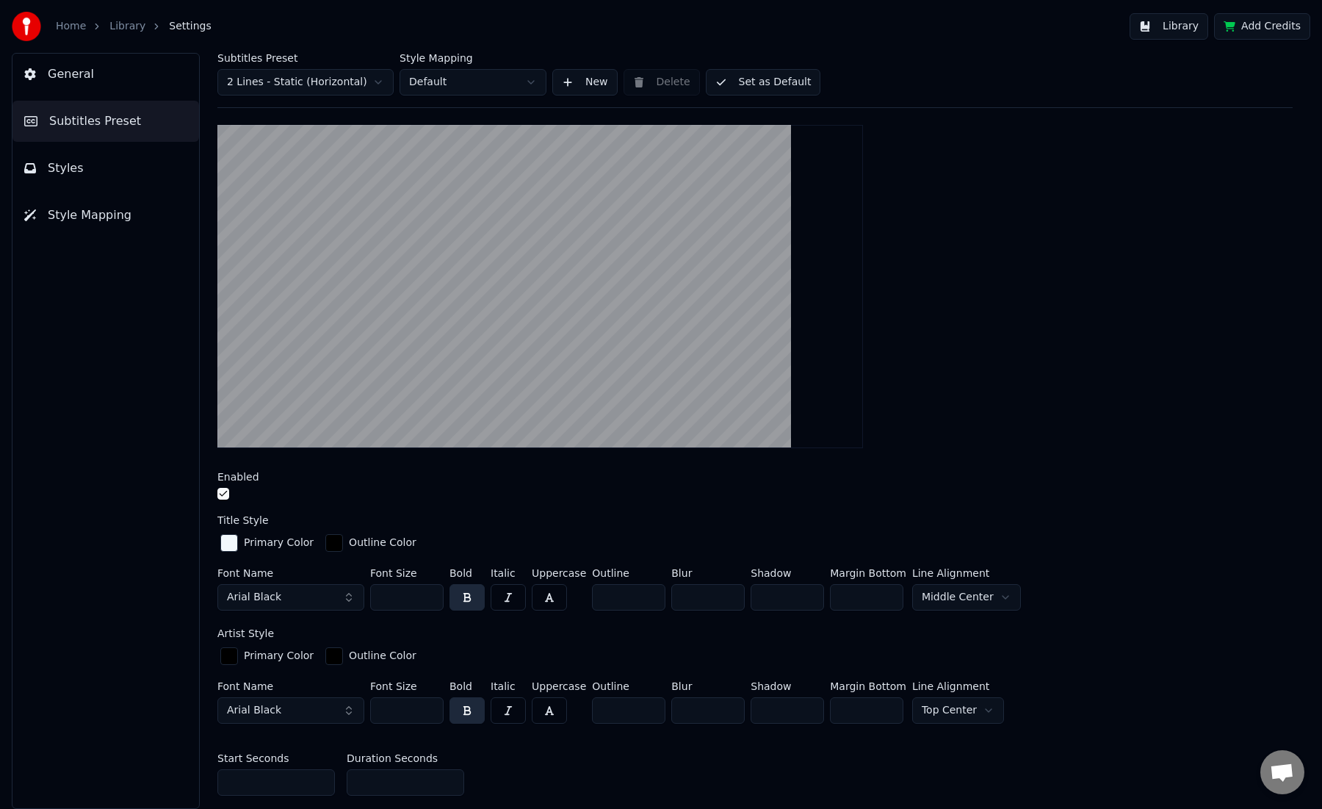
scroll to position [163, 0]
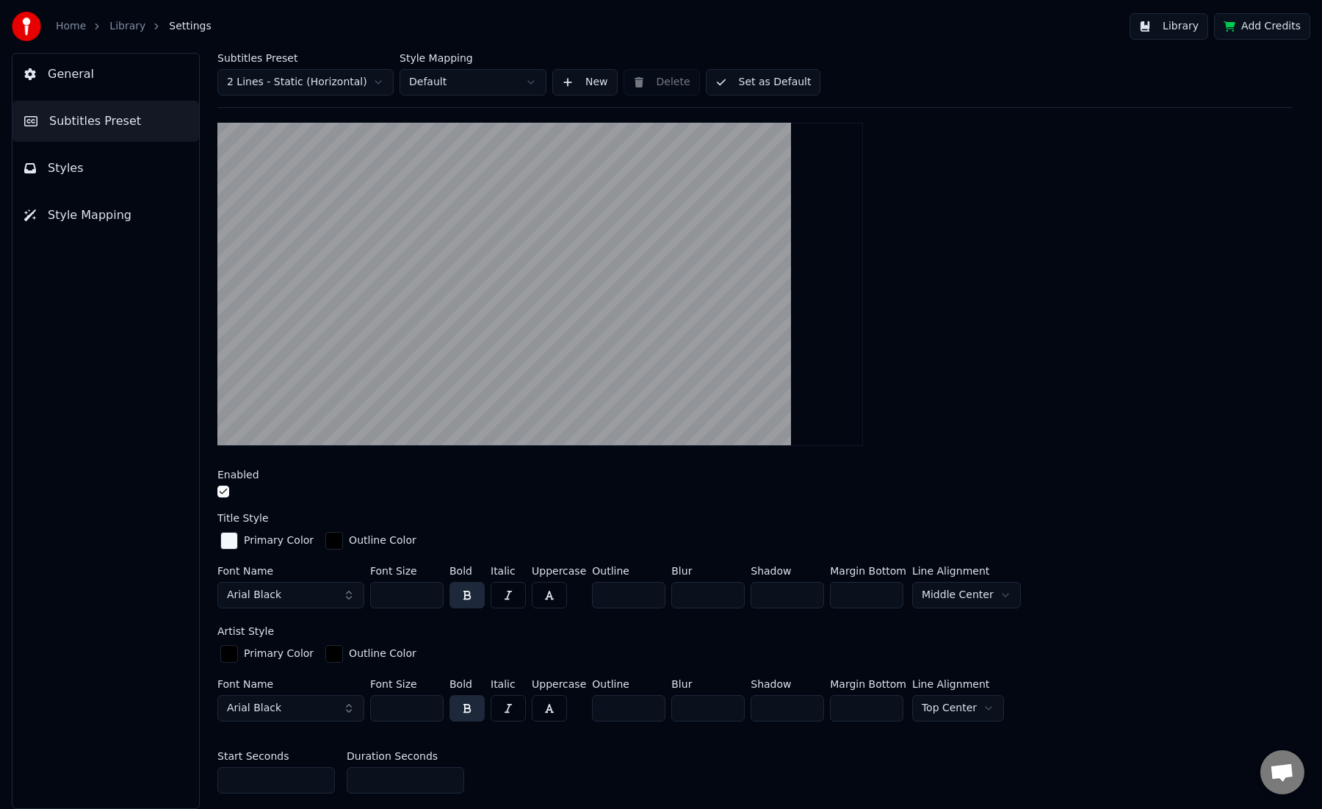
click at [230, 651] on div "button" at bounding box center [229, 654] width 18 height 18
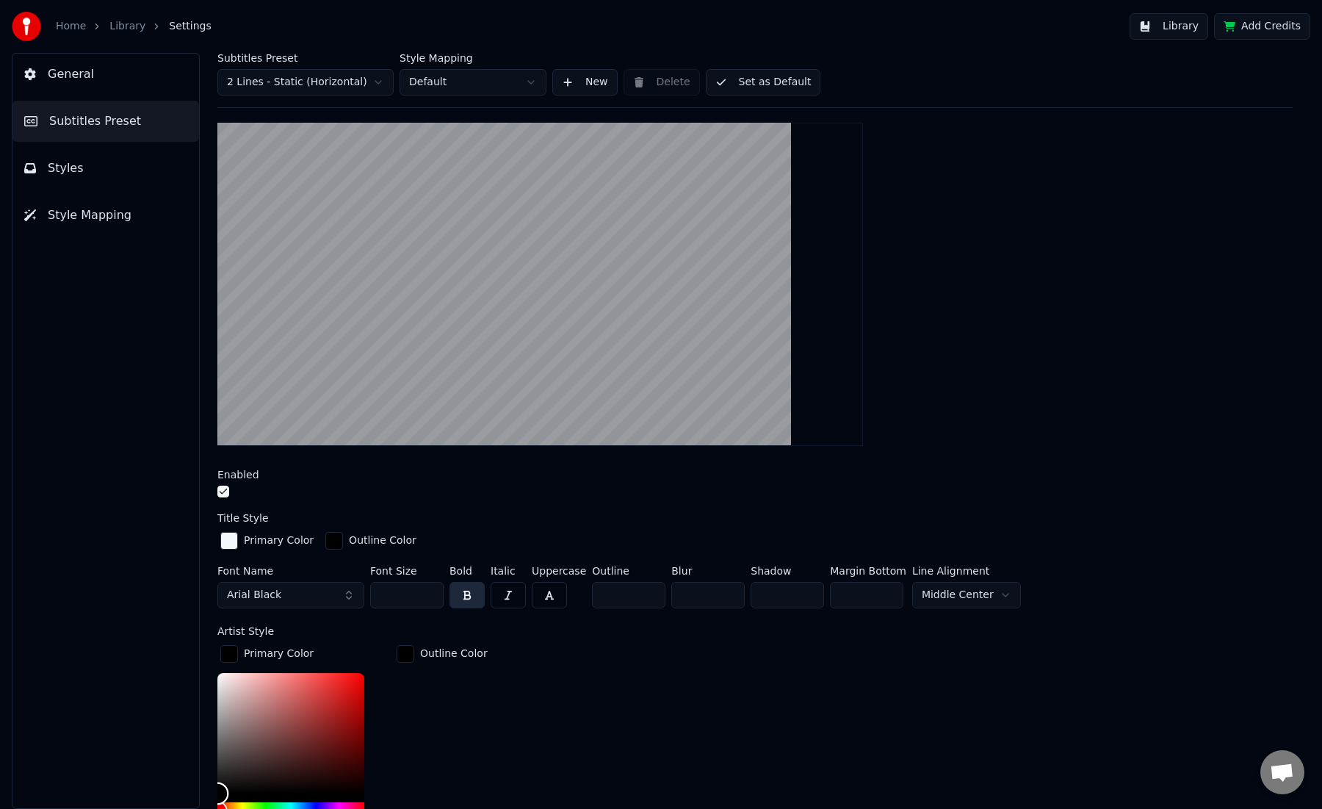
type input "*******"
click at [220, 675] on div "Color" at bounding box center [290, 733] width 147 height 120
click at [386, 494] on div at bounding box center [754, 492] width 1075 height 15
click at [420, 715] on div "Outline Color" at bounding box center [442, 753] width 97 height 222
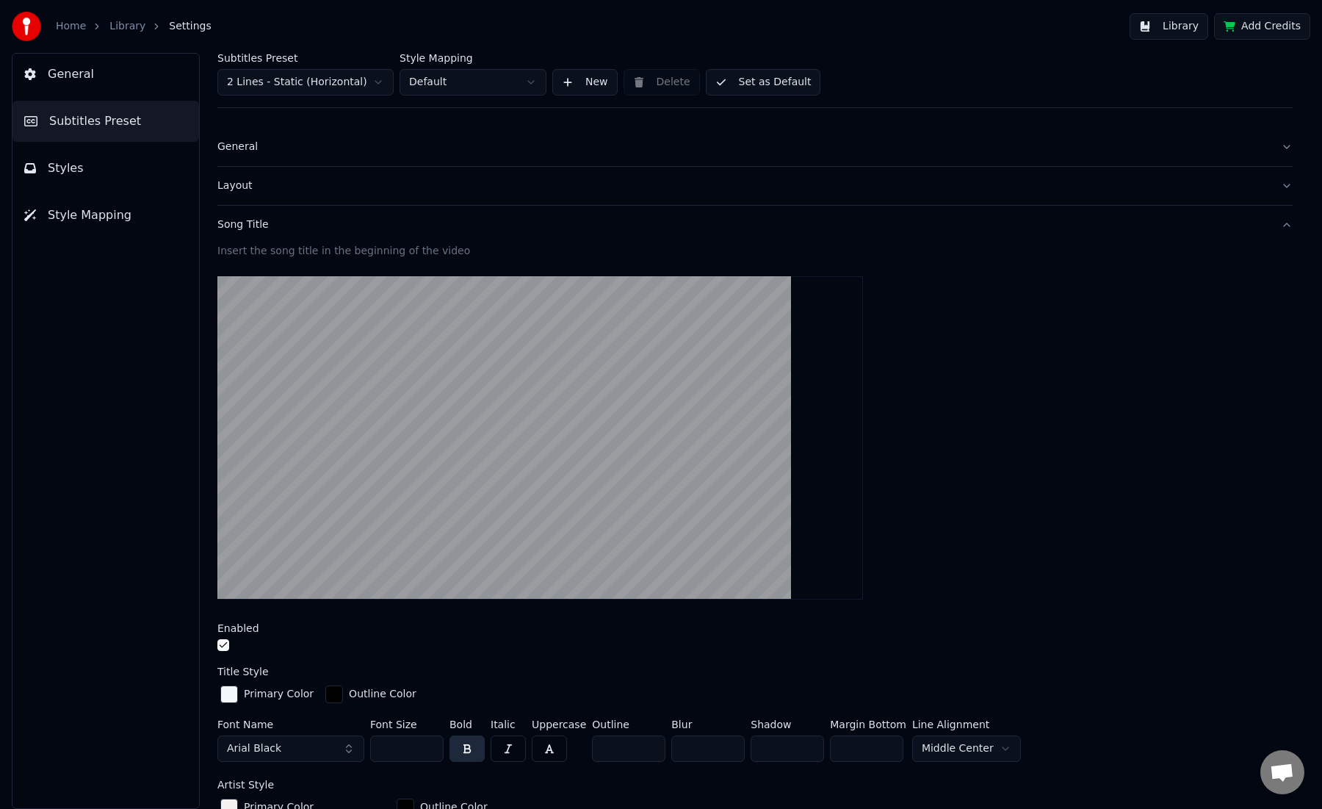
scroll to position [0, 0]
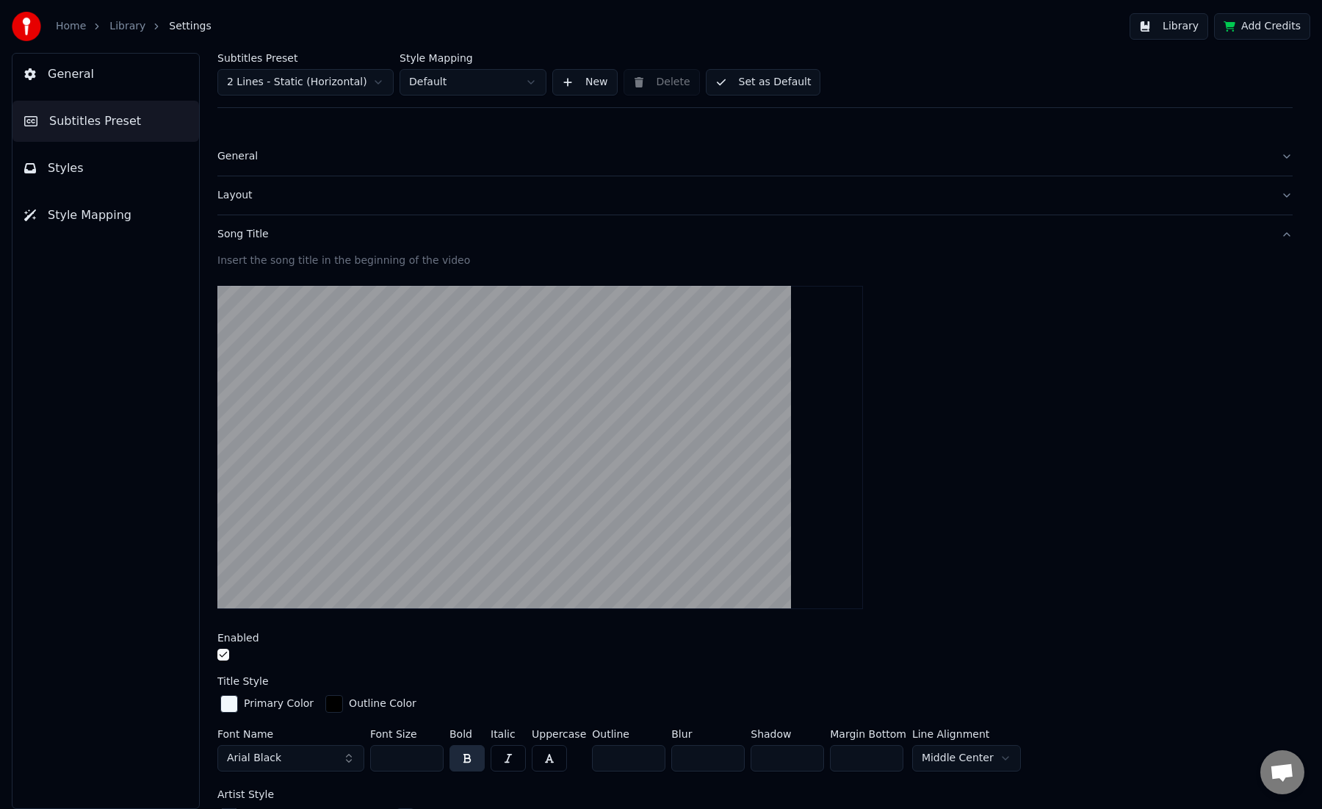
click at [778, 79] on button "Set as Default" at bounding box center [763, 82] width 115 height 26
click at [749, 79] on button "Done" at bounding box center [741, 82] width 70 height 26
click at [1211, 85] on div "Subtitles Preset 2 Lines - Static (Horizontal) Style Mapping Default New Delete…" at bounding box center [754, 80] width 1075 height 55
click at [1173, 27] on button "Library" at bounding box center [1168, 26] width 79 height 26
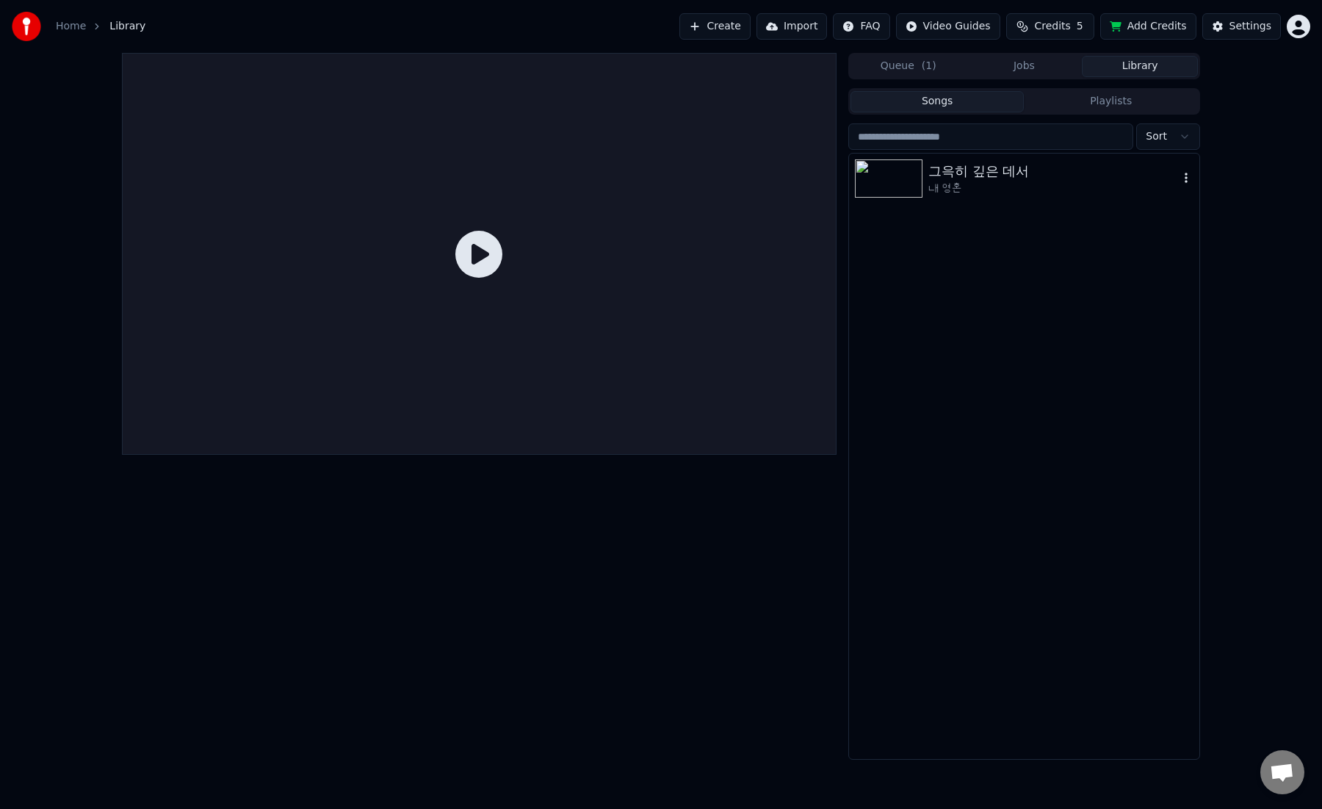
click at [905, 176] on img at bounding box center [889, 178] width 68 height 38
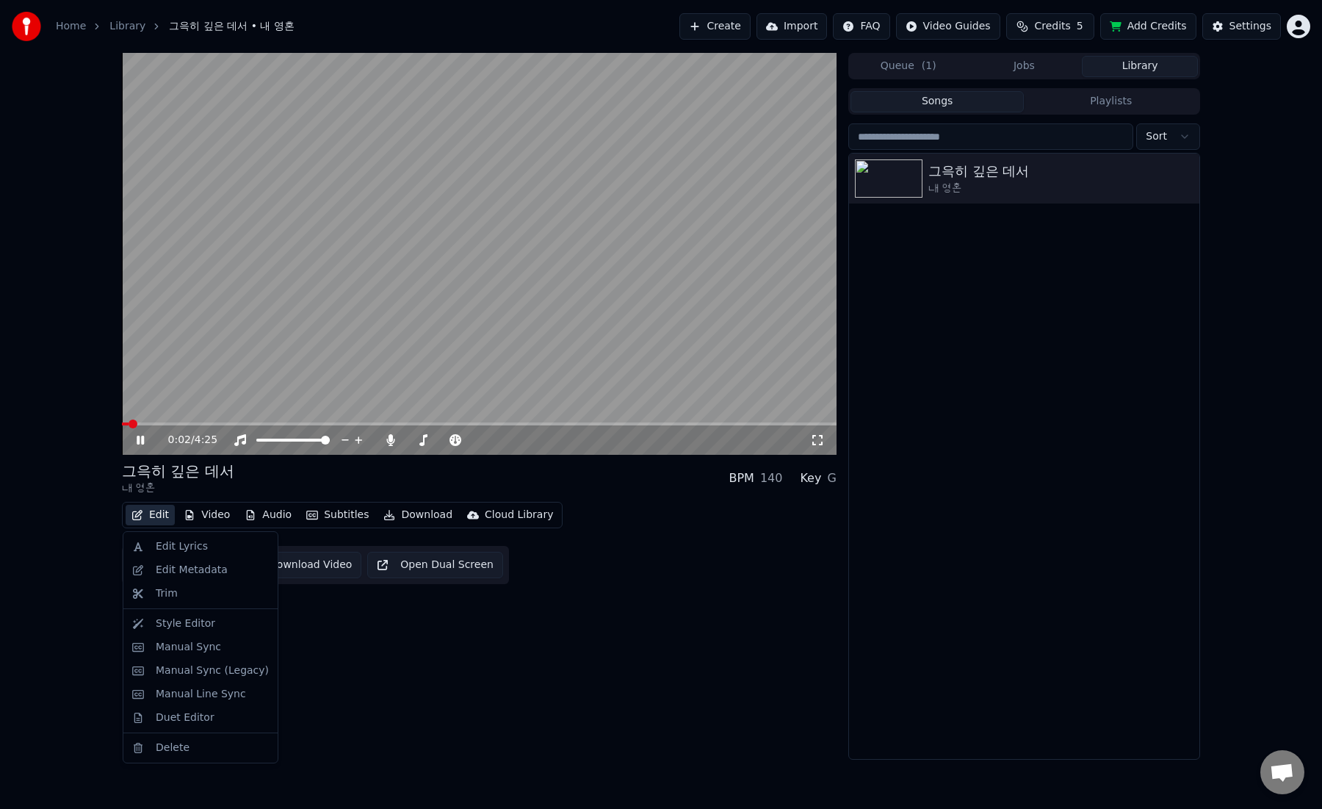
click at [153, 514] on button "Edit" at bounding box center [150, 514] width 49 height 21
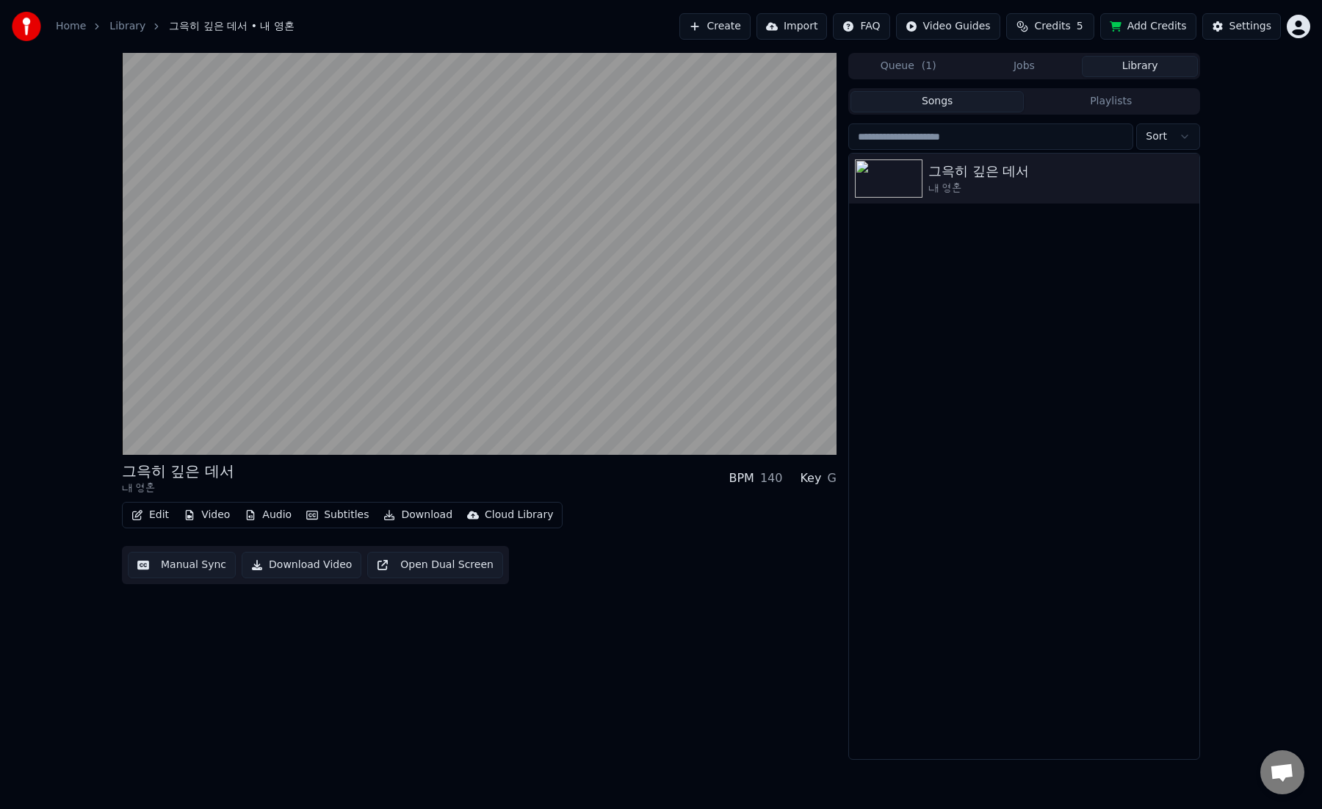
click at [262, 488] on div "그윽히 깊은 데서 내 영혼 BPM 140 Key G" at bounding box center [479, 477] width 715 height 35
click at [197, 566] on button "Manual Sync" at bounding box center [182, 564] width 108 height 26
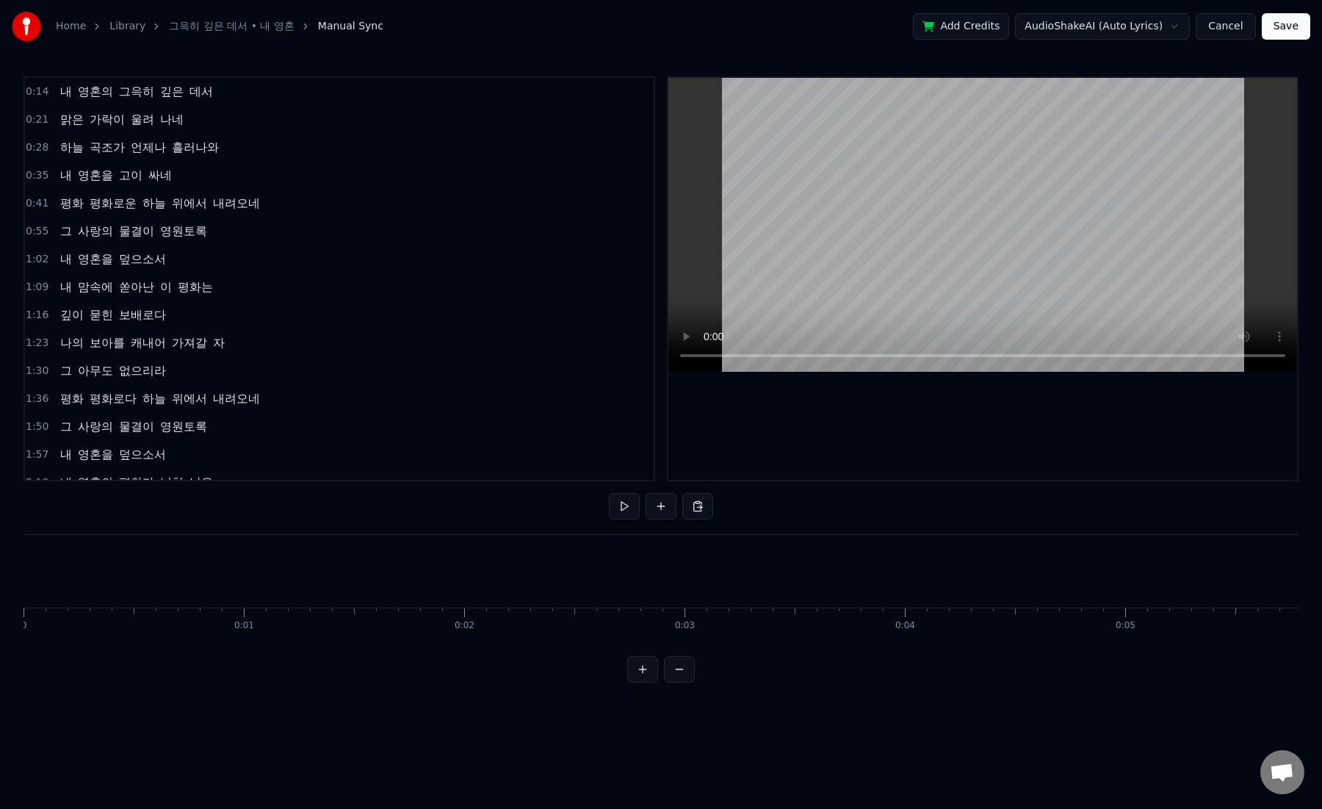
click at [23, 572] on div "Home Library 그윽히 깊은 데서 • 내 영혼 Manual Sync Add Credits AudioShakeAI (Auto L…" at bounding box center [661, 341] width 1322 height 682
click at [1223, 24] on button "Cancel" at bounding box center [1225, 26] width 59 height 26
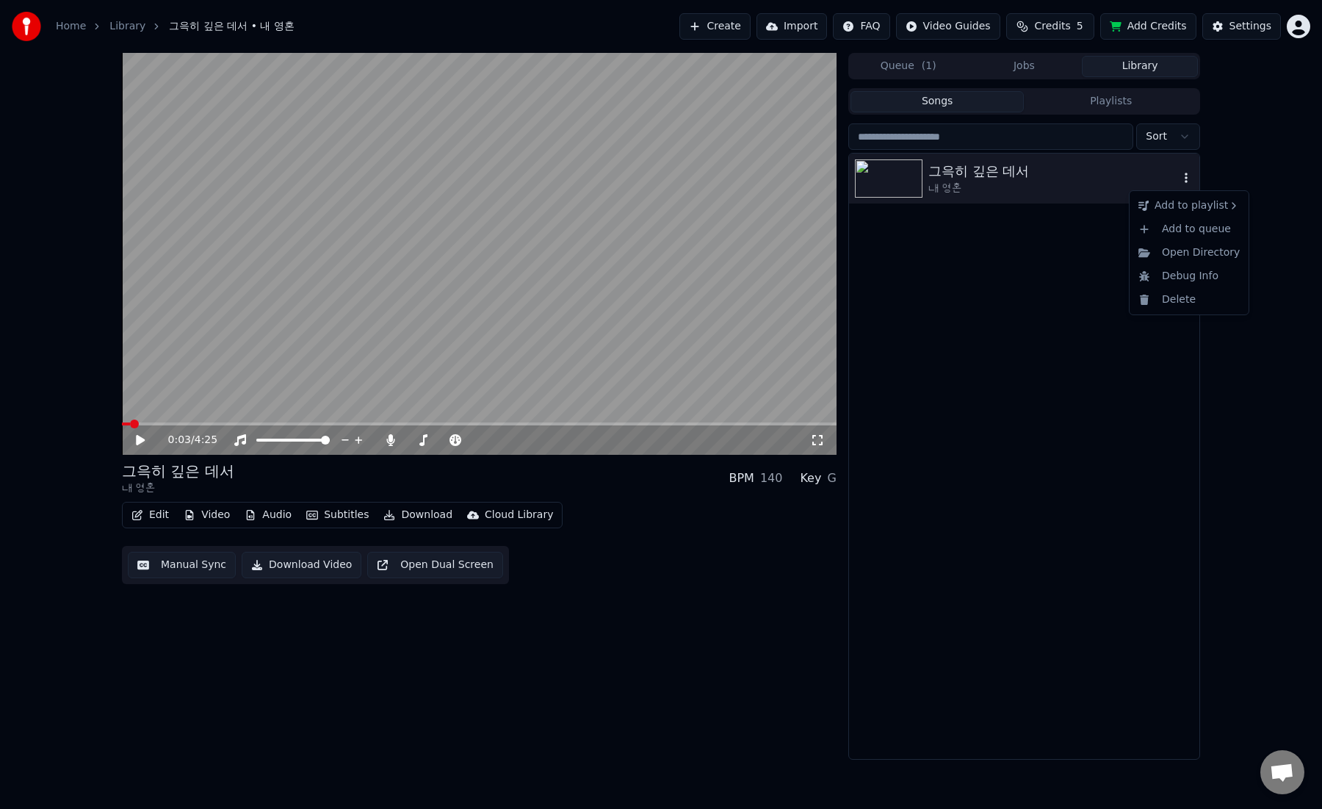
click at [1184, 177] on icon "button" at bounding box center [1186, 178] width 15 height 12
click at [524, 148] on video at bounding box center [479, 254] width 715 height 402
click at [939, 201] on div "그윽히 깊은 데서 내 영혼" at bounding box center [1024, 178] width 350 height 50
click at [962, 189] on div "내 영혼" at bounding box center [1053, 188] width 250 height 15
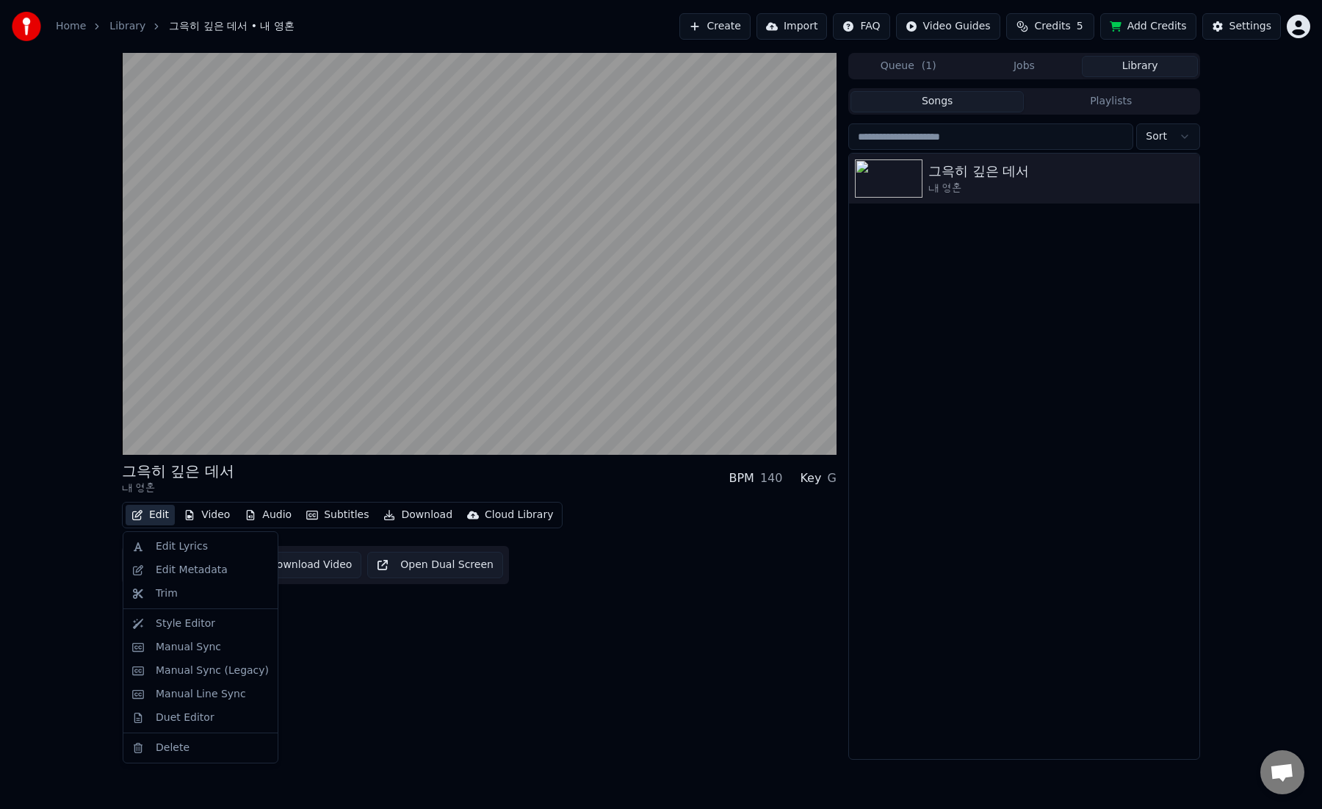
click at [156, 513] on button "Edit" at bounding box center [150, 514] width 49 height 21
click at [175, 623] on div "Style Editor" at bounding box center [185, 623] width 59 height 15
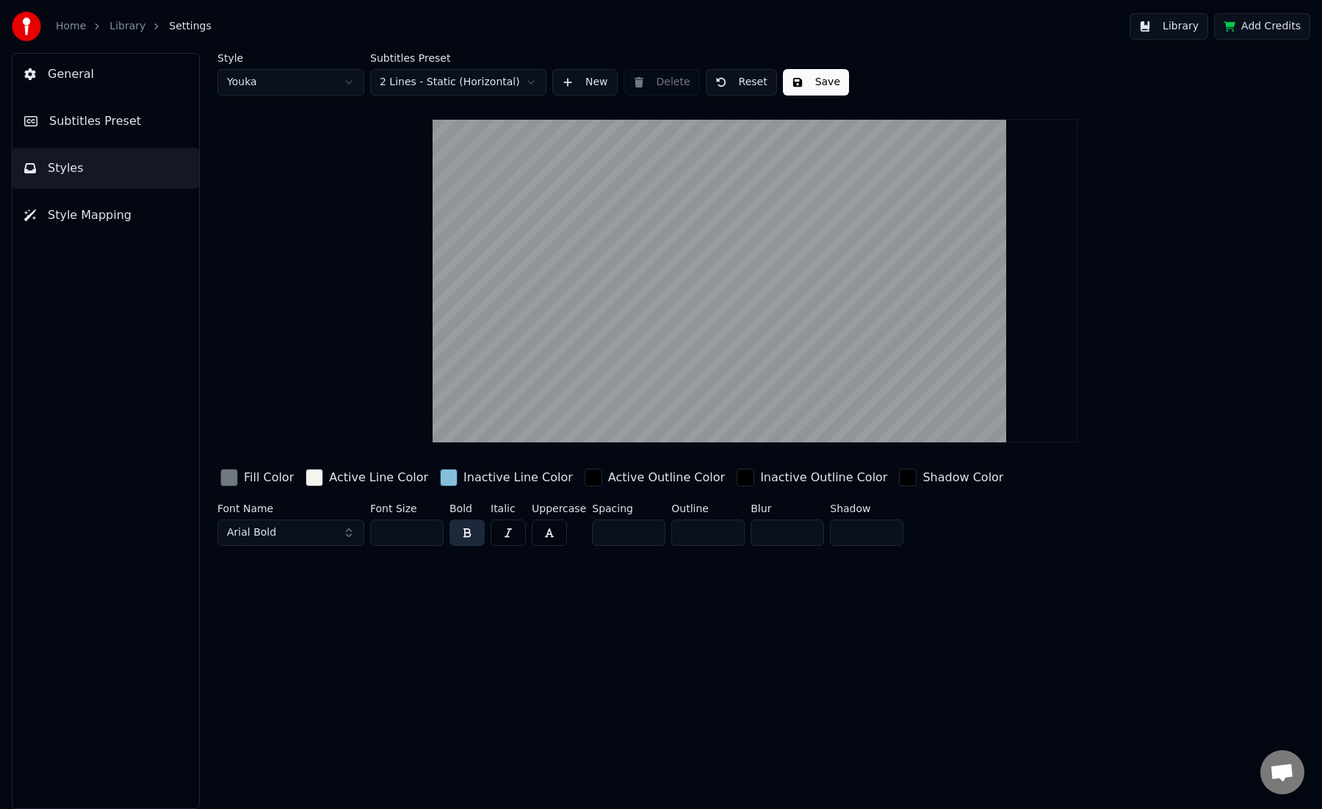
click at [65, 74] on span "General" at bounding box center [71, 74] width 46 height 18
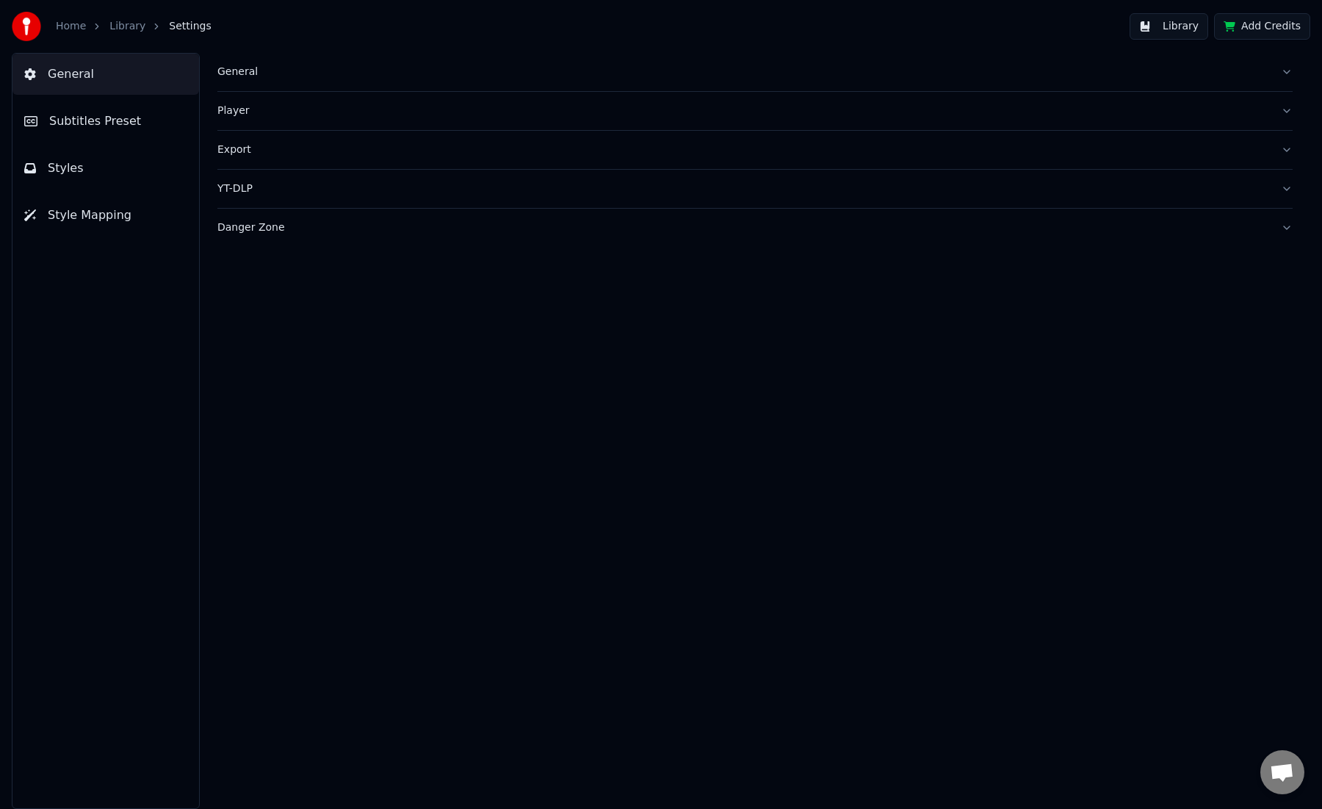
click at [67, 120] on span "Subtitles Preset" at bounding box center [95, 121] width 92 height 18
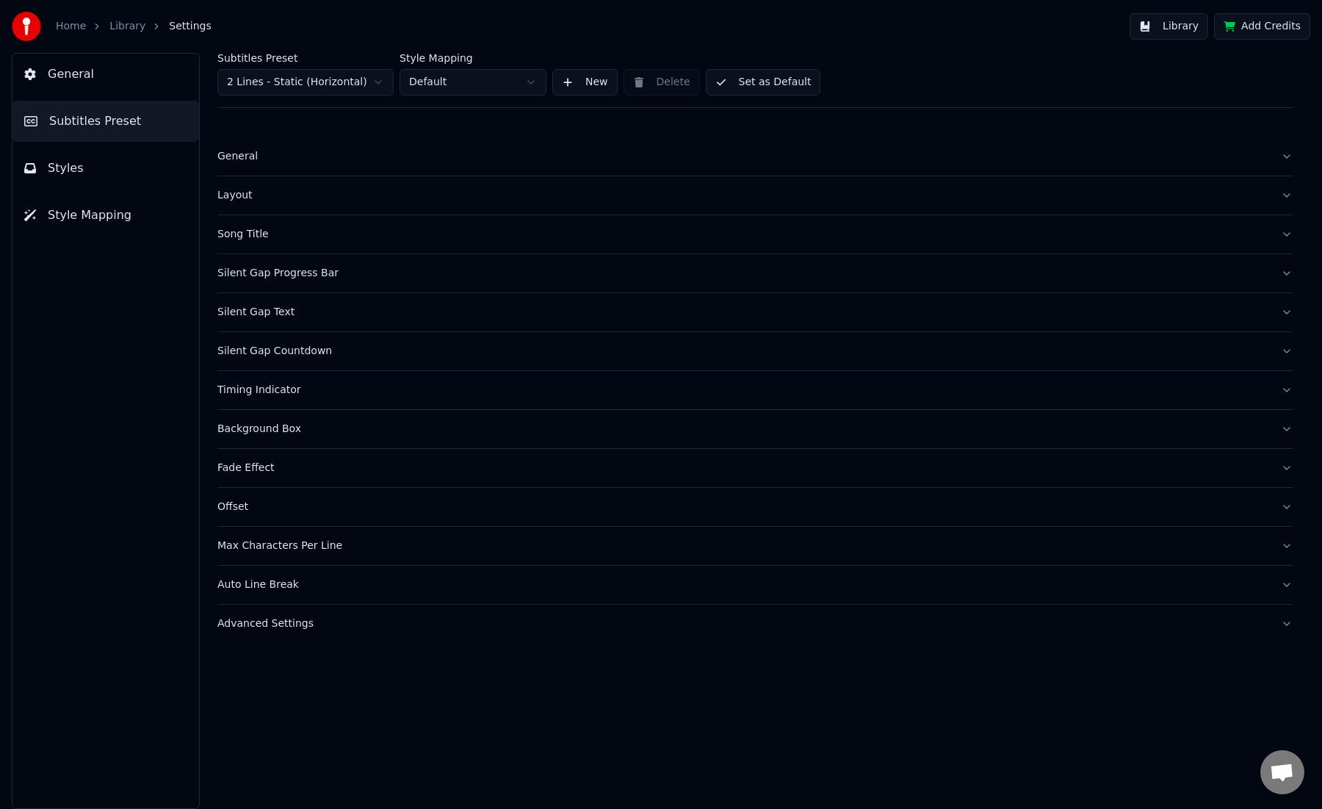
click at [244, 155] on div "General" at bounding box center [743, 156] width 1052 height 15
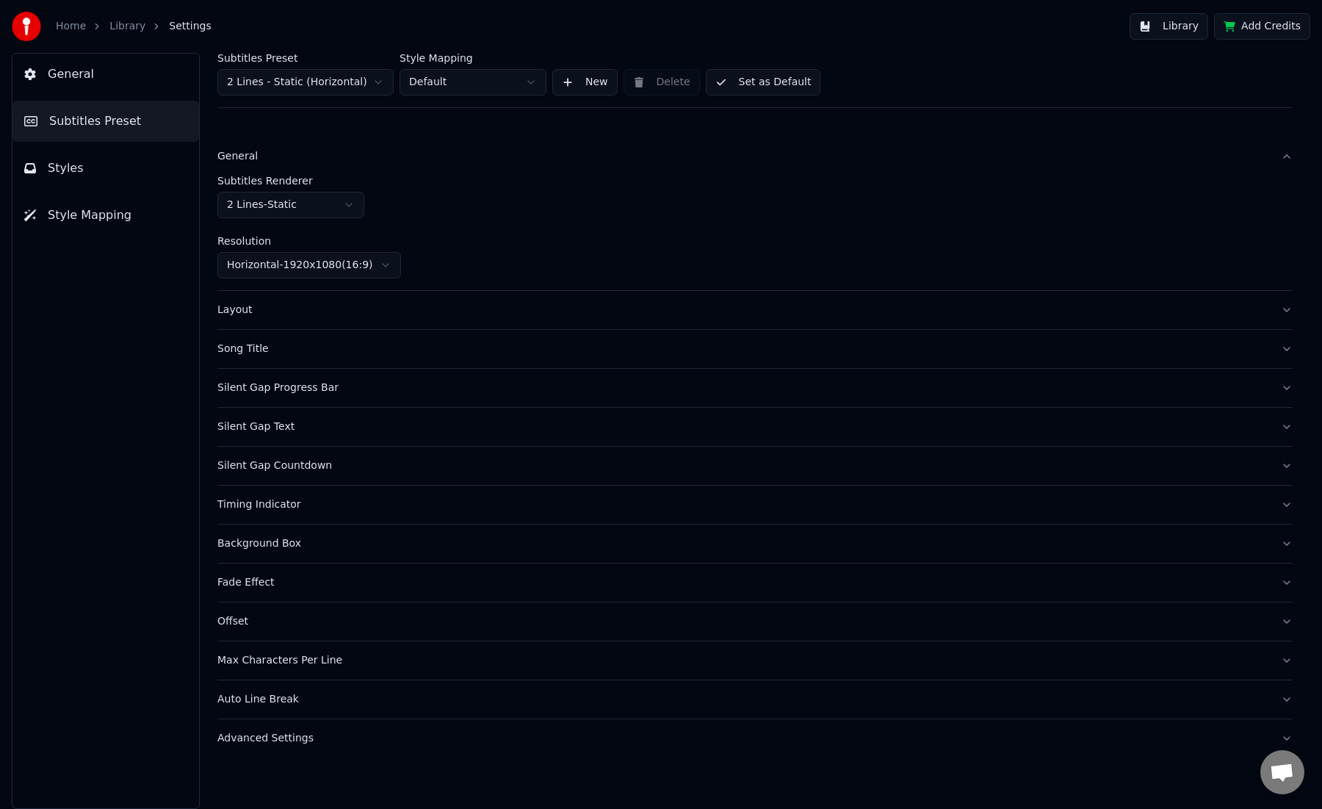
click at [244, 155] on div "General" at bounding box center [743, 156] width 1052 height 15
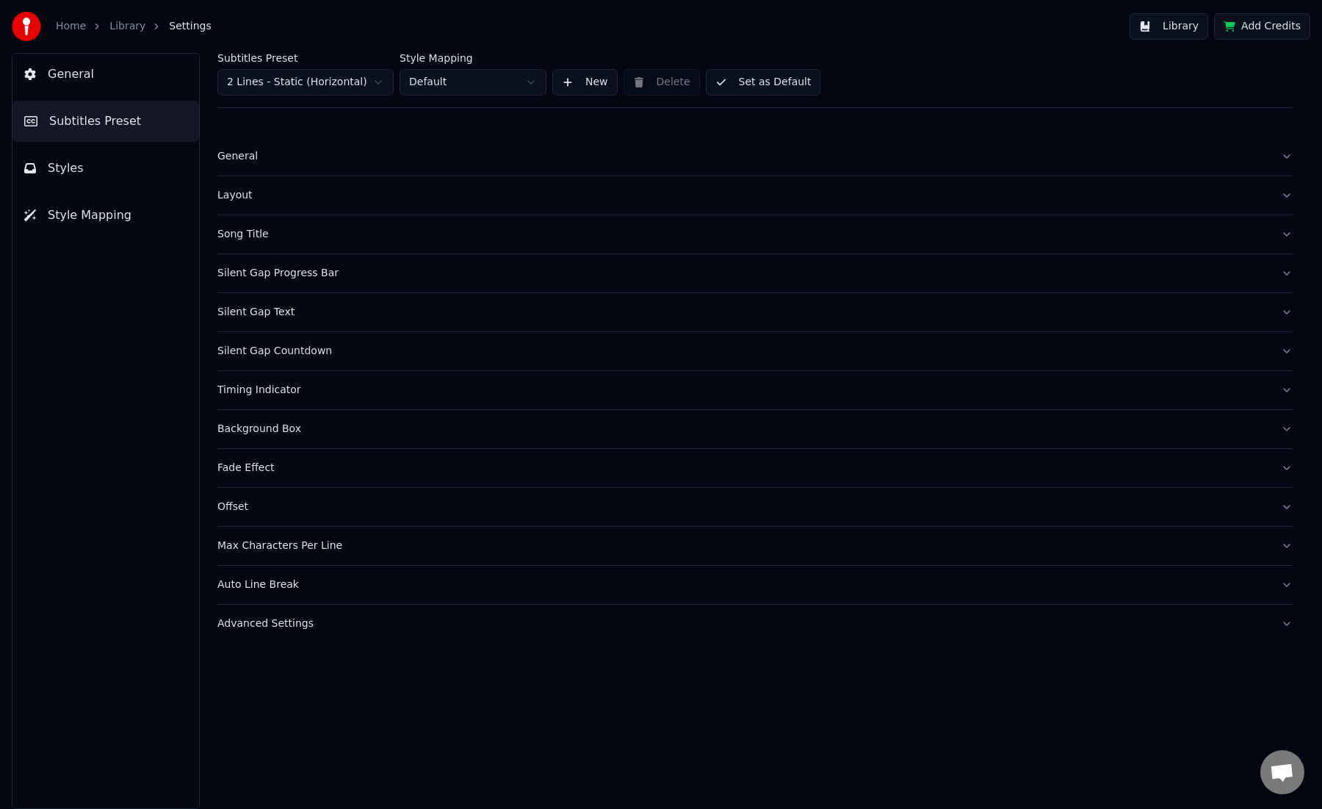
click at [240, 195] on div "Layout" at bounding box center [743, 195] width 1052 height 15
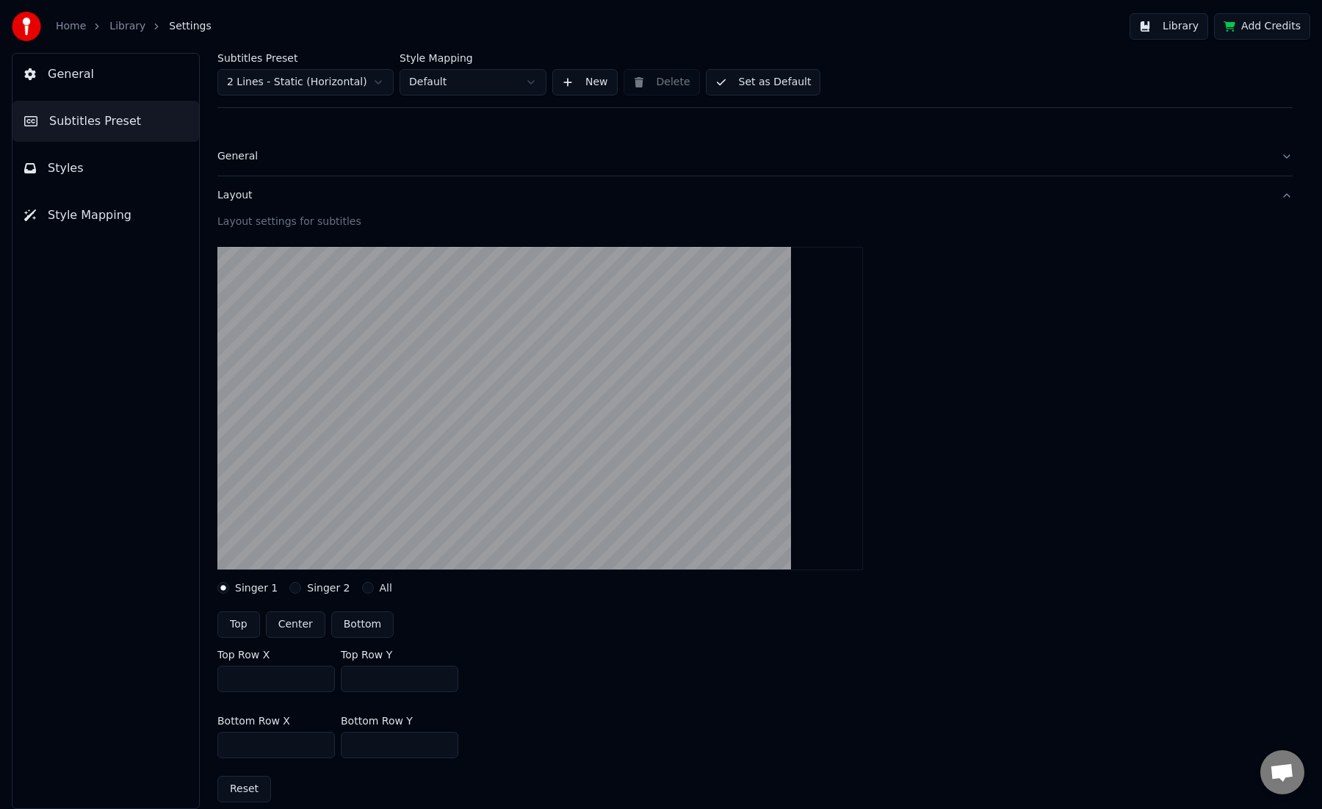
click at [240, 195] on div "Layout" at bounding box center [743, 195] width 1052 height 15
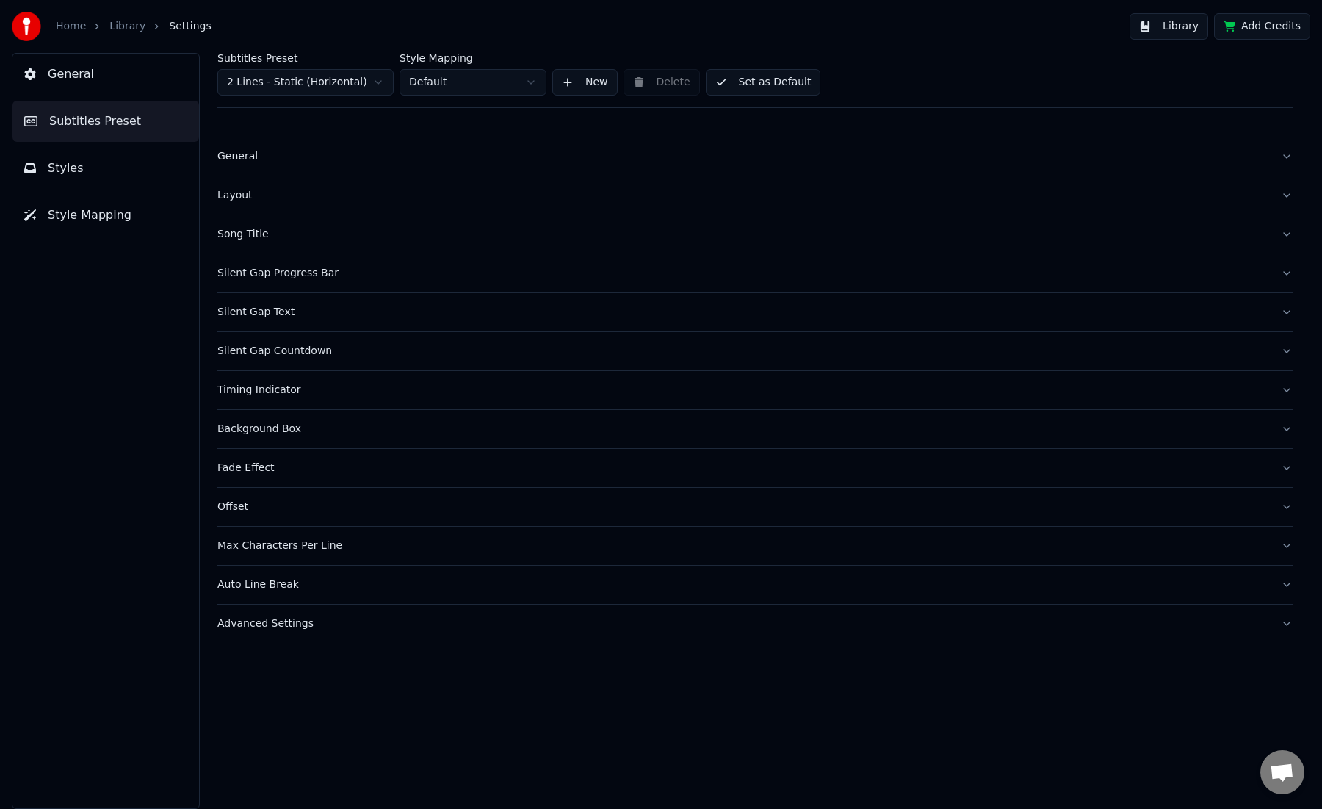
click at [239, 230] on div "Song Title" at bounding box center [743, 234] width 1052 height 15
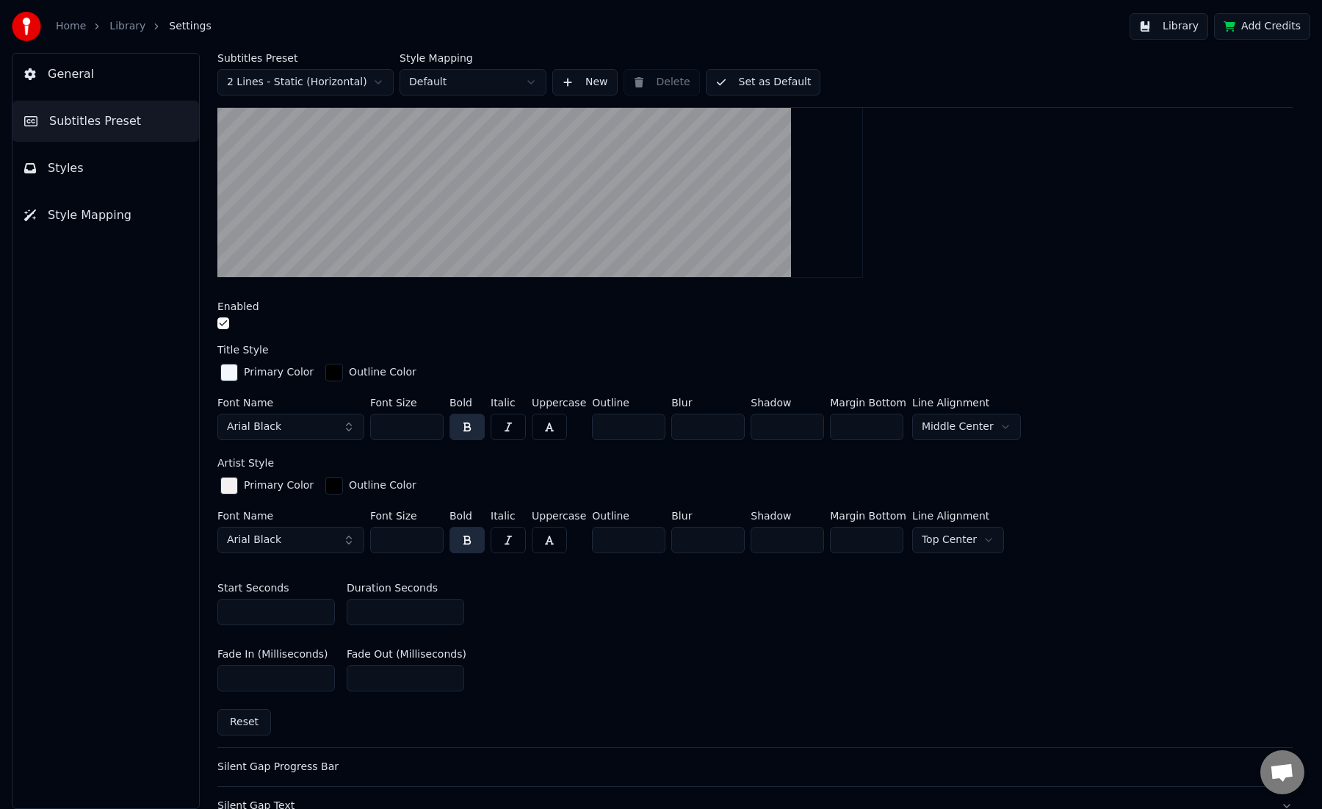
scroll to position [318, 0]
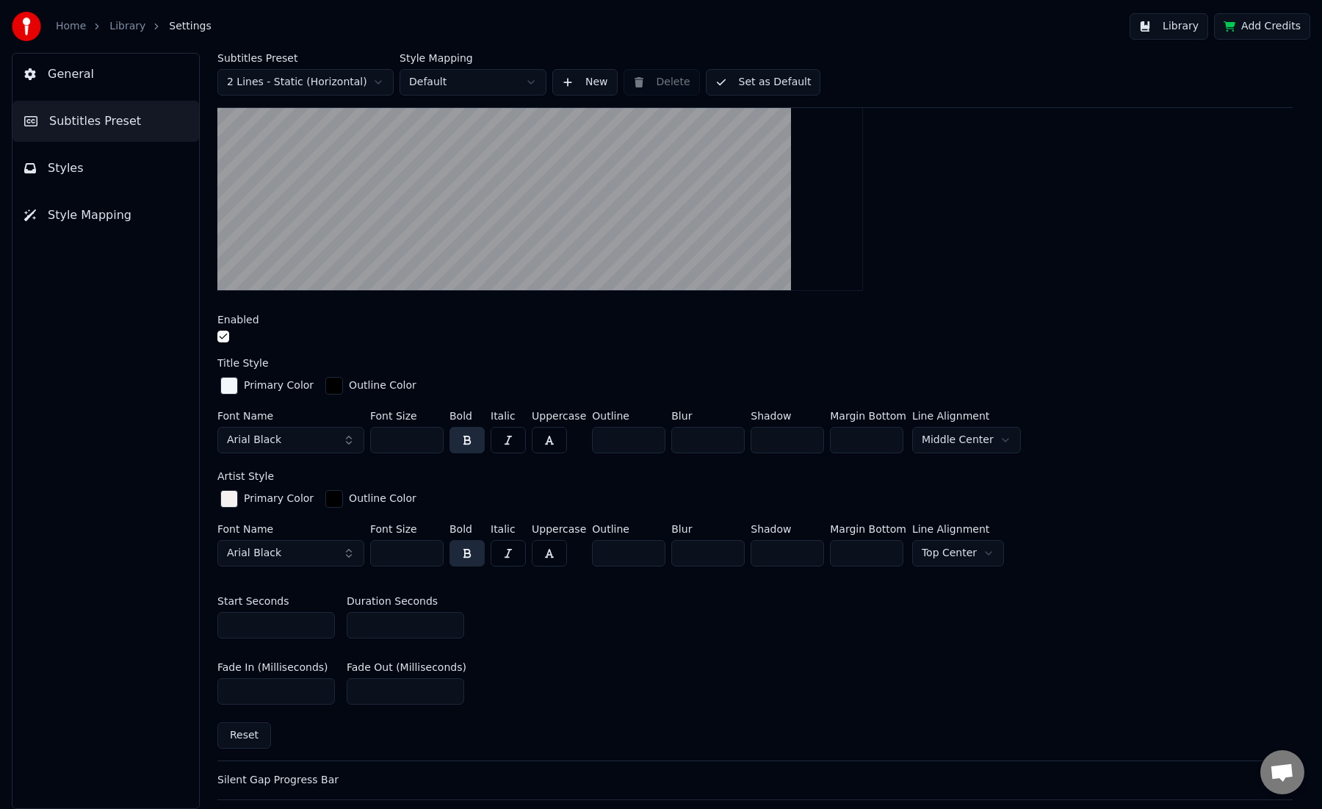
drag, startPoint x: 624, startPoint y: 551, endPoint x: 590, endPoint y: 550, distance: 33.8
click at [592, 550] on input "*" at bounding box center [628, 553] width 73 height 26
type input "*"
drag, startPoint x: 697, startPoint y: 552, endPoint x: 673, endPoint y: 552, distance: 24.2
click at [673, 552] on input "*" at bounding box center [707, 553] width 73 height 26
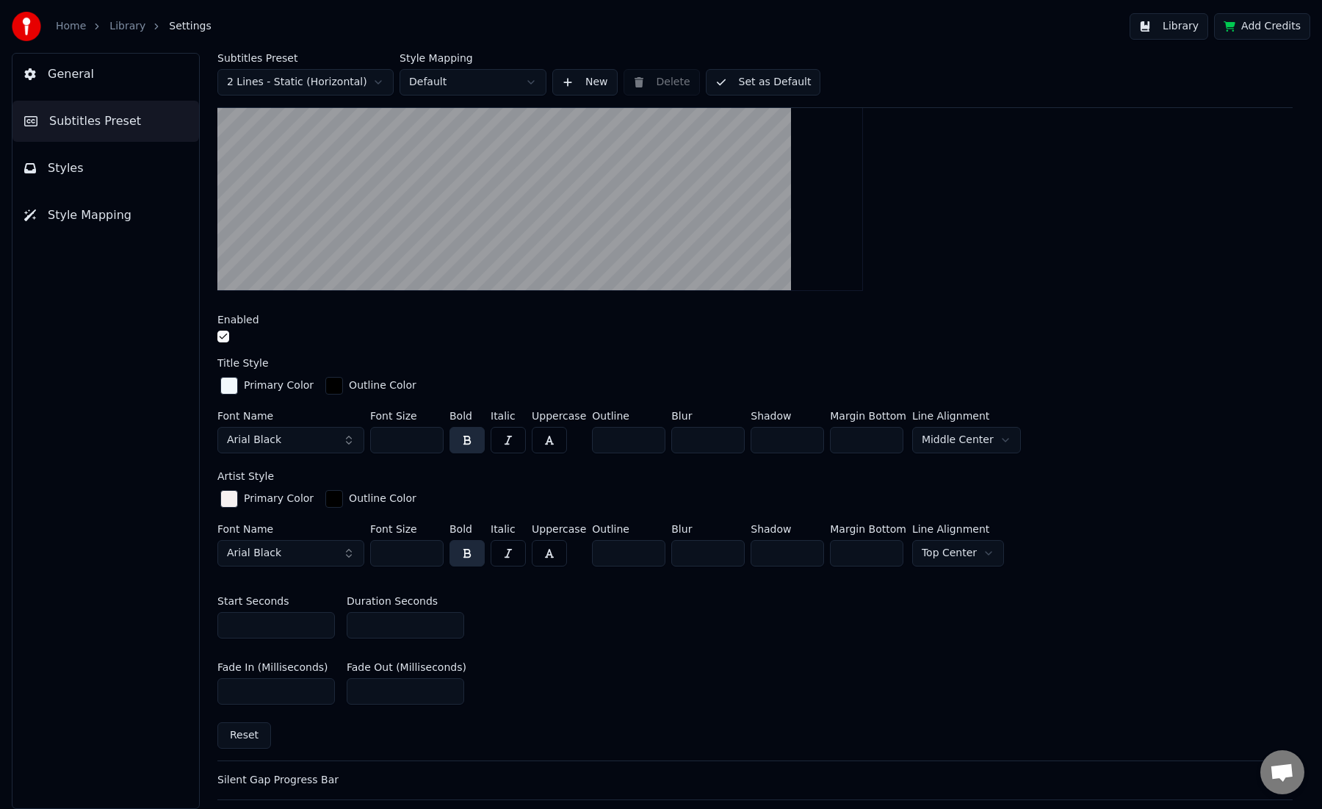
type input "*"
click at [229, 495] on div "button" at bounding box center [229, 499] width 18 height 18
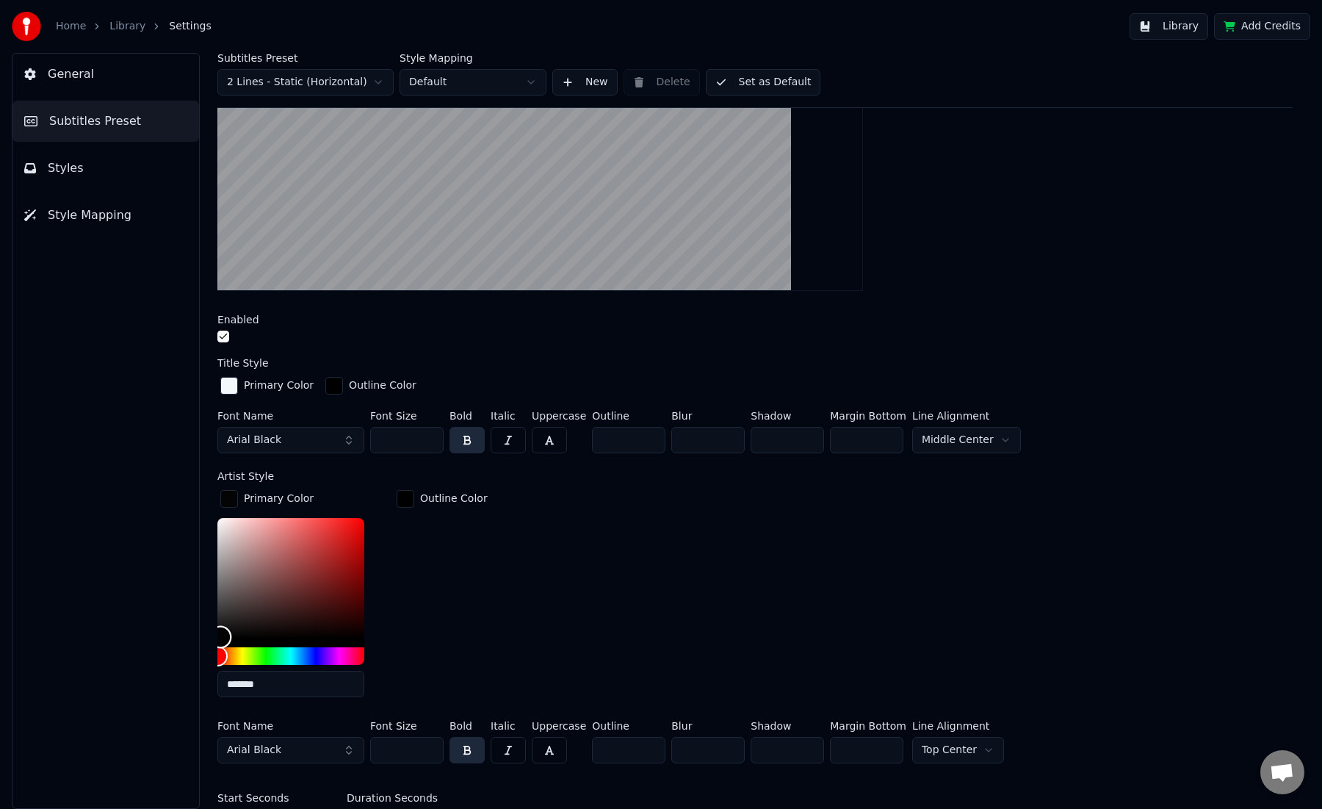
type input "*******"
drag, startPoint x: 221, startPoint y: 634, endPoint x: 214, endPoint y: 638, distance: 8.6
click at [214, 638] on div "Subtitles Preset 2 Lines - Static (Horizontal) Style Mapping Default New Delete…" at bounding box center [755, 431] width 1134 height 756
click at [470, 547] on div "Outline Color" at bounding box center [442, 598] width 97 height 222
click at [789, 79] on button "Set as Default" at bounding box center [763, 82] width 115 height 26
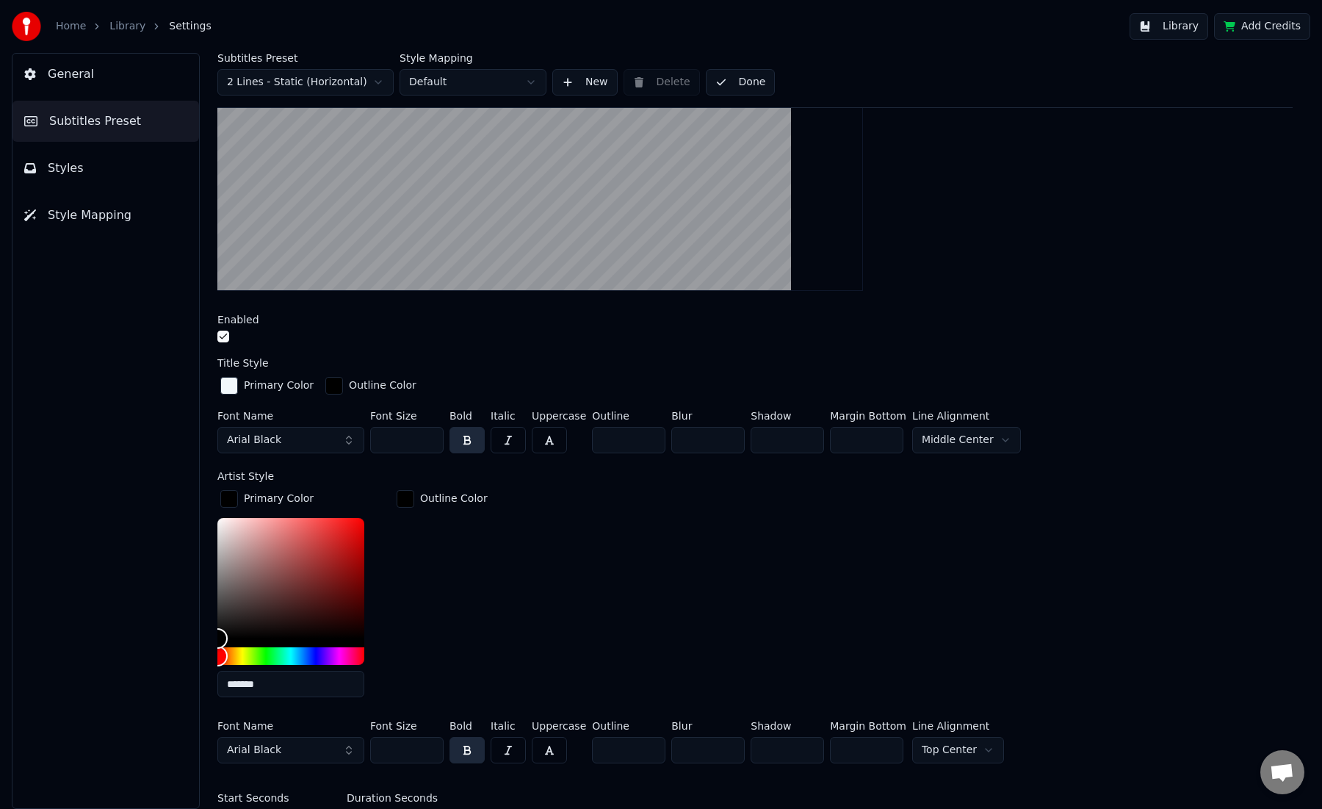
click at [754, 82] on button "Done" at bounding box center [741, 82] width 70 height 26
click at [1176, 22] on button "Library" at bounding box center [1168, 26] width 79 height 26
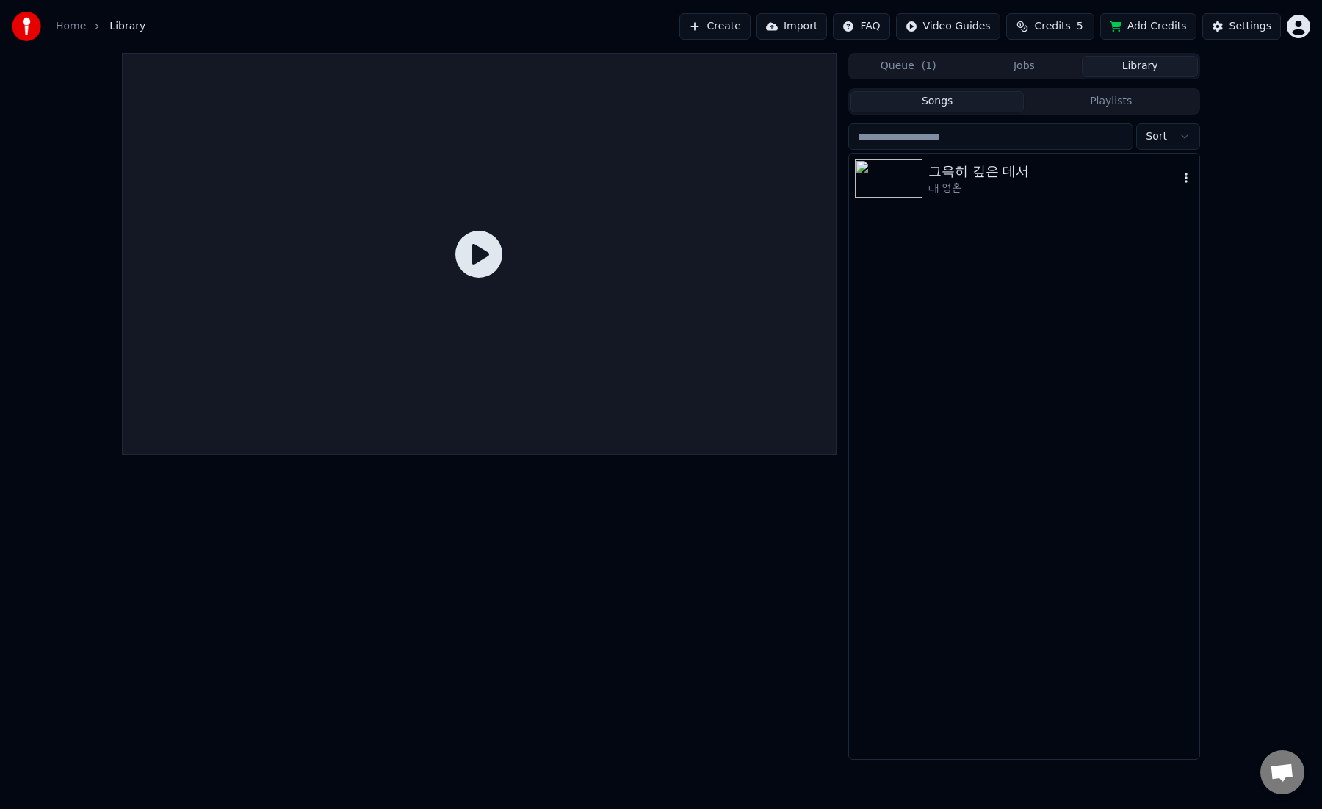
click at [891, 173] on img at bounding box center [889, 178] width 68 height 38
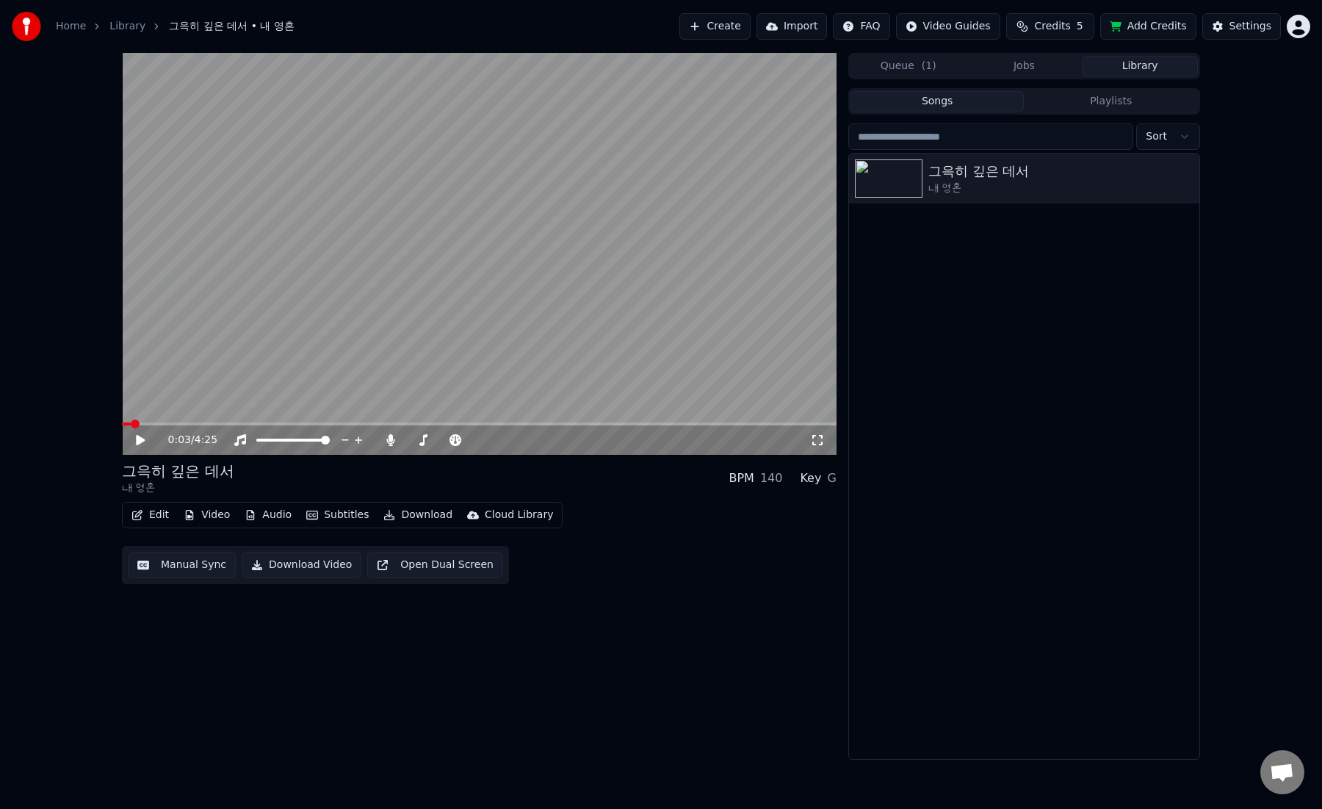
click at [153, 516] on button "Edit" at bounding box center [150, 514] width 49 height 21
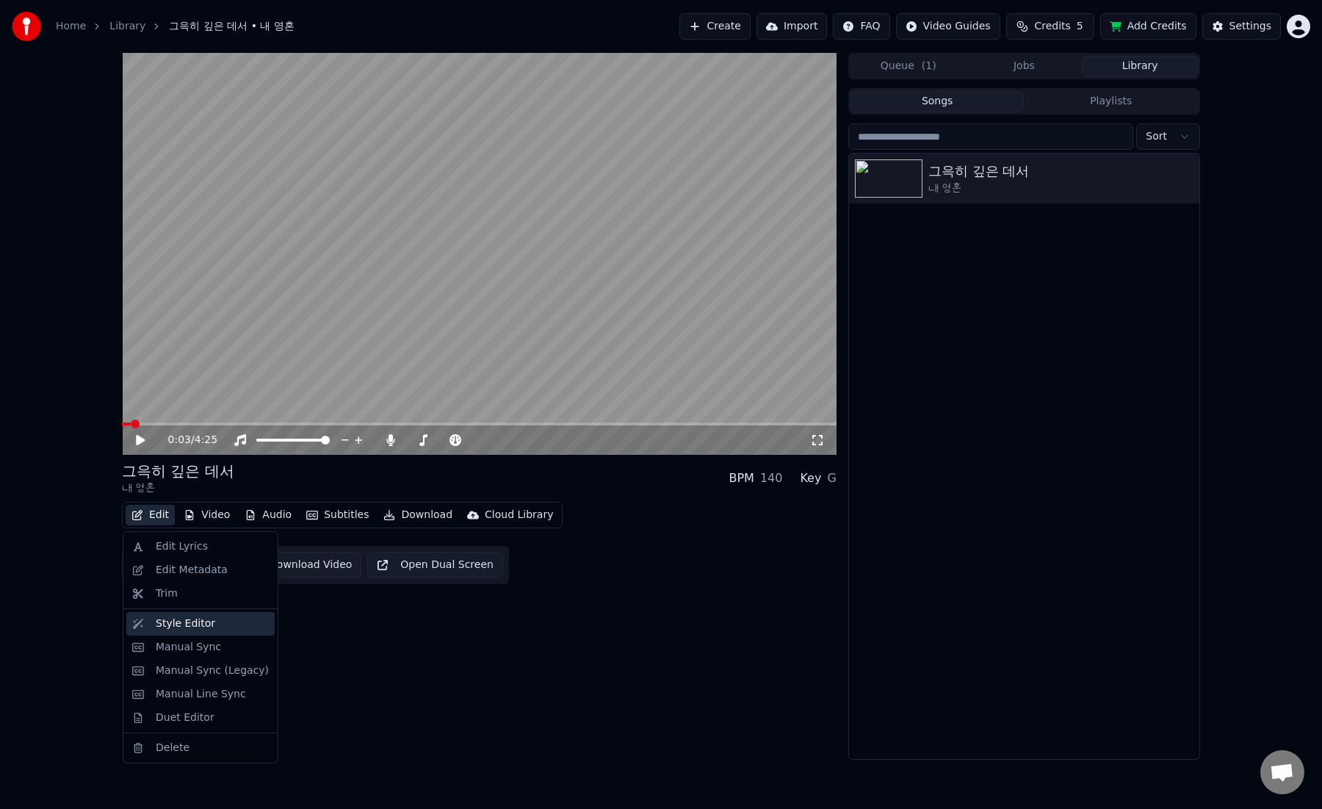
click at [174, 623] on div "Style Editor" at bounding box center [185, 623] width 59 height 15
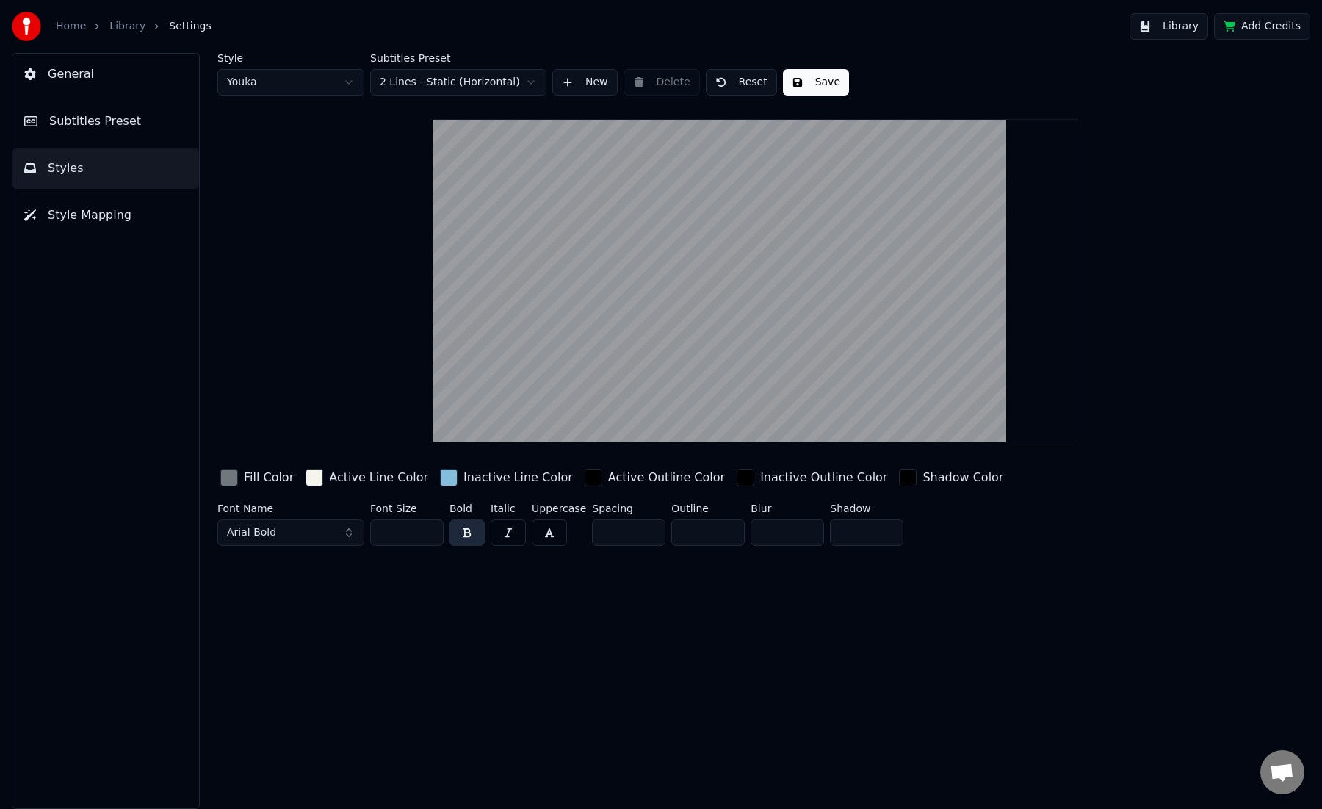
click at [79, 73] on span "General" at bounding box center [71, 74] width 46 height 18
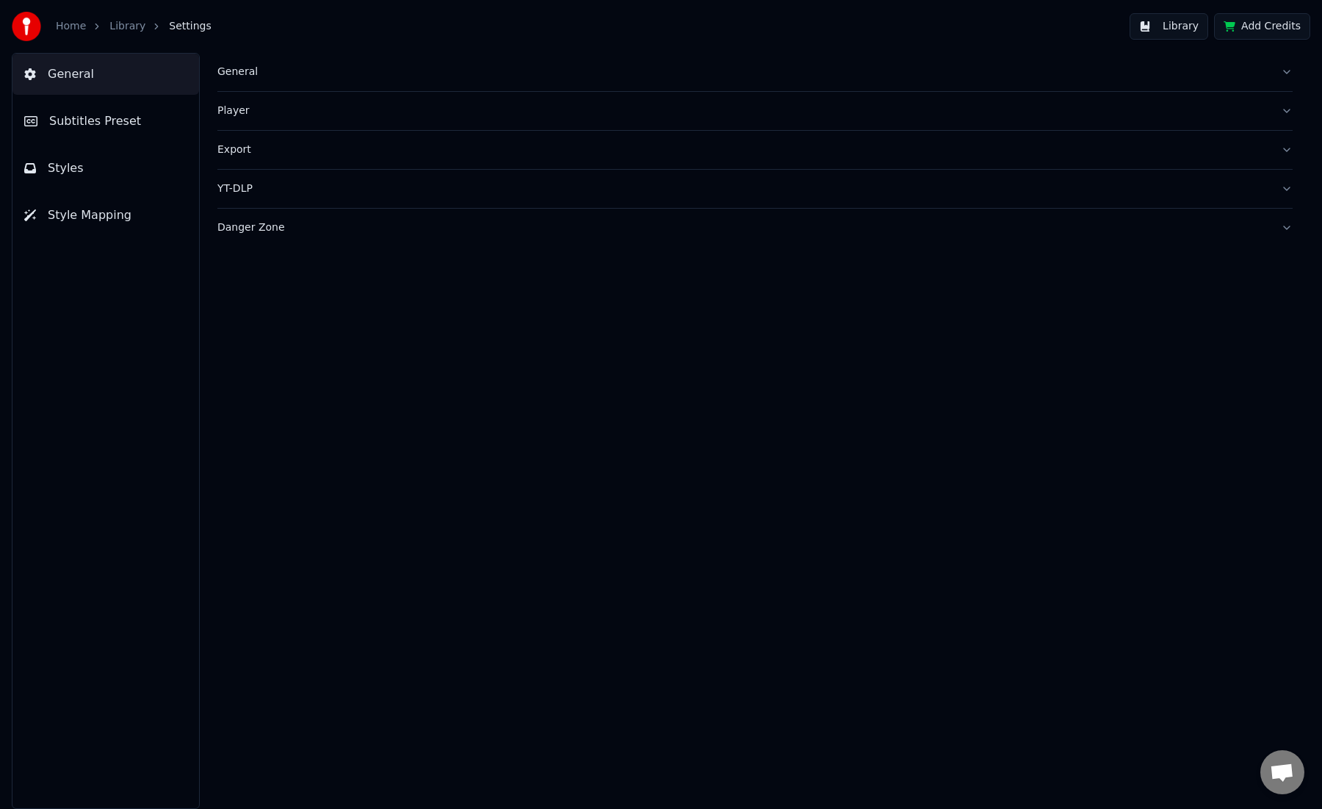
click at [114, 123] on span "Subtitles Preset" at bounding box center [95, 121] width 92 height 18
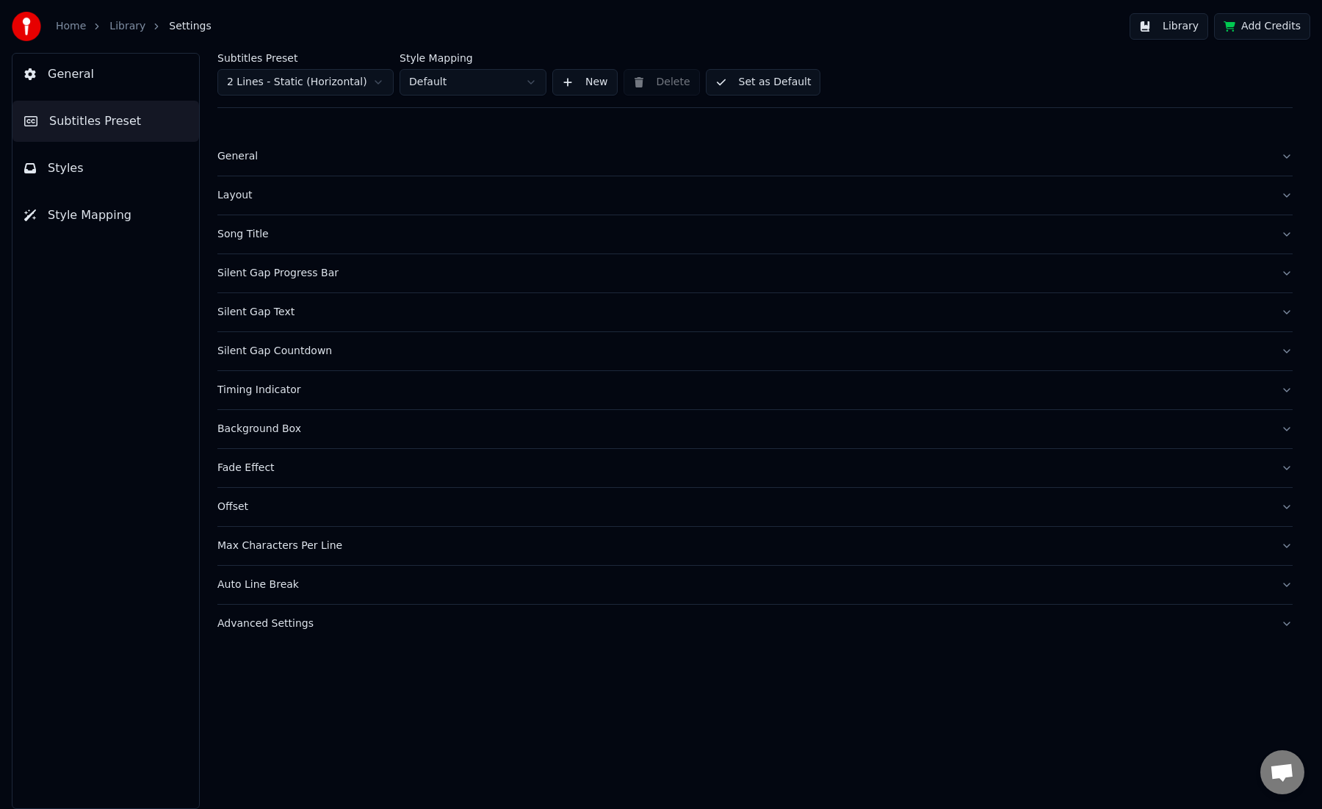
click at [258, 236] on div "Song Title" at bounding box center [743, 234] width 1052 height 15
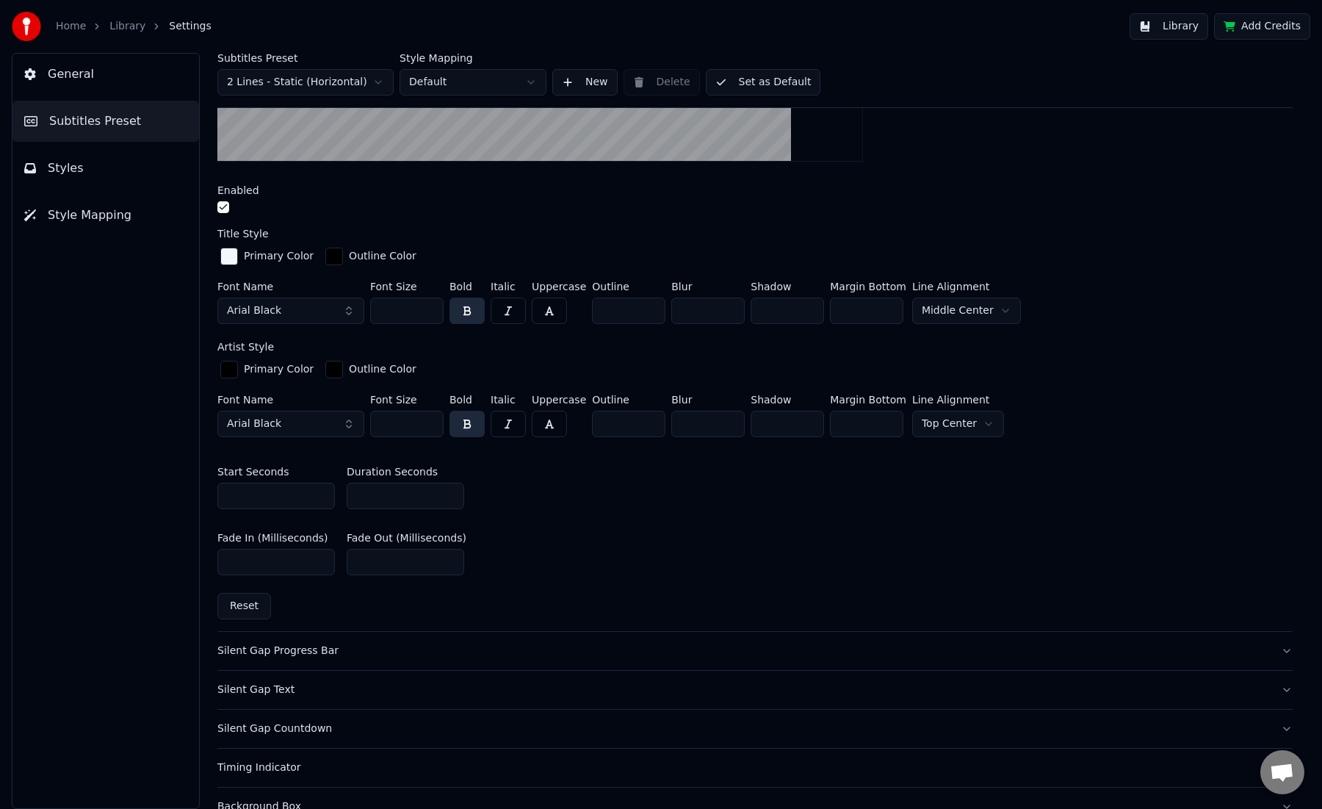
scroll to position [448, 0]
click at [231, 366] on div "button" at bounding box center [229, 369] width 18 height 18
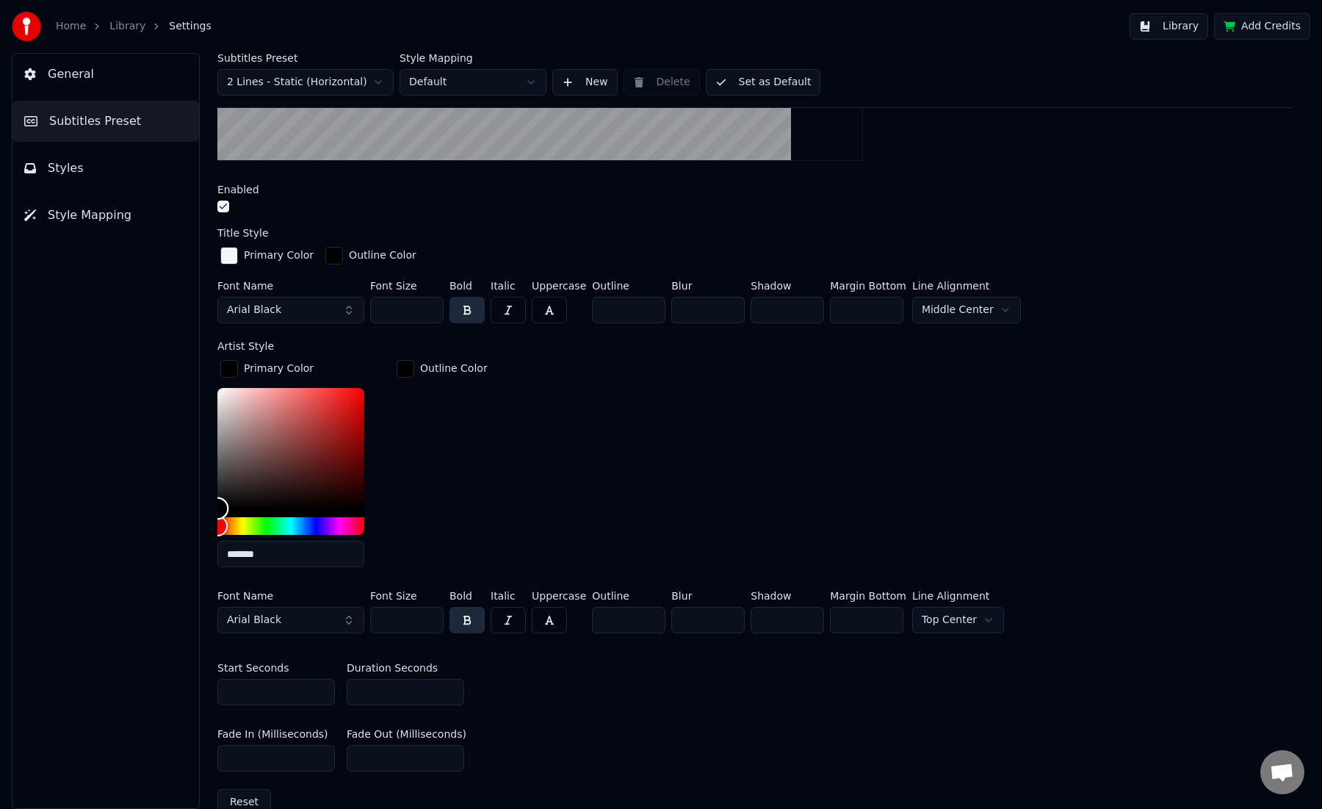
type input "*******"
click at [221, 388] on div "Color" at bounding box center [290, 448] width 147 height 120
click at [422, 410] on div "Outline Color" at bounding box center [442, 468] width 97 height 222
drag, startPoint x: 413, startPoint y: 621, endPoint x: 341, endPoint y: 620, distance: 72.7
click at [341, 620] on div "Font Name Arial Black Font Size *** Bold Italic Uppercase Outline * Blur * Shad…" at bounding box center [754, 614] width 1075 height 48
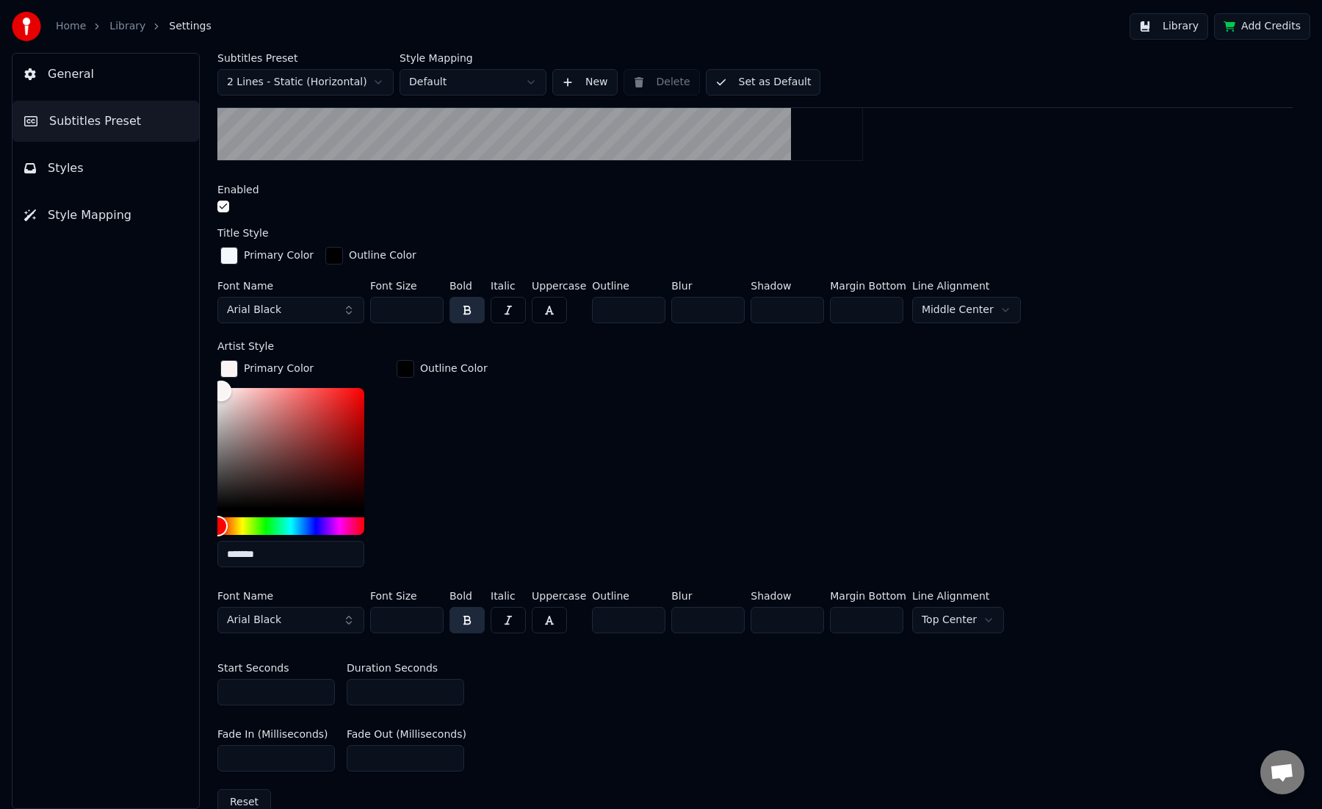
type input "*"
click at [461, 545] on div "Outline Color" at bounding box center [442, 468] width 97 height 222
click at [751, 82] on button "Set as Default" at bounding box center [763, 82] width 115 height 26
click at [751, 82] on button "Done" at bounding box center [741, 82] width 70 height 26
click at [1170, 26] on button "Library" at bounding box center [1168, 26] width 79 height 26
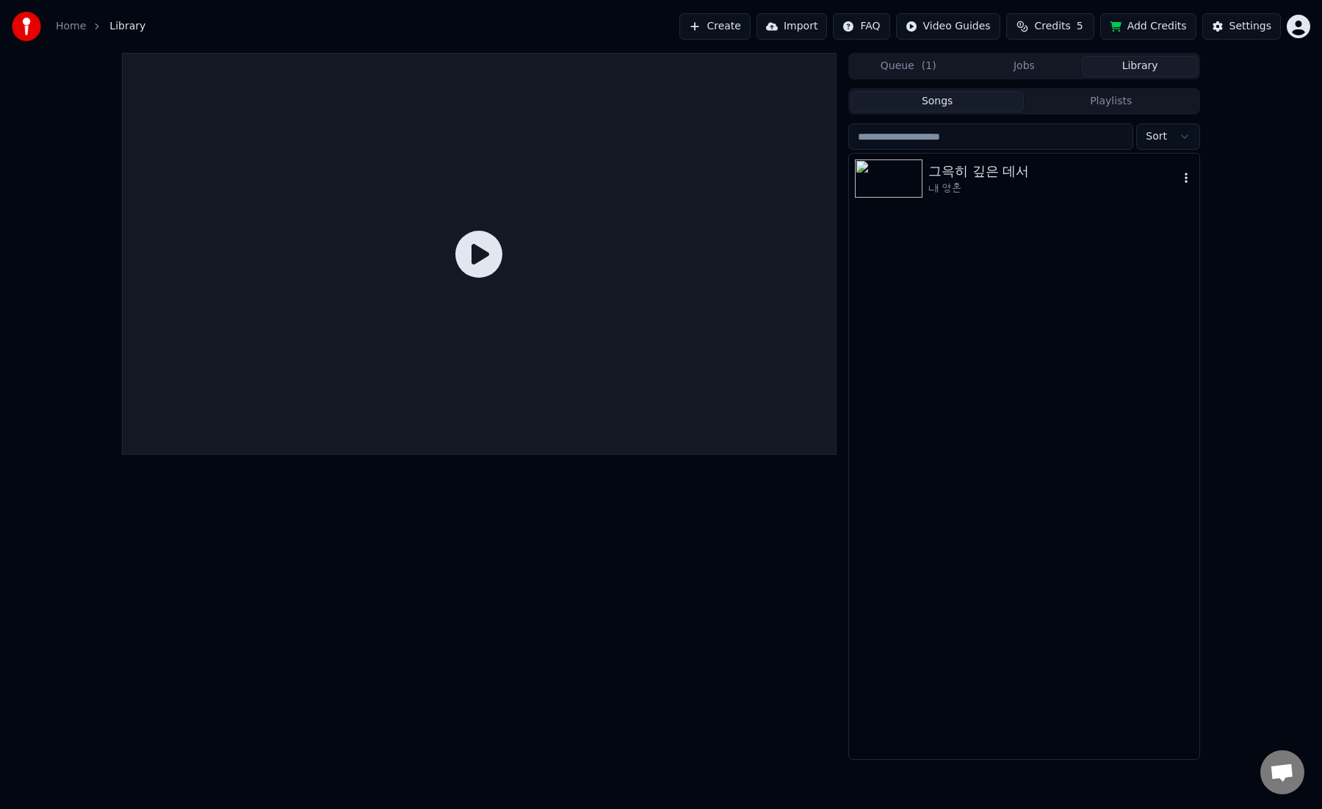
click at [875, 181] on img at bounding box center [889, 178] width 68 height 38
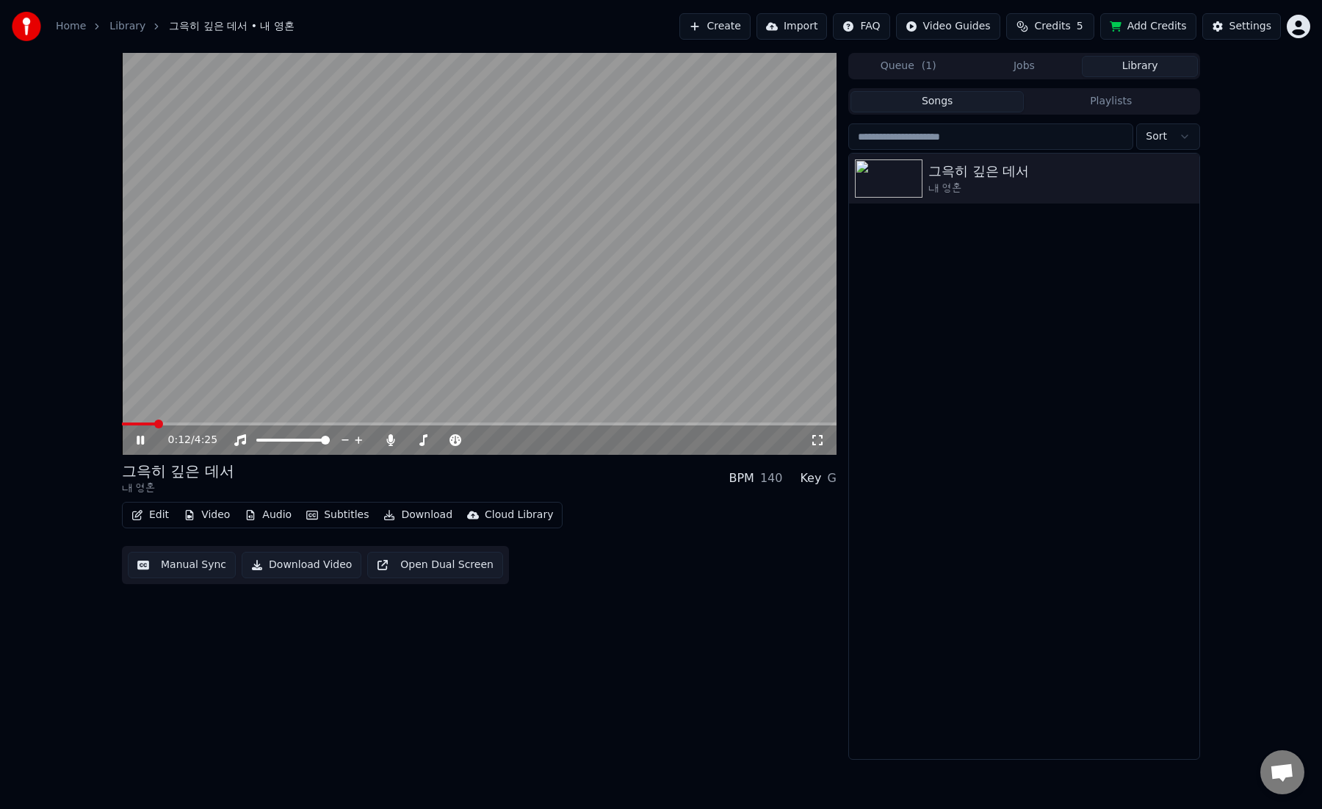
click at [638, 272] on video at bounding box center [479, 254] width 715 height 402
click at [153, 475] on div "그윽히 깊은 데서" at bounding box center [178, 470] width 112 height 21
click at [989, 170] on div "그윽히 깊은 데서" at bounding box center [1053, 171] width 250 height 21
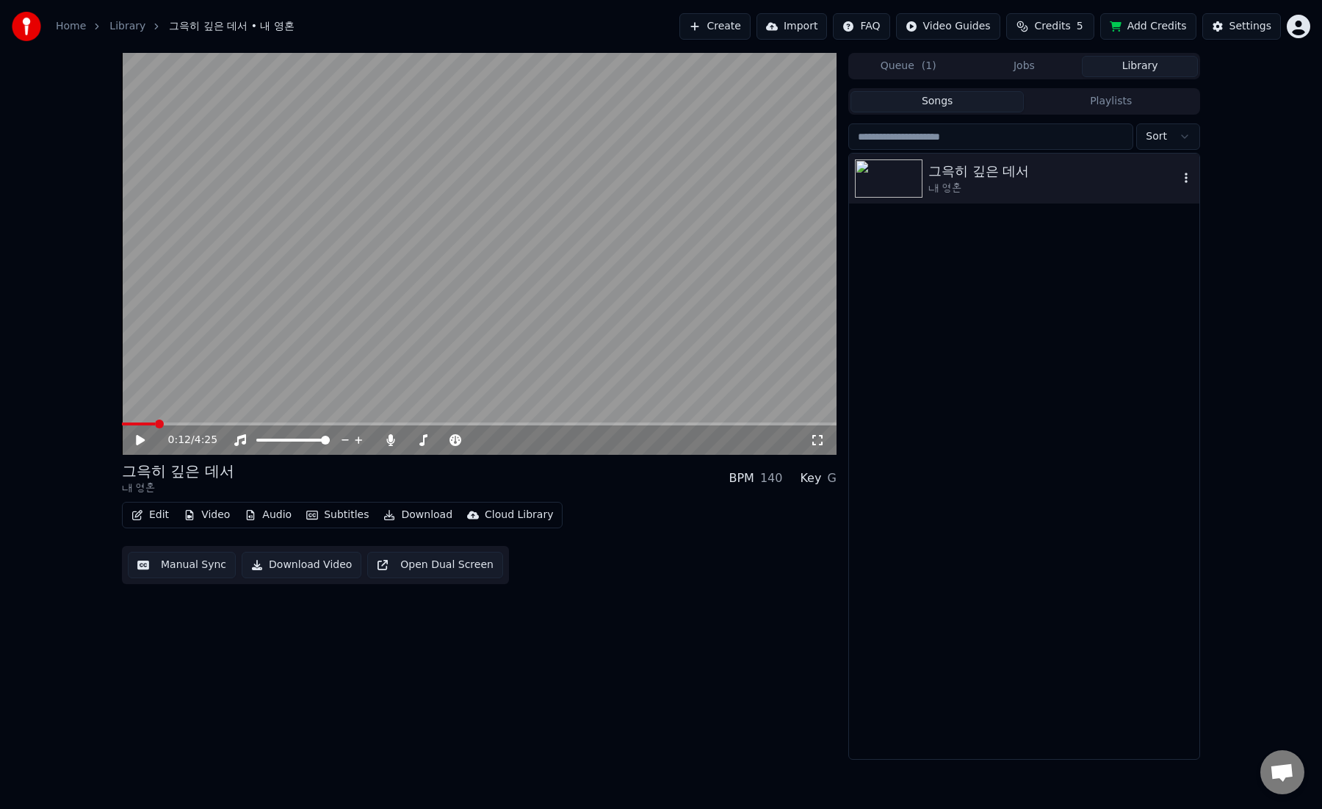
click at [949, 188] on div "내 영혼" at bounding box center [1053, 188] width 250 height 15
click at [882, 176] on img at bounding box center [889, 178] width 68 height 38
click at [329, 514] on button "Subtitles" at bounding box center [337, 514] width 74 height 21
click at [204, 564] on button "Manual Sync" at bounding box center [182, 564] width 108 height 26
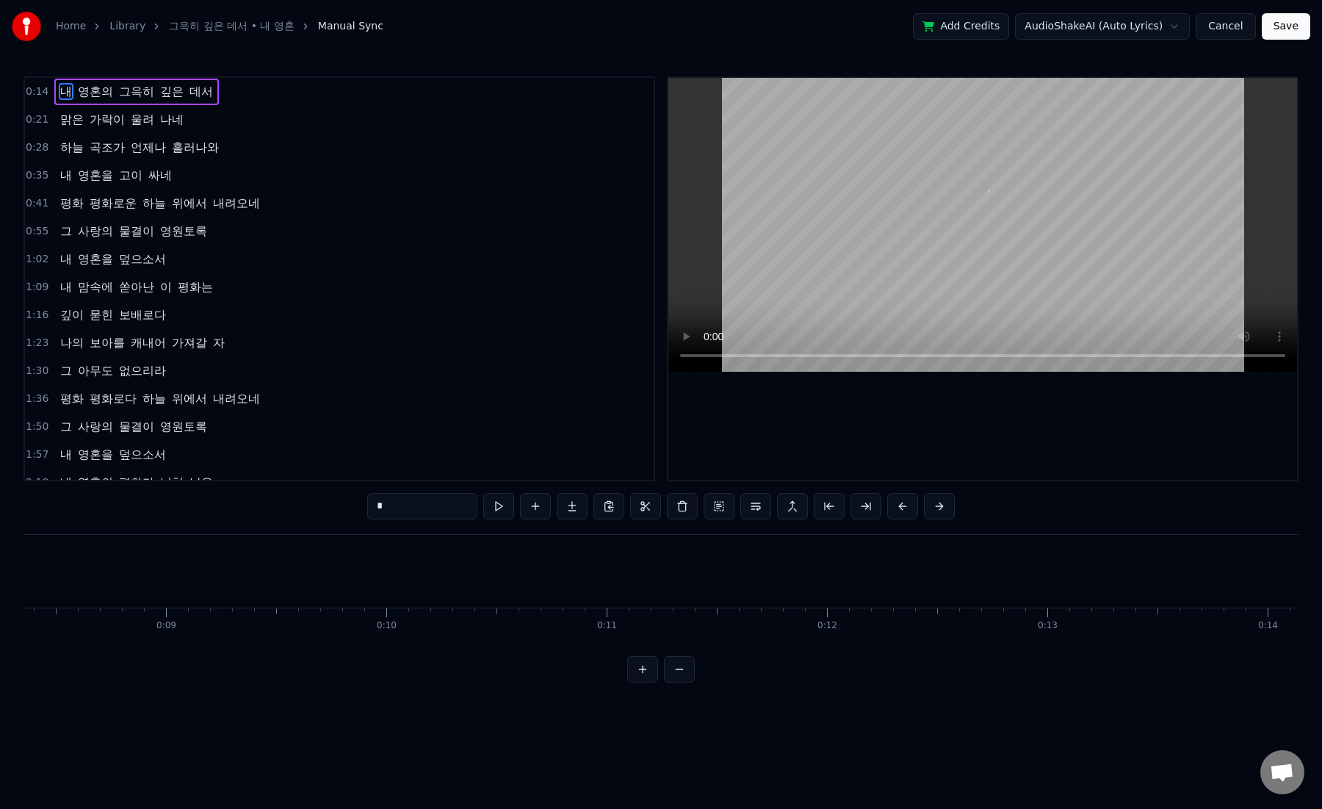
scroll to position [0, 3165]
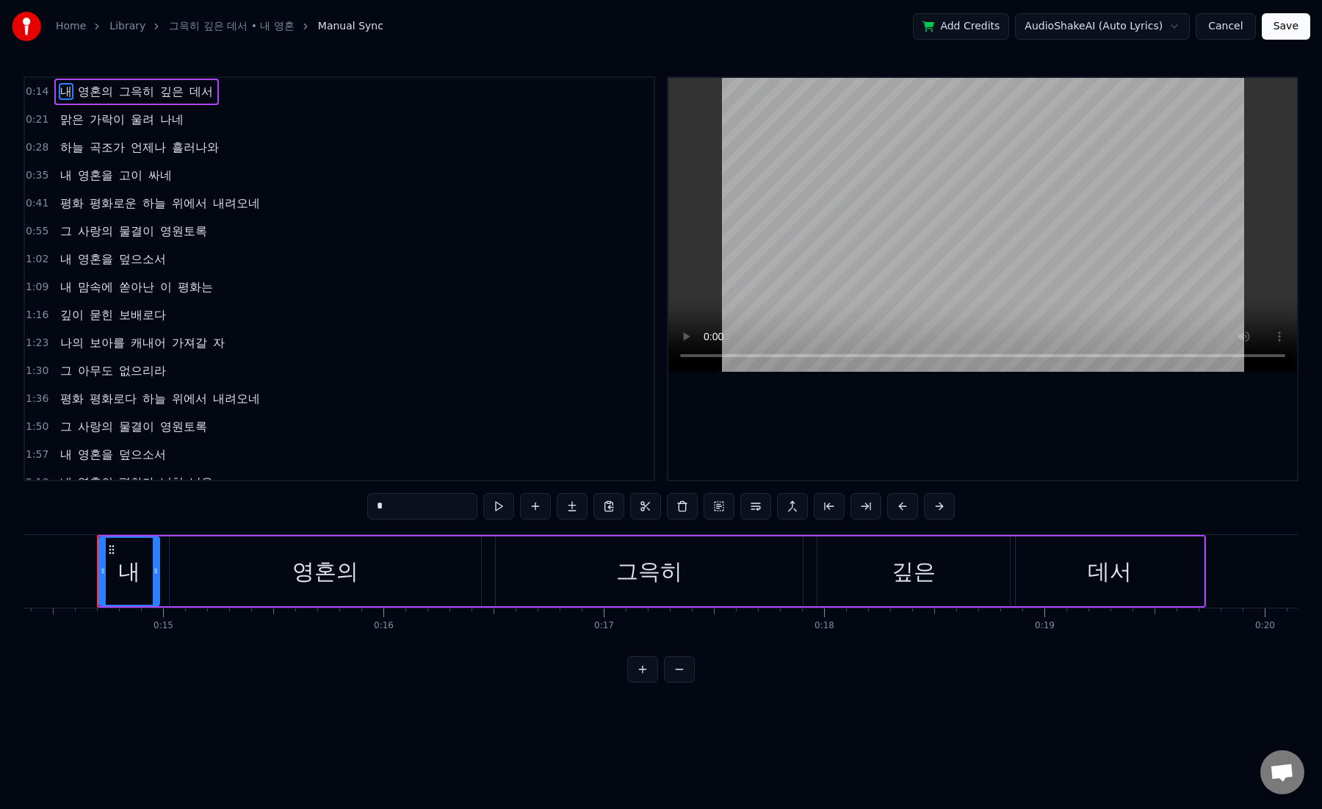
click at [1212, 28] on button "Cancel" at bounding box center [1225, 26] width 59 height 26
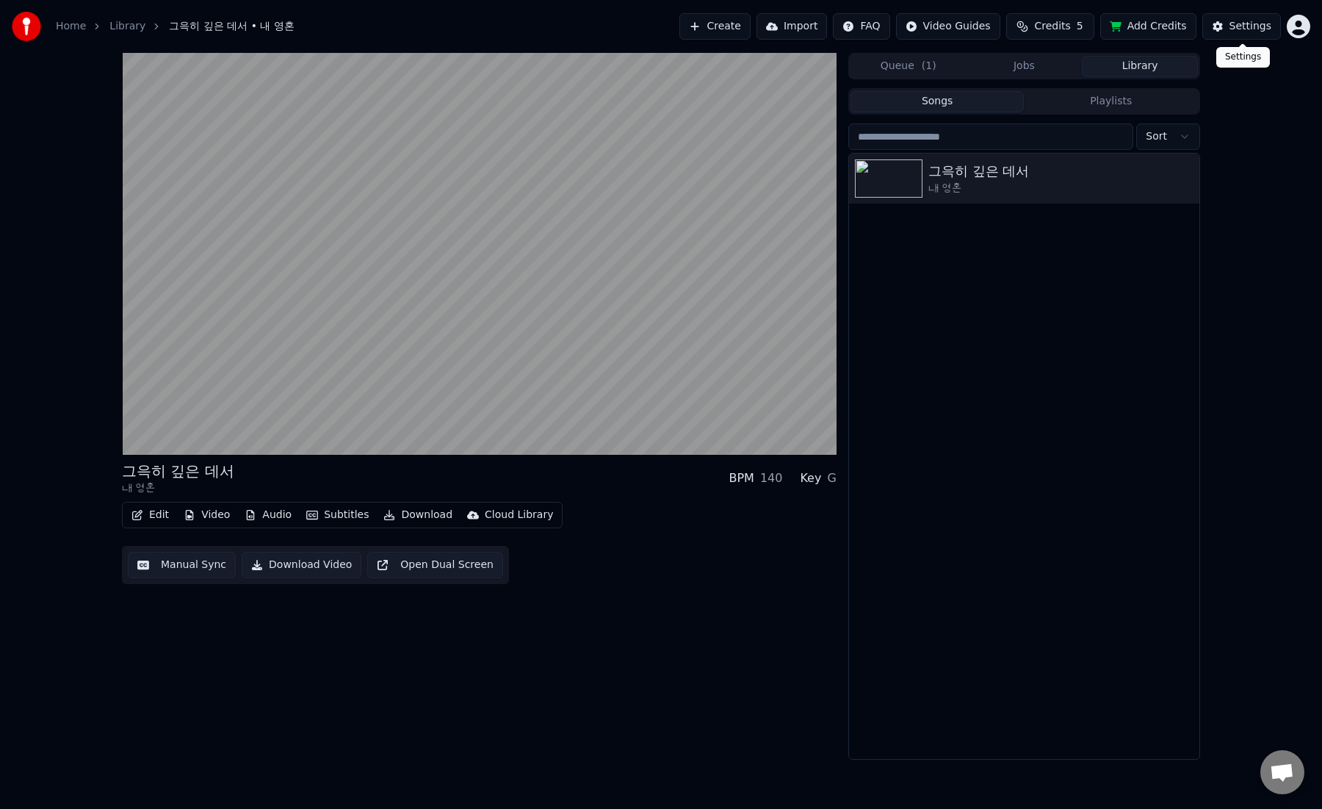
click at [1229, 26] on button "Settings" at bounding box center [1241, 26] width 79 height 26
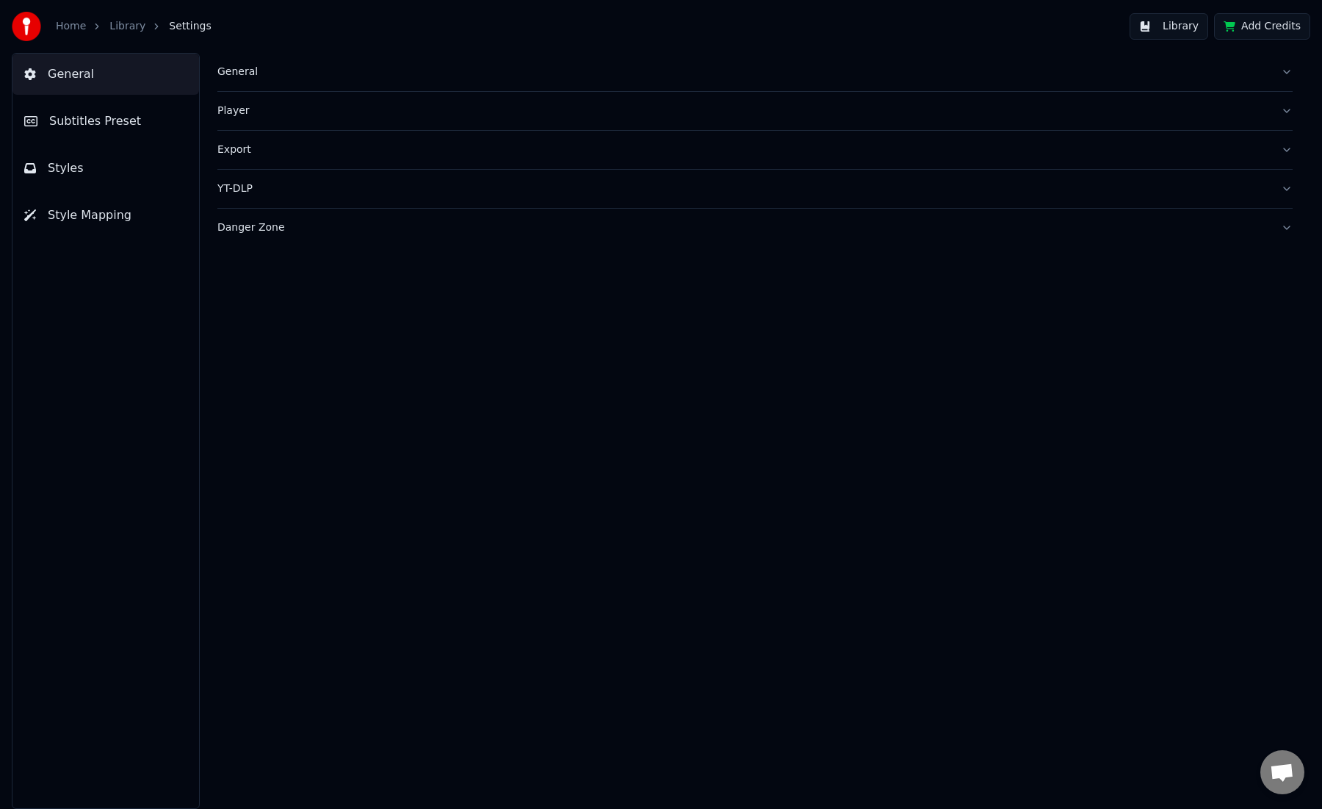
click at [112, 121] on span "Subtitles Preset" at bounding box center [95, 121] width 92 height 18
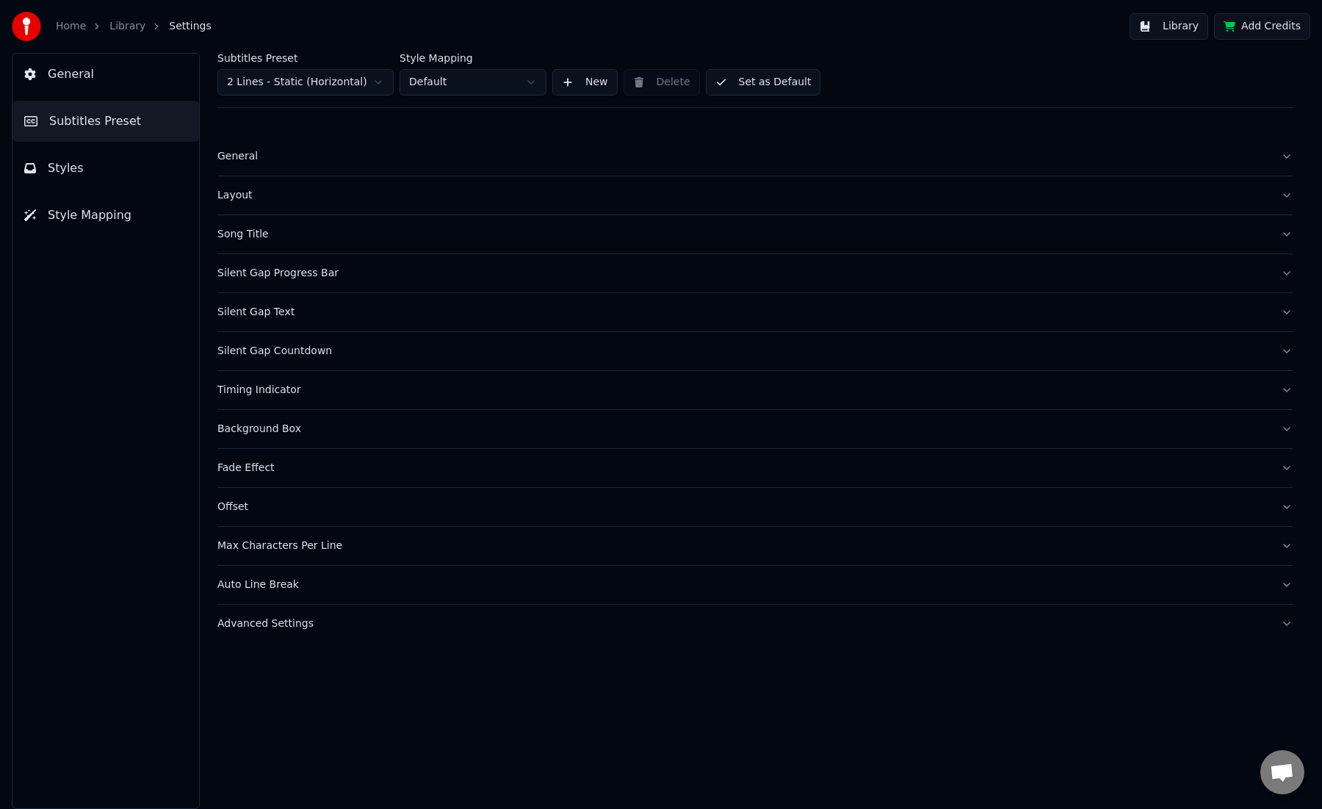
click at [243, 238] on div "Song Title" at bounding box center [743, 234] width 1052 height 15
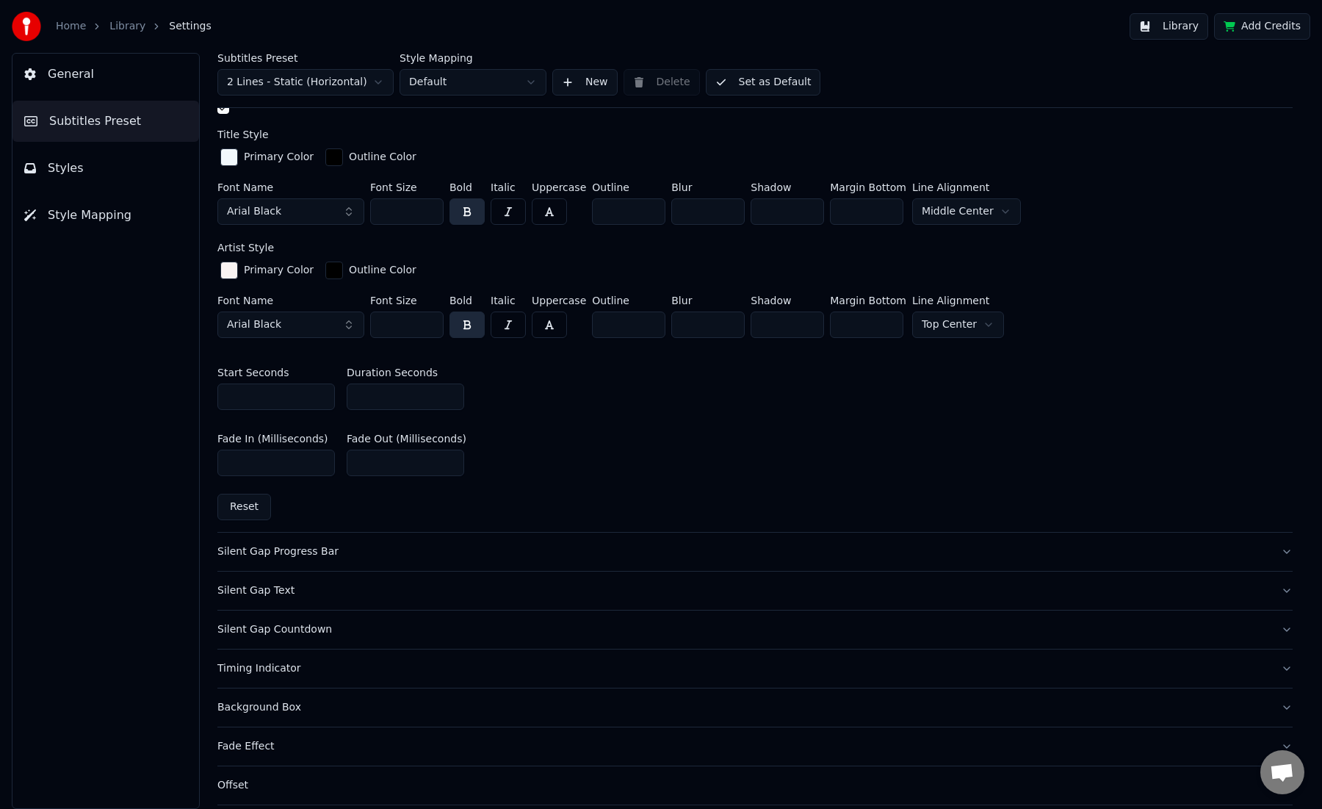
scroll to position [551, 0]
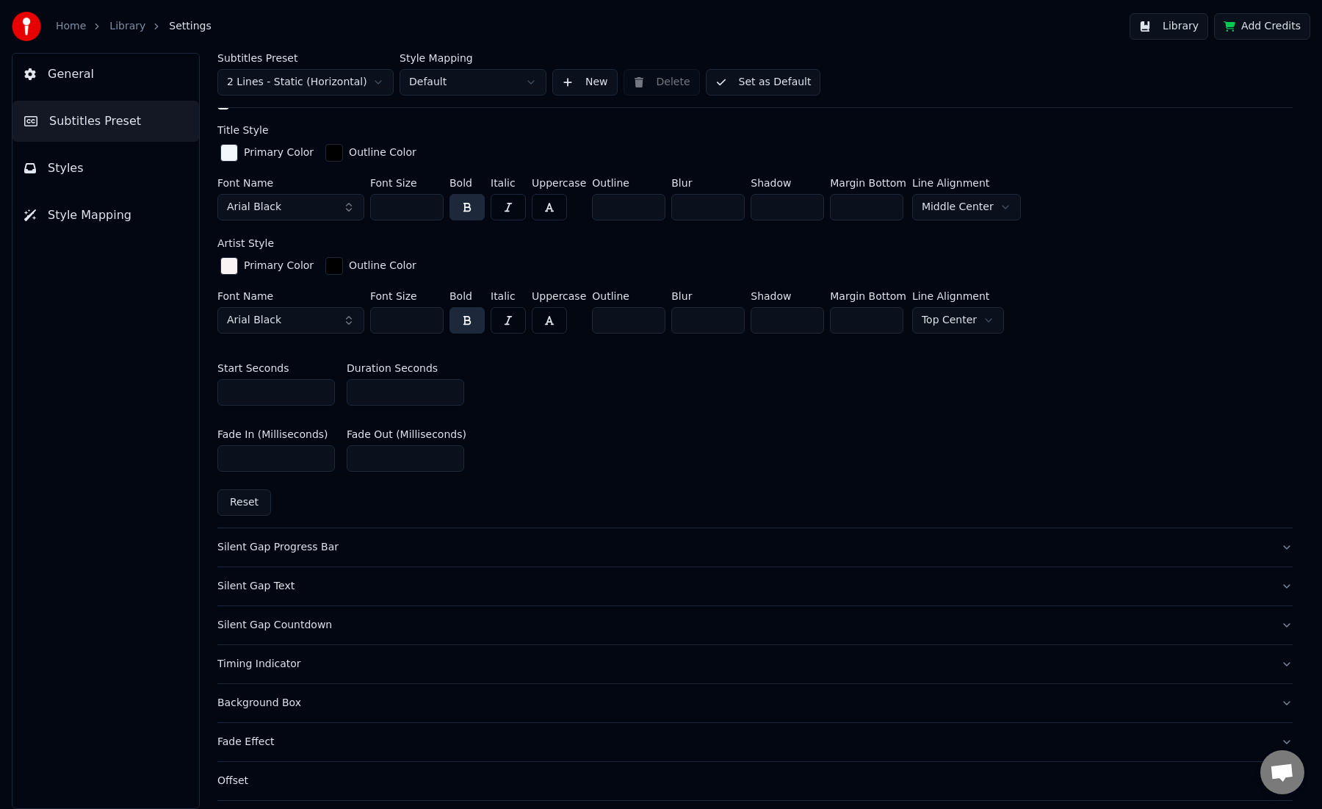
click at [781, 82] on button "Set as Default" at bounding box center [763, 82] width 115 height 26
click at [752, 84] on button "Done" at bounding box center [741, 82] width 70 height 26
click at [531, 82] on html "Home Library Settings Library Add Credits General Subtitles Preset Styles Style…" at bounding box center [661, 404] width 1322 height 809
click at [1173, 23] on html "Home Library Settings Library Add Credits General Subtitles Preset Styles Style…" at bounding box center [661, 404] width 1322 height 809
click at [1173, 23] on button "Library" at bounding box center [1168, 26] width 79 height 26
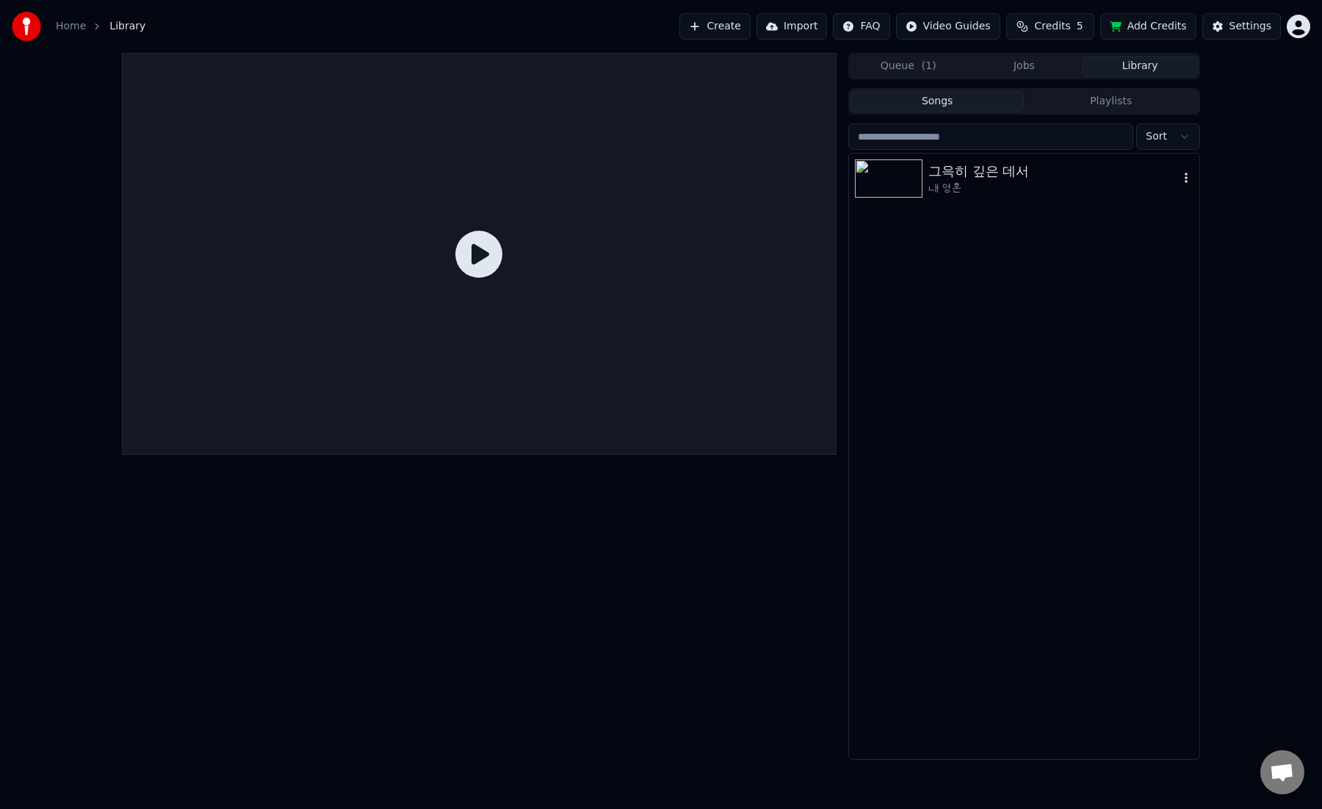
click at [893, 187] on img at bounding box center [889, 178] width 68 height 38
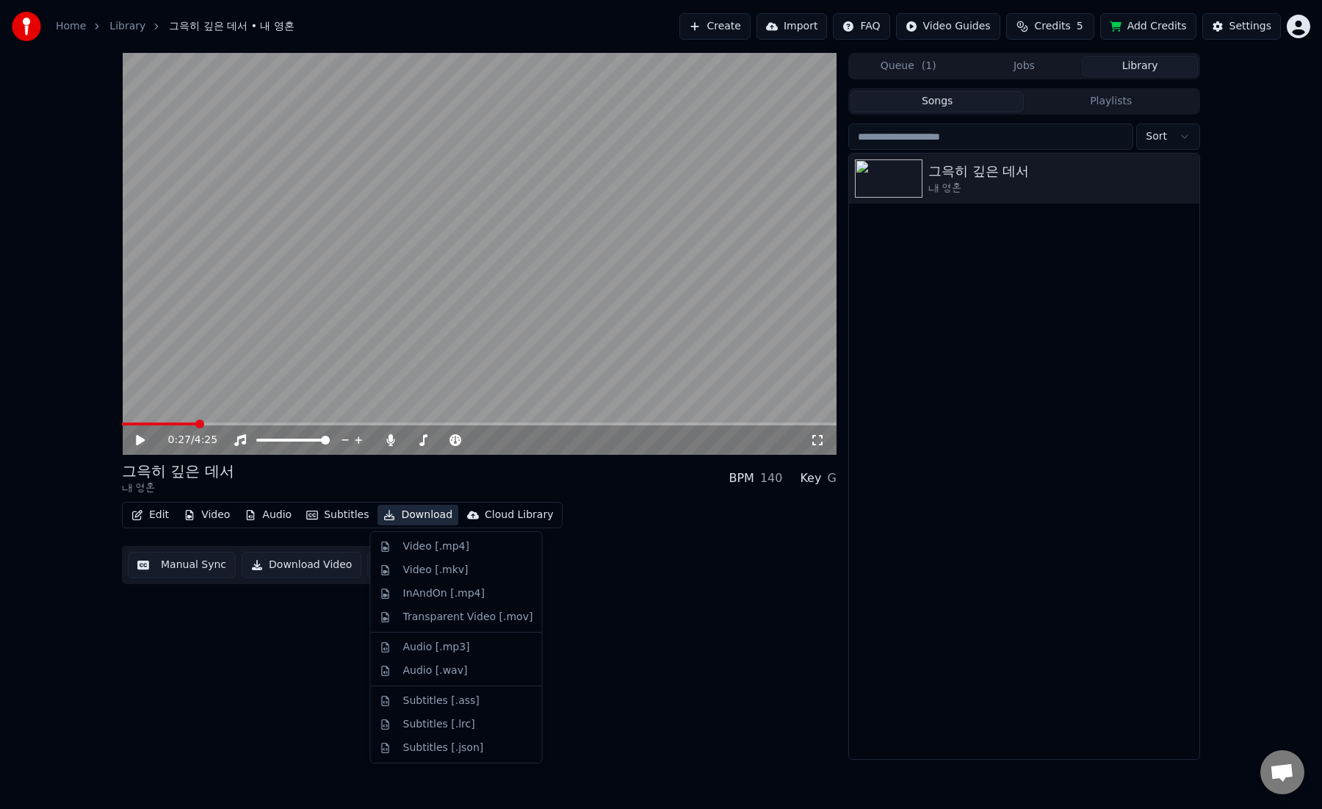
click at [401, 517] on button "Download" at bounding box center [417, 514] width 81 height 21
click at [439, 702] on div "Subtitles [.ass]" at bounding box center [441, 700] width 76 height 15
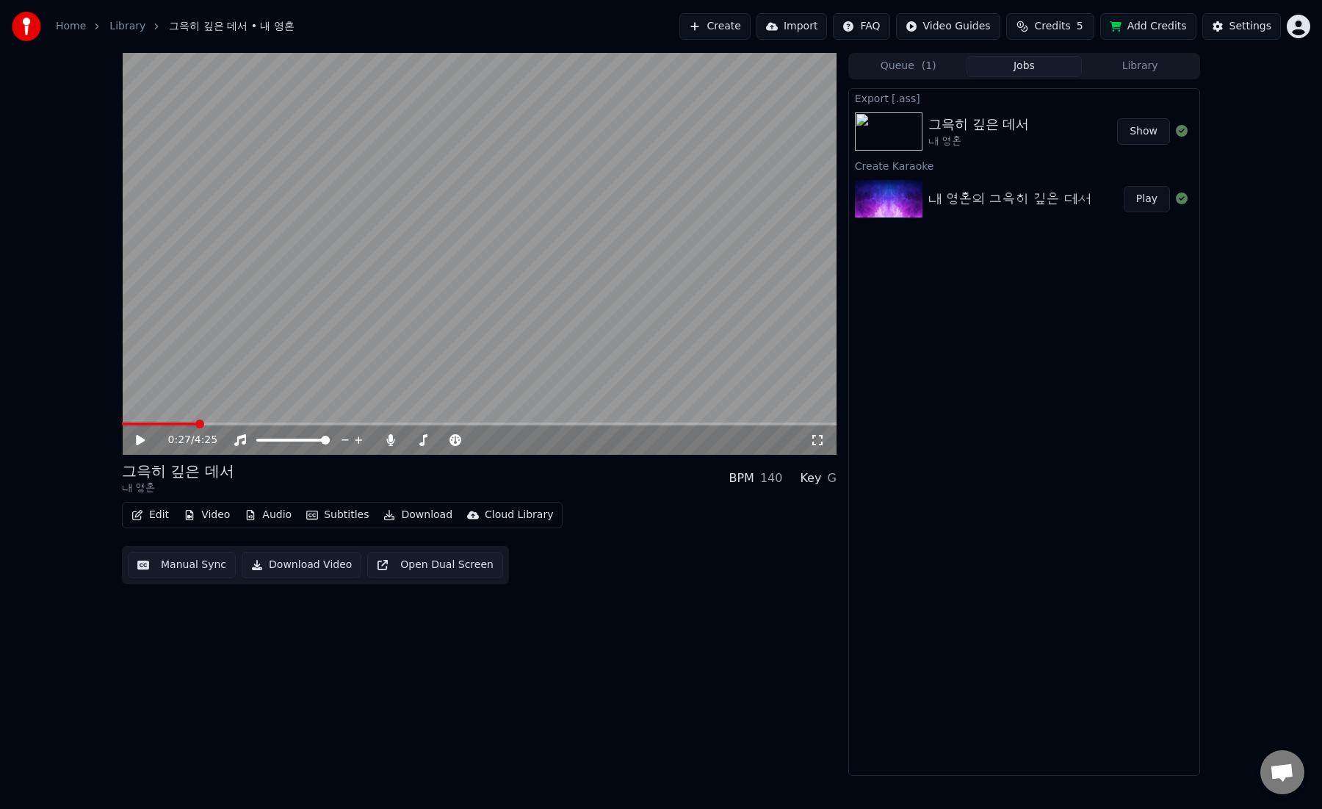
click at [1141, 132] on button "Show" at bounding box center [1143, 131] width 53 height 26
click at [142, 441] on icon at bounding box center [140, 440] width 9 height 10
click at [142, 441] on icon at bounding box center [140, 439] width 7 height 9
click at [423, 439] on icon at bounding box center [423, 440] width 8 height 12
click at [457, 438] on icon at bounding box center [455, 440] width 15 height 12
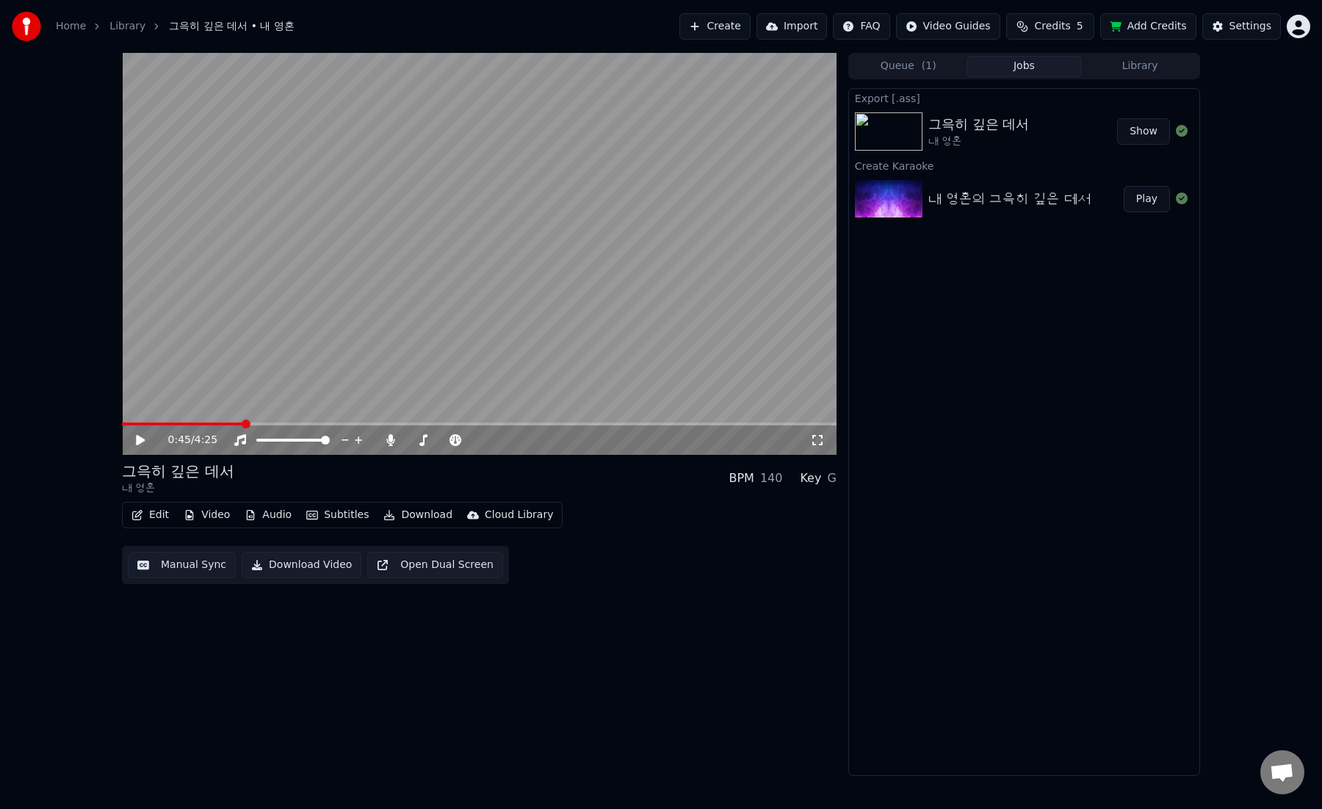
click at [142, 436] on icon at bounding box center [151, 440] width 35 height 12
click at [391, 439] on icon at bounding box center [390, 440] width 8 height 12
click at [391, 438] on icon at bounding box center [390, 440] width 15 height 12
click at [425, 438] on span at bounding box center [427, 439] width 9 height 9
click at [753, 272] on video at bounding box center [479, 254] width 715 height 402
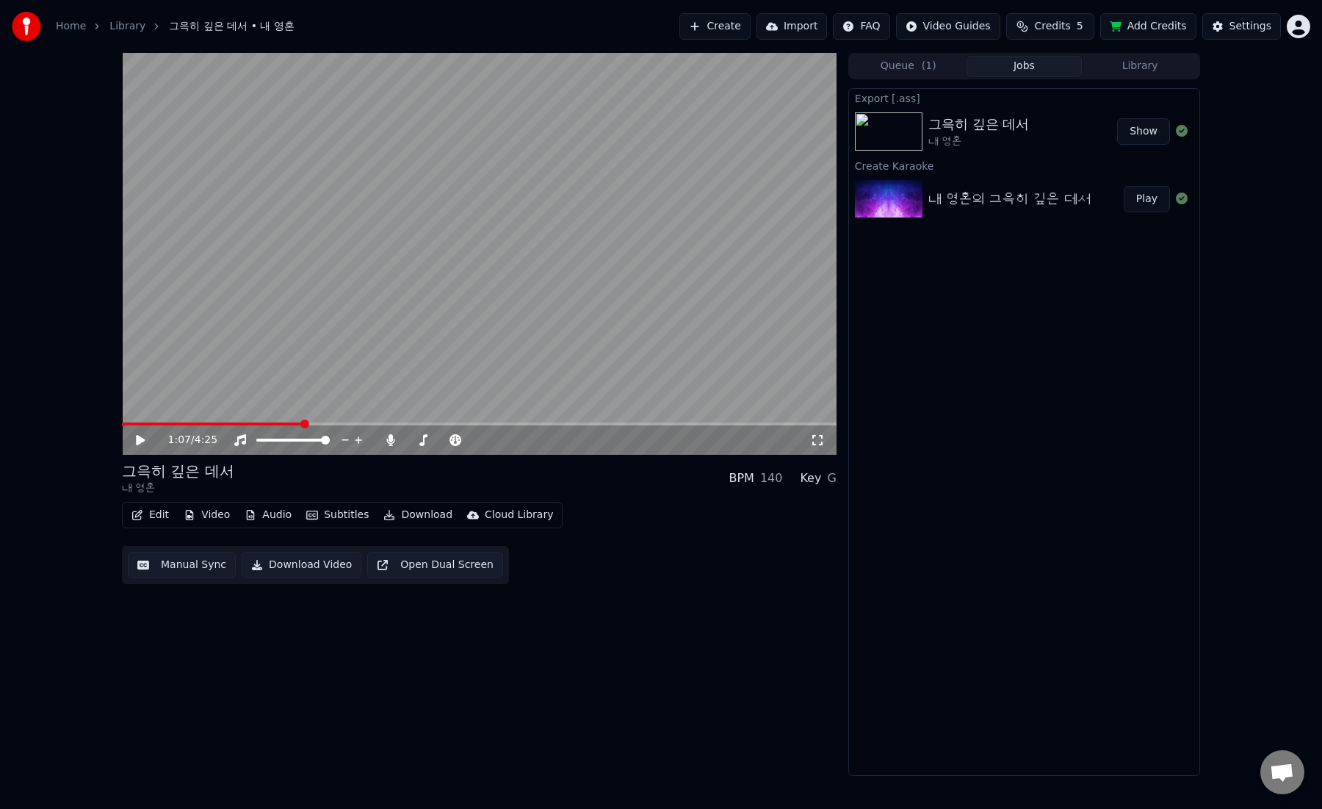
click at [890, 206] on img at bounding box center [889, 199] width 68 height 38
click at [887, 137] on img at bounding box center [889, 131] width 68 height 38
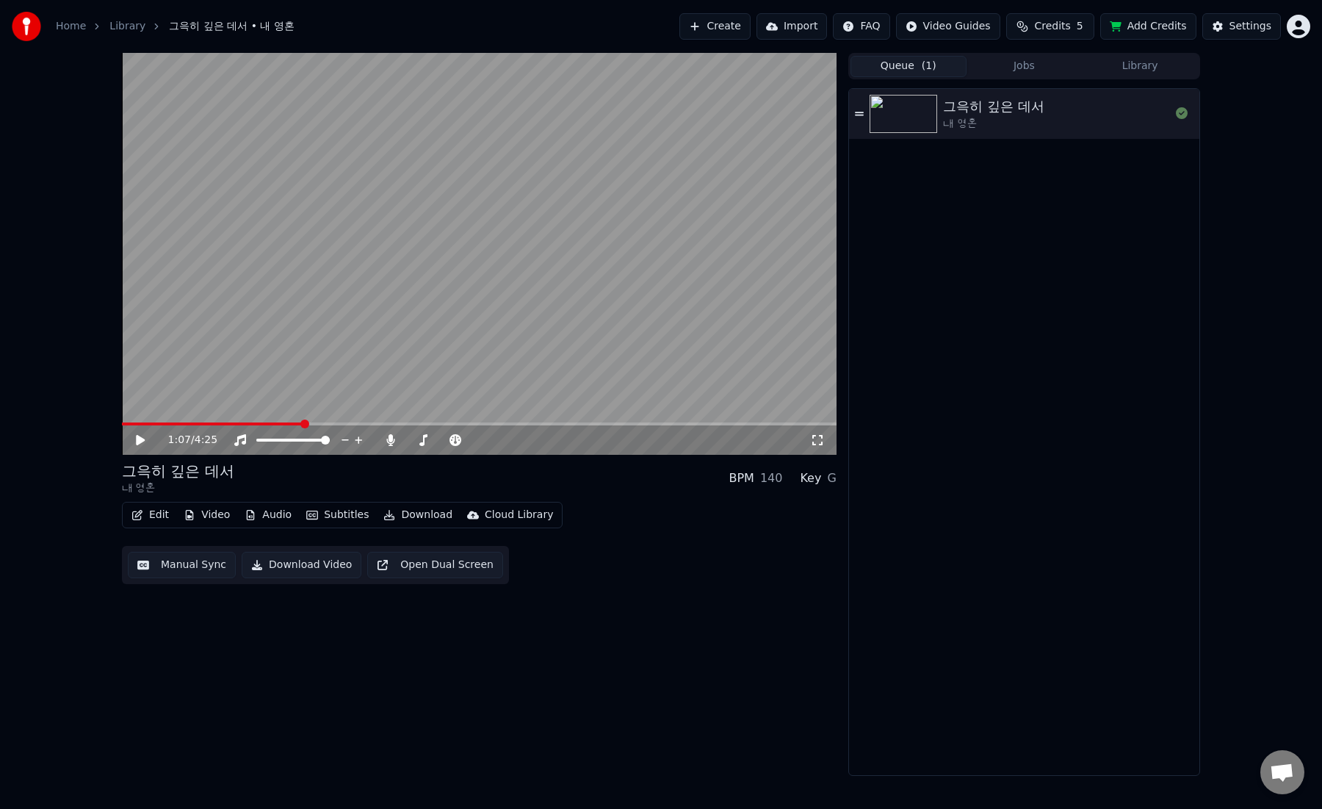
click at [905, 63] on button "Queue ( 1 )" at bounding box center [908, 66] width 116 height 21
click at [908, 115] on img at bounding box center [903, 114] width 68 height 38
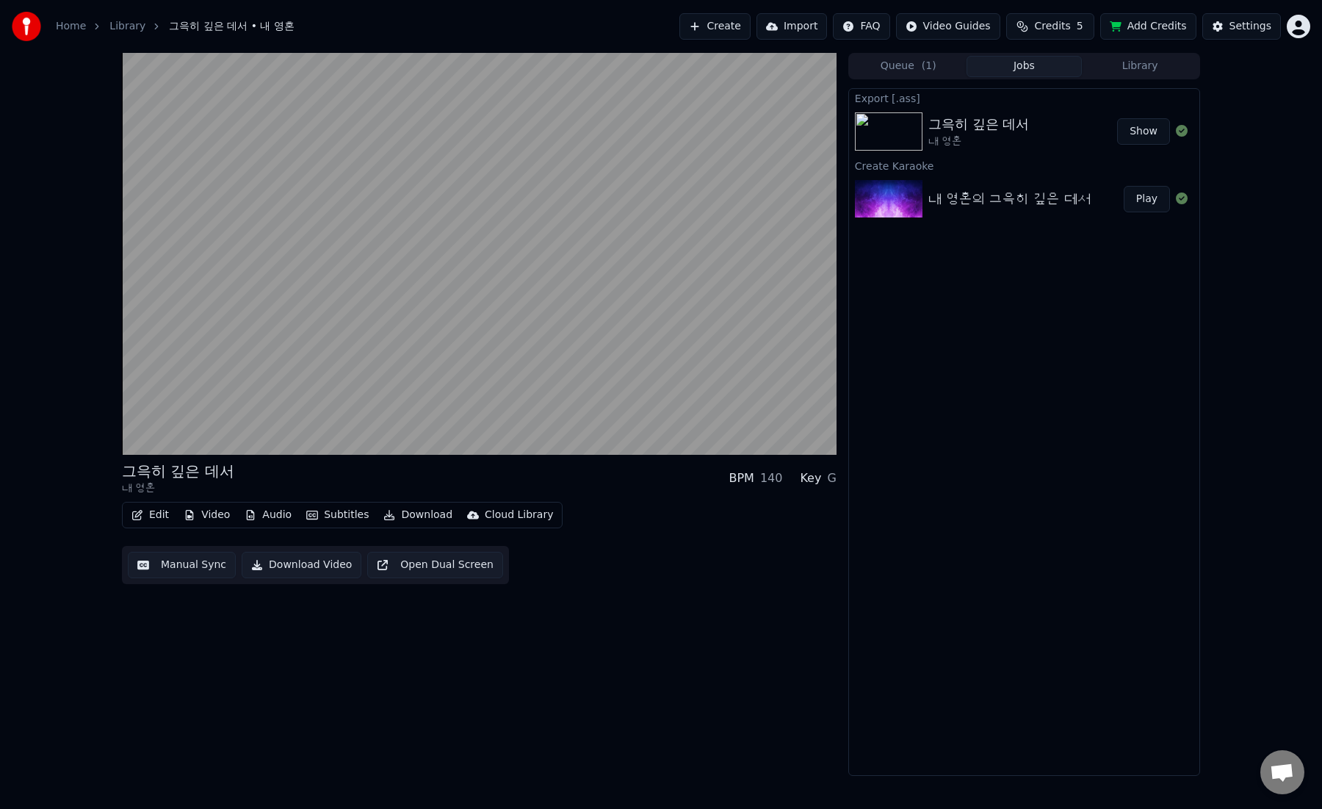
click at [1009, 72] on button "Jobs" at bounding box center [1024, 66] width 116 height 21
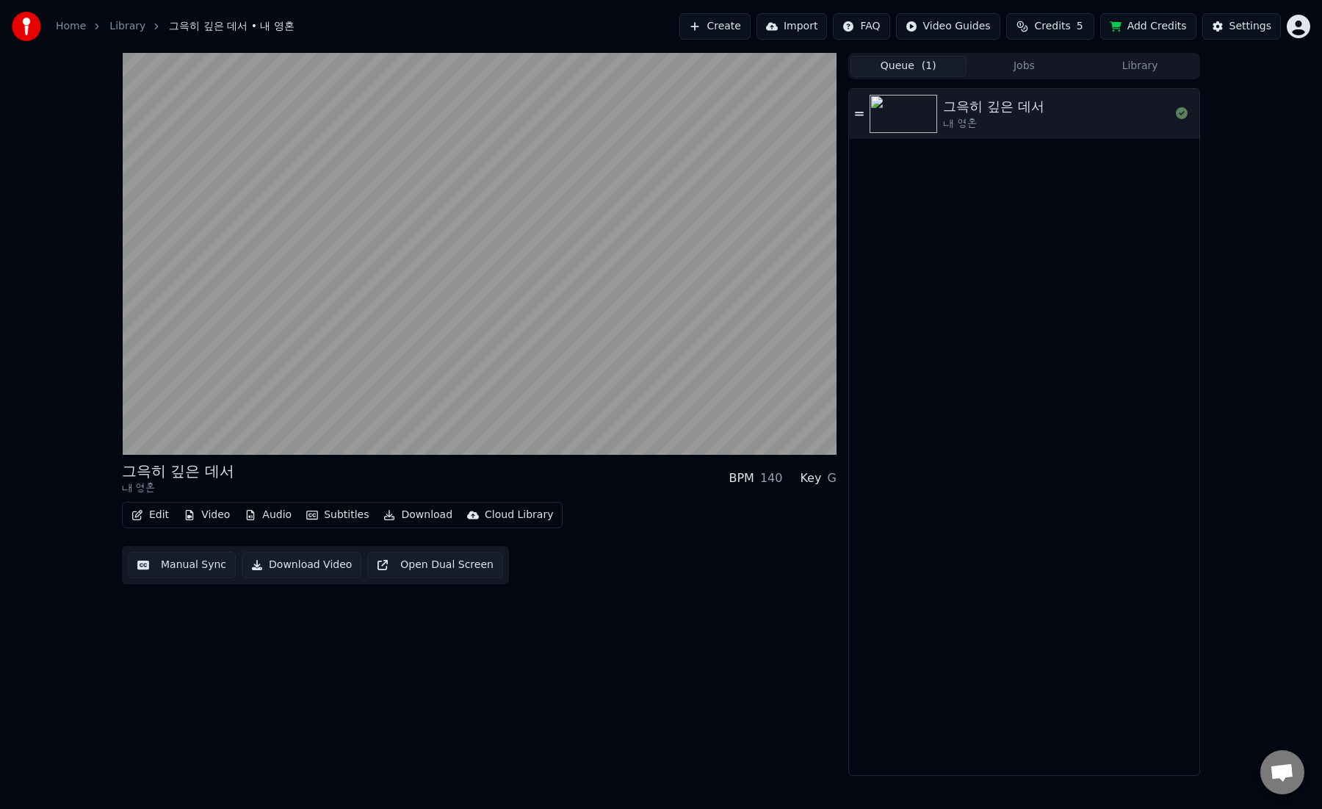
click at [906, 66] on button "Queue ( 1 )" at bounding box center [908, 66] width 116 height 21
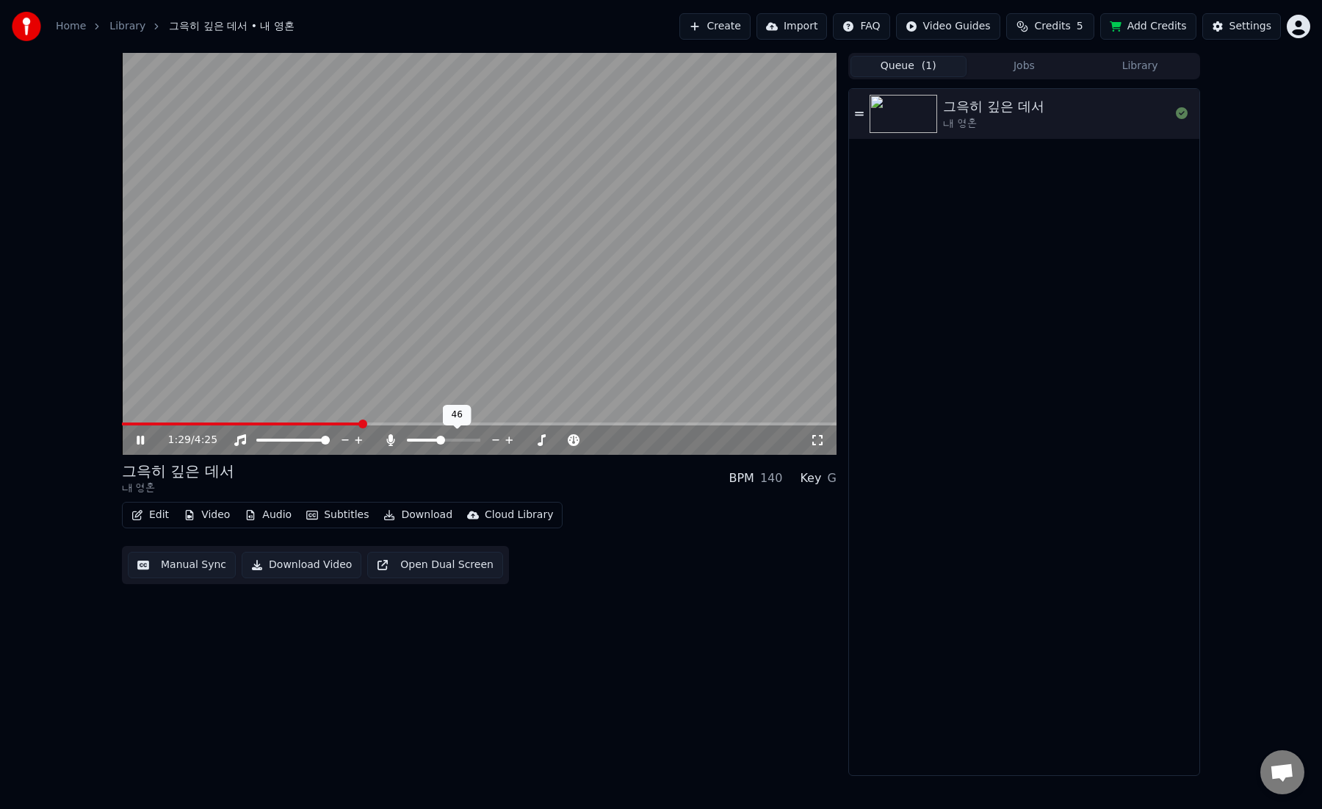
click at [440, 438] on span at bounding box center [440, 439] width 9 height 9
click at [431, 437] on span at bounding box center [432, 439] width 9 height 9
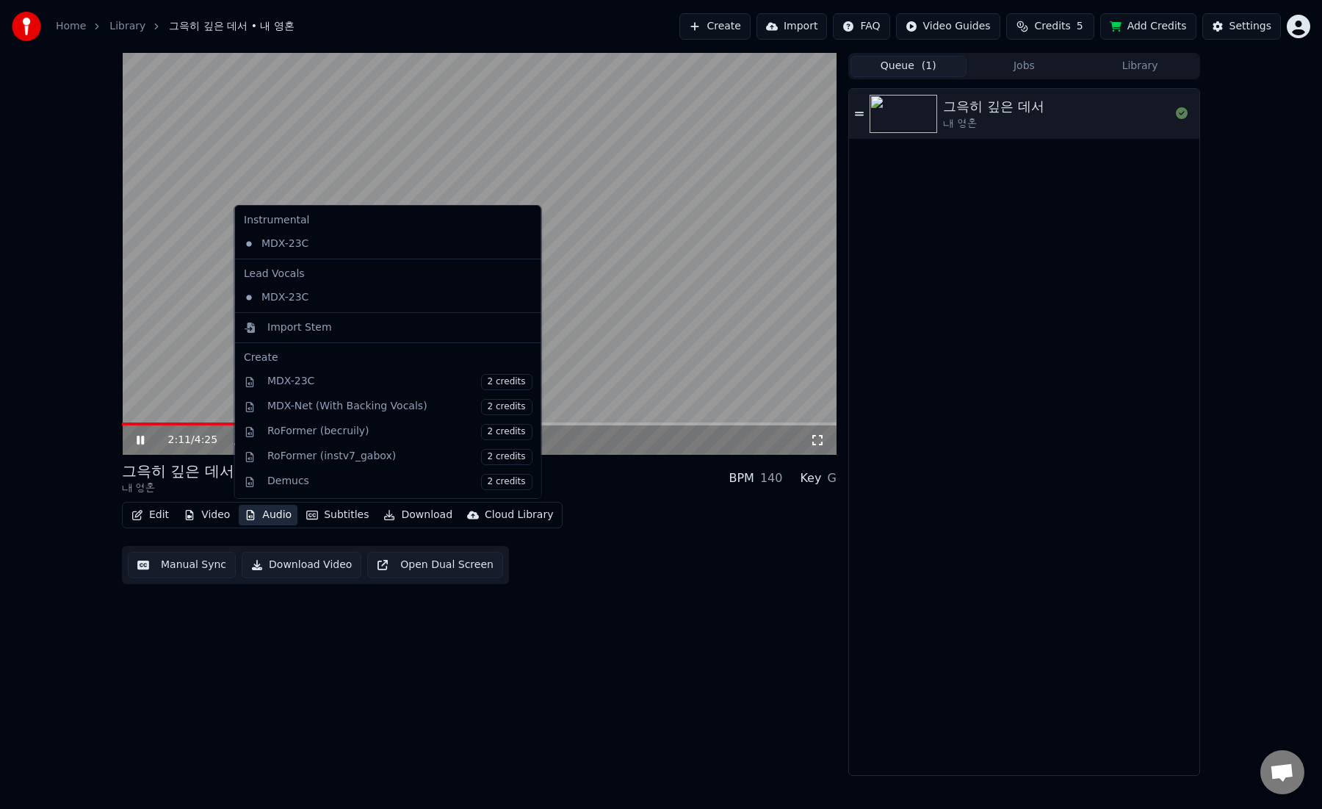
click at [279, 515] on button "Audio" at bounding box center [268, 514] width 59 height 21
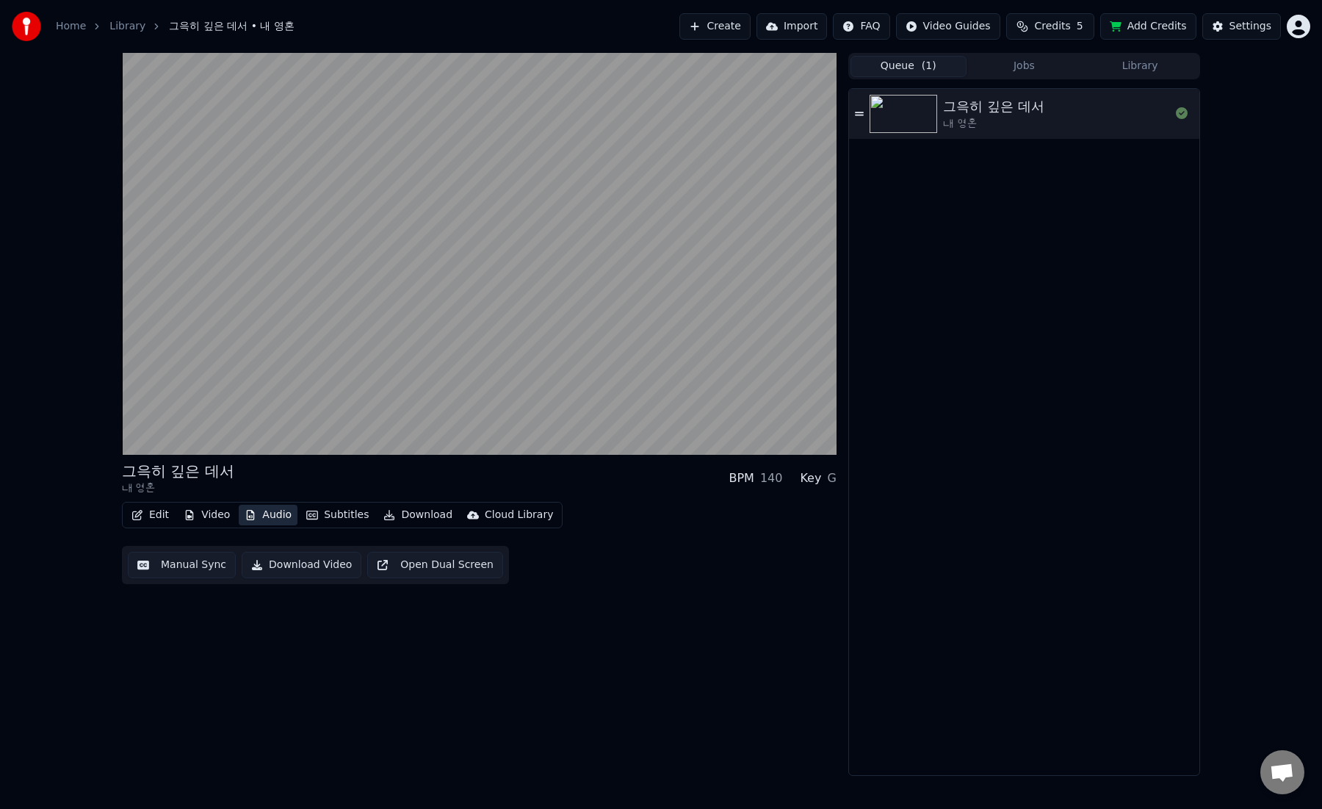
click at [279, 515] on button "Audio" at bounding box center [268, 514] width 59 height 21
click at [218, 516] on button "Video" at bounding box center [207, 514] width 58 height 21
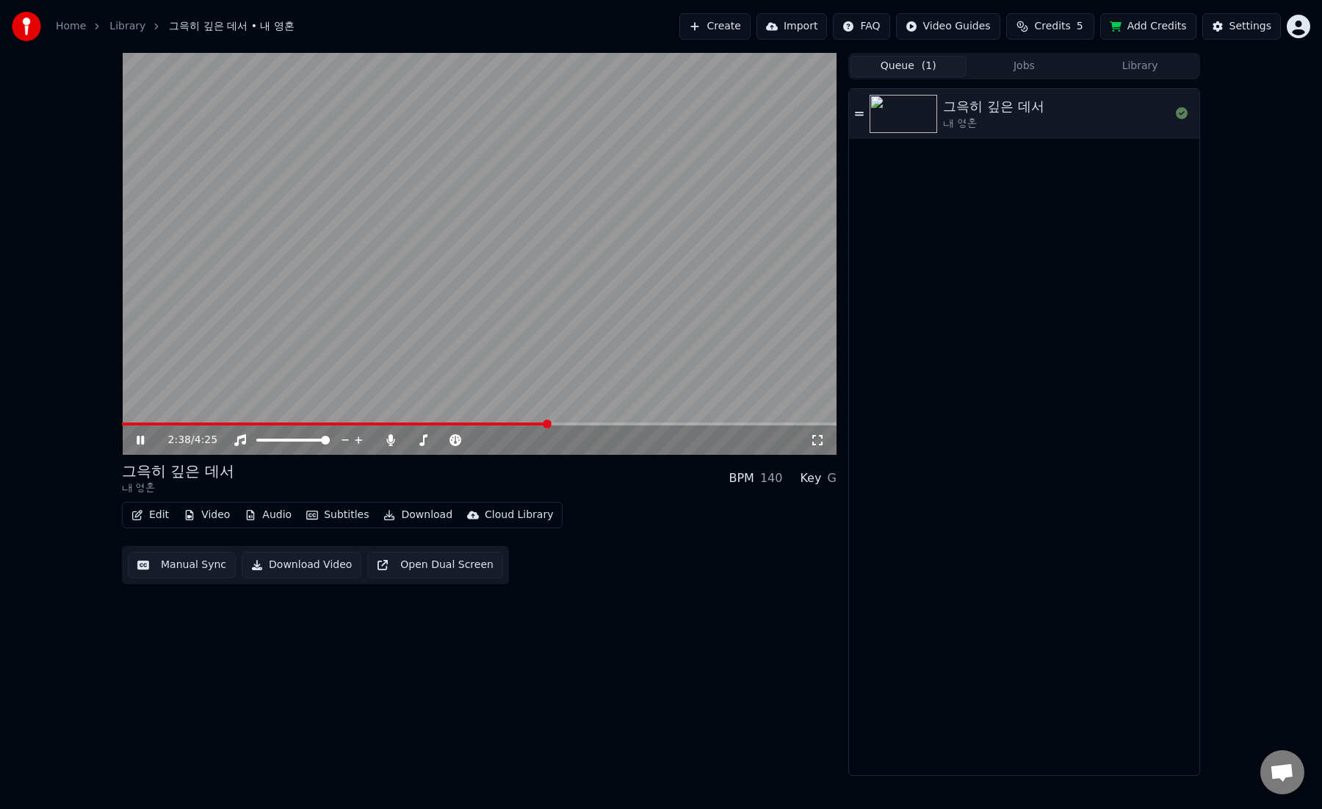
click at [1057, 25] on span "Credits" at bounding box center [1052, 26] width 36 height 15
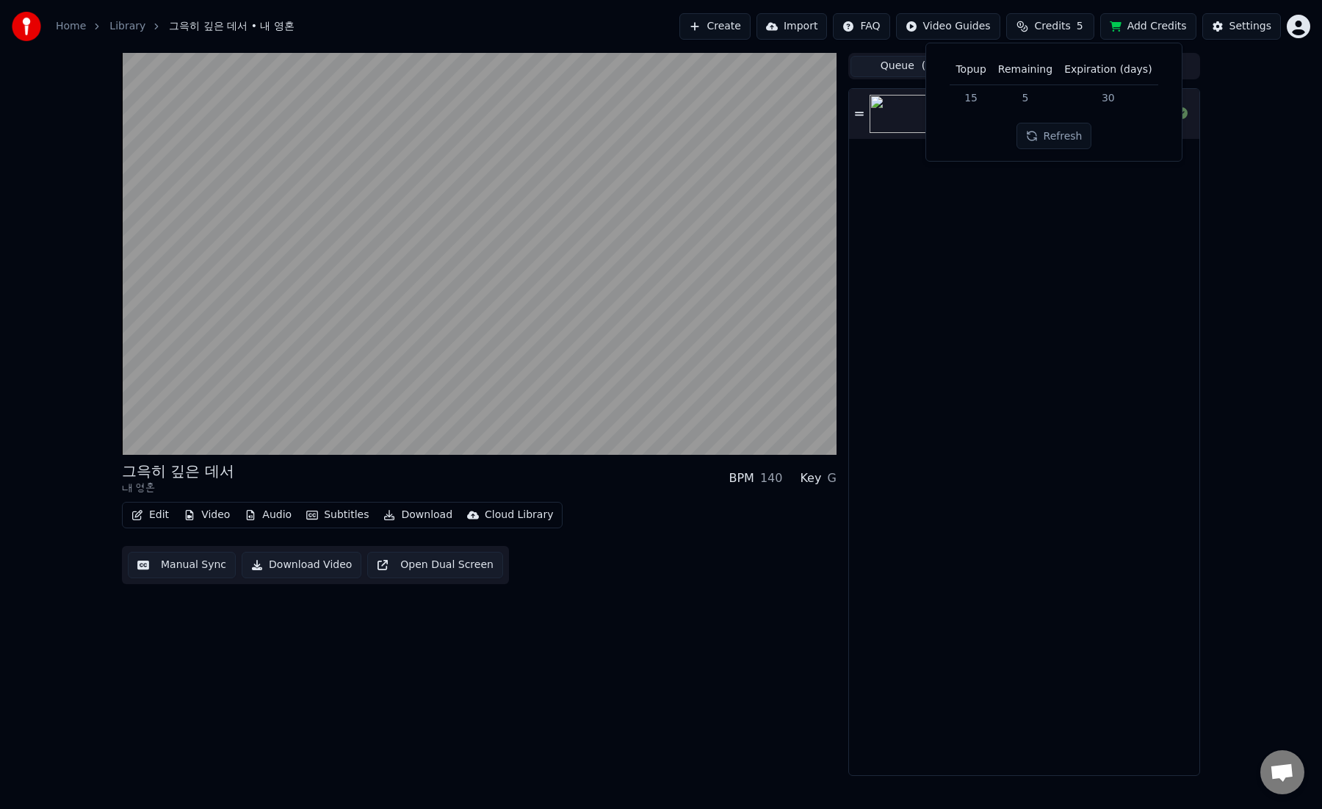
click at [1140, 25] on button "Add Credits" at bounding box center [1148, 26] width 96 height 26
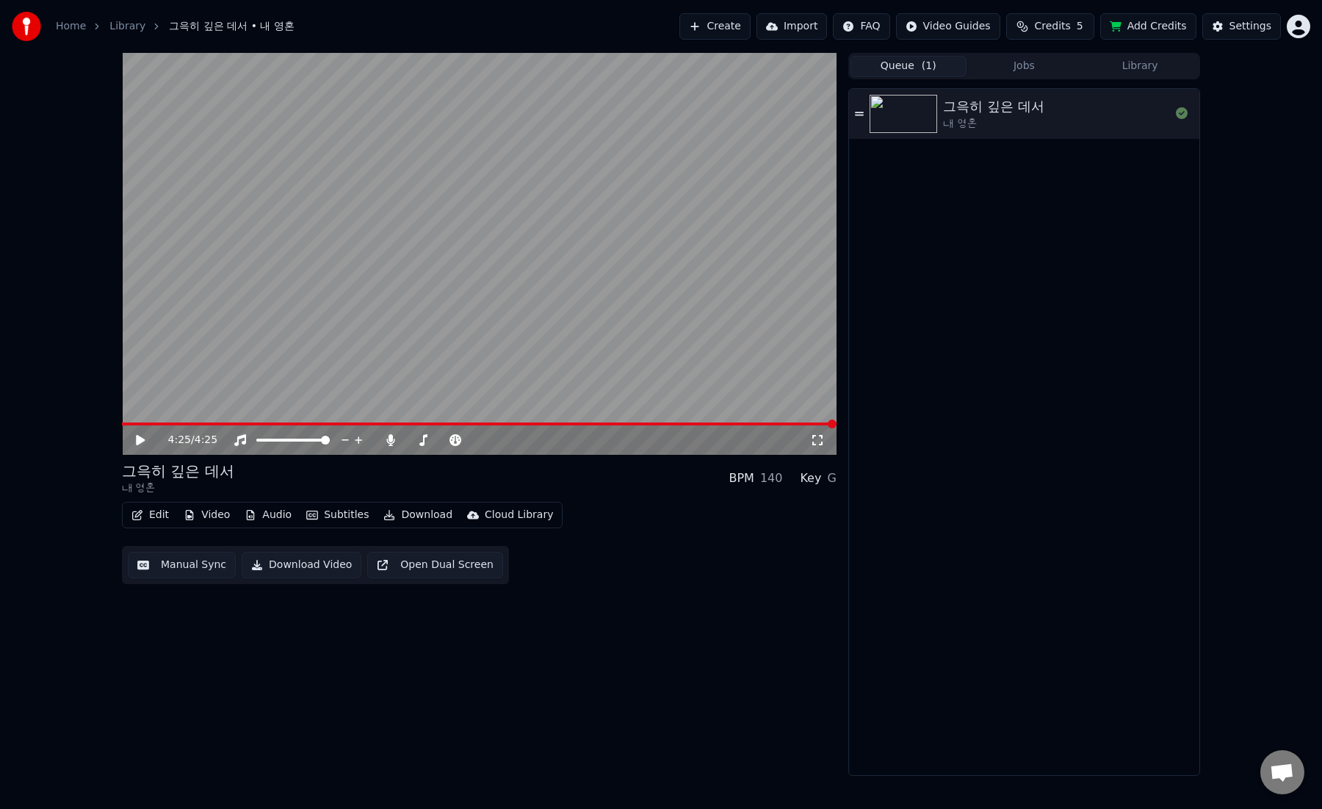
click at [1049, 26] on span "Credits" at bounding box center [1052, 26] width 36 height 15
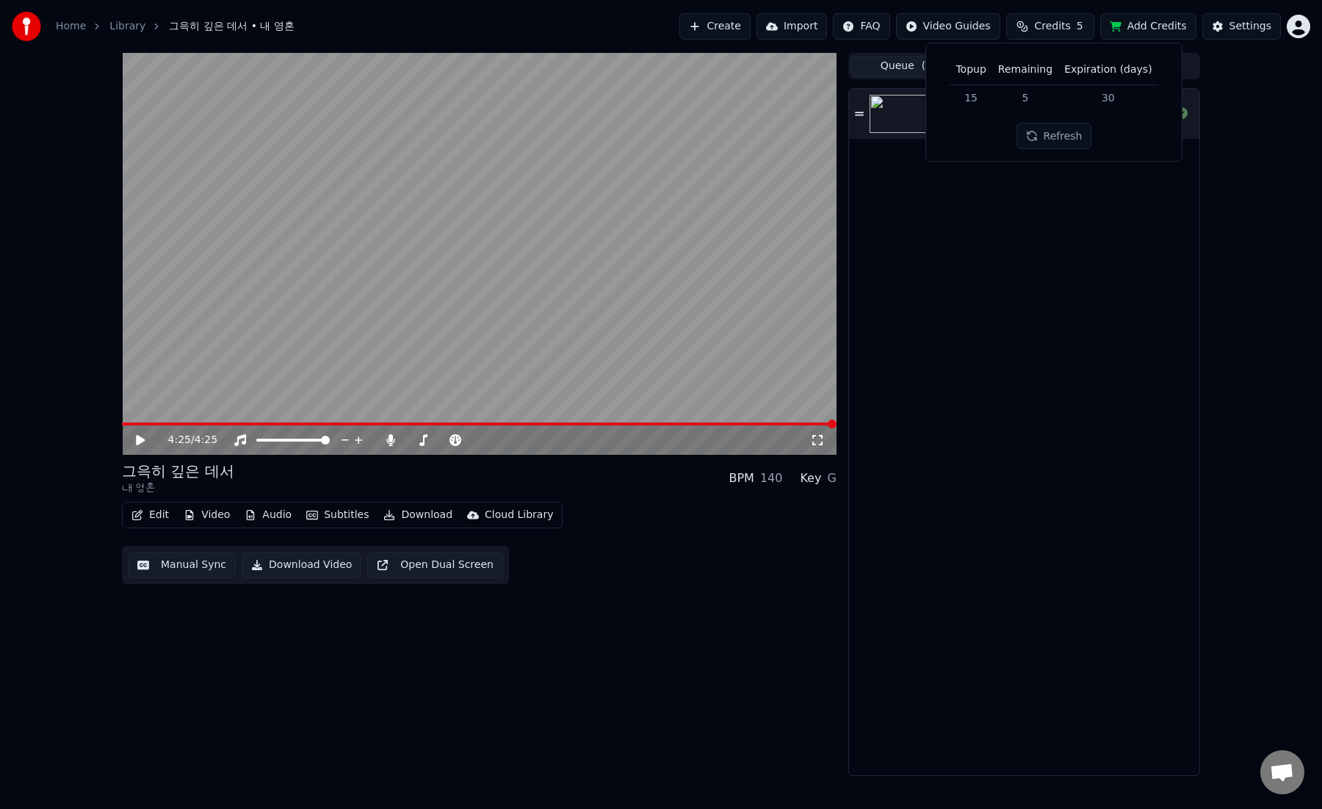
click at [1049, 26] on span "Credits" at bounding box center [1052, 26] width 36 height 15
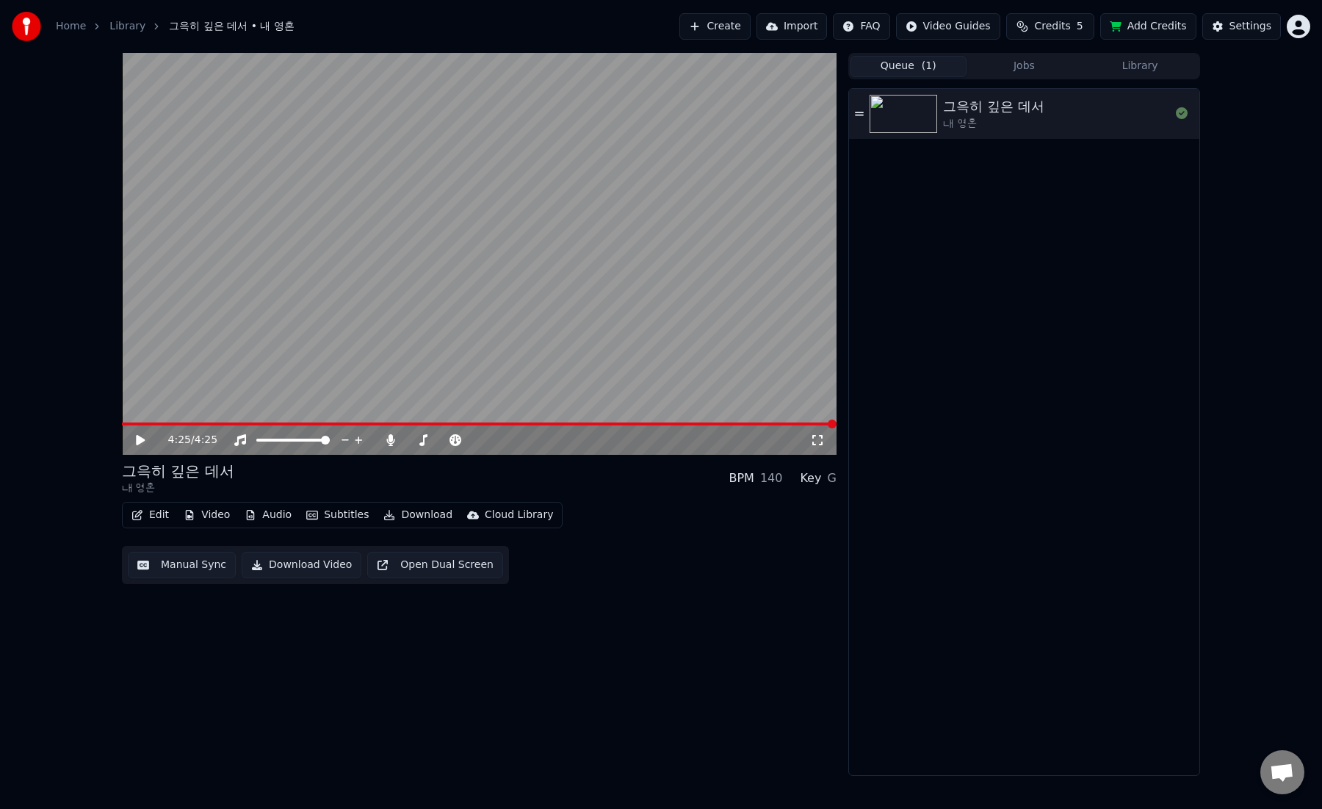
click at [1049, 26] on span "Credits" at bounding box center [1052, 26] width 36 height 15
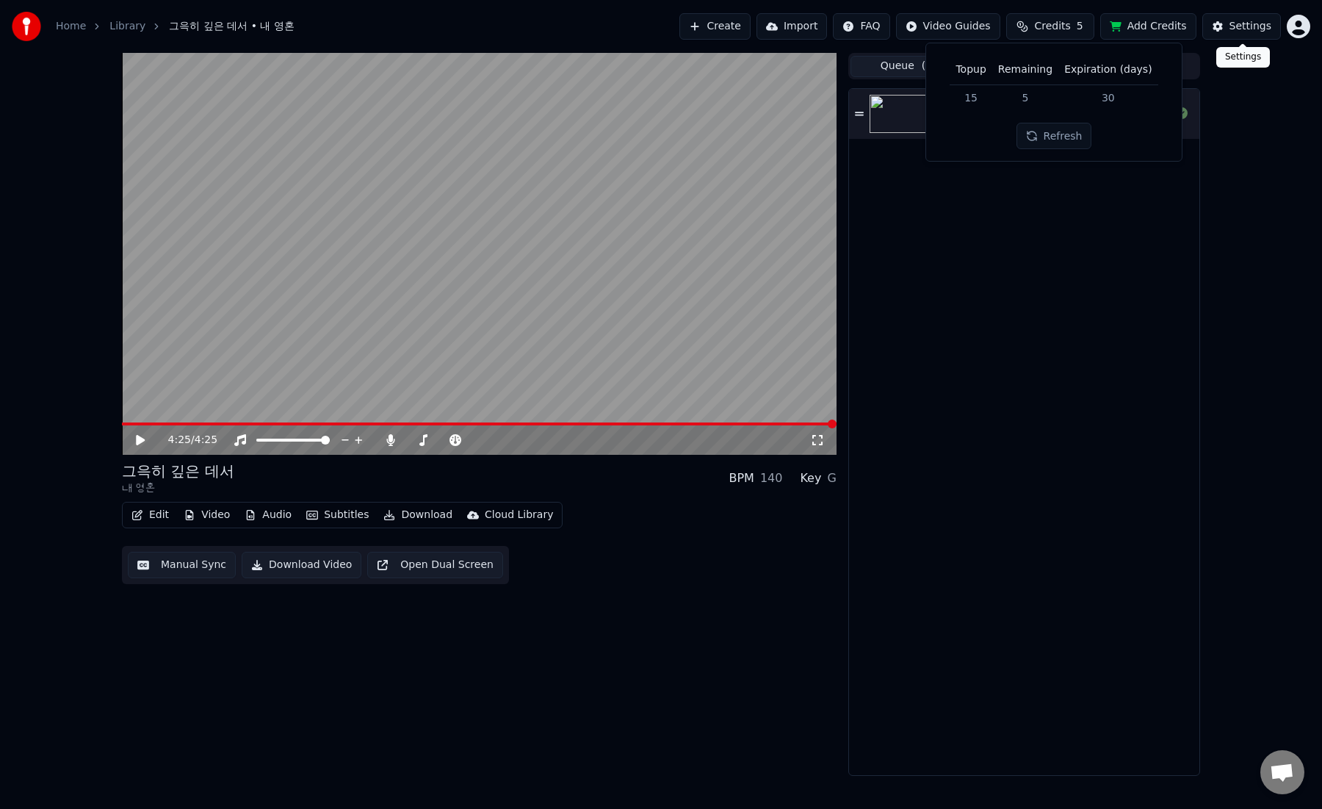
click at [1237, 29] on div "Settings" at bounding box center [1250, 26] width 42 height 15
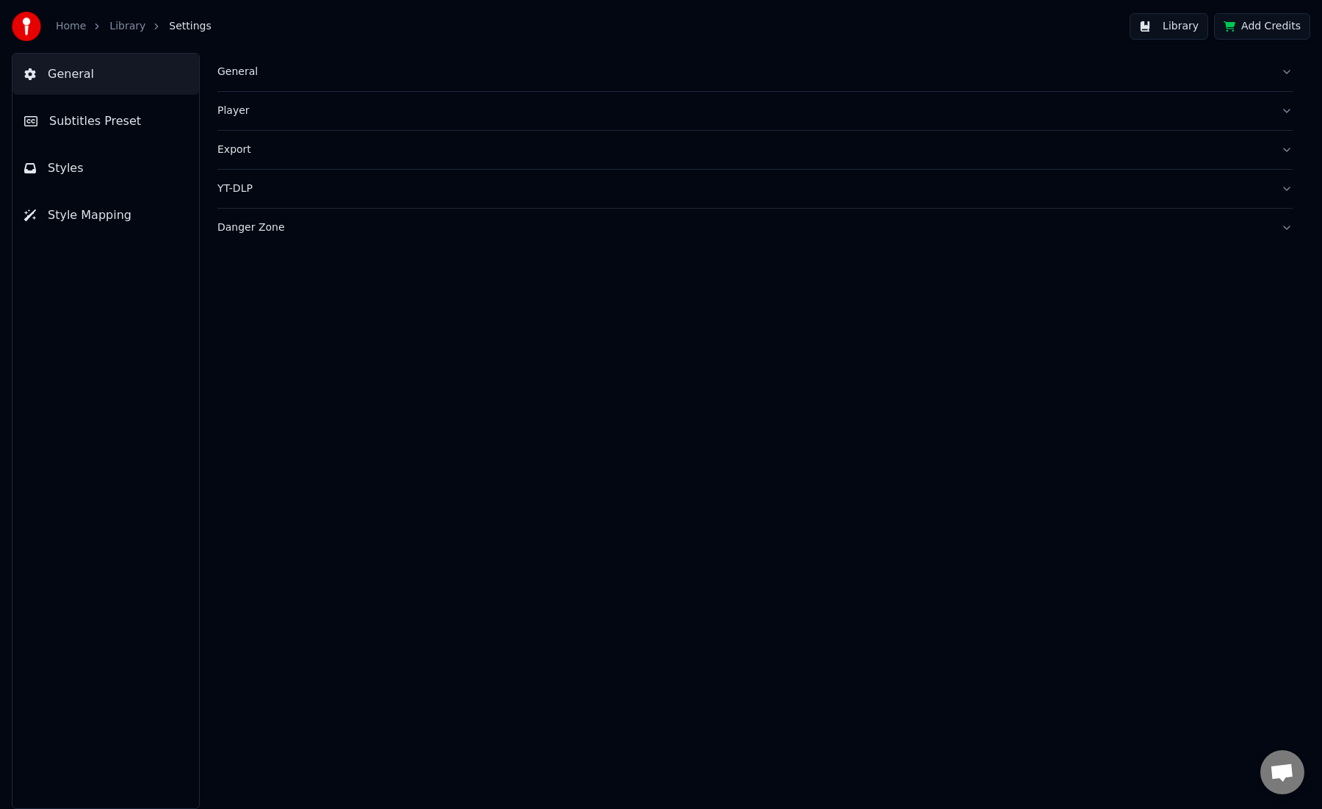
click at [1187, 26] on button "Library" at bounding box center [1168, 26] width 79 height 26
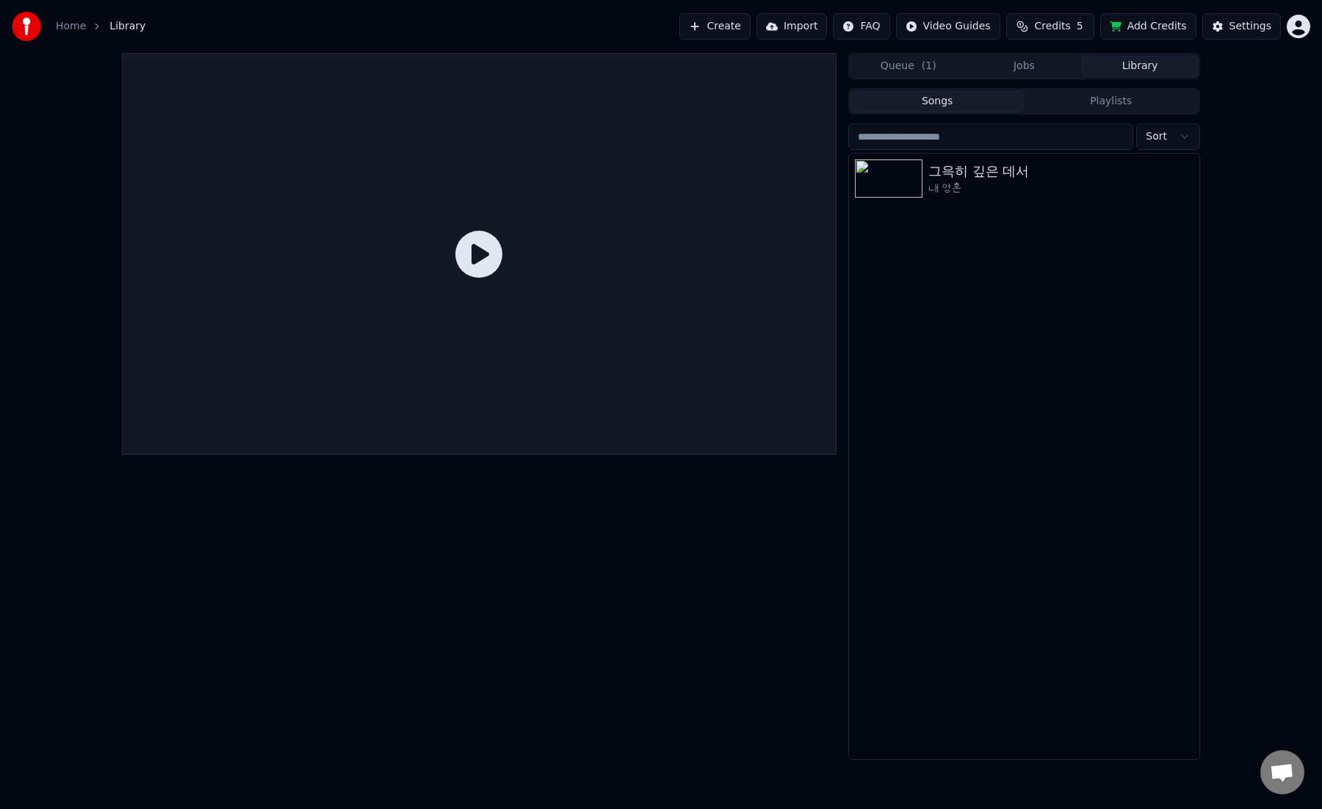
click at [1301, 24] on html "Home Library Create Import FAQ Video Guides Credits 5 Add Credits Settings Queu…" at bounding box center [661, 404] width 1322 height 809
click at [1074, 24] on html "Home Library Create Import FAQ Video Guides Credits 5 Add Credits Settings Queu…" at bounding box center [661, 404] width 1322 height 809
click at [1074, 24] on button "Credits 5" at bounding box center [1050, 26] width 88 height 26
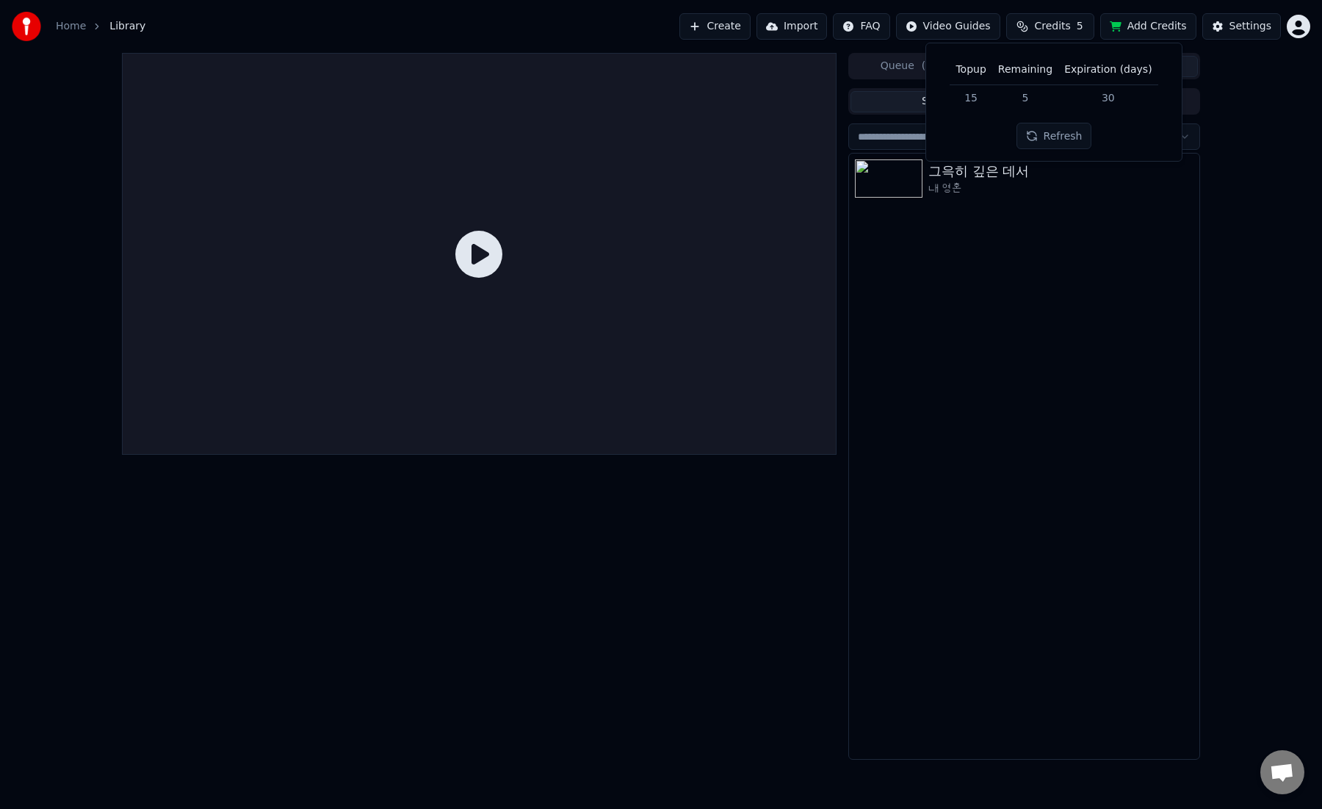
click at [1049, 30] on span "Credits" at bounding box center [1052, 26] width 36 height 15
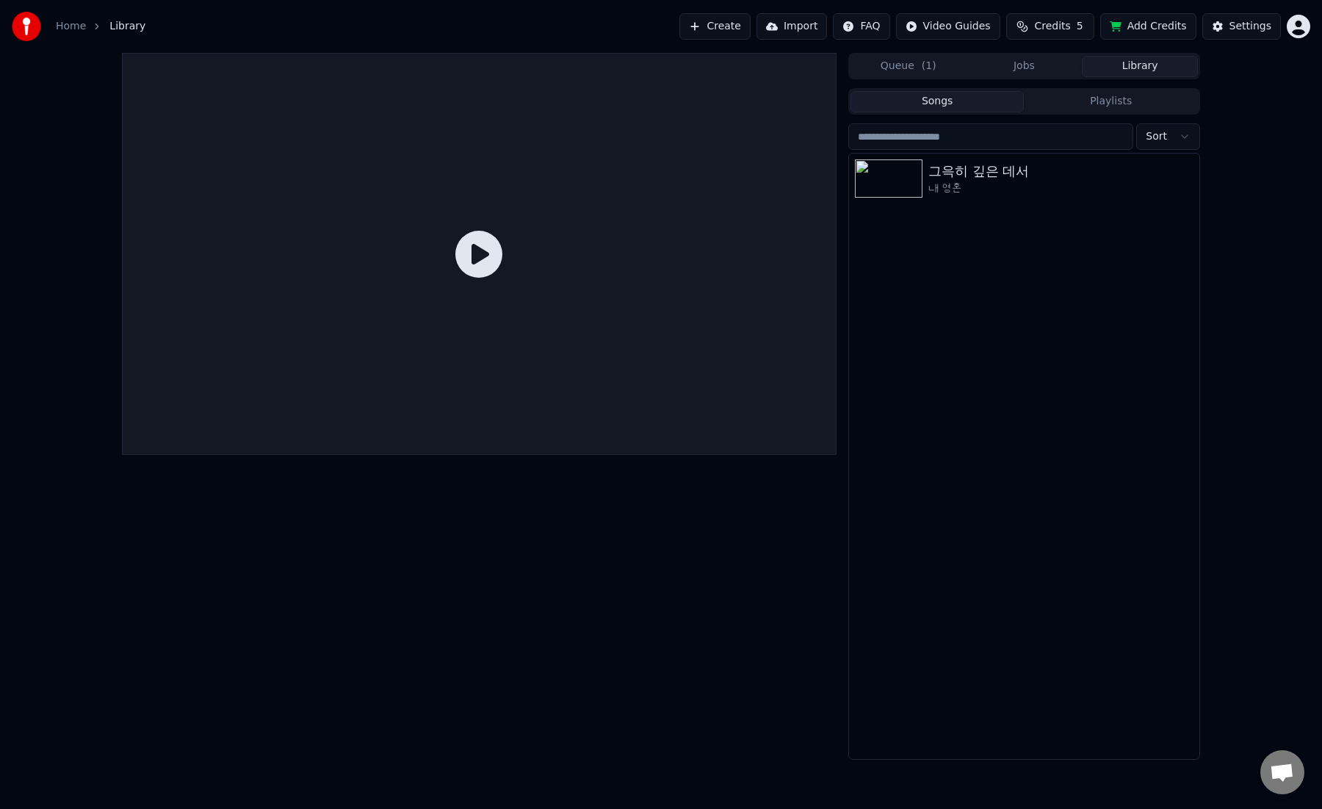
click at [1141, 24] on button "Add Credits" at bounding box center [1148, 26] width 96 height 26
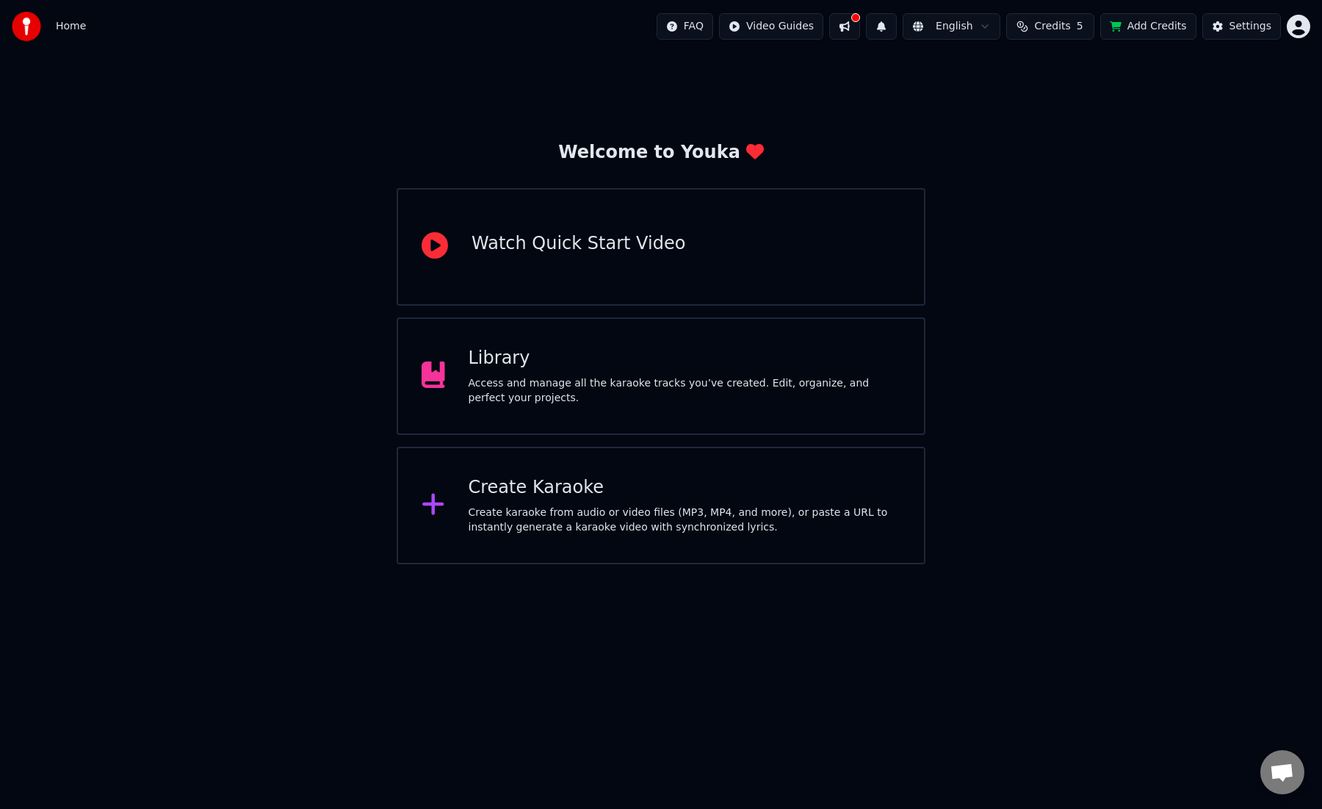
click at [566, 496] on div "Create Karaoke" at bounding box center [685, 487] width 433 height 23
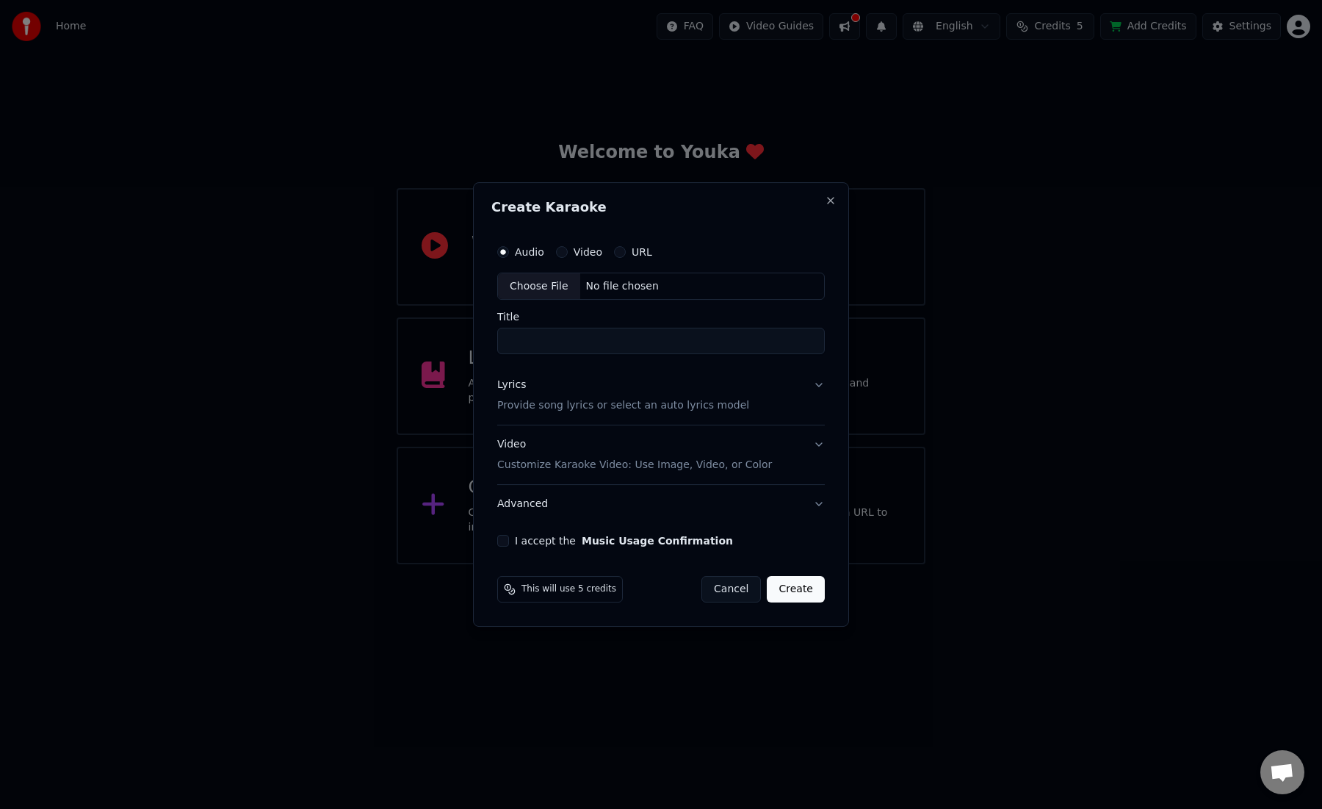
click at [547, 284] on div "Choose File" at bounding box center [539, 286] width 82 height 26
type input "**********"
click at [814, 384] on button "Lyrics Provide song lyrics or select an auto lyrics model" at bounding box center [660, 395] width 333 height 59
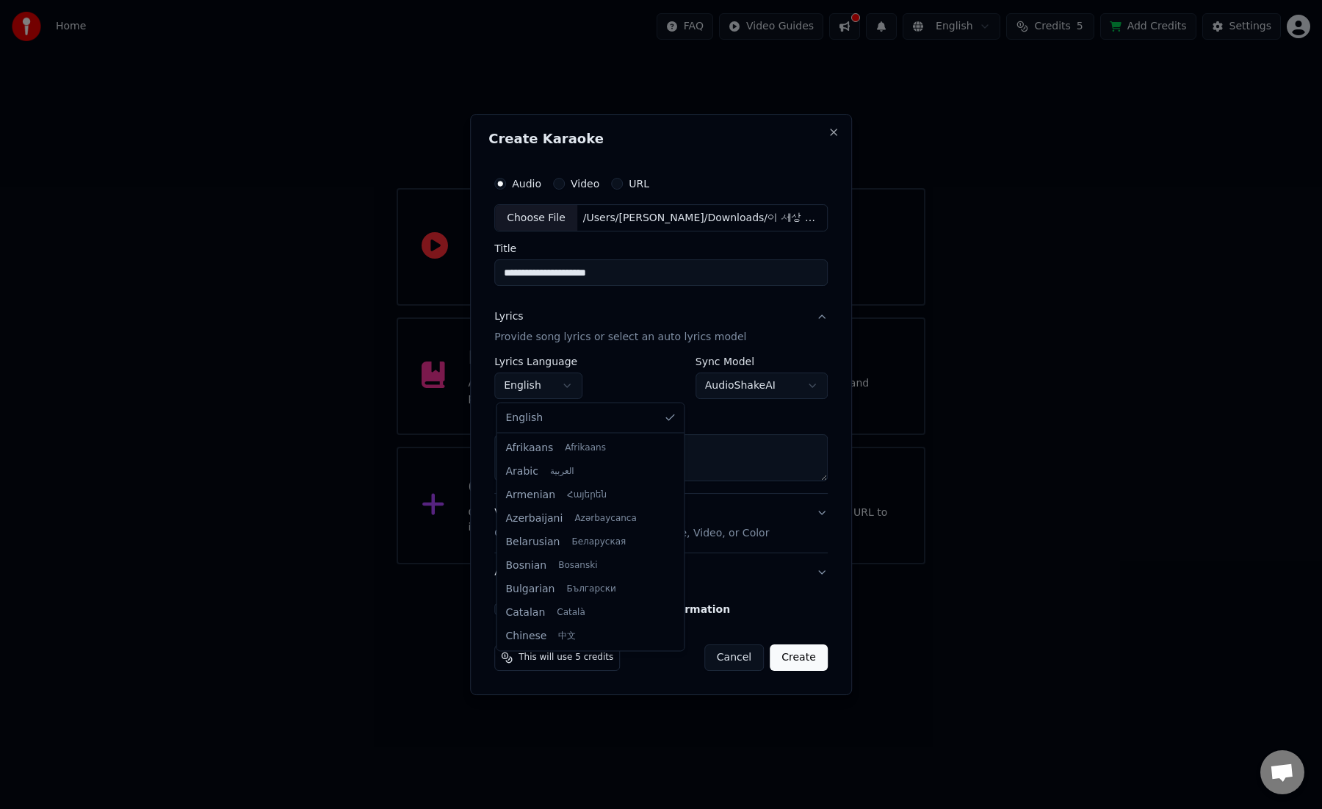
click at [568, 385] on body "**********" at bounding box center [661, 282] width 1322 height 564
select select "**"
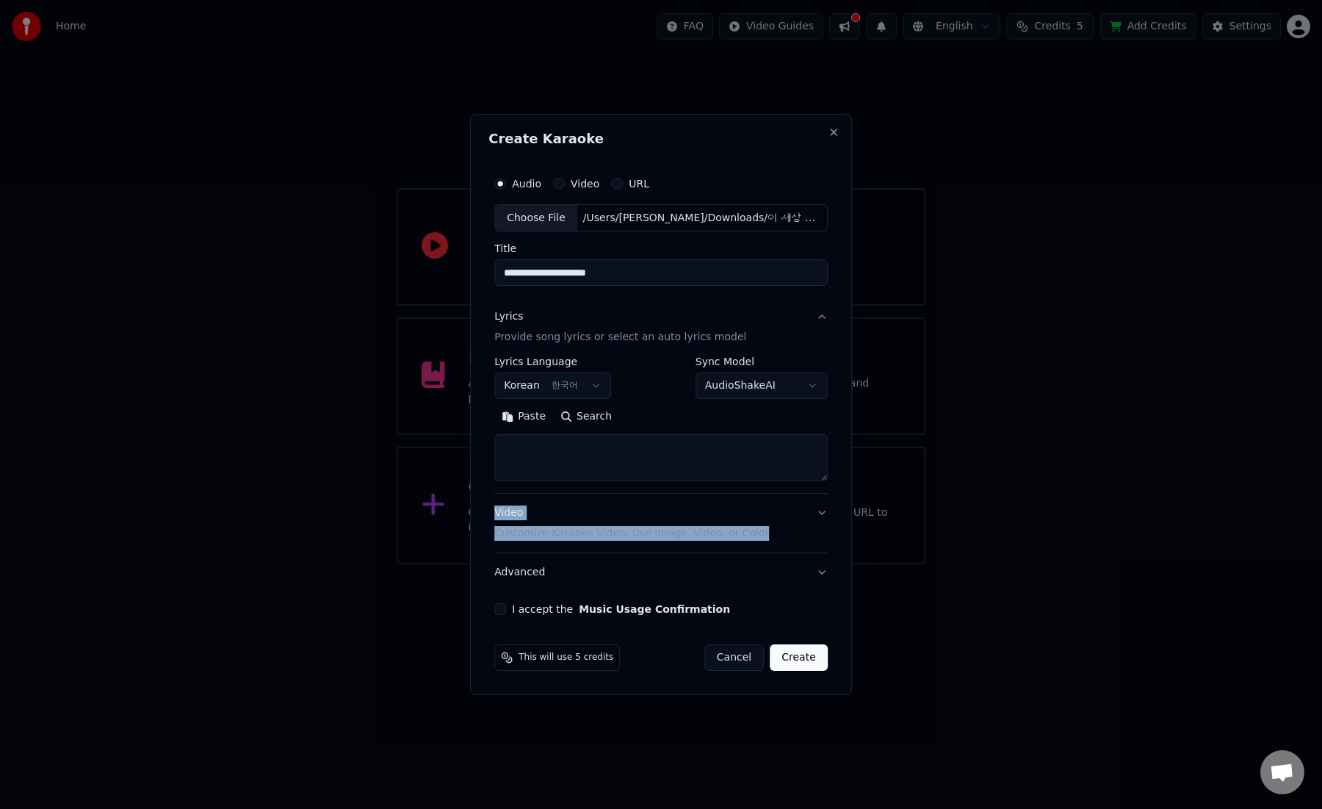
drag, startPoint x: 823, startPoint y: 481, endPoint x: 825, endPoint y: 515, distance: 33.8
click at [825, 516] on div "**********" at bounding box center [660, 445] width 333 height 294
click at [782, 460] on textarea at bounding box center [660, 458] width 333 height 47
click at [809, 382] on body "**********" at bounding box center [661, 282] width 1322 height 564
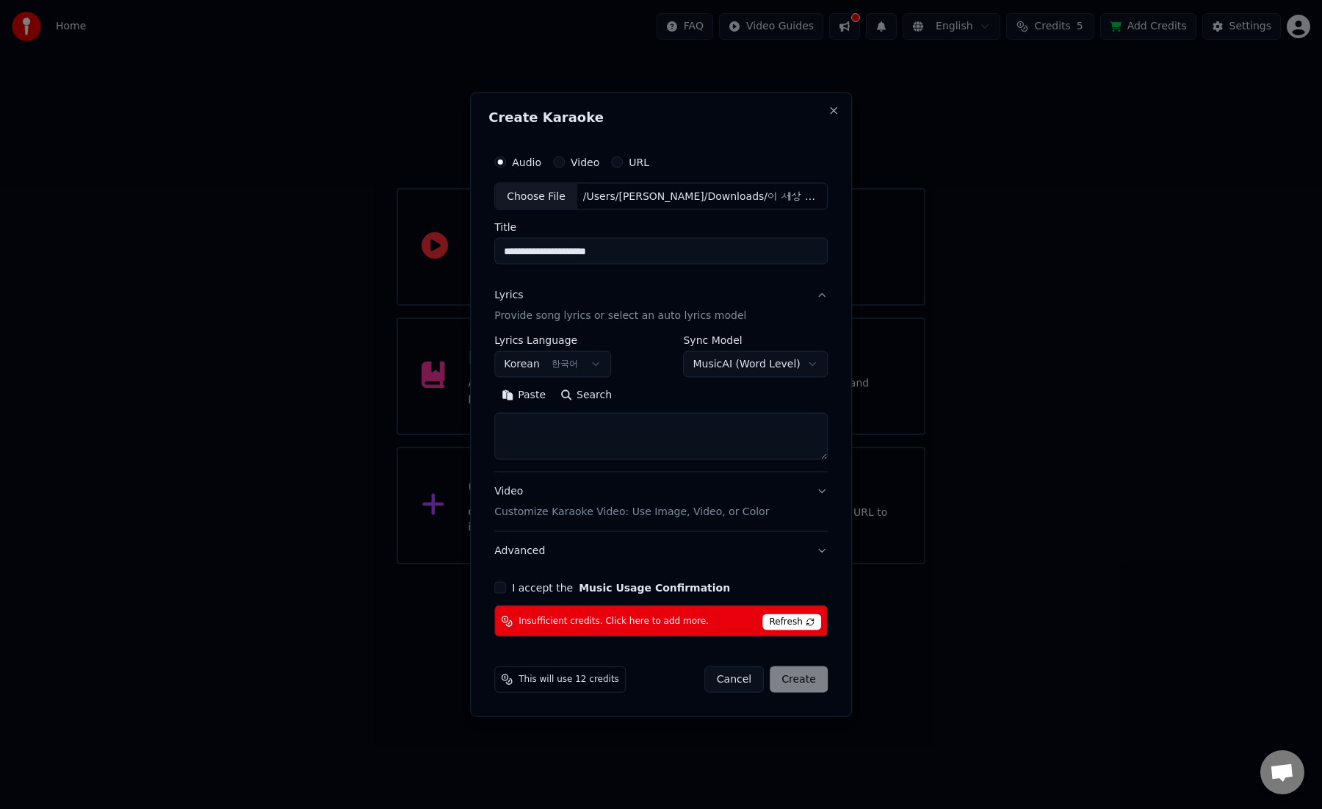
click at [744, 437] on textarea at bounding box center [660, 436] width 333 height 47
click at [789, 363] on body "**********" at bounding box center [661, 282] width 1322 height 564
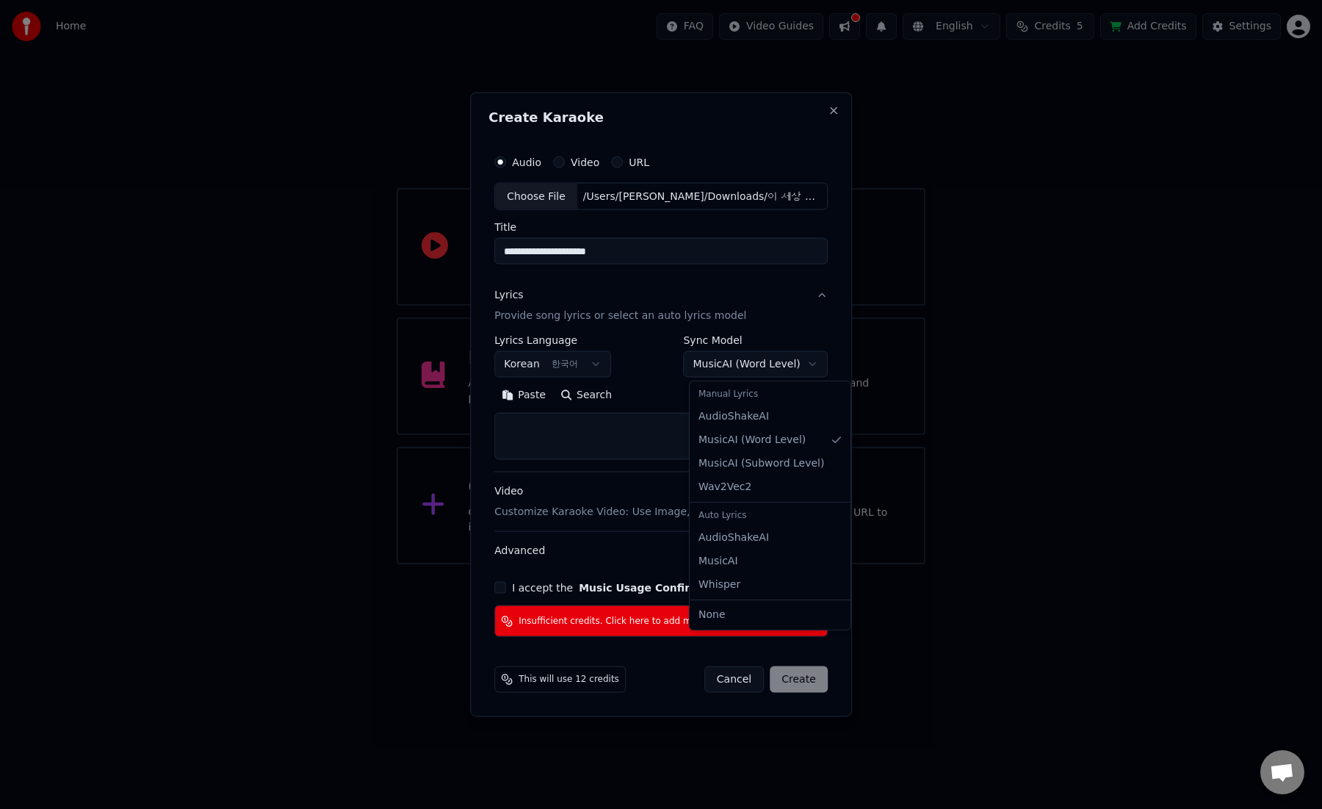
click at [759, 396] on div "Manual Lyrics" at bounding box center [769, 394] width 155 height 21
click at [734, 399] on div "Manual Lyrics" at bounding box center [769, 394] width 155 height 21
select select "**********"
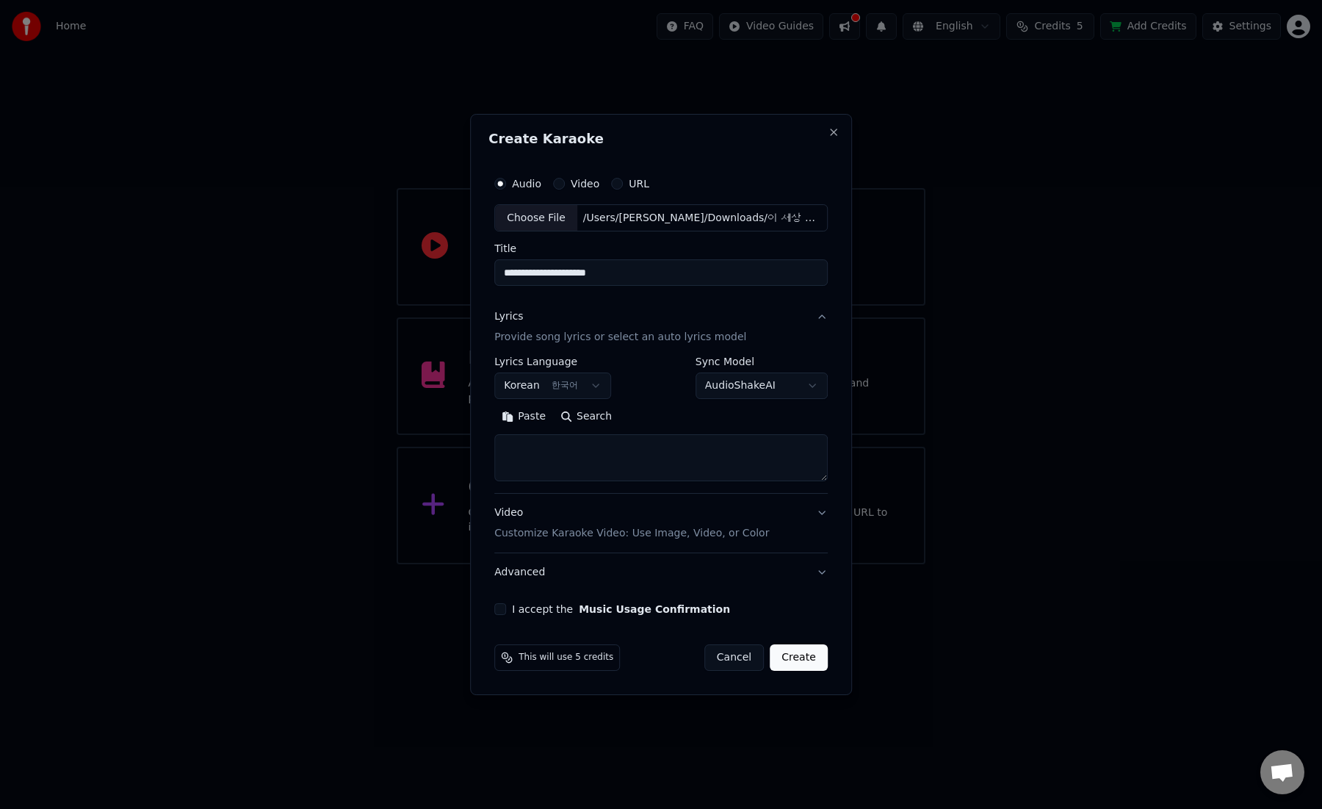
click at [619, 441] on textarea at bounding box center [660, 458] width 333 height 47
paste textarea "**********"
drag, startPoint x: 529, startPoint y: 446, endPoint x: 481, endPoint y: 445, distance: 47.8
click at [481, 445] on div "**********" at bounding box center [661, 405] width 382 height 582
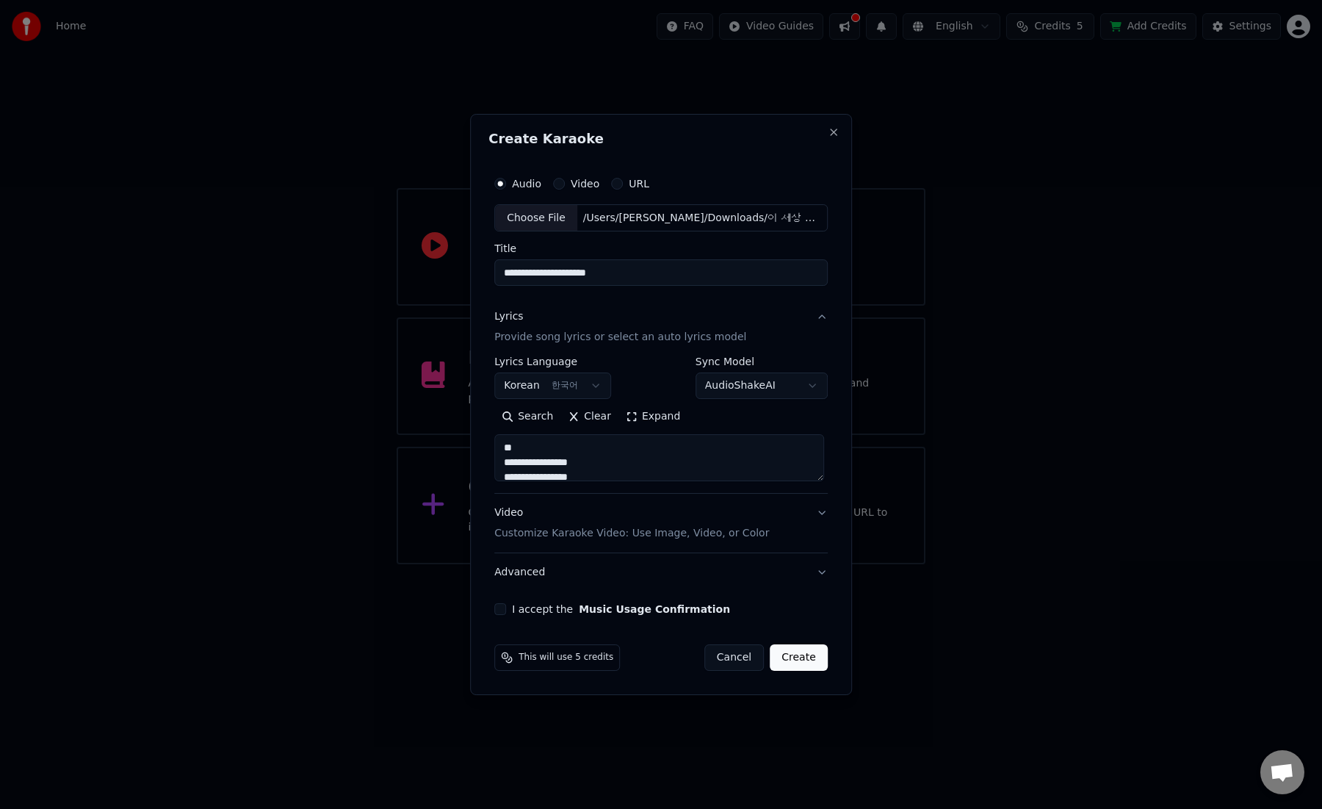
click at [645, 455] on textarea "**********" at bounding box center [659, 458] width 330 height 47
type textarea "**********"
click at [802, 656] on button "Create" at bounding box center [799, 657] width 58 height 26
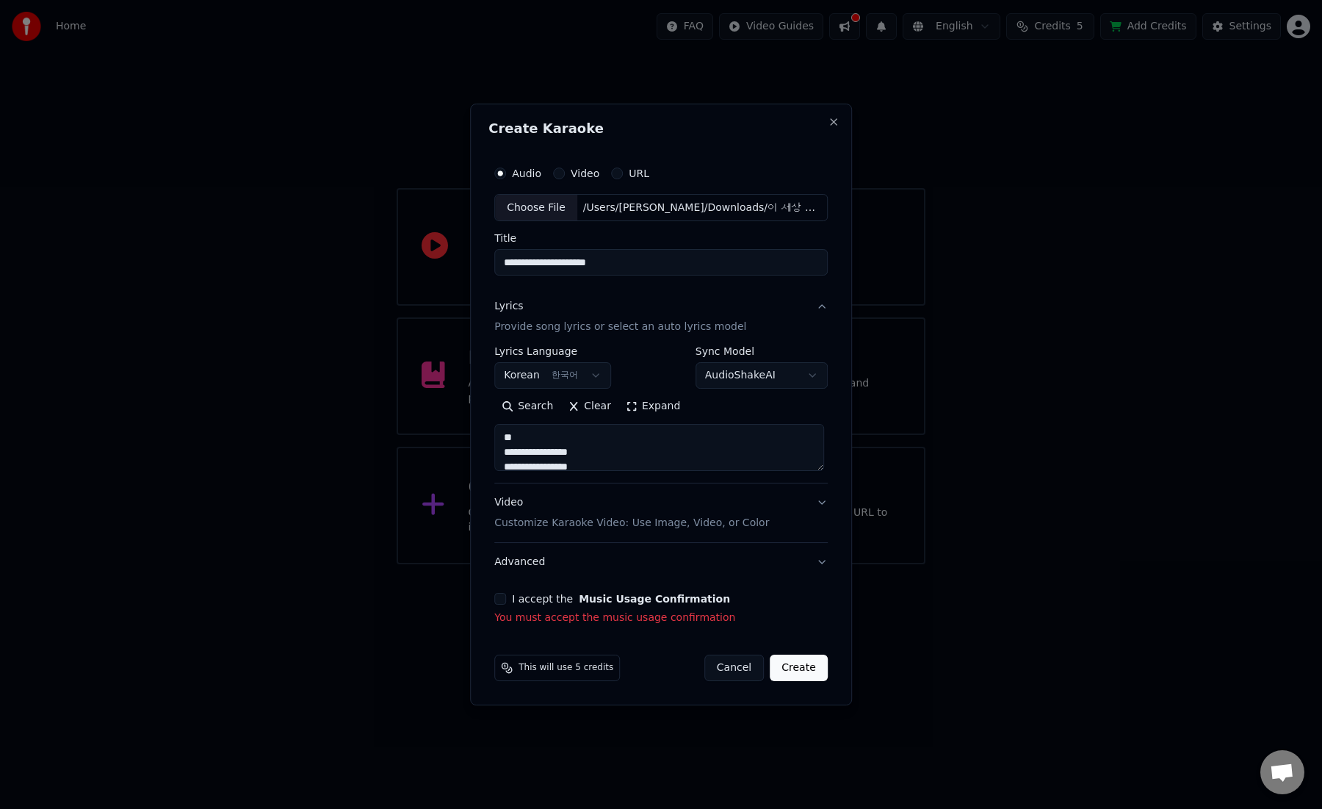
click at [504, 598] on button "I accept the Music Usage Confirmation" at bounding box center [500, 599] width 12 height 12
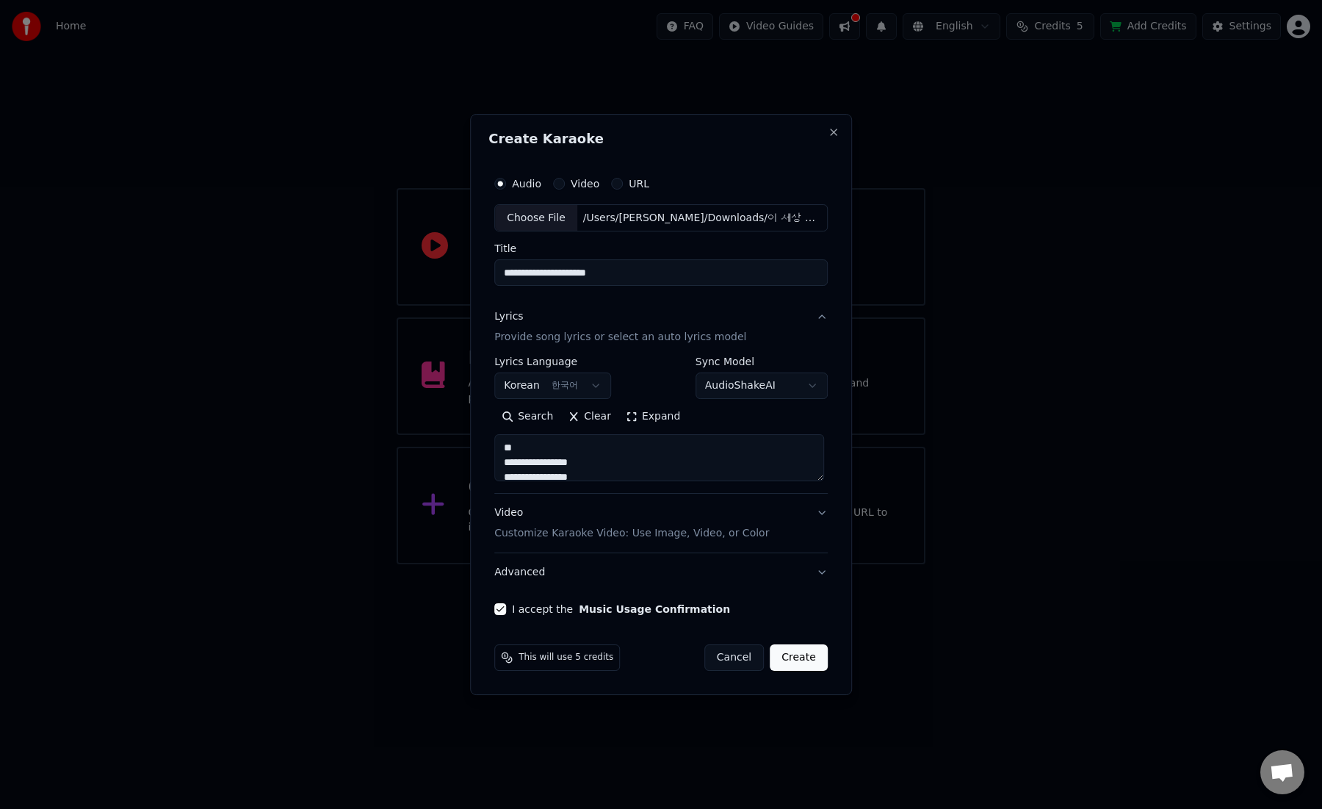
click at [797, 654] on button "Create" at bounding box center [799, 657] width 58 height 26
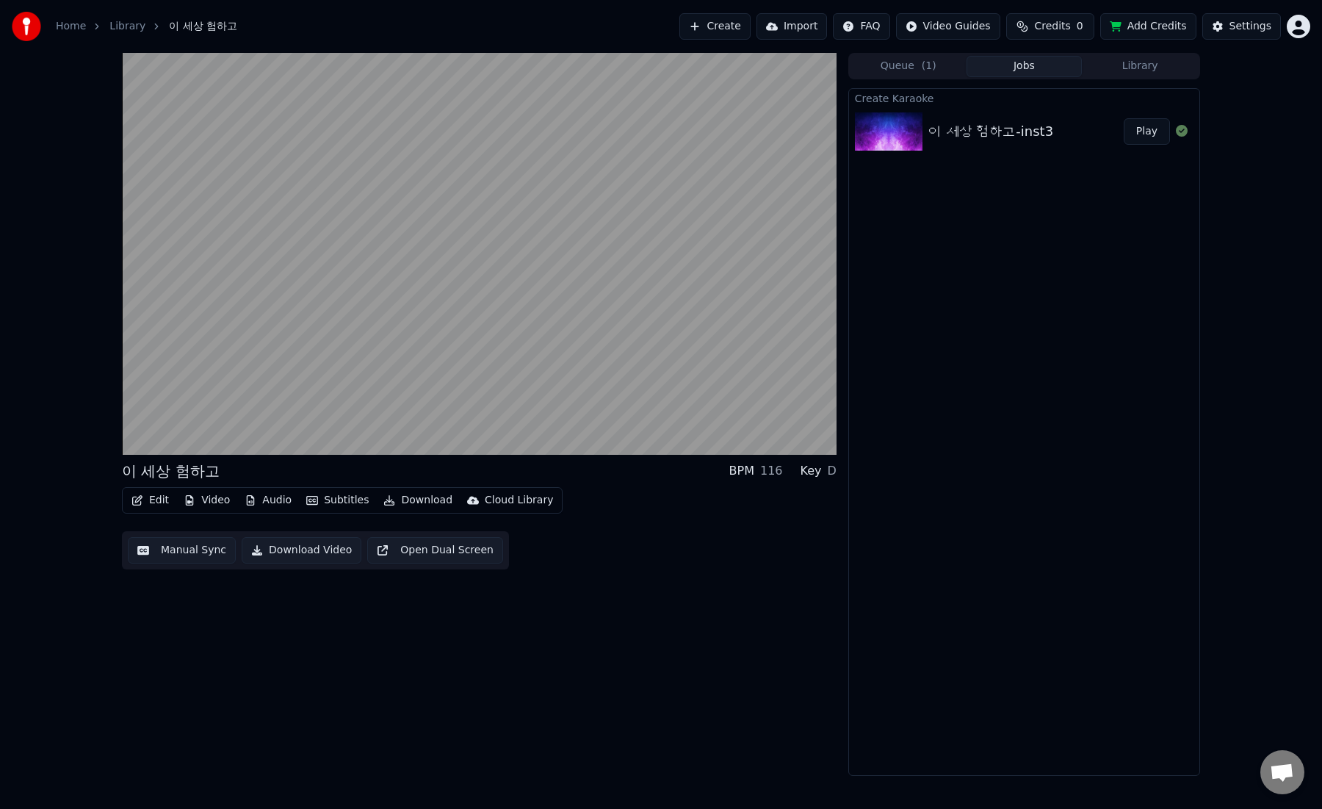
click at [761, 652] on div "이 세상 험하고 BPM 116 Key D Edit Video Audio Subtitles Download Cloud Library Manual…" at bounding box center [479, 414] width 715 height 723
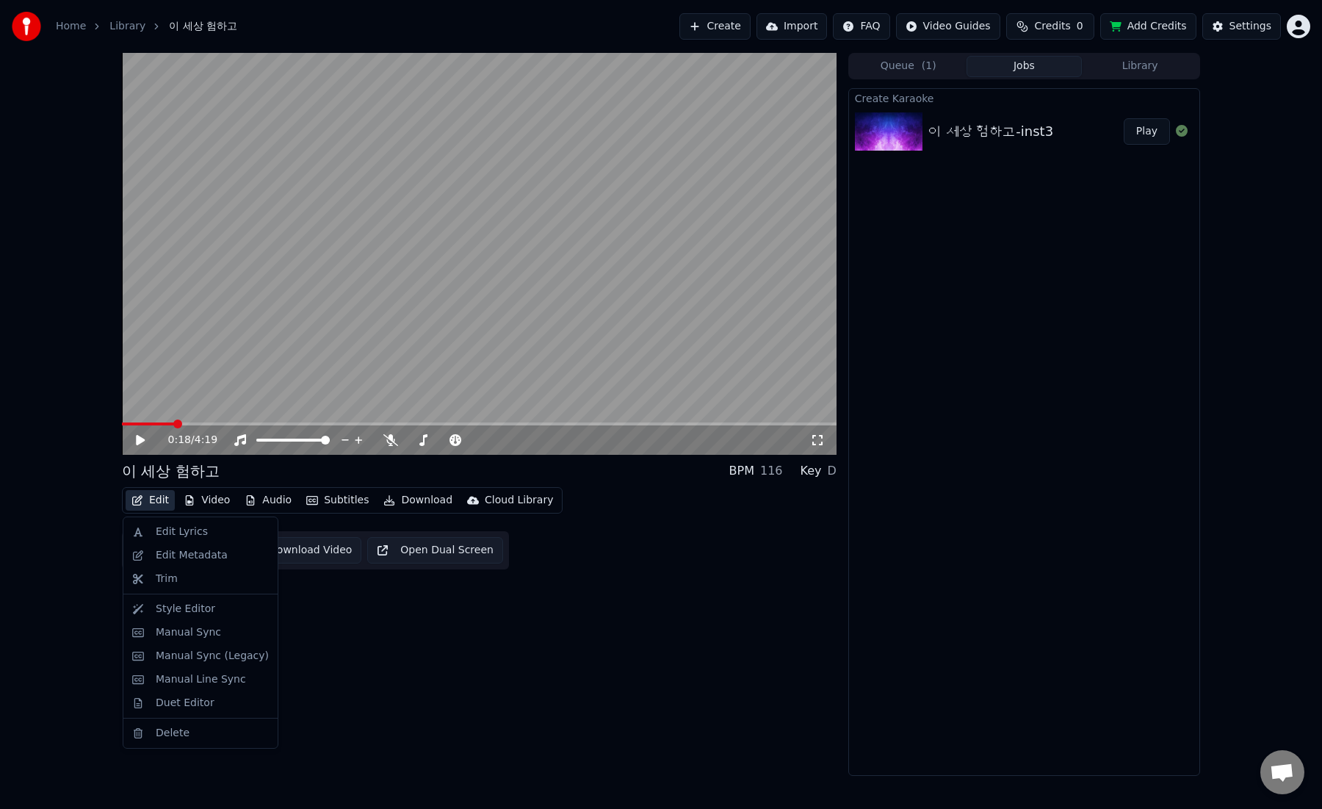
click at [158, 496] on button "Edit" at bounding box center [150, 500] width 49 height 21
click at [173, 530] on div "Edit Lyrics" at bounding box center [182, 531] width 52 height 15
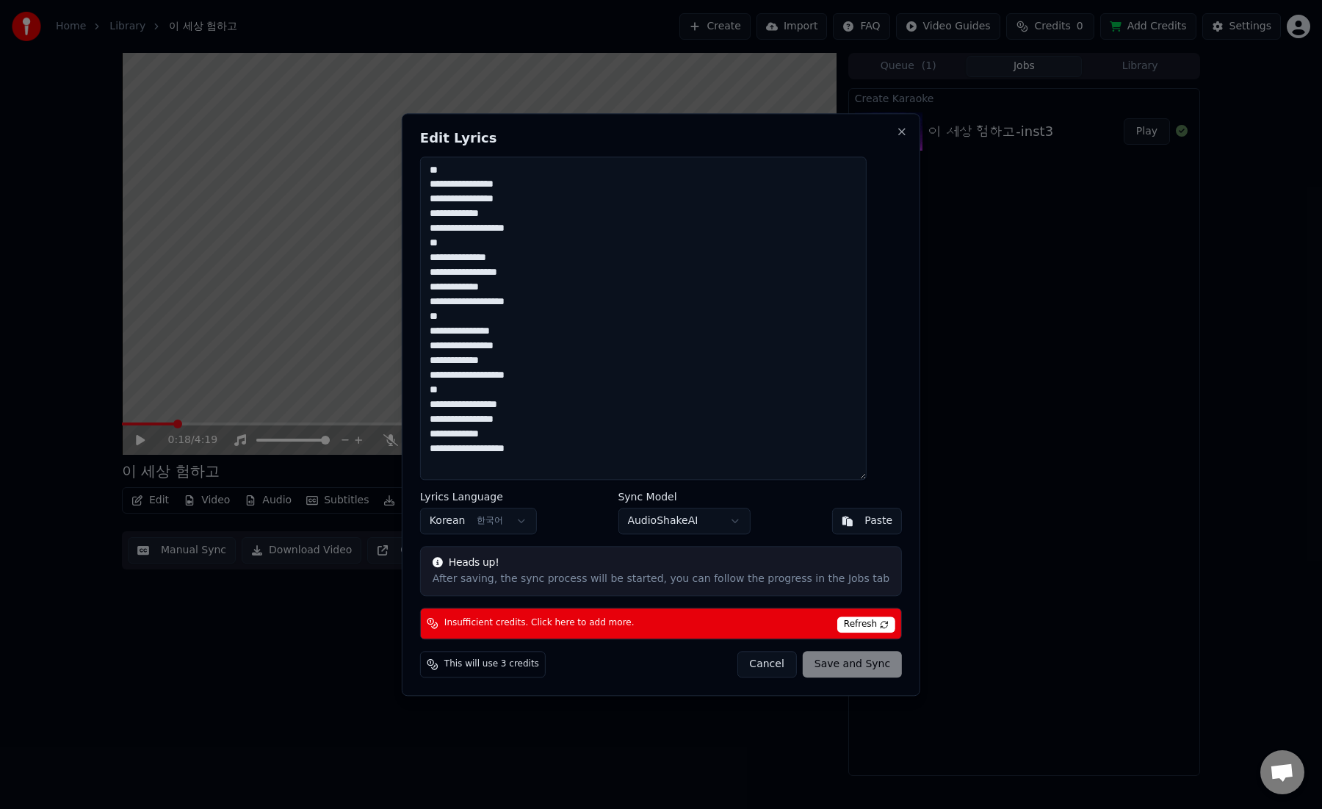
click at [752, 662] on button "Cancel" at bounding box center [766, 664] width 59 height 26
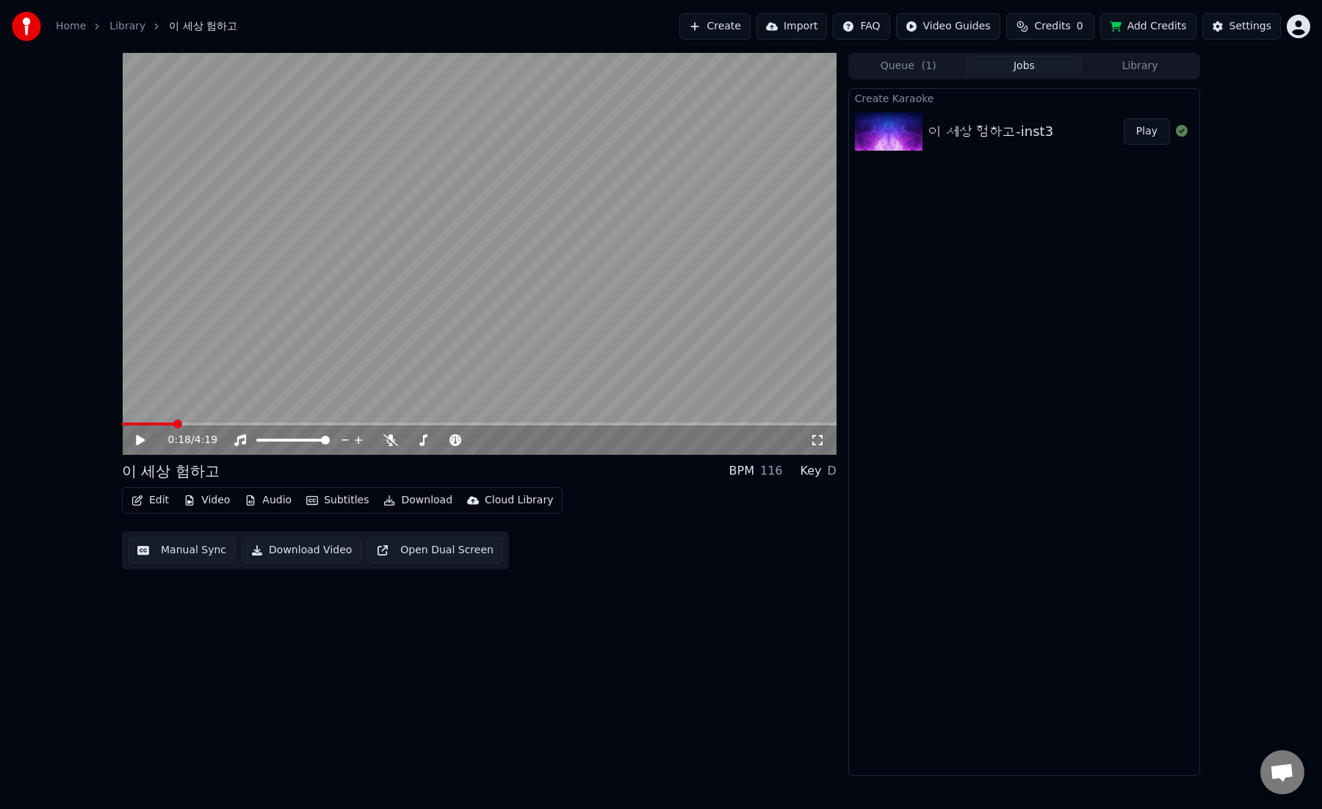
click at [200, 552] on button "Manual Sync" at bounding box center [182, 550] width 108 height 26
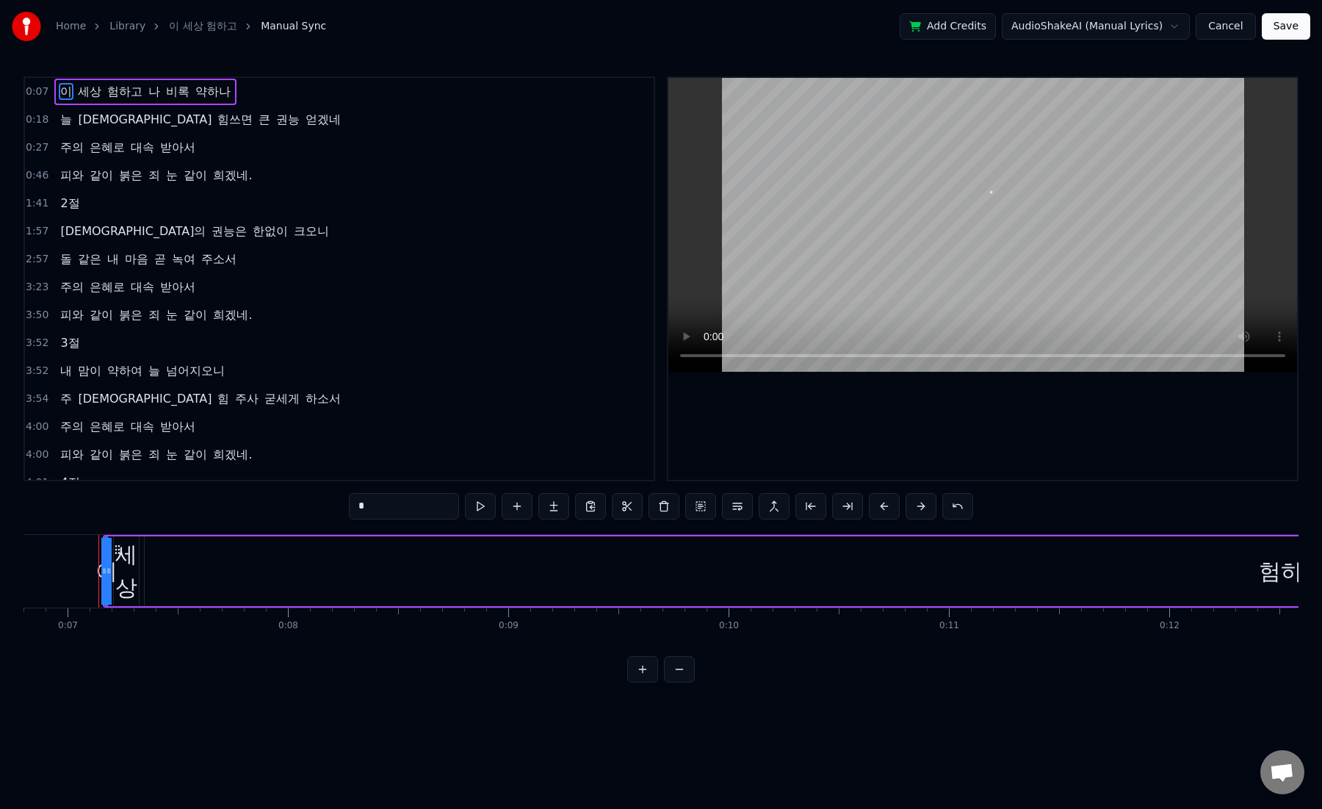
scroll to position [0, 1500]
click at [165, 575] on div "험하고" at bounding box center [1290, 571] width 2294 height 70
type input "***"
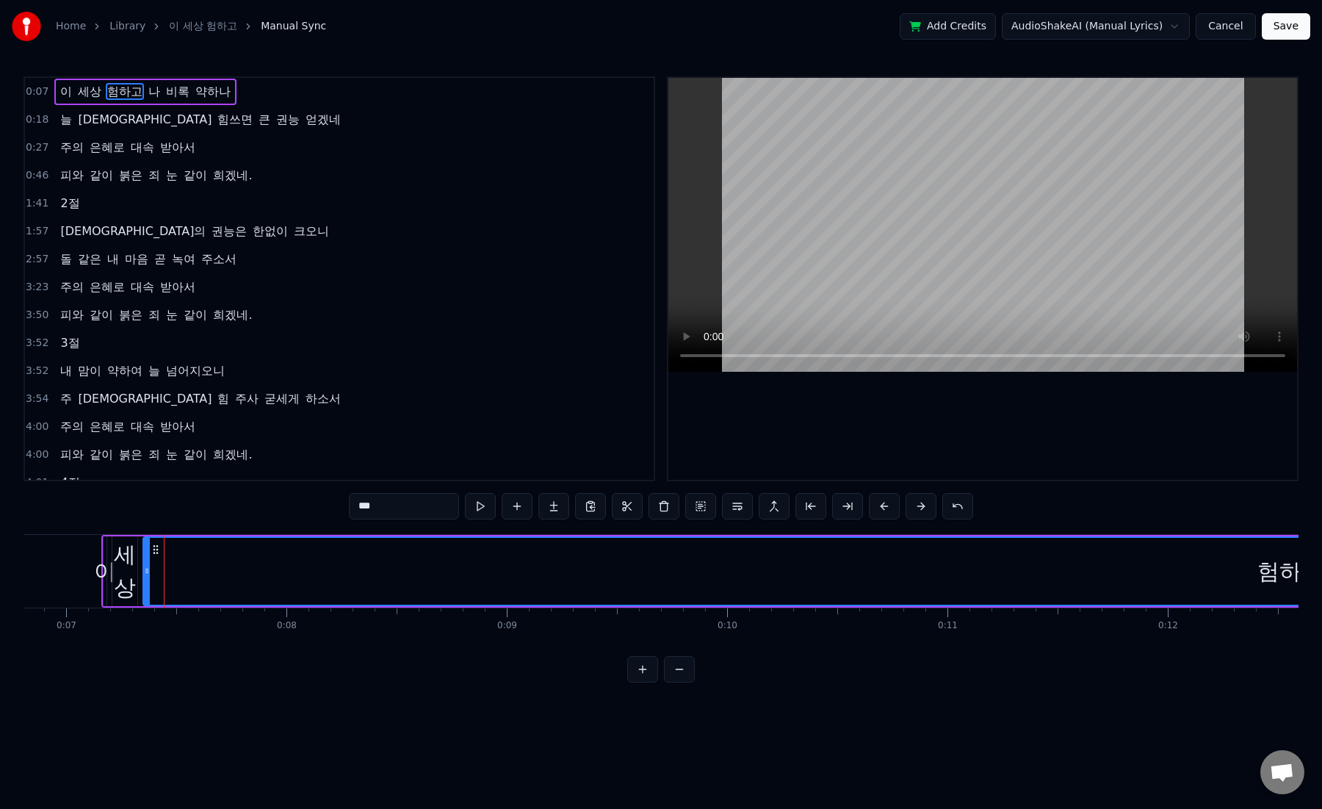
click at [41, 92] on span "0:07" at bounding box center [37, 91] width 23 height 15
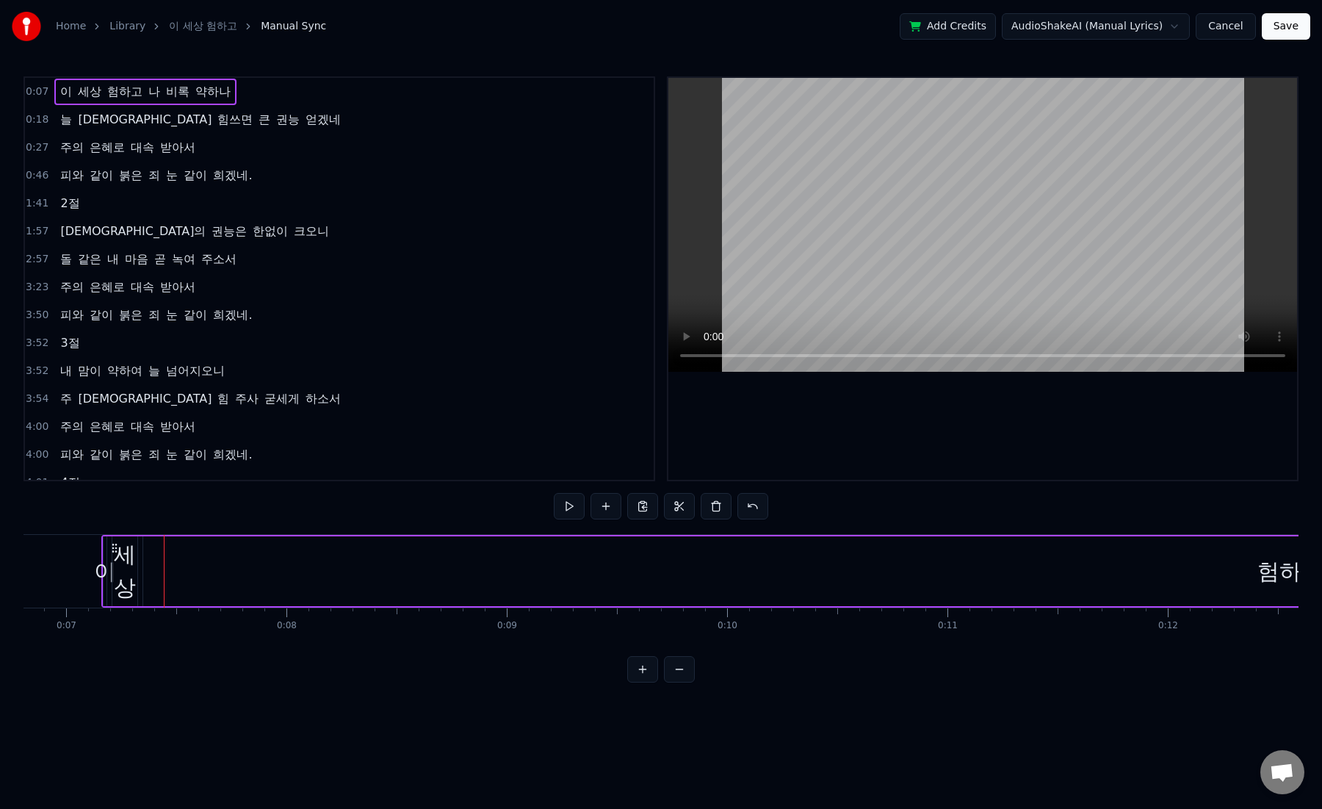
click at [60, 95] on span "이" at bounding box center [66, 91] width 15 height 17
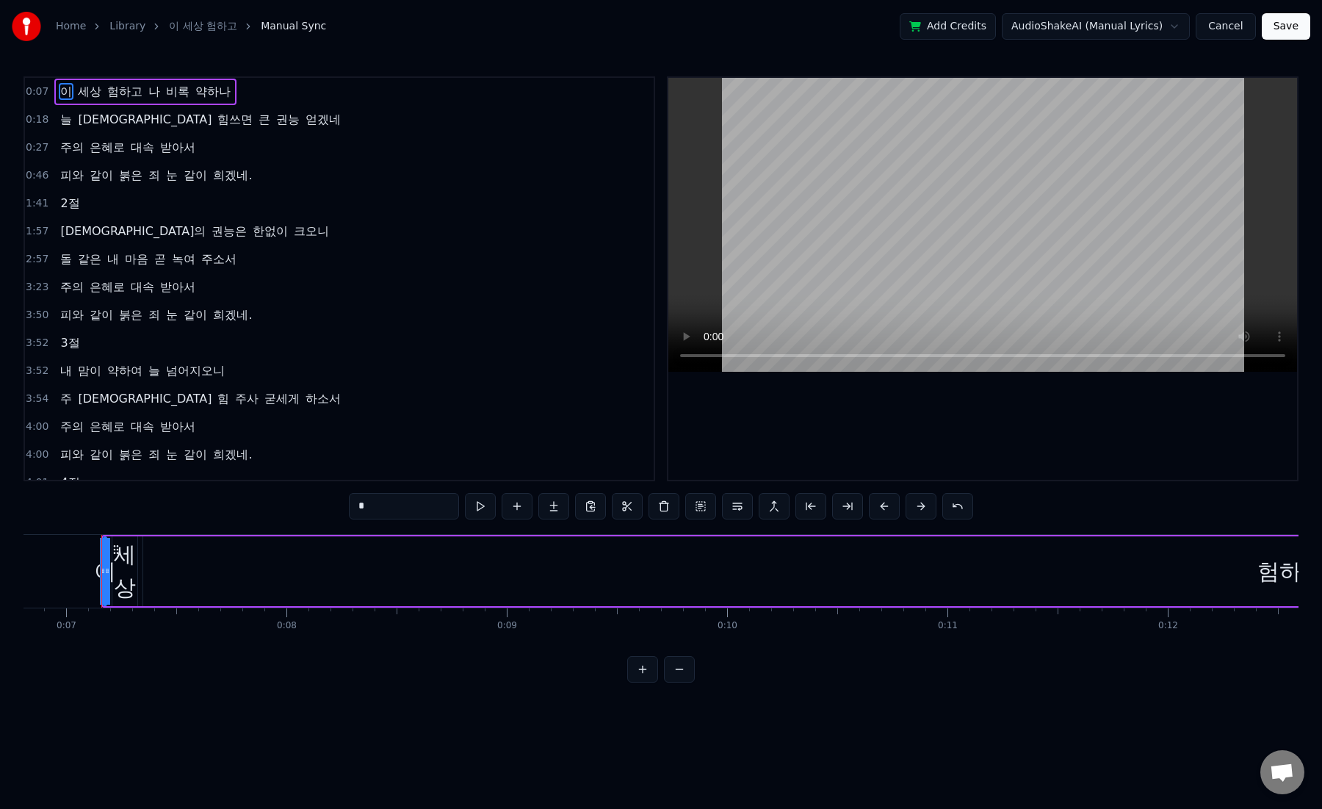
scroll to position [129, 0]
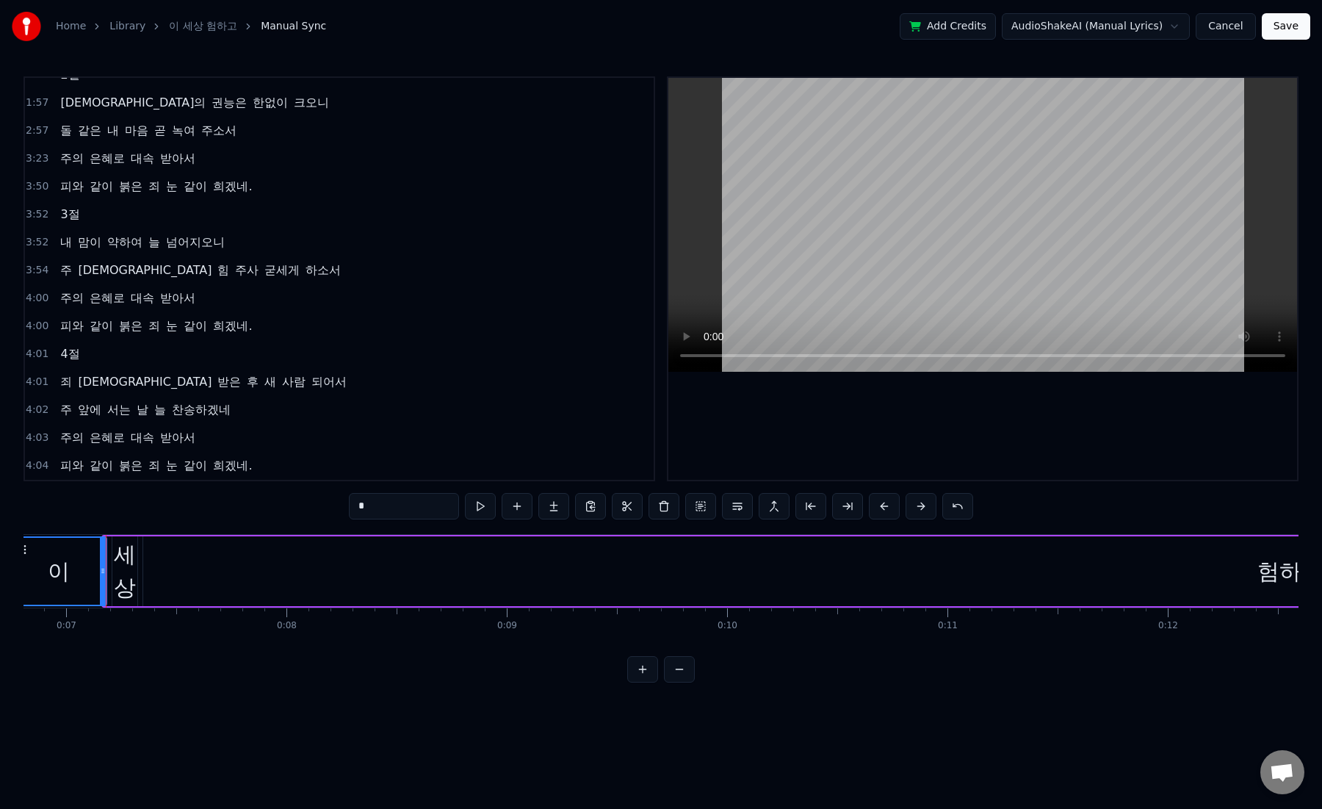
drag, startPoint x: 106, startPoint y: 557, endPoint x: 14, endPoint y: 554, distance: 92.6
click at [14, 554] on div "Home Library 이 세상 험하고 Manual Sync Add Credits AudioShakeAI (Manual Lyrics) Canc…" at bounding box center [661, 341] width 1322 height 682
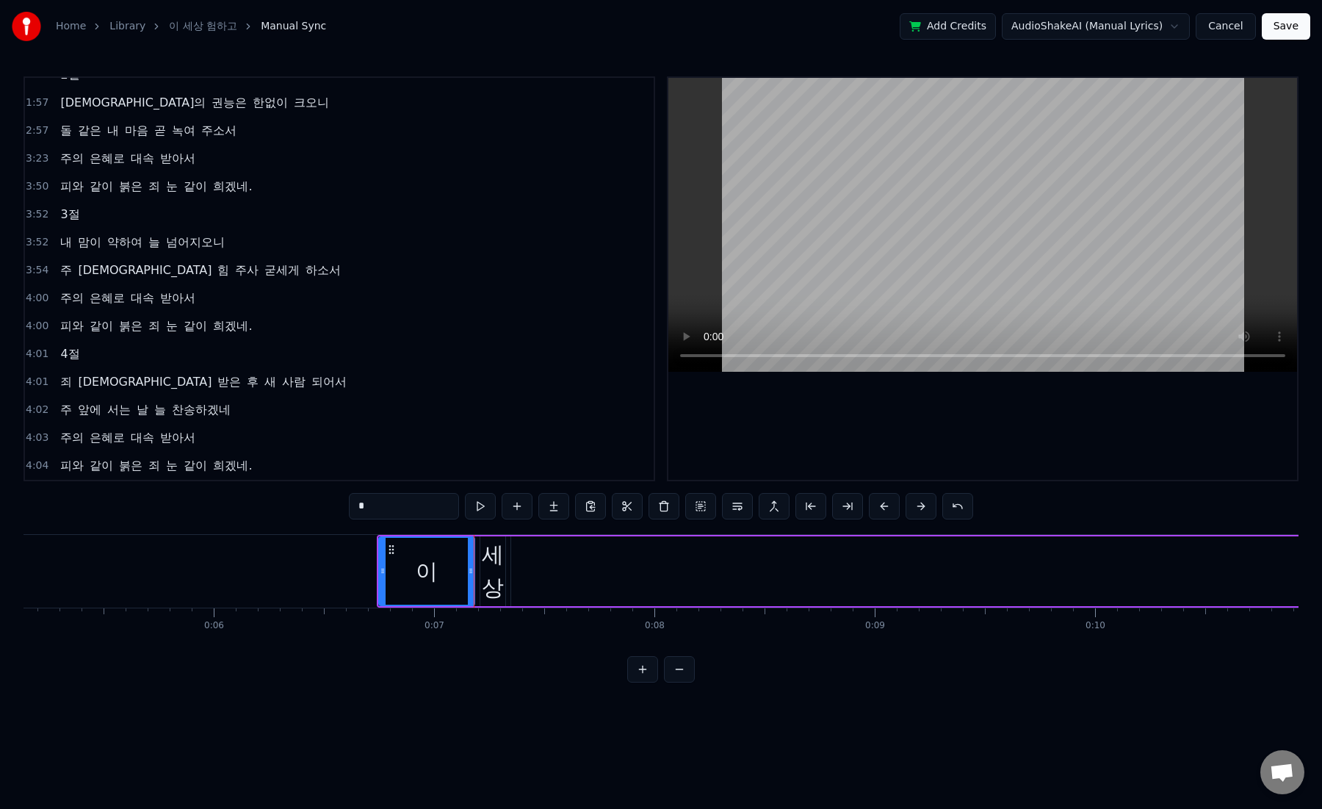
scroll to position [0, 1129]
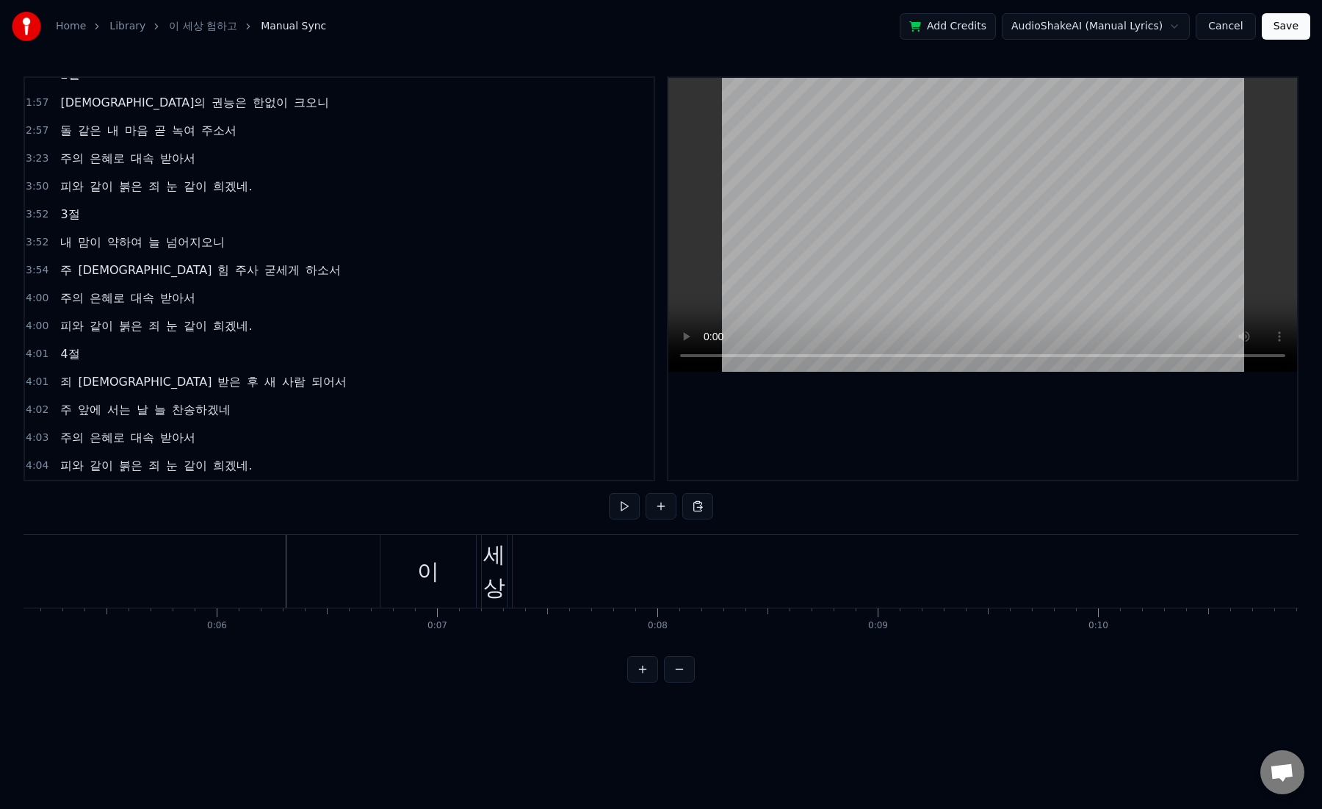
click at [286, 571] on div at bounding box center [286, 571] width 1 height 73
click at [681, 665] on button at bounding box center [679, 669] width 31 height 26
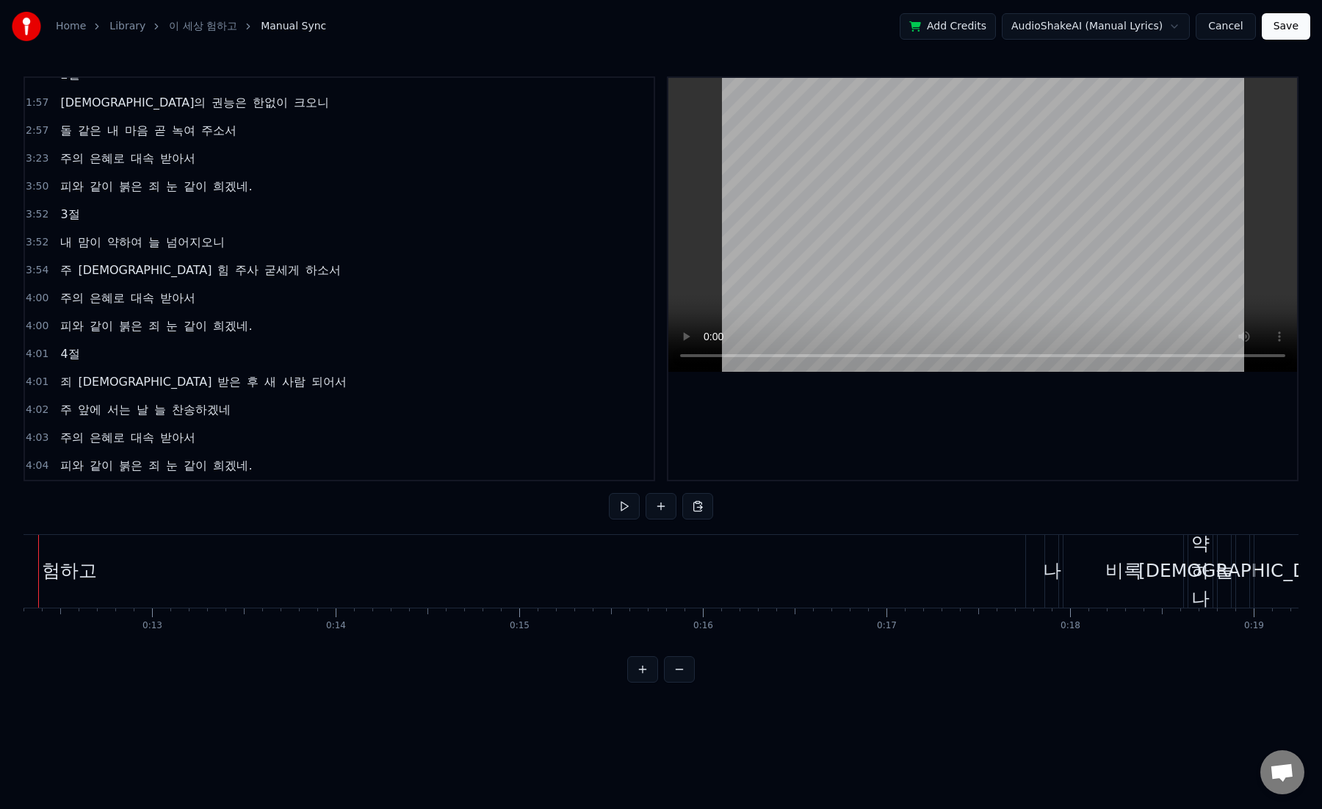
click at [681, 665] on button at bounding box center [679, 669] width 31 height 26
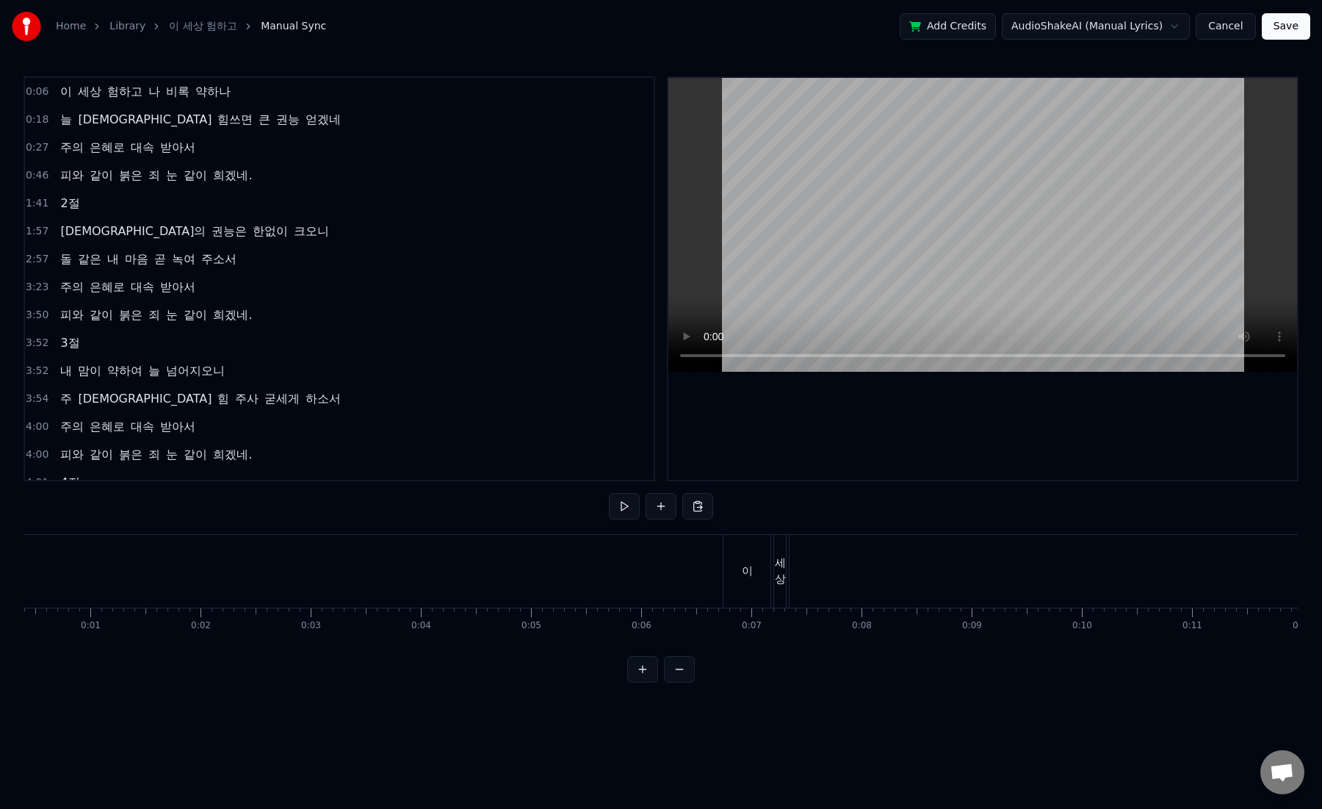
scroll to position [0, 0]
click at [825, 591] on div "세상" at bounding box center [823, 571] width 12 height 73
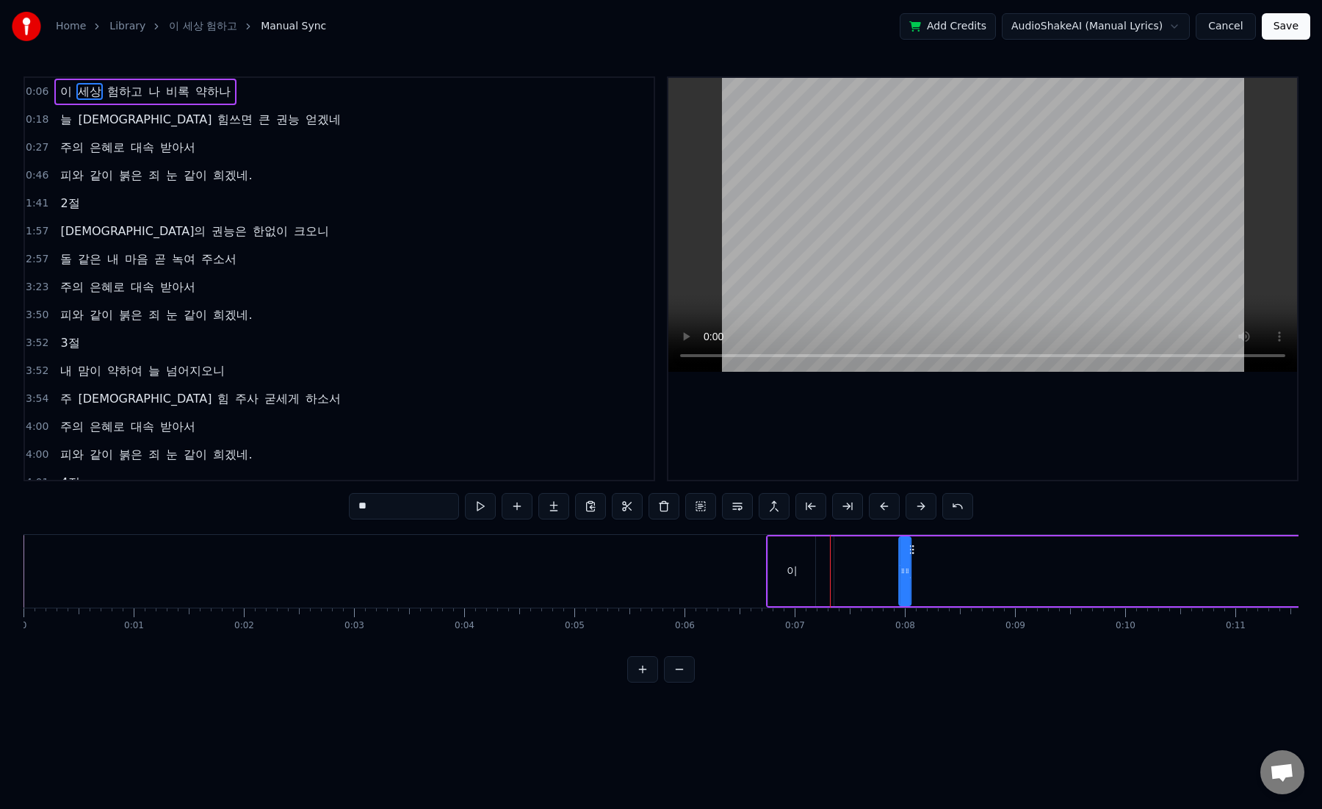
drag, startPoint x: 833, startPoint y: 548, endPoint x: 912, endPoint y: 551, distance: 78.6
click at [65, 92] on span "이" at bounding box center [66, 91] width 15 height 17
type input "*"
drag, startPoint x: 65, startPoint y: 92, endPoint x: 203, endPoint y: 88, distance: 138.8
click at [203, 88] on div "이 험하고 세상 나 비록 약하나" at bounding box center [145, 92] width 182 height 26
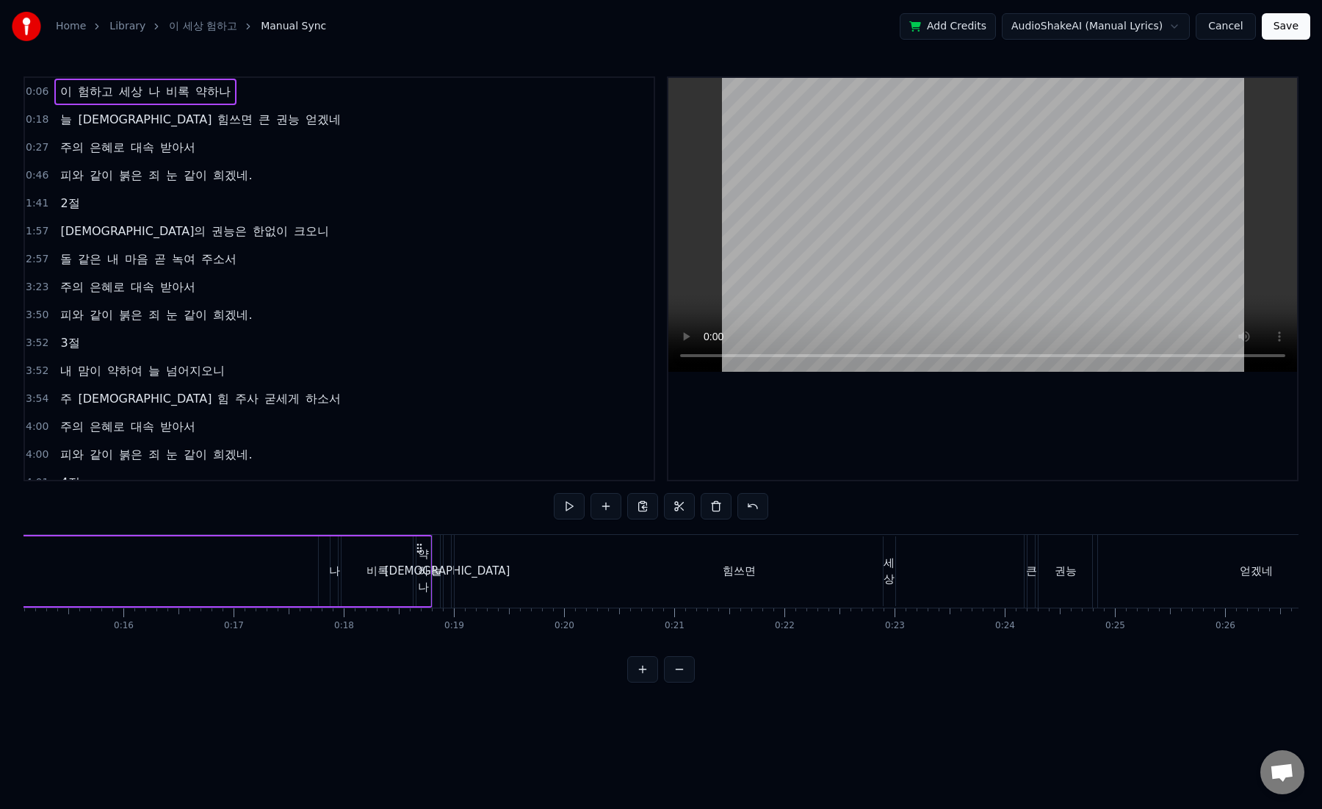
scroll to position [0, 1664]
click at [480, 566] on div "힘쓰면" at bounding box center [737, 571] width 569 height 73
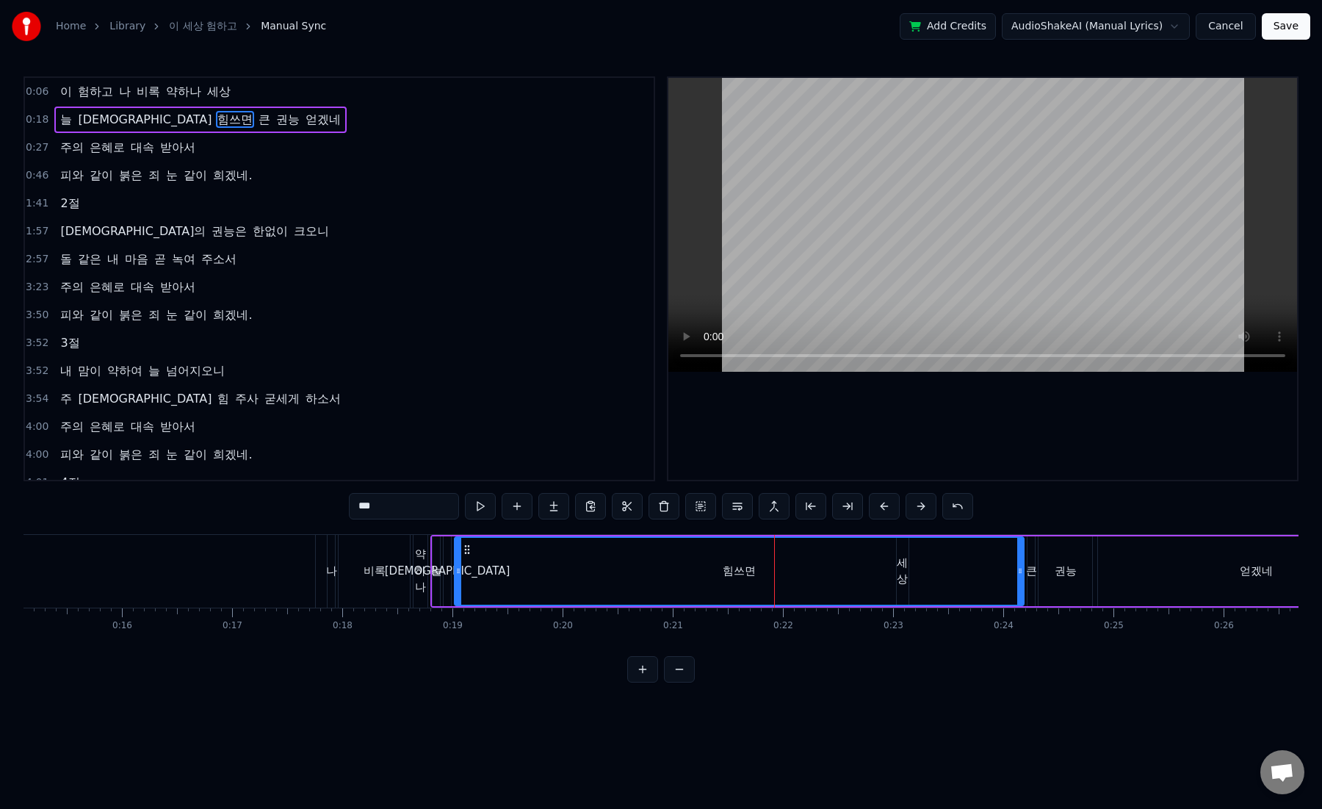
click at [742, 571] on div "힘쓰면" at bounding box center [739, 571] width 33 height 17
click at [554, 509] on button at bounding box center [553, 506] width 31 height 26
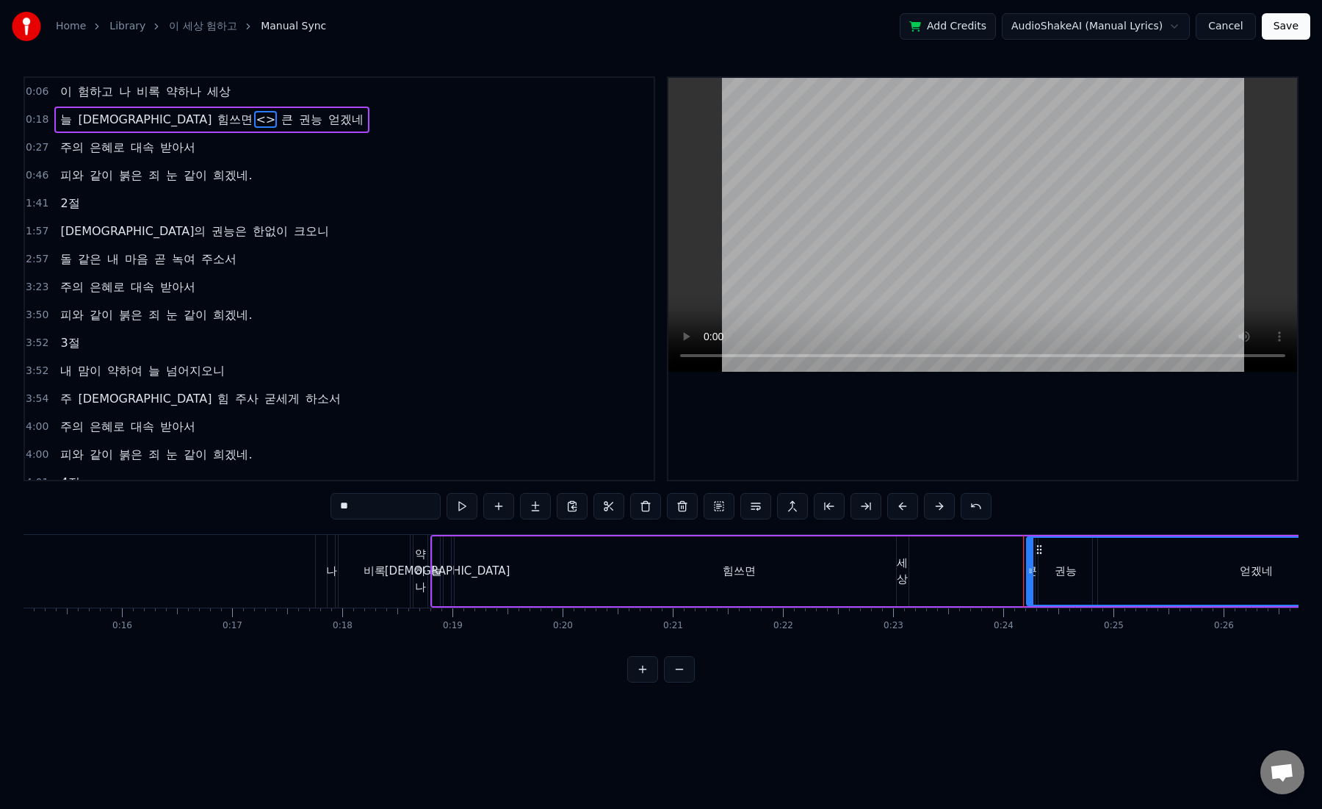
click at [548, 552] on div "힘쓰면" at bounding box center [739, 571] width 569 height 70
type input "***"
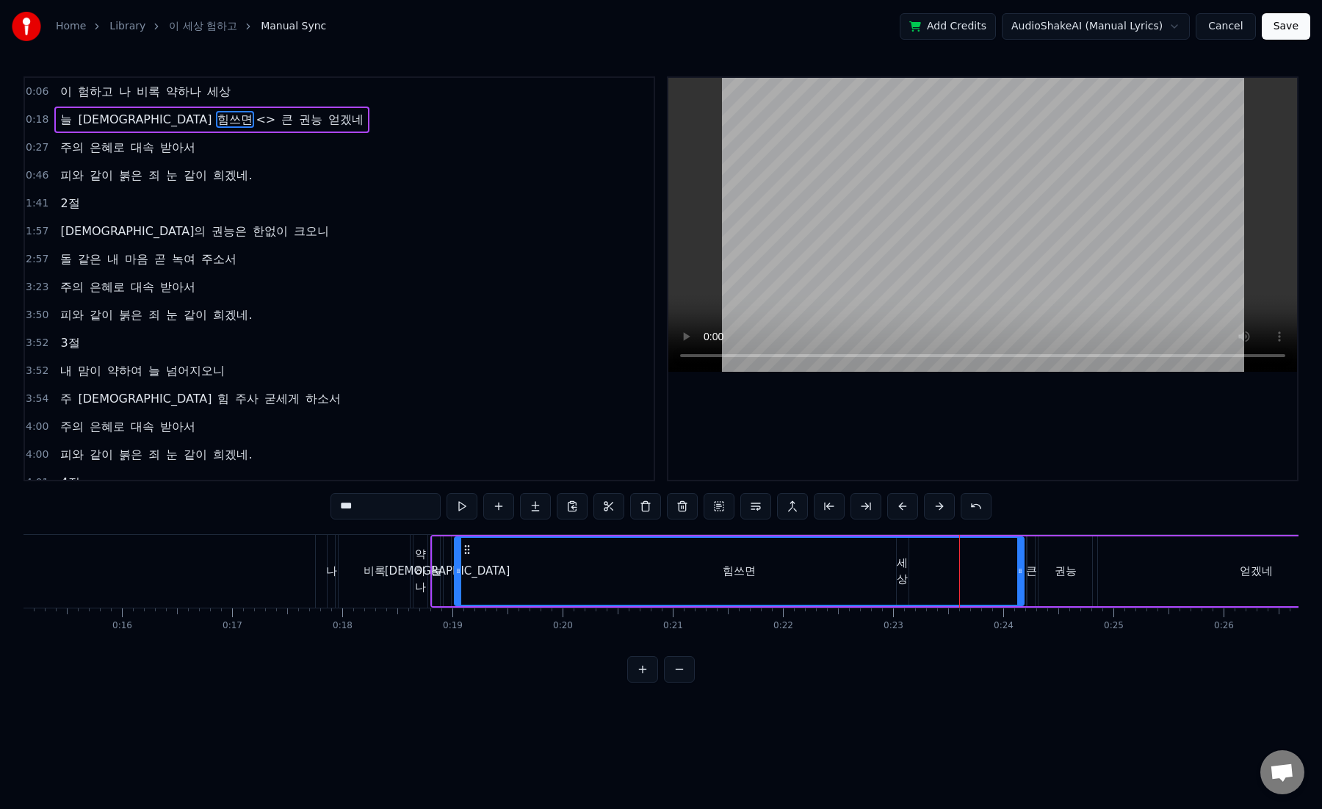
click at [1225, 28] on button "Cancel" at bounding box center [1225, 26] width 59 height 26
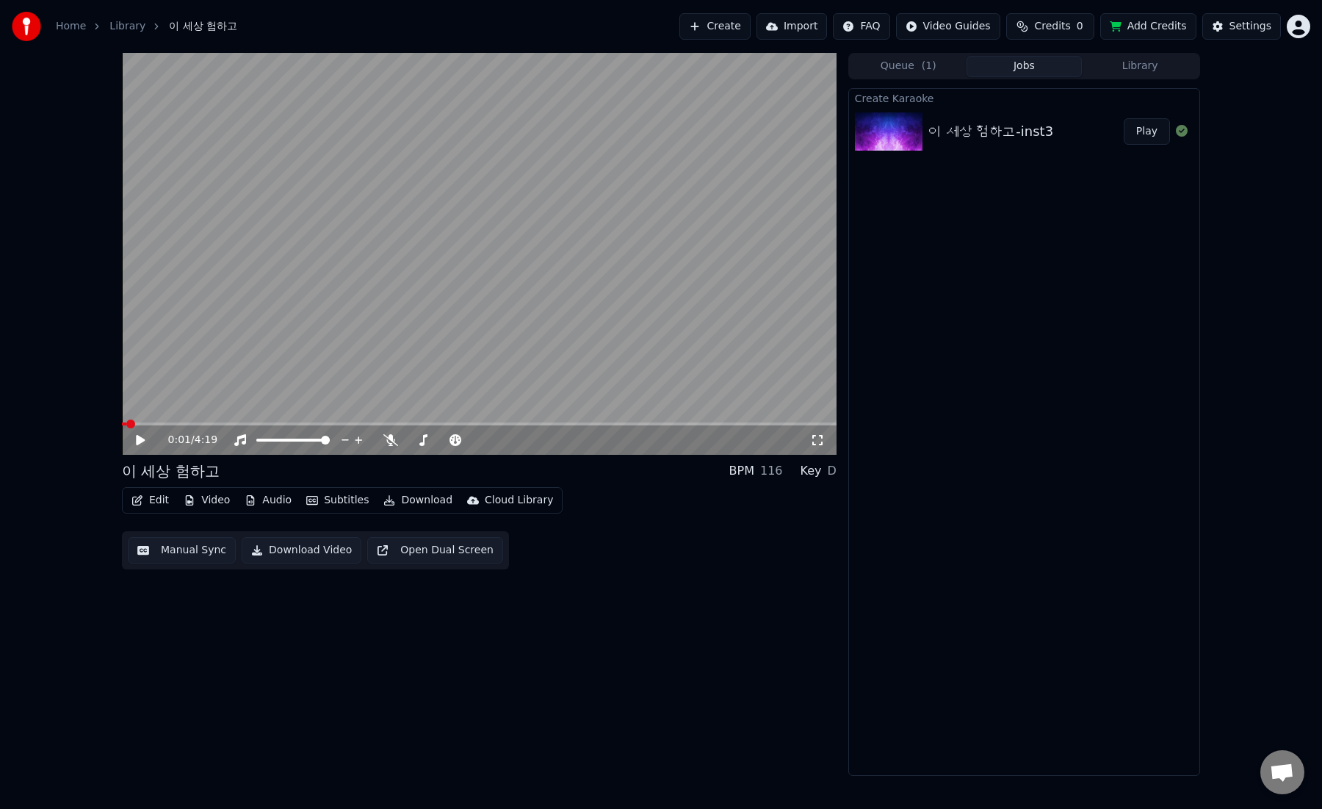
click at [994, 128] on div "이 세상 험하고-inst3" at bounding box center [990, 131] width 125 height 21
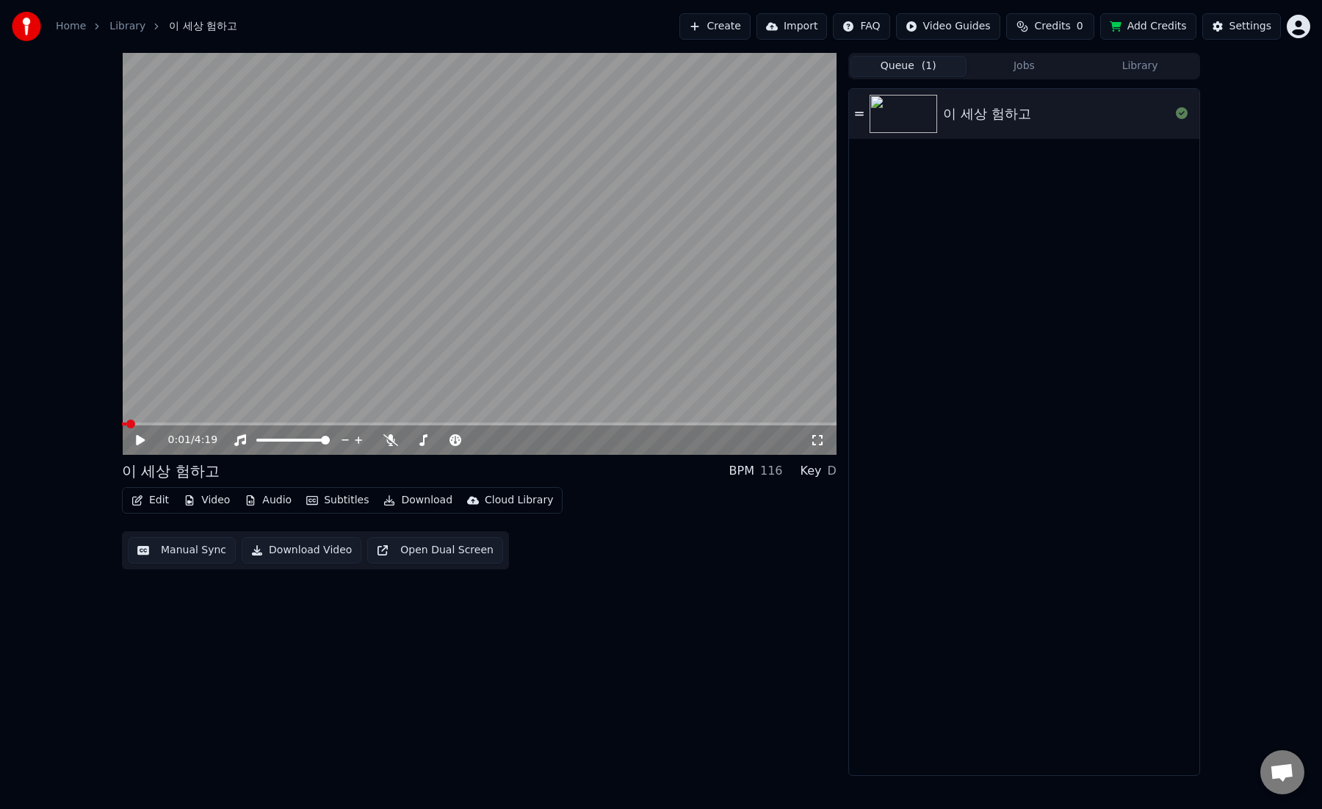
click at [911, 61] on button "Queue ( 1 )" at bounding box center [908, 66] width 116 height 21
click at [858, 114] on icon at bounding box center [859, 114] width 9 height 4
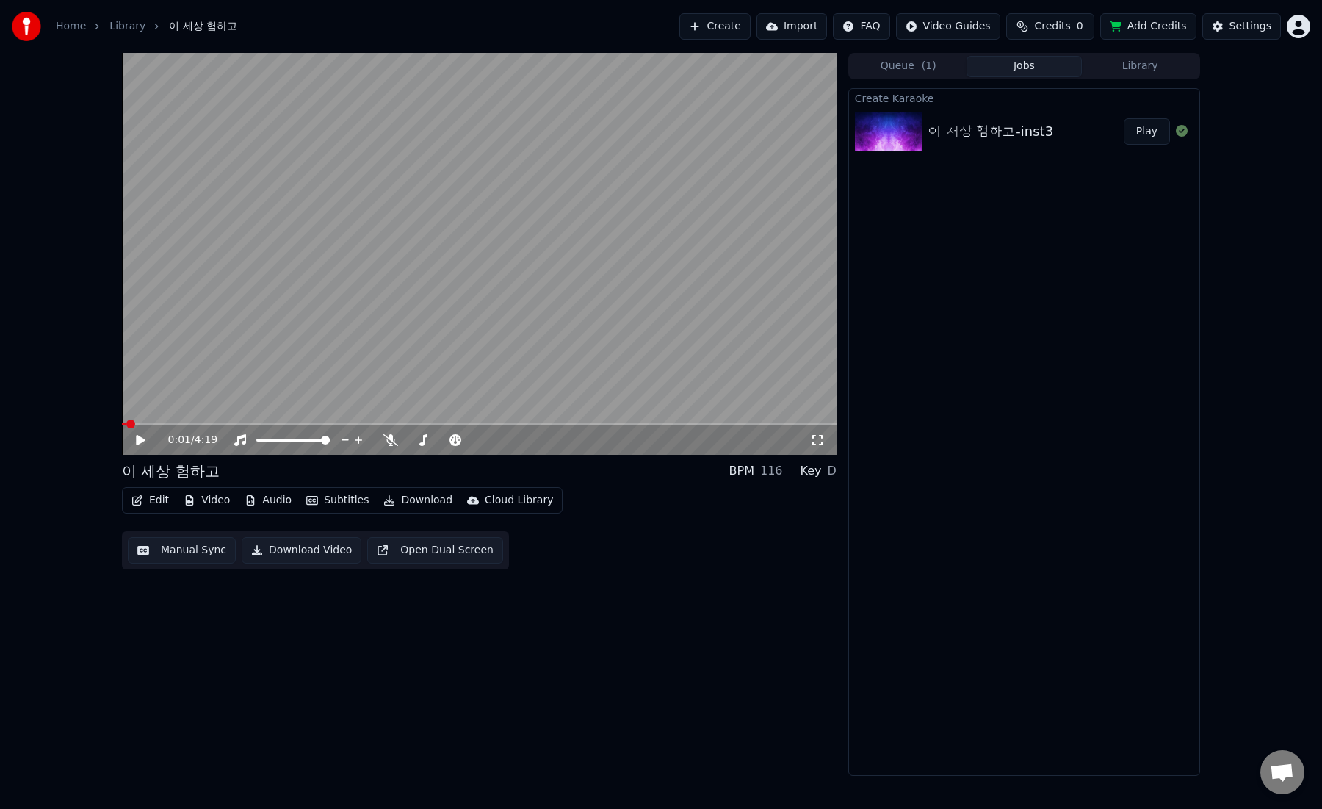
click at [1007, 68] on button "Jobs" at bounding box center [1024, 66] width 116 height 21
click at [894, 99] on div "Create Karaoke" at bounding box center [1024, 98] width 350 height 18
click at [889, 124] on img at bounding box center [889, 131] width 68 height 38
click at [1148, 131] on button "Play" at bounding box center [1147, 131] width 46 height 26
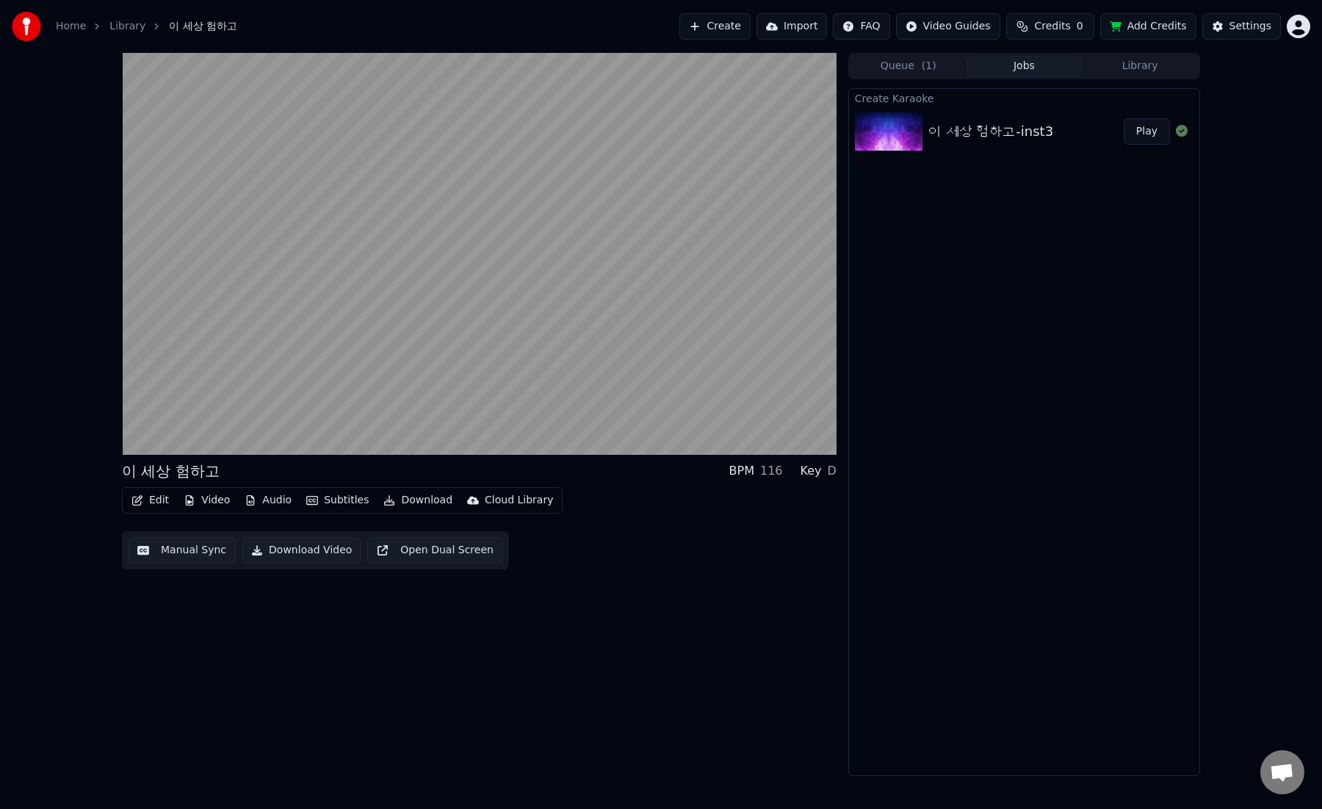
click at [1148, 131] on button "Play" at bounding box center [1147, 131] width 46 height 26
click at [1183, 131] on icon at bounding box center [1182, 131] width 12 height 12
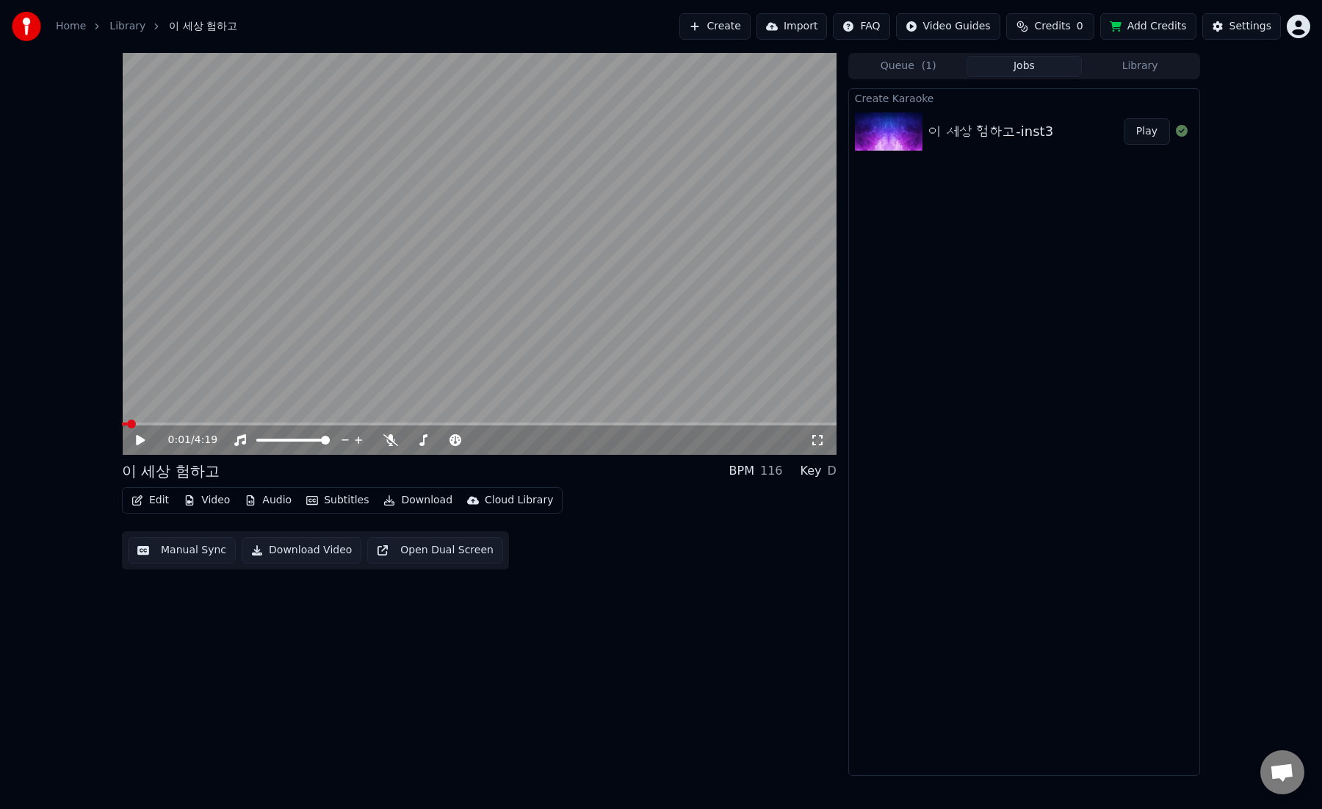
click at [1176, 123] on button at bounding box center [1182, 132] width 12 height 18
click at [119, 24] on link "Library" at bounding box center [127, 26] width 36 height 15
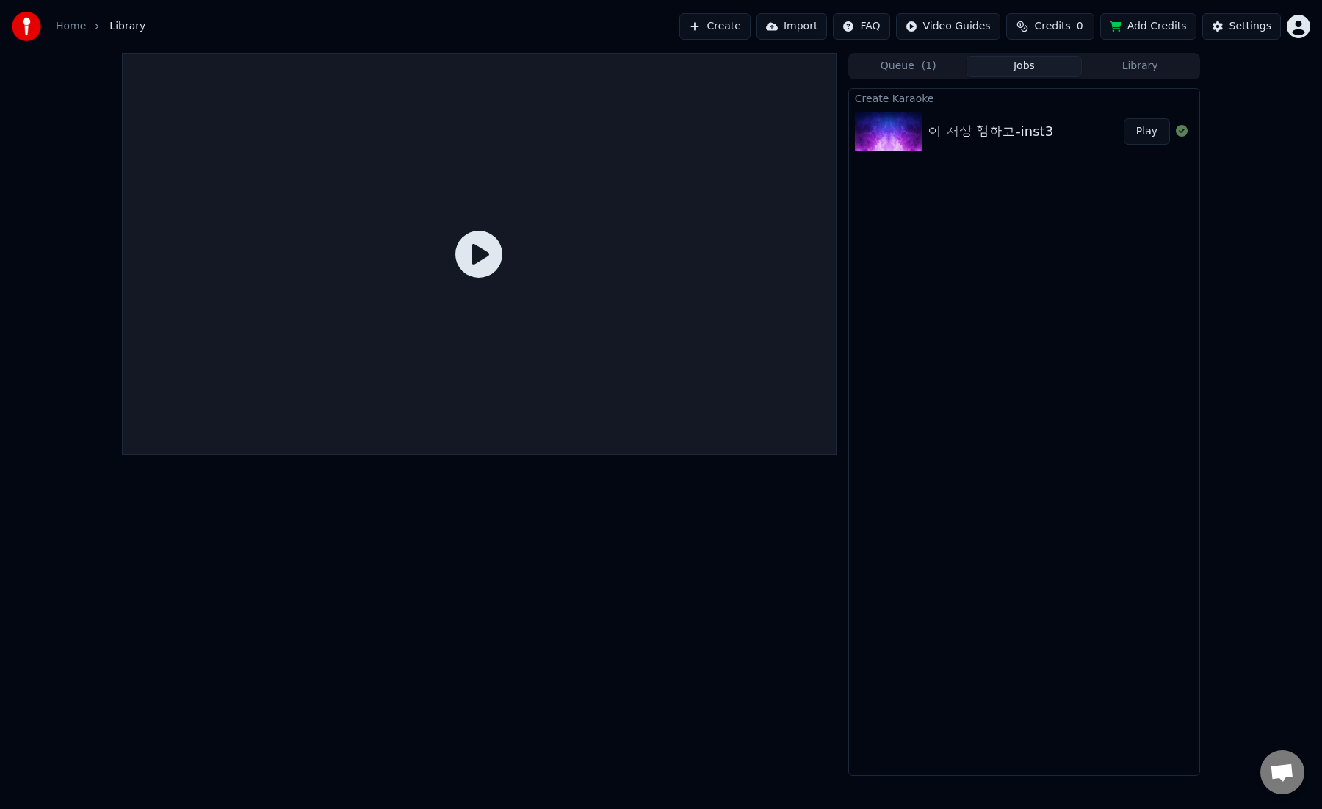
click at [119, 24] on span "Library" at bounding box center [127, 26] width 36 height 15
click at [74, 27] on link "Home" at bounding box center [71, 26] width 30 height 15
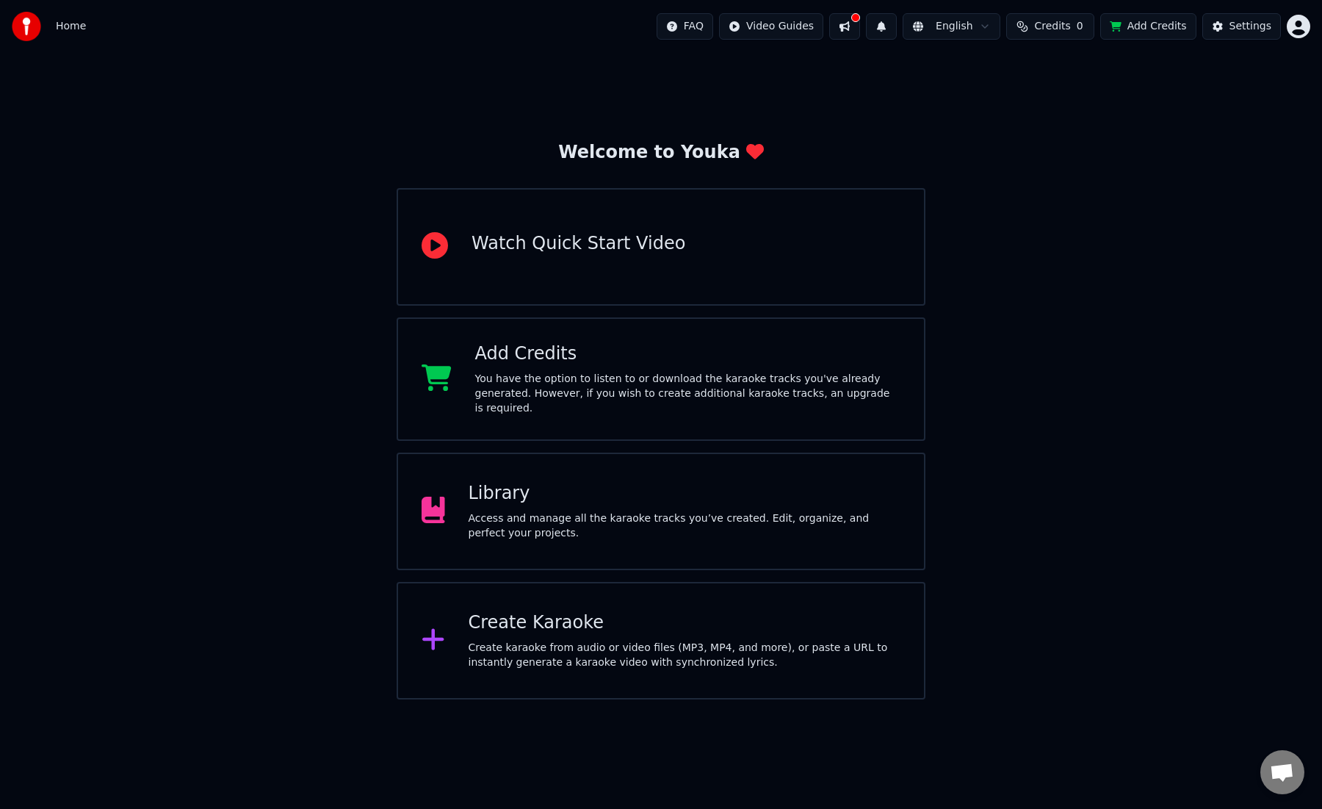
click at [510, 485] on div "Library" at bounding box center [685, 493] width 433 height 23
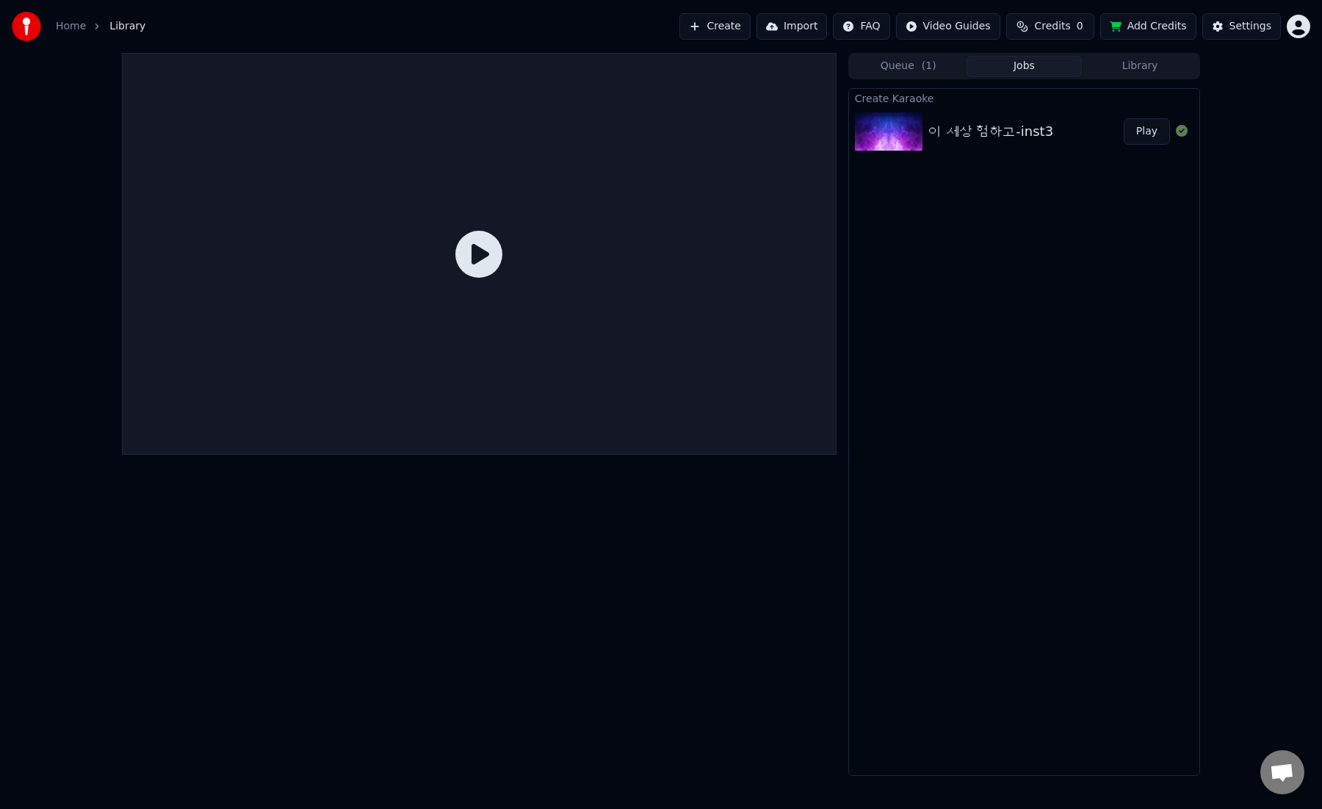
click at [897, 140] on img at bounding box center [889, 131] width 68 height 38
click at [892, 134] on img at bounding box center [889, 131] width 68 height 38
click at [1011, 67] on button "Jobs" at bounding box center [1024, 66] width 116 height 21
click at [911, 126] on img at bounding box center [889, 131] width 68 height 38
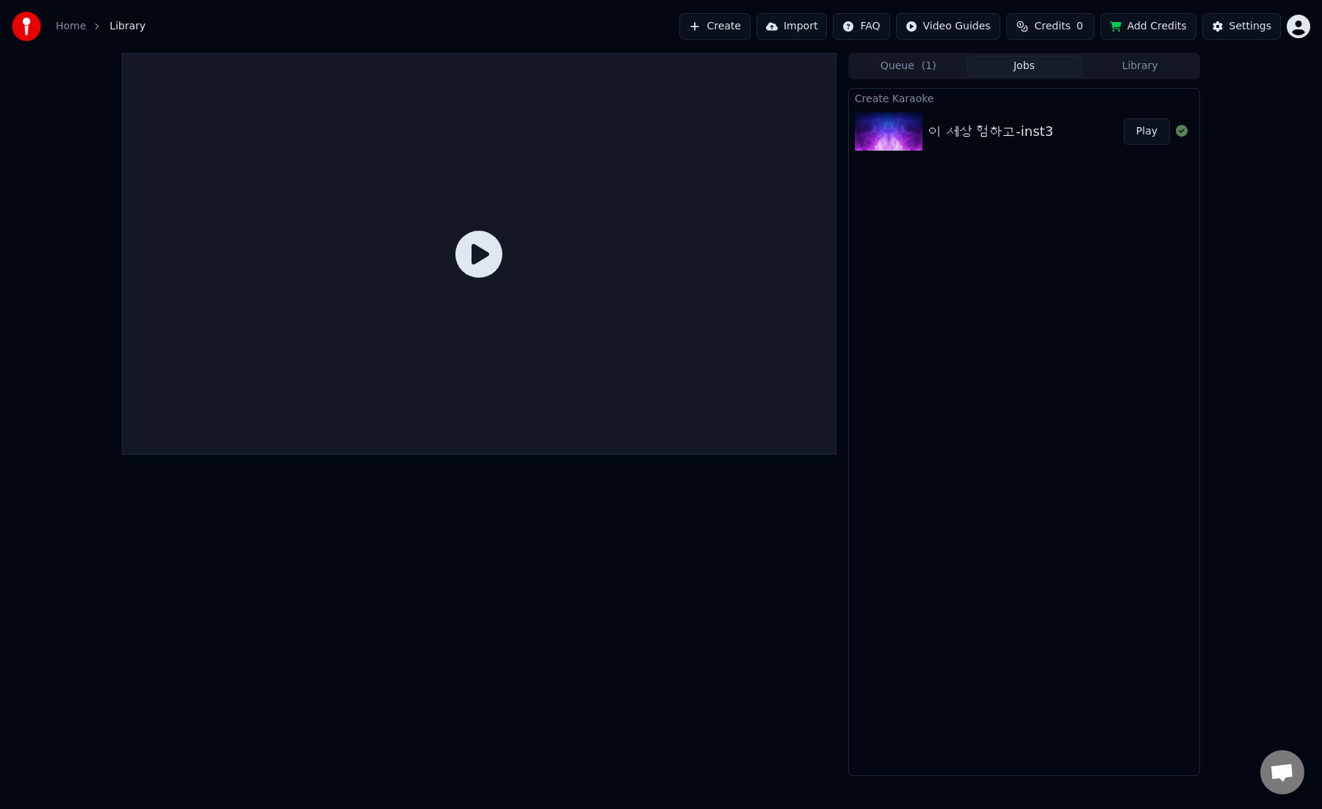
click at [911, 126] on img at bounding box center [889, 131] width 68 height 38
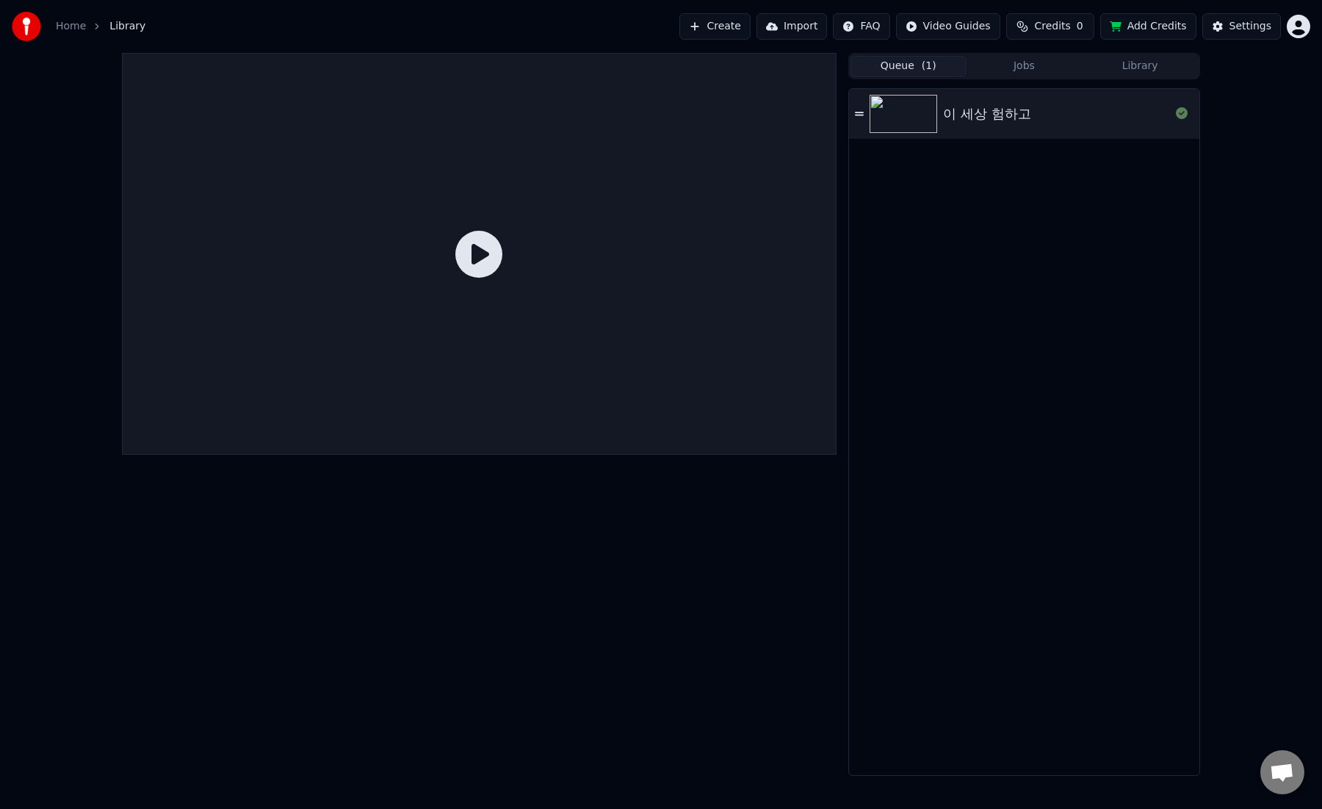
click at [909, 65] on button "Queue ( 1 )" at bounding box center [908, 66] width 116 height 21
click at [479, 256] on icon at bounding box center [478, 254] width 47 height 47
click at [1182, 116] on icon at bounding box center [1182, 113] width 12 height 12
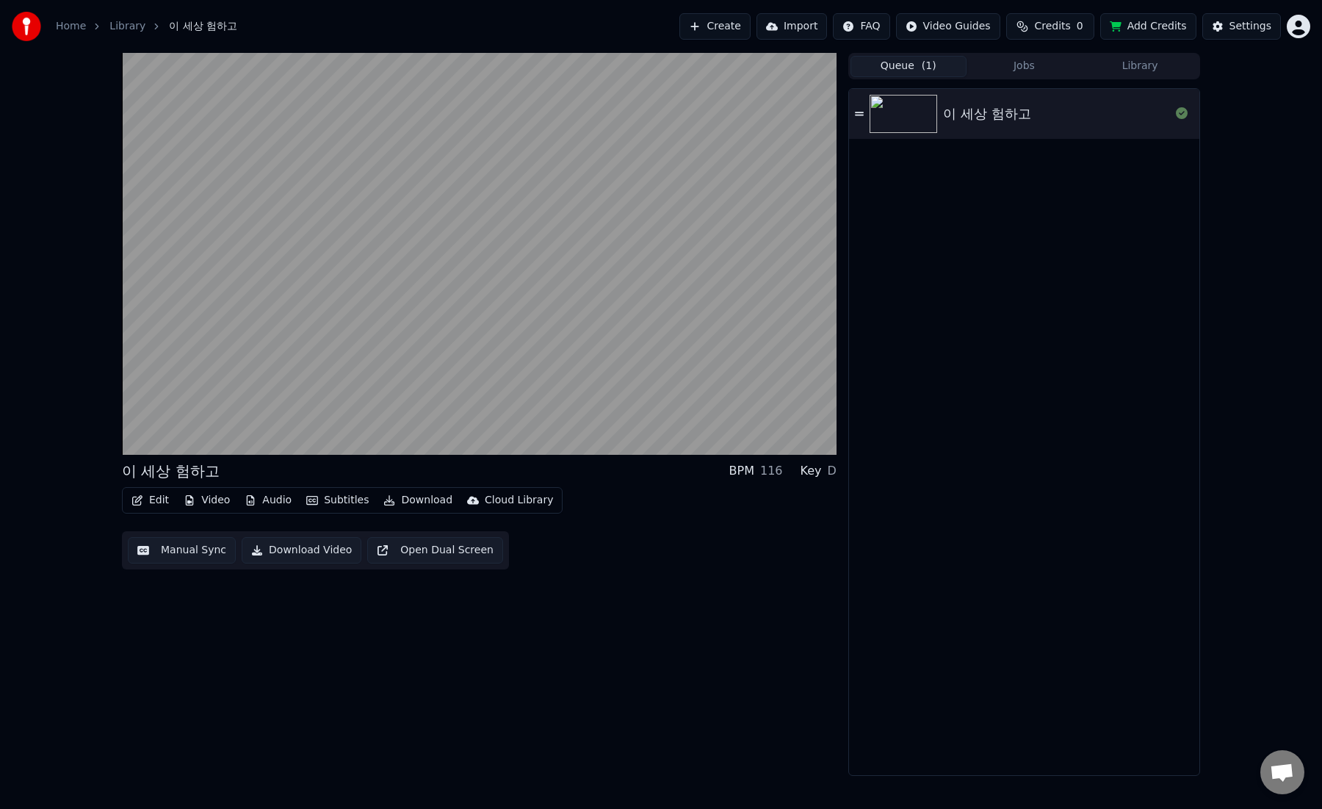
click at [1176, 105] on button at bounding box center [1182, 114] width 12 height 18
